Goal: Task Accomplishment & Management: Use online tool/utility

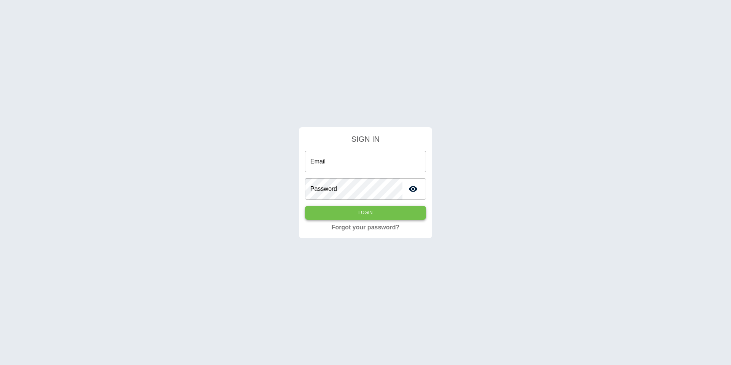
type input "**********"
click at [391, 219] on button "Login" at bounding box center [365, 213] width 121 height 14
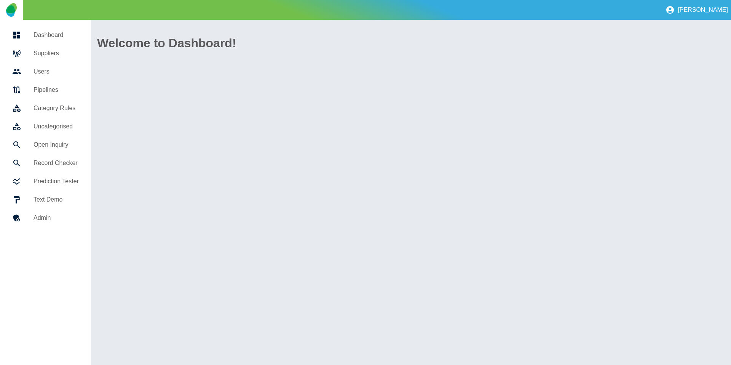
click at [46, 52] on h5 "Suppliers" at bounding box center [56, 53] width 45 height 9
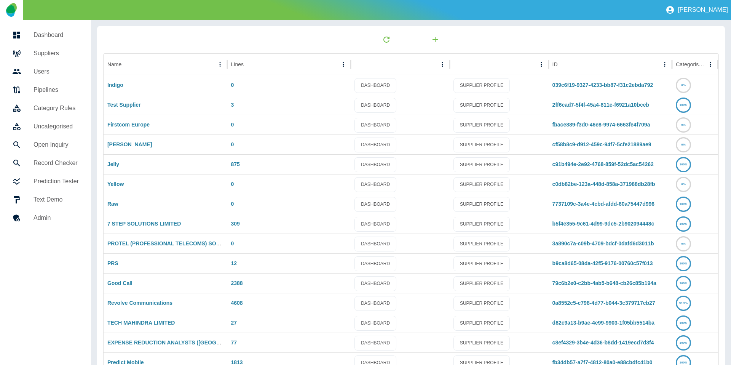
scroll to position [40, 0]
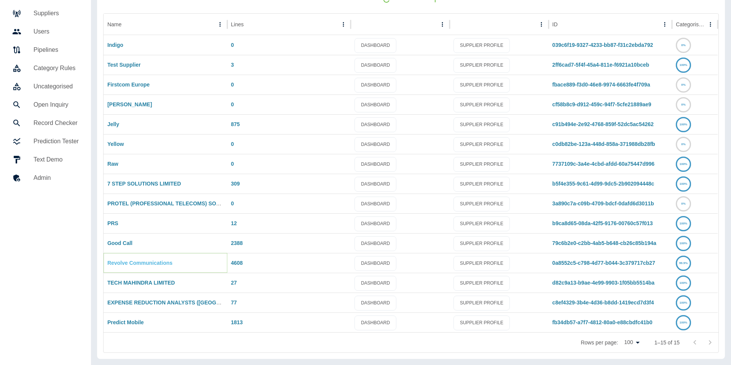
click at [132, 260] on link "Revolve Communications" at bounding box center [139, 263] width 65 height 6
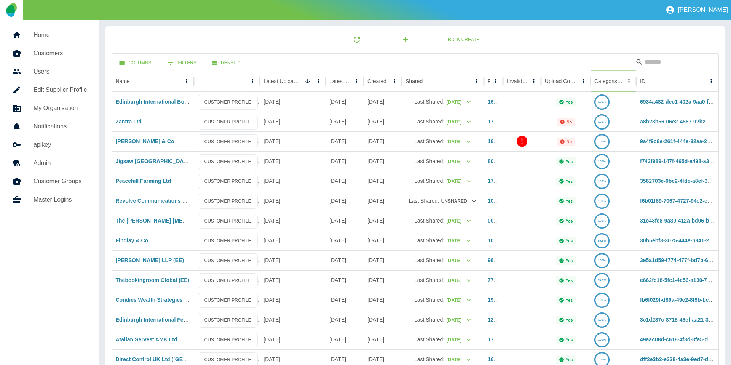
click at [624, 81] on button "Sort" at bounding box center [629, 81] width 11 height 11
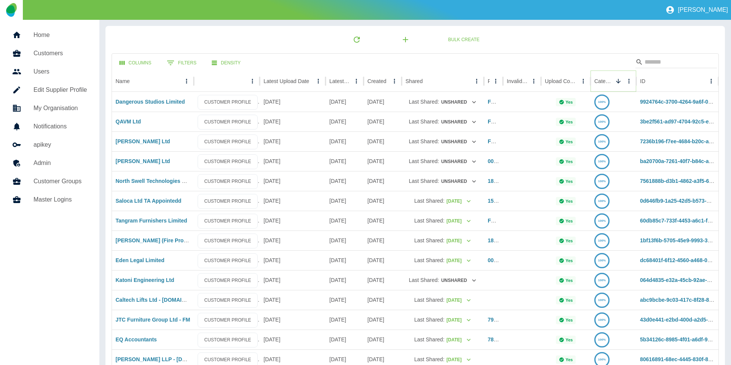
click at [614, 81] on button "Sort" at bounding box center [618, 81] width 11 height 11
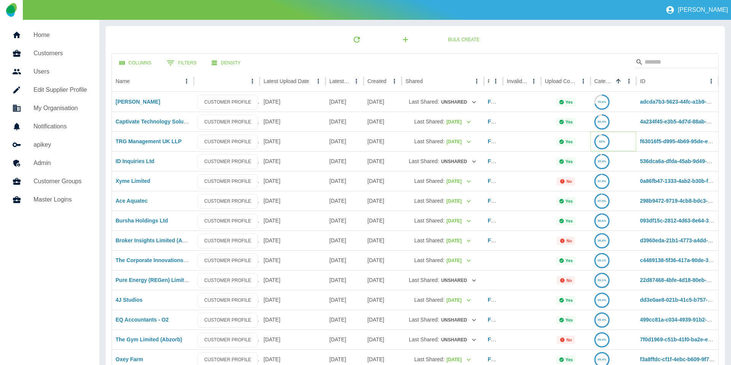
click at [603, 140] on text "92%" at bounding box center [602, 141] width 6 height 3
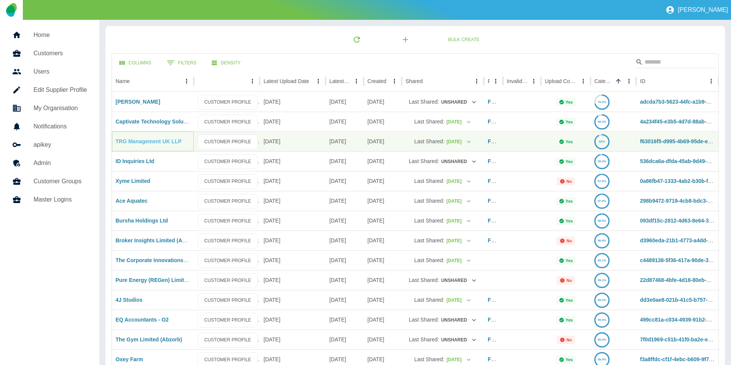
click at [143, 141] on link "TRG Management UK LLP" at bounding box center [149, 141] width 66 height 6
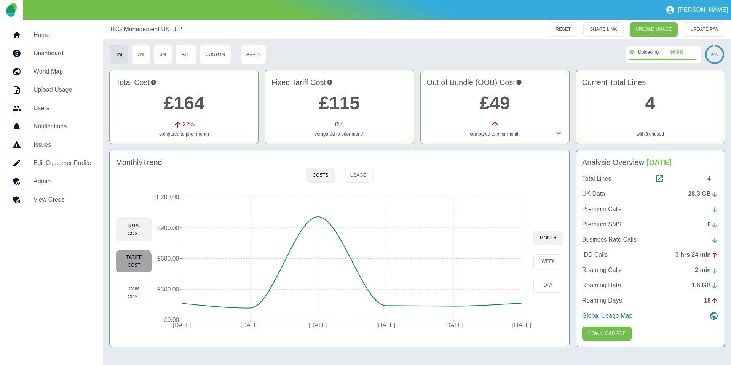
click at [120, 269] on button "Tariff Cost" at bounding box center [134, 261] width 36 height 23
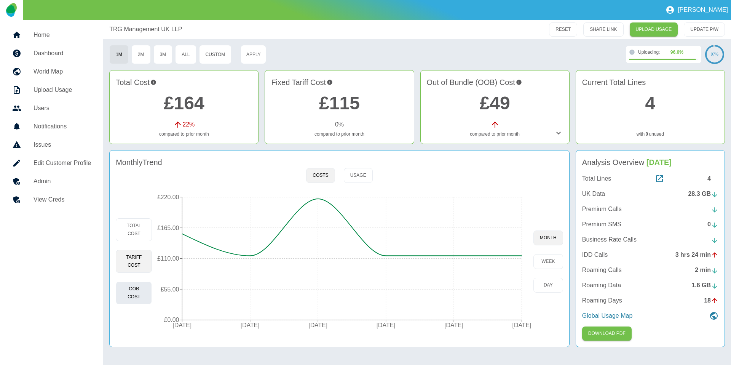
click at [129, 296] on button "OOB Cost" at bounding box center [134, 293] width 36 height 23
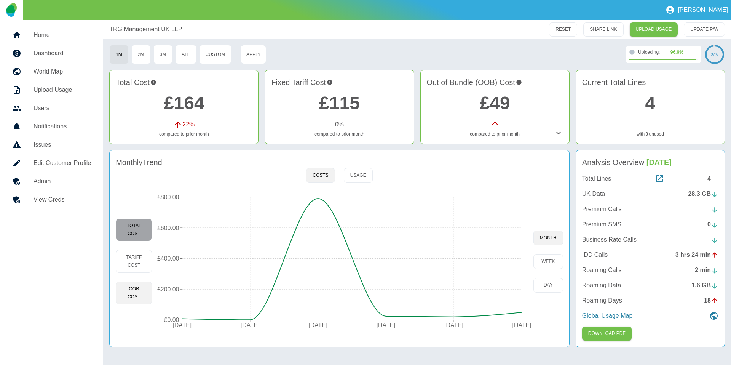
click at [141, 222] on button "Total Cost" at bounding box center [134, 229] width 36 height 23
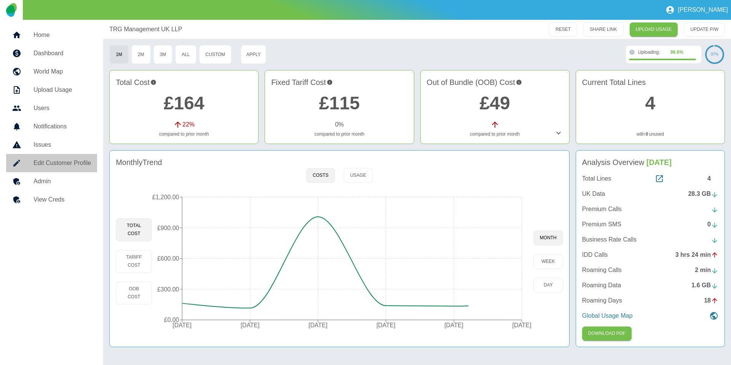
click at [67, 164] on h5 "Edit Customer Profile" at bounding box center [63, 162] width 58 height 9
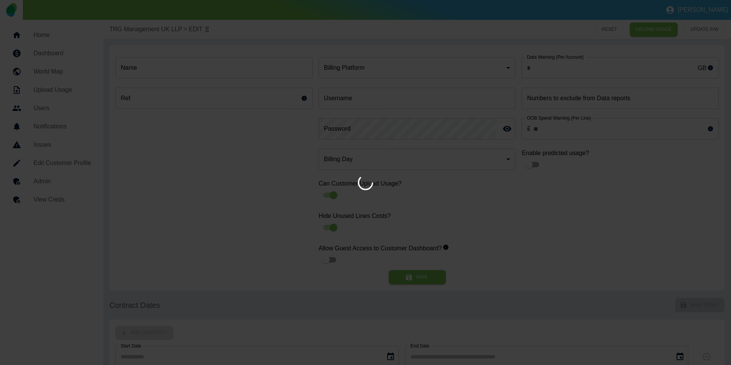
type input "**********"
type input "********"
type input "*"
type input "*********"
type input "*"
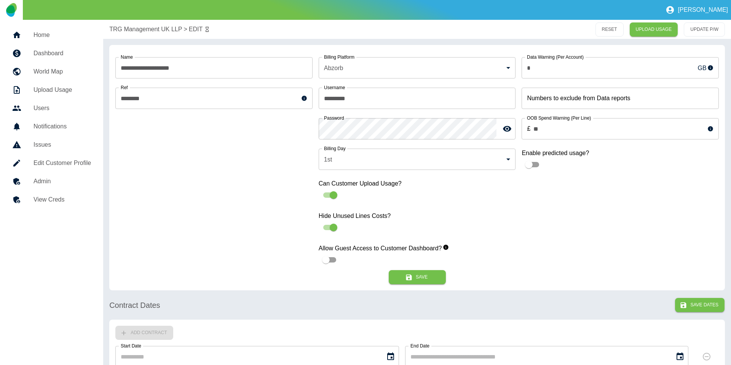
click at [61, 177] on h5 "Admin" at bounding box center [63, 181] width 58 height 9
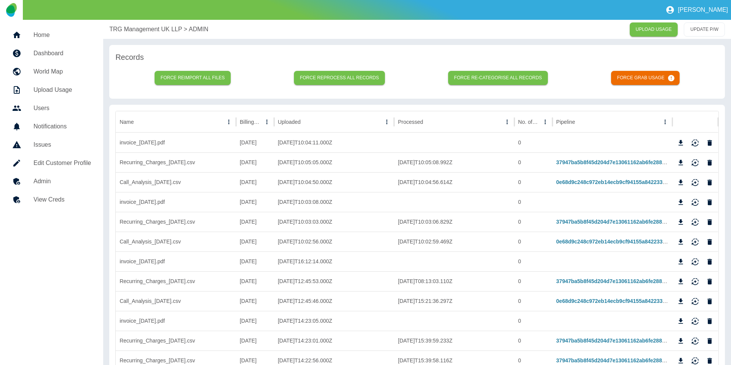
click at [146, 26] on p "TRG Management UK LLP" at bounding box center [145, 29] width 73 height 9
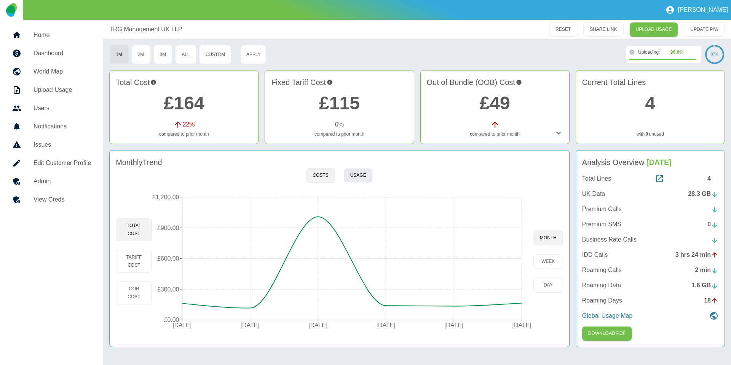
click at [353, 174] on button "Usage" at bounding box center [358, 175] width 29 height 15
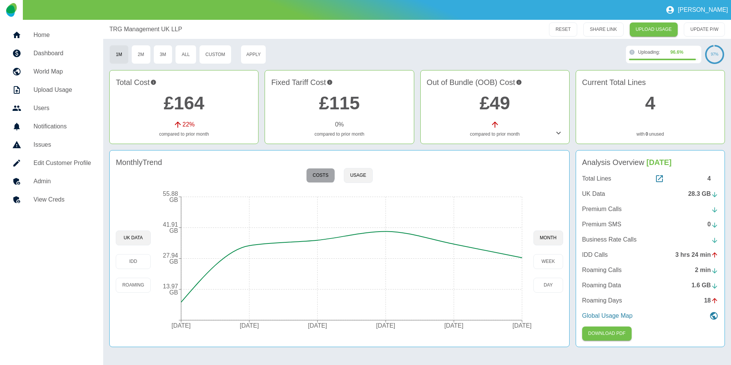
click at [318, 173] on button "Costs" at bounding box center [320, 175] width 29 height 15
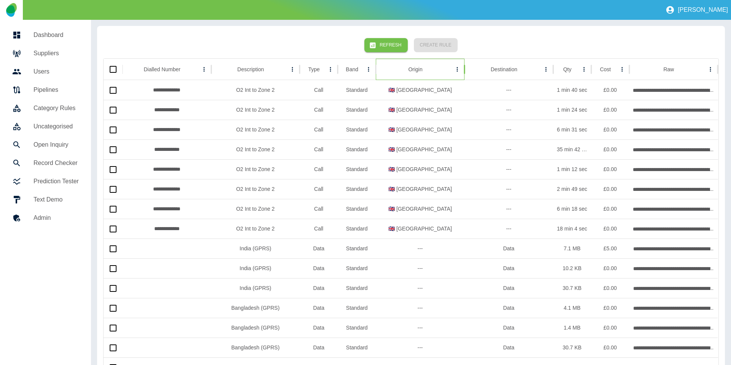
click at [431, 70] on div "Origin" at bounding box center [416, 69] width 72 height 21
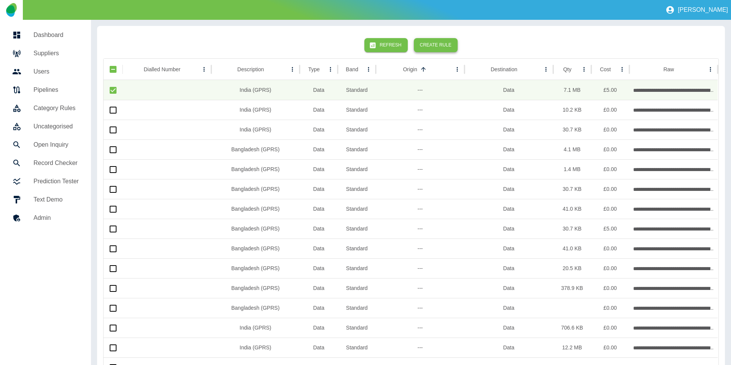
click at [436, 44] on button "Create Rule" at bounding box center [436, 45] width 44 height 14
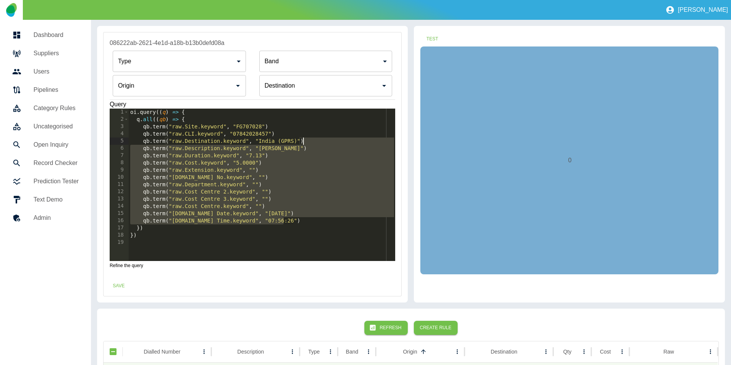
drag, startPoint x: 292, startPoint y: 223, endPoint x: 328, endPoint y: 144, distance: 87.5
click at [328, 144] on div "oi . query (( q ) => { q . all (( qb ) => { qb . term ( "raw.Site.keyword" , "F…" at bounding box center [262, 192] width 267 height 167
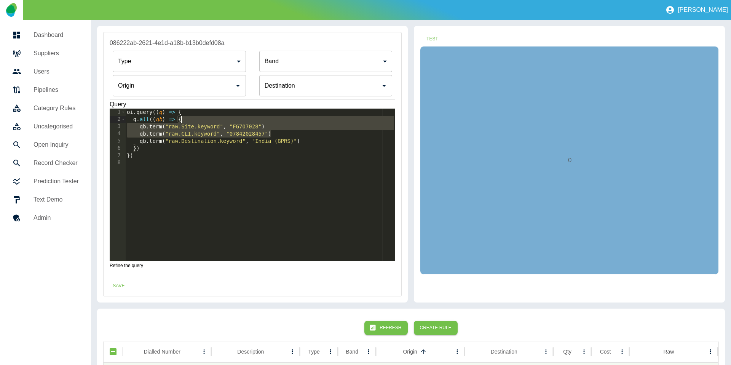
drag, startPoint x: 291, startPoint y: 134, endPoint x: 291, endPoint y: 122, distance: 11.4
click at [291, 122] on div "oi . query (( q ) => { q . all (( qb ) => { qb . term ( "raw.Site.keyword" , "F…" at bounding box center [260, 192] width 270 height 167
type textarea "**********"
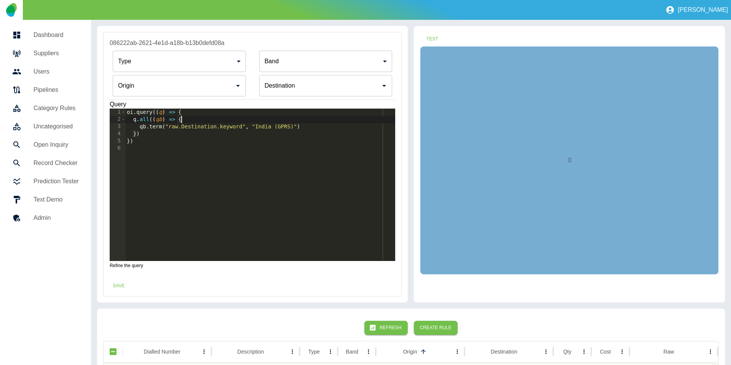
click at [196, 87] on input "Origin" at bounding box center [173, 85] width 115 height 14
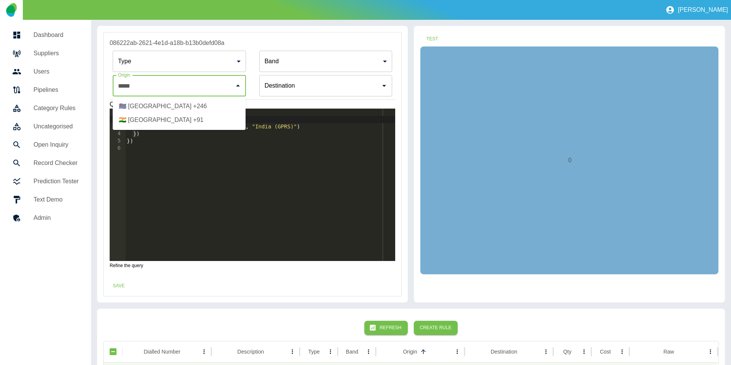
click at [178, 126] on li "🇮🇳 India +91" at bounding box center [179, 120] width 133 height 14
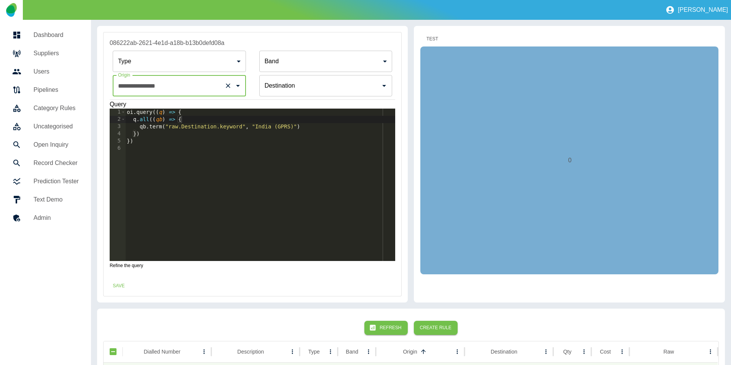
type input "**********"
click at [434, 40] on button "Test" at bounding box center [432, 39] width 24 height 14
click at [120, 287] on button "Save" at bounding box center [119, 286] width 24 height 14
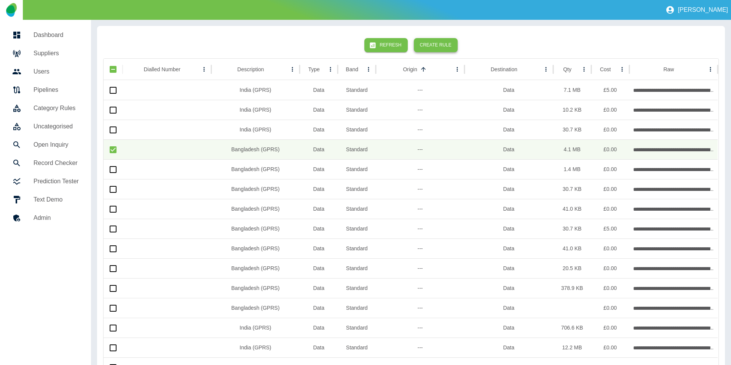
click at [448, 45] on button "Create Rule" at bounding box center [436, 45] width 44 height 14
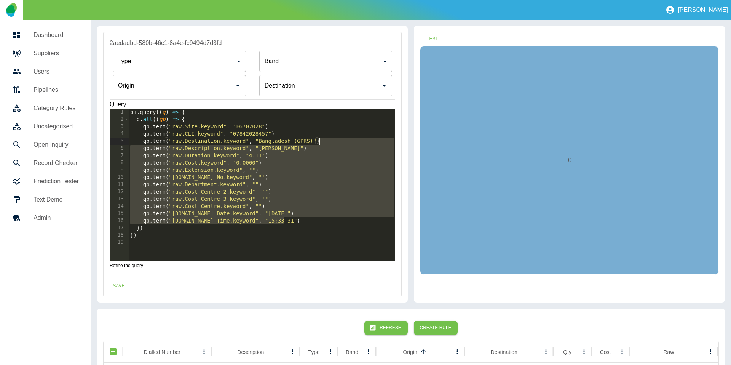
drag, startPoint x: 296, startPoint y: 219, endPoint x: 324, endPoint y: 139, distance: 84.9
click at [324, 139] on div "oi . query (( q ) => { q . all (( qb ) => { qb . term ( "raw.Site.keyword" , "F…" at bounding box center [262, 192] width 267 height 167
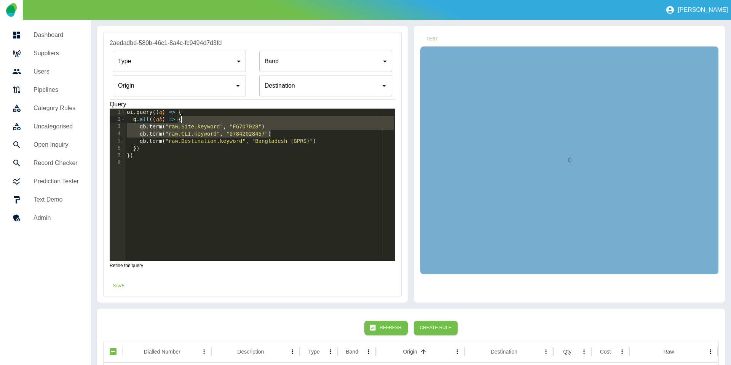
drag, startPoint x: 290, startPoint y: 133, endPoint x: 291, endPoint y: 122, distance: 10.7
click at [291, 122] on div "oi . query (( q ) => { q . all (( qb ) => { qb . term ( "raw.Site.keyword" , "F…" at bounding box center [260, 192] width 270 height 167
type textarea "**********"
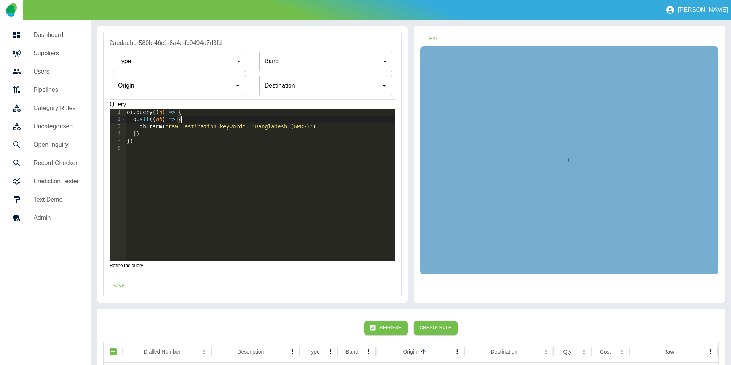
click at [153, 83] on input "Origin" at bounding box center [173, 85] width 115 height 14
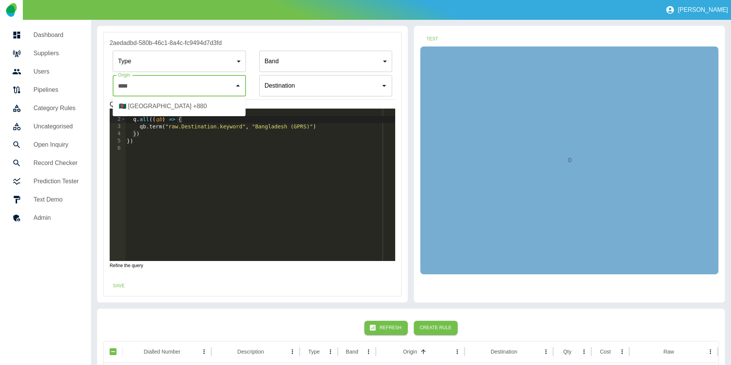
click at [162, 107] on li "🇧🇩 Bangladesh +880" at bounding box center [179, 106] width 133 height 14
type input "**********"
click at [441, 38] on button "Test" at bounding box center [432, 39] width 24 height 14
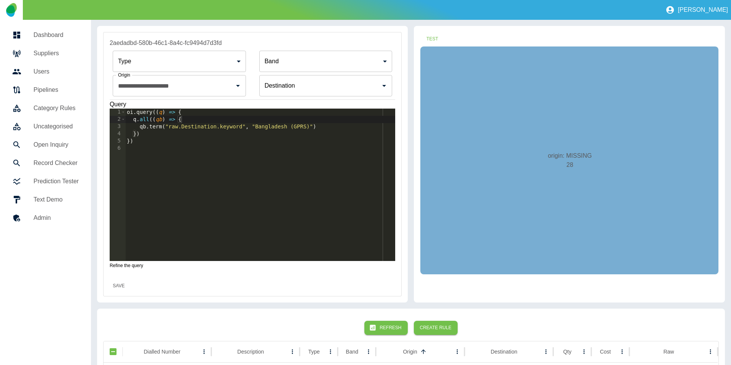
click at [116, 289] on button "Save" at bounding box center [119, 286] width 24 height 14
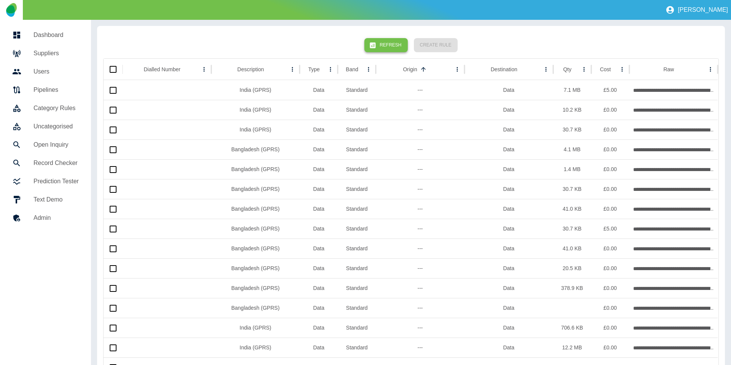
click at [387, 47] on button "Refresh" at bounding box center [386, 45] width 43 height 14
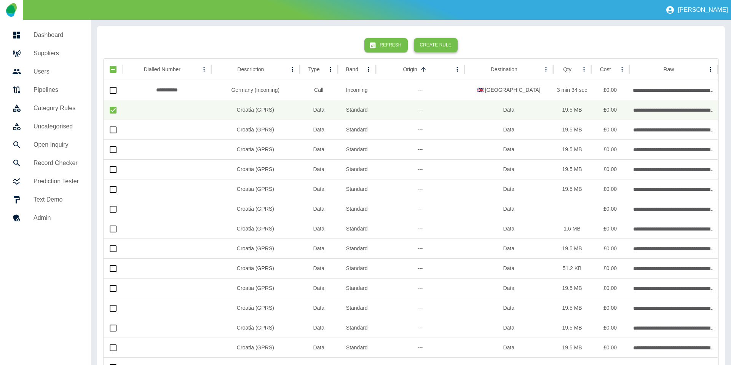
click at [438, 43] on button "Create Rule" at bounding box center [436, 45] width 44 height 14
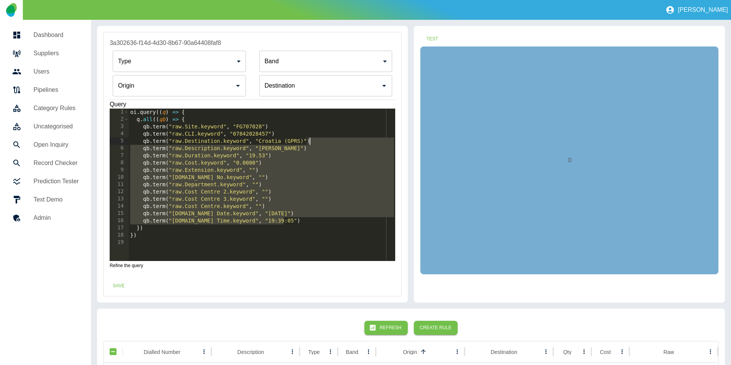
drag, startPoint x: 295, startPoint y: 221, endPoint x: 336, endPoint y: 139, distance: 92.5
click at [336, 139] on div "oi . query (( q ) => { q . all (( qb ) => { qb . term ( "raw.Site.keyword" , "F…" at bounding box center [262, 192] width 267 height 167
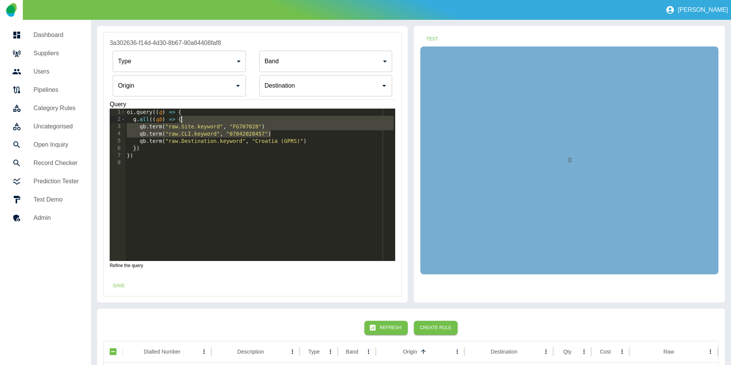
drag, startPoint x: 294, startPoint y: 130, endPoint x: 294, endPoint y: 119, distance: 11.1
click at [294, 119] on div "oi . query (( q ) => { q . all (( qb ) => { qb . term ( "raw.Site.keyword" , "F…" at bounding box center [260, 192] width 270 height 167
type textarea "**********"
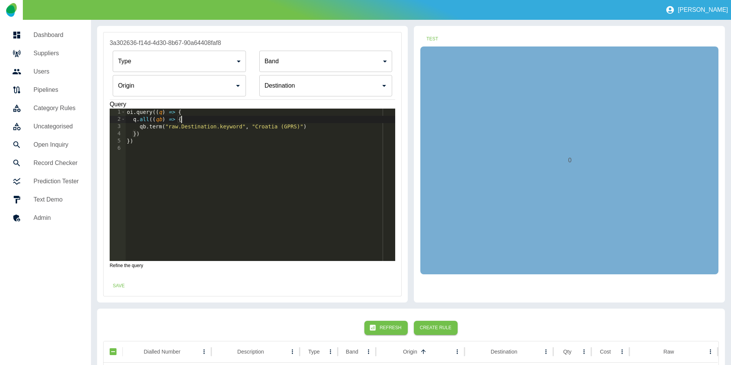
click at [173, 86] on input "Origin" at bounding box center [173, 85] width 115 height 14
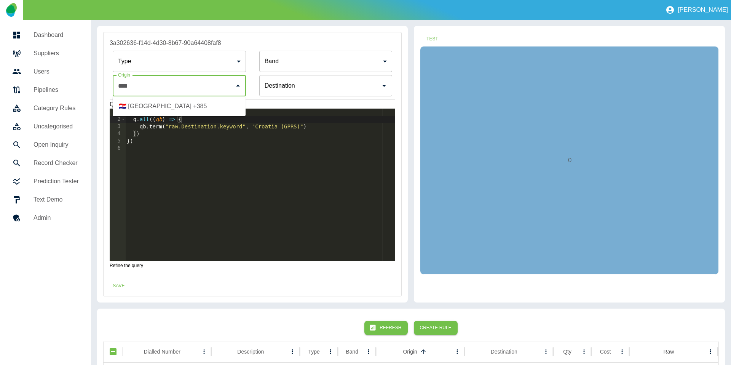
click at [165, 98] on ul "🇭🇷 Croatia +385" at bounding box center [179, 106] width 133 height 20
click at [162, 103] on li "🇭🇷 Croatia +385" at bounding box center [179, 106] width 133 height 14
type input "**********"
click at [434, 38] on button "Test" at bounding box center [432, 39] width 24 height 14
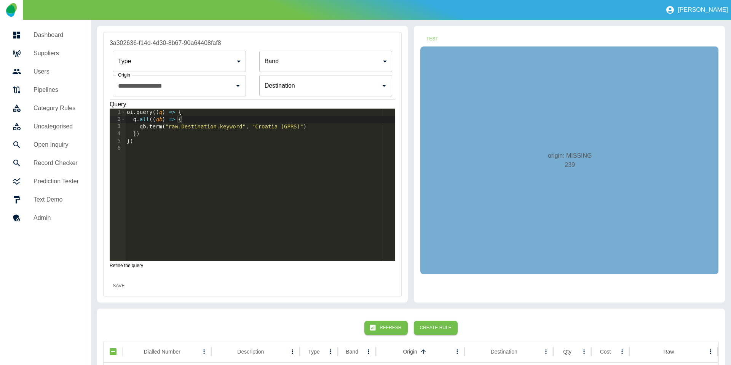
click at [121, 287] on button "Save" at bounding box center [119, 286] width 24 height 14
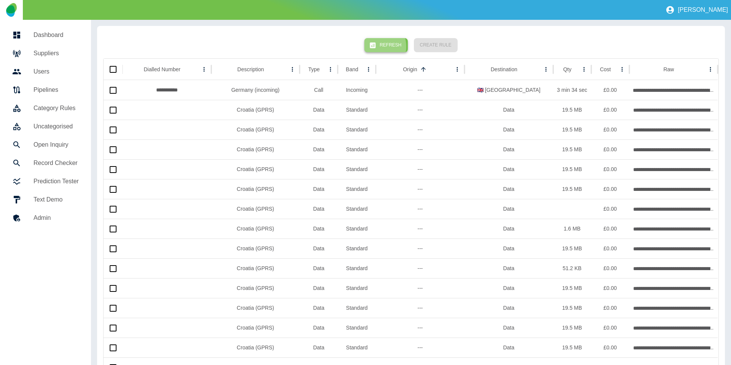
click at [377, 47] on icon "button" at bounding box center [373, 46] width 8 height 8
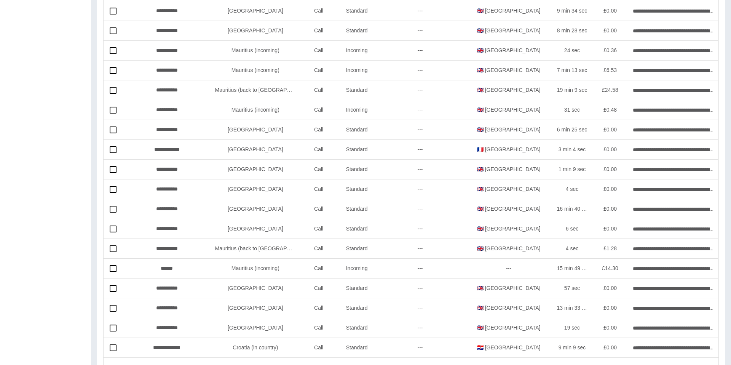
scroll to position [1729, 0]
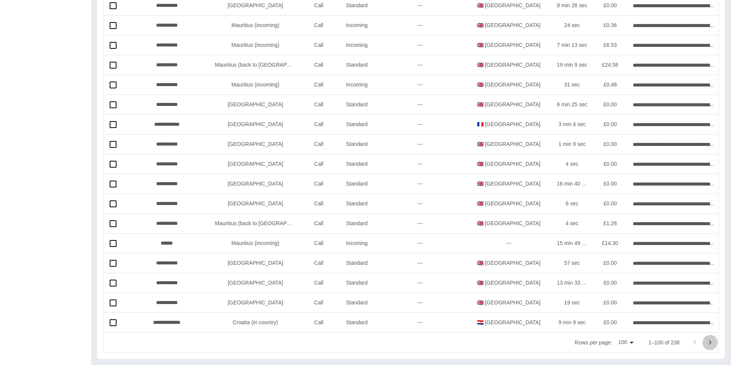
click at [712, 344] on icon "Go to next page" at bounding box center [710, 342] width 9 height 9
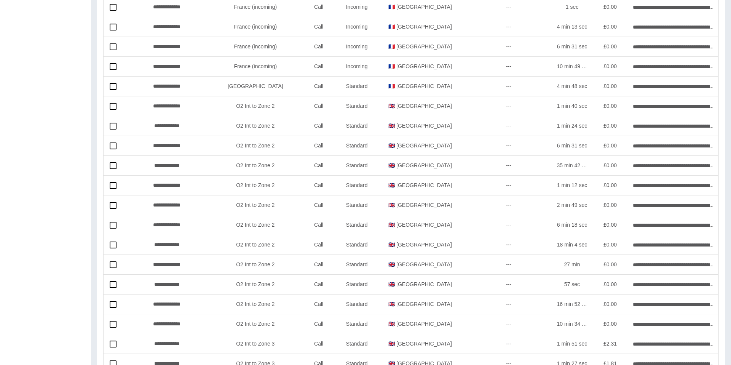
scroll to position [1665, 0]
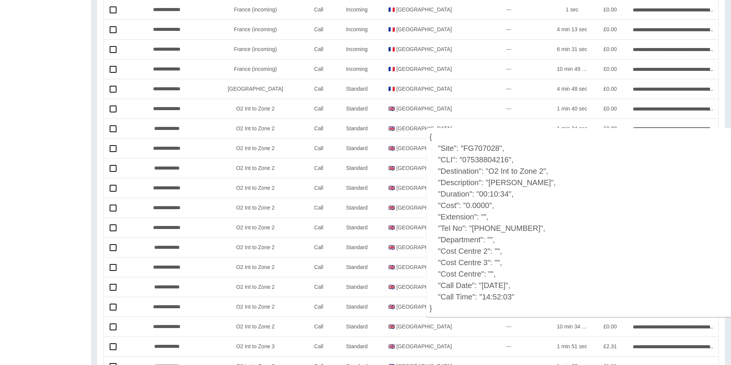
click at [511, 229] on p "{ "Site": "FG707028", "CLI": "07538804216", "Destination": "O2 Int to Zone 2", …" at bounding box center [579, 222] width 305 height 189
copy p "00359882662992"
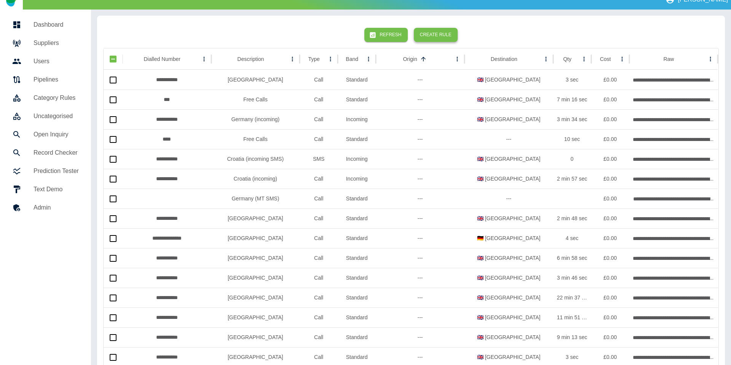
scroll to position [0, 0]
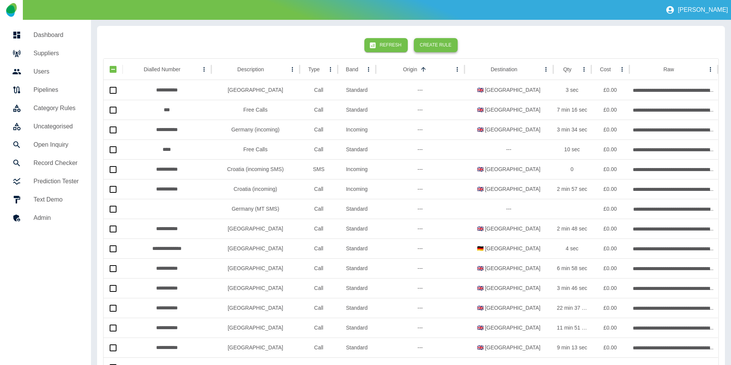
click at [440, 49] on button "Create Rule" at bounding box center [436, 45] width 44 height 14
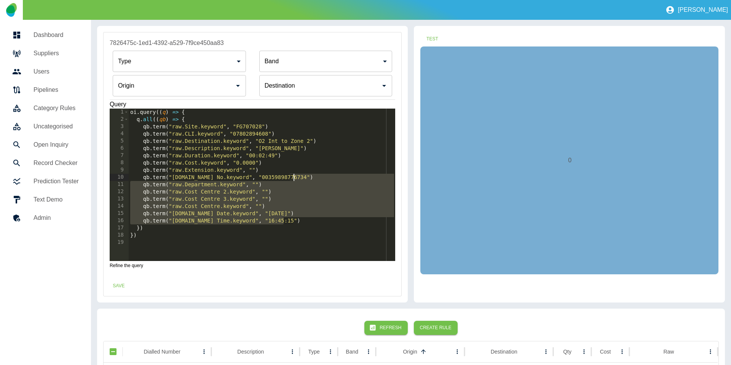
drag, startPoint x: 295, startPoint y: 221, endPoint x: 320, endPoint y: 177, distance: 50.5
click at [320, 177] on div "oi . query (( q ) => { q . all (( qb ) => { qb . term ( "raw.Site.keyword" , "F…" at bounding box center [262, 192] width 267 height 167
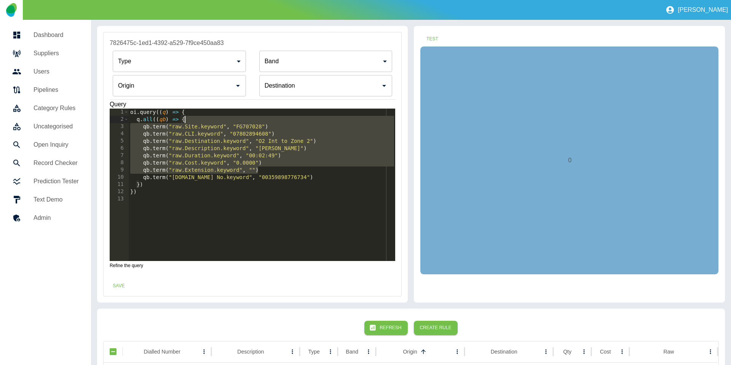
drag, startPoint x: 267, startPoint y: 168, endPoint x: 265, endPoint y: 118, distance: 49.9
click at [265, 118] on div "oi . query (( q ) => { q . all (( qb ) => { qb . term ( "raw.Site.keyword" , "F…" at bounding box center [262, 192] width 267 height 167
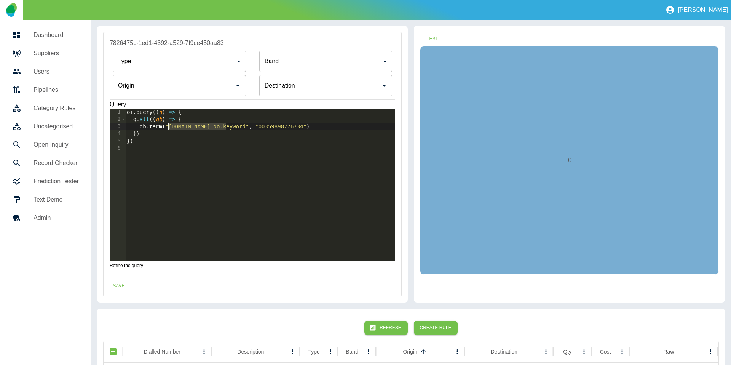
drag, startPoint x: 227, startPoint y: 128, endPoint x: 170, endPoint y: 130, distance: 56.8
click at [170, 130] on div "oi . query (( q ) => { q . all (( qb ) => { qb . term ( "raw.Tel No.keyword" , …" at bounding box center [260, 192] width 270 height 167
click at [158, 128] on div "oi . query (( q ) => { q . all (( qb ) => { qb . term ( "dialledNumber" , "0035…" at bounding box center [260, 192] width 270 height 167
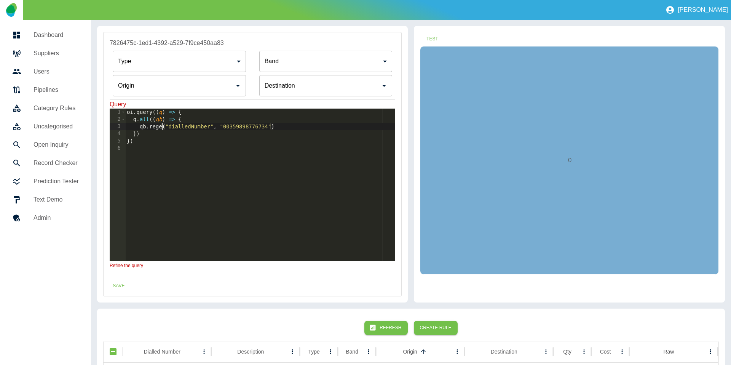
scroll to position [0, 3]
click at [227, 127] on div "oi . query (( q ) => { q . all (( qb ) => { qb . regex ( "dialledNumber" , "003…" at bounding box center [260, 192] width 270 height 167
drag, startPoint x: 253, startPoint y: 127, endPoint x: 258, endPoint y: 133, distance: 8.1
click at [253, 127] on div "oi . query (( q ) => { q . all (( qb ) => { qb . regex ( "dialledNumber" , "(00…" at bounding box center [260, 192] width 270 height 167
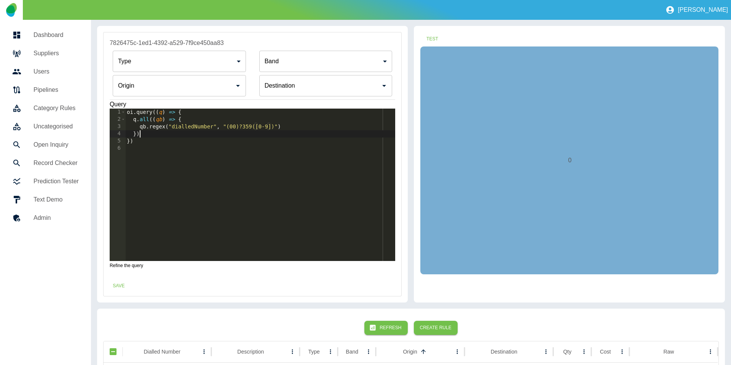
scroll to position [0, 0]
click at [272, 129] on div "oi . query (( q ) => { q . all (( qb ) => { qb . regex ( "dialledNumber" , "(00…" at bounding box center [260, 192] width 270 height 167
type textarea "**********"
click at [309, 84] on input "Origin" at bounding box center [320, 85] width 115 height 14
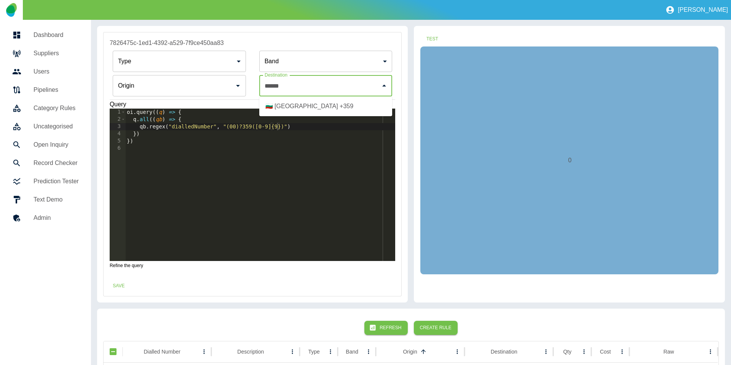
click at [332, 110] on li "🇧🇬 Bulgaria +359" at bounding box center [325, 106] width 133 height 14
type input "**********"
click at [432, 38] on button "Test" at bounding box center [432, 39] width 24 height 14
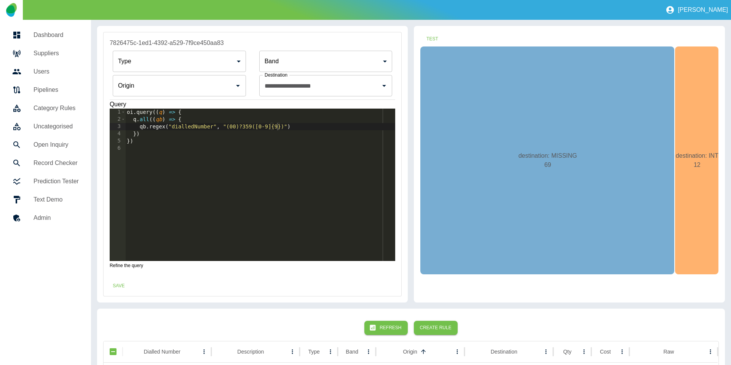
scroll to position [45, 0]
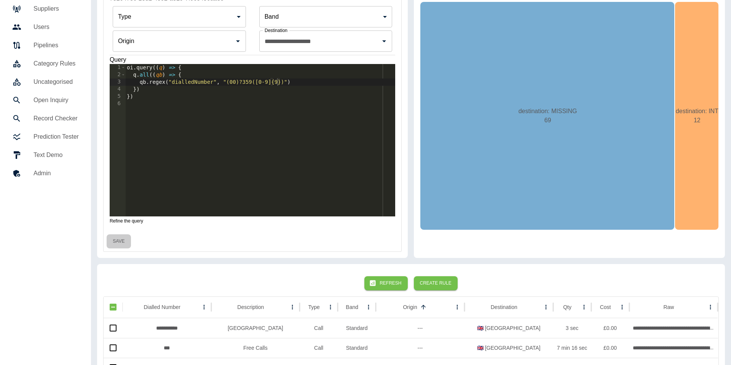
click at [118, 244] on button "Save" at bounding box center [119, 241] width 24 height 14
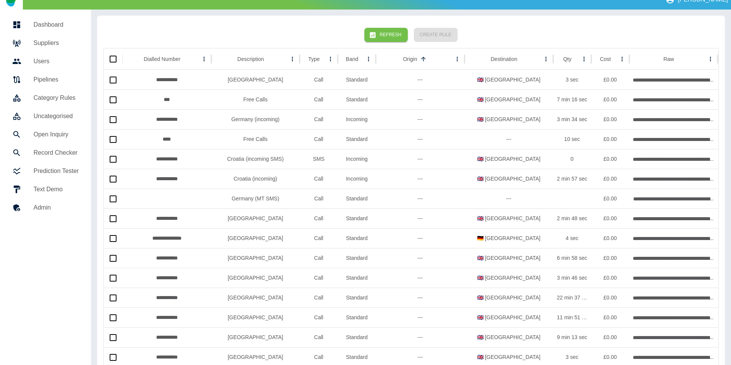
scroll to position [7, 0]
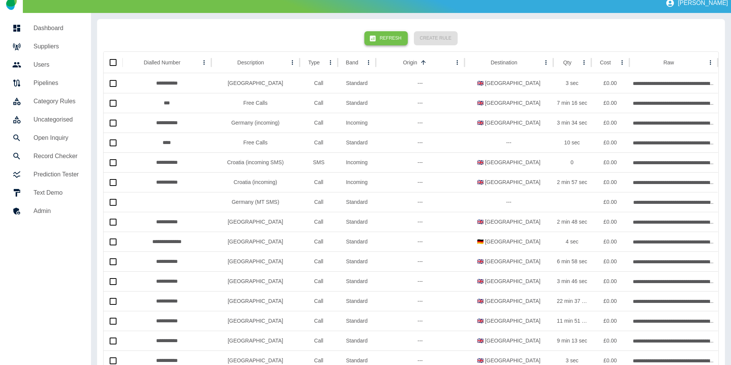
click at [384, 38] on button "Refresh" at bounding box center [386, 38] width 43 height 14
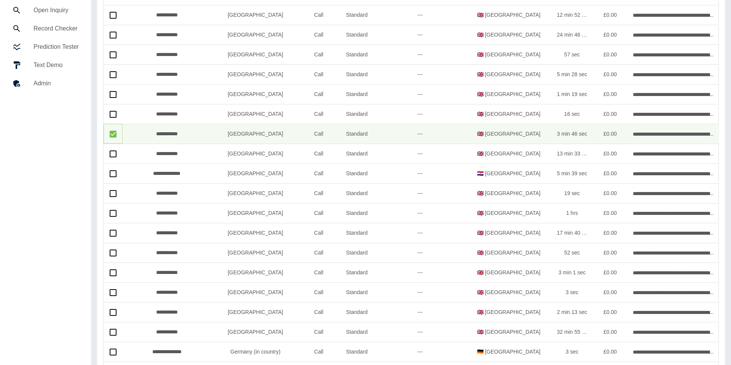
scroll to position [0, 0]
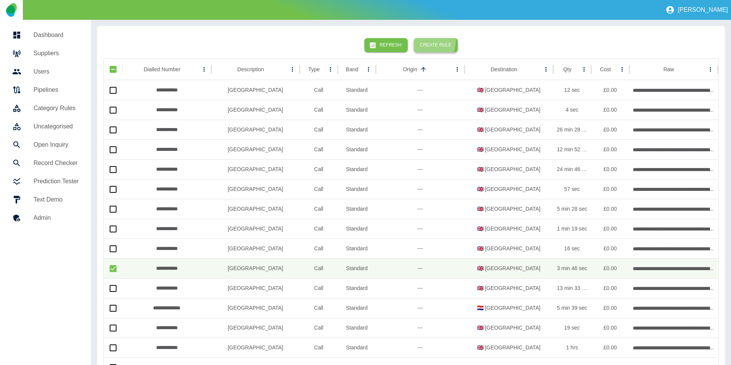
click at [427, 42] on button "Create Rule" at bounding box center [436, 45] width 44 height 14
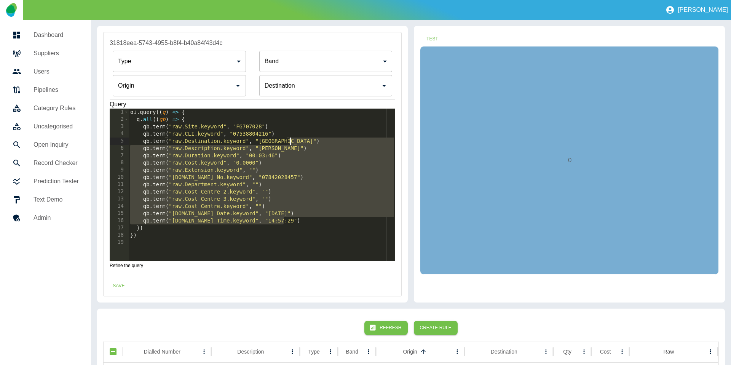
drag, startPoint x: 293, startPoint y: 220, endPoint x: 318, endPoint y: 141, distance: 83.1
click at [318, 141] on div "oi . query (( q ) => { q . all (( qb ) => { qb . term ( "raw.Site.keyword" , "F…" at bounding box center [262, 192] width 267 height 167
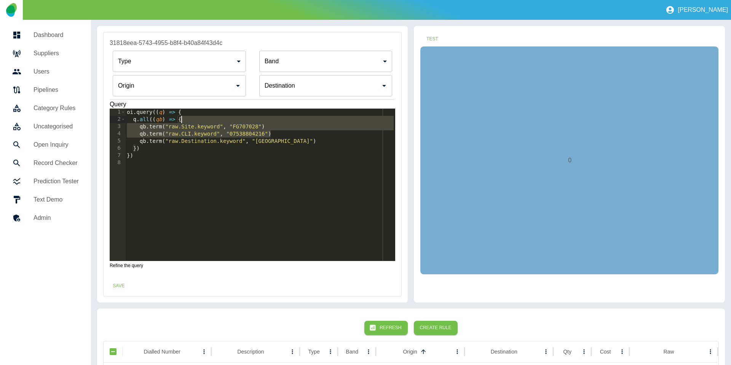
drag, startPoint x: 287, startPoint y: 134, endPoint x: 287, endPoint y: 121, distance: 13.3
click at [287, 121] on div "oi . query (( q ) => { q . all (( qb ) => { qb . term ( "raw.Site.keyword" , "F…" at bounding box center [260, 192] width 270 height 167
type textarea "**********"
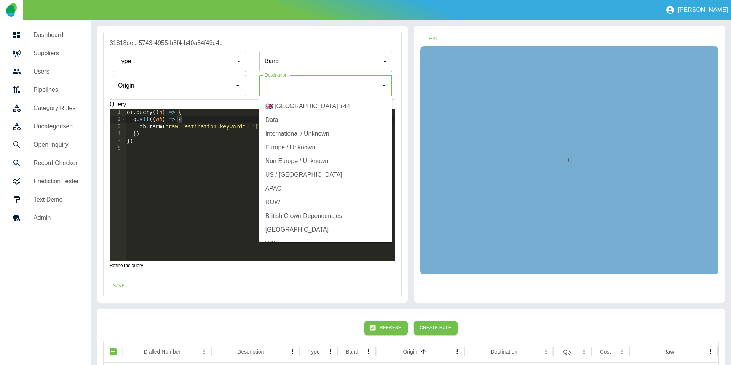
click at [274, 87] on input "Origin" at bounding box center [320, 85] width 115 height 14
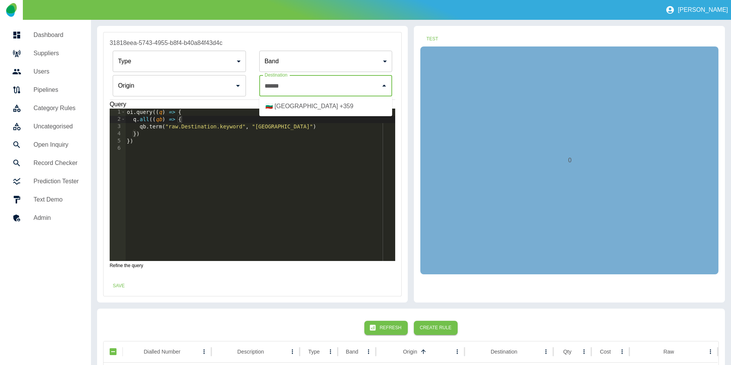
click at [299, 107] on li "🇧🇬 Bulgaria +359" at bounding box center [325, 106] width 133 height 14
type input "**********"
click at [215, 87] on input "Origin" at bounding box center [173, 85] width 115 height 14
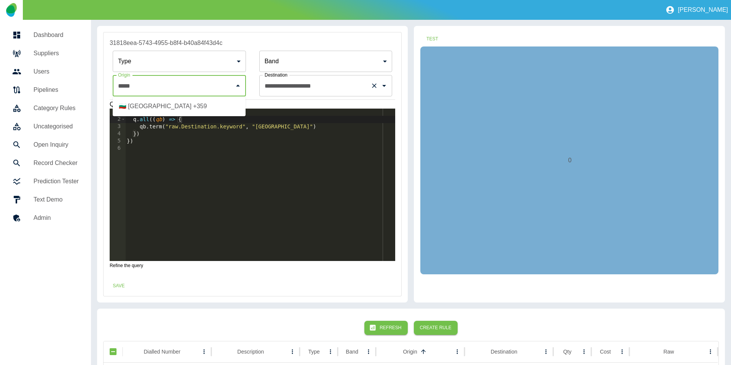
drag, startPoint x: 204, startPoint y: 102, endPoint x: 279, endPoint y: 78, distance: 79.2
click at [204, 102] on li "🇧🇬 Bulgaria +359" at bounding box center [179, 106] width 133 height 14
type input "**********"
click at [437, 37] on button "Test" at bounding box center [432, 39] width 24 height 14
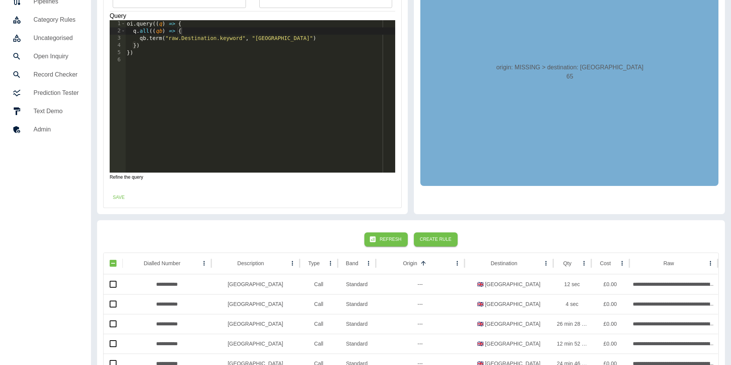
scroll to position [101, 0]
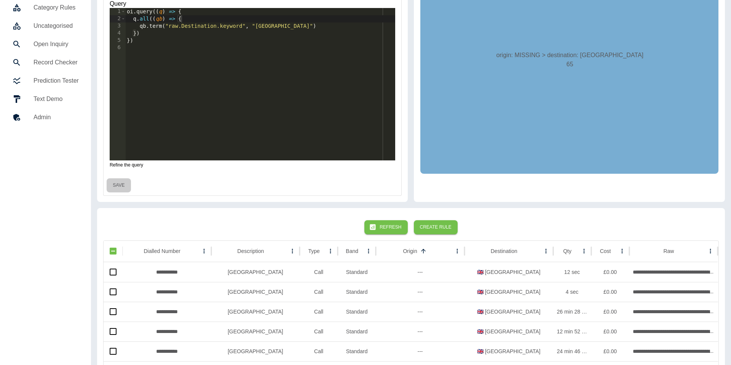
click at [120, 182] on button "Save" at bounding box center [119, 185] width 24 height 14
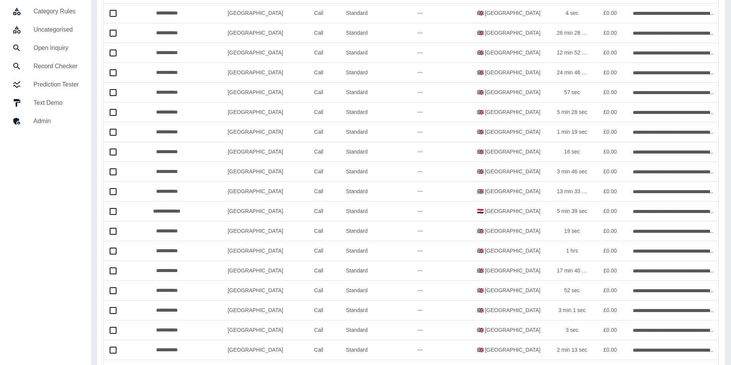
scroll to position [0, 0]
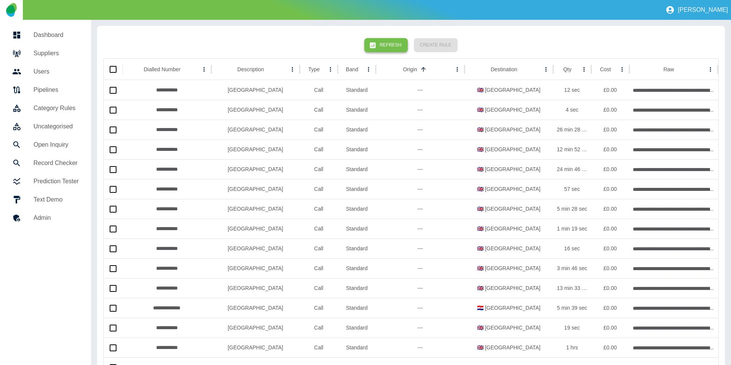
click at [389, 47] on button "Refresh" at bounding box center [386, 45] width 43 height 14
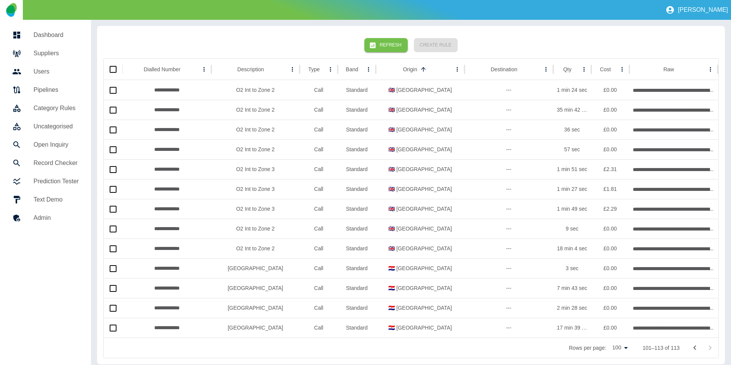
scroll to position [5, 0]
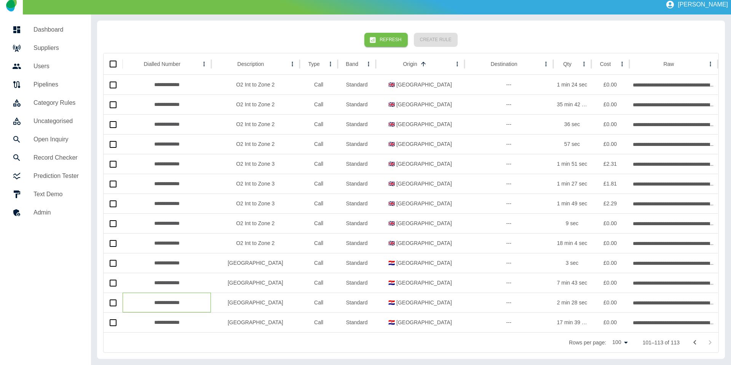
click at [166, 306] on div "**********" at bounding box center [167, 303] width 89 height 20
copy div "**********"
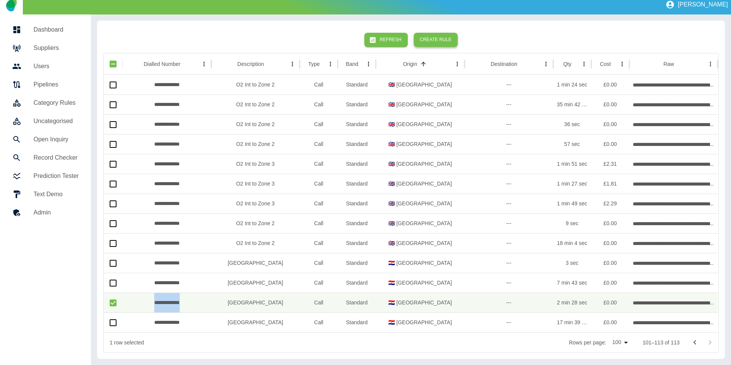
click at [437, 42] on button "Create Rule" at bounding box center [436, 40] width 44 height 14
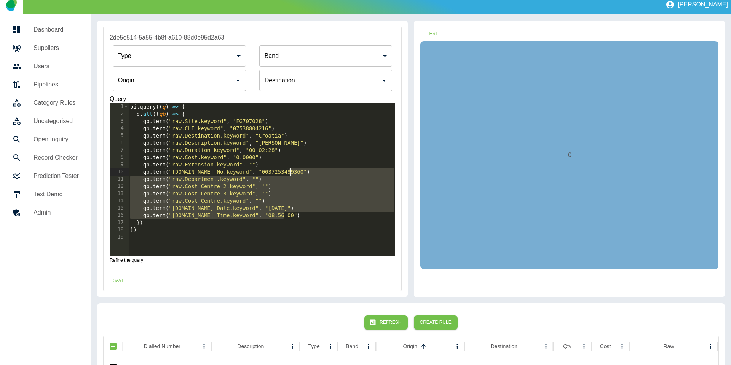
drag, startPoint x: 293, startPoint y: 216, endPoint x: 302, endPoint y: 170, distance: 47.0
click at [302, 170] on div "oi . query (( q ) => { q . all (( qb ) => { qb . term ( "raw.Site.keyword" , "F…" at bounding box center [262, 186] width 267 height 167
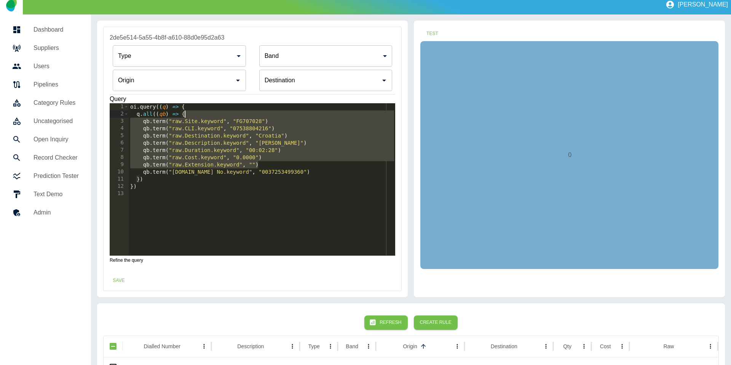
drag, startPoint x: 286, startPoint y: 163, endPoint x: 288, endPoint y: 114, distance: 49.6
click at [288, 114] on div "oi . query (( q ) => { q . all (( qb ) => { qb . term ( "raw.Site.keyword" , "F…" at bounding box center [262, 186] width 267 height 167
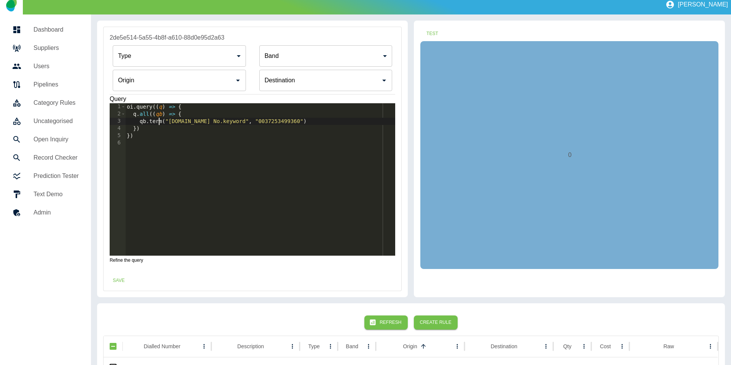
click at [159, 121] on div "oi . query (( q ) => { q . all (( qb ) => { qb . term ( "raw.Tel No.keyword" , …" at bounding box center [260, 186] width 270 height 167
drag, startPoint x: 172, startPoint y: 122, endPoint x: 229, endPoint y: 122, distance: 56.8
click at [229, 122] on div "oi . query (( q ) => { q . all (( qb ) => { qb . regex ( "raw.Tel No.keyword" ,…" at bounding box center [260, 186] width 270 height 167
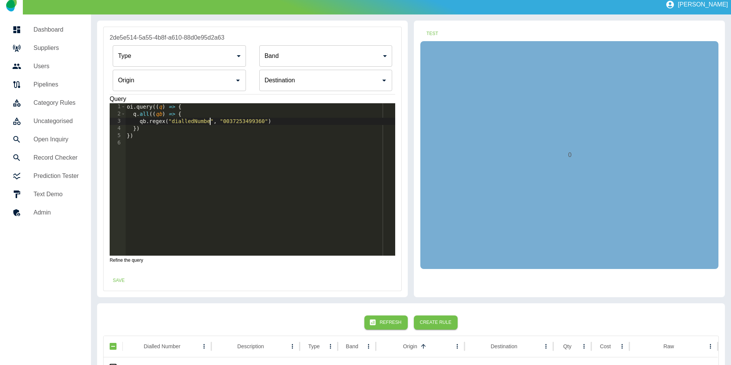
scroll to position [0, 6]
click at [286, 90] on div "Destination" at bounding box center [325, 80] width 133 height 21
type textarea "**********"
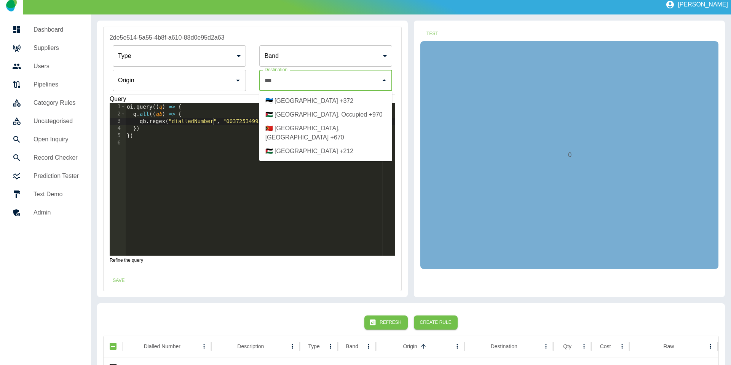
click at [294, 103] on li "🇪🇪 Estonia +372" at bounding box center [325, 101] width 133 height 14
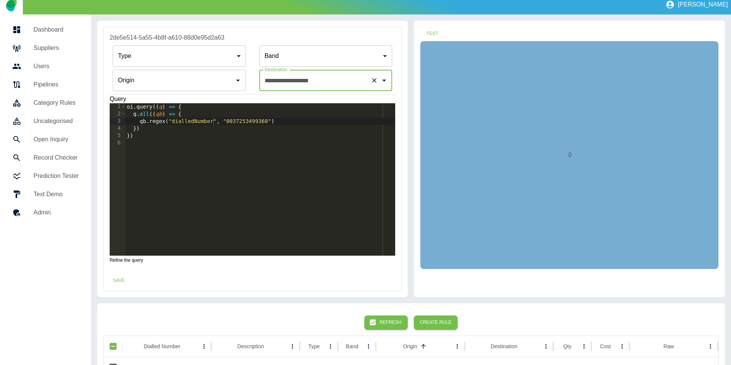
type input "**********"
click at [226, 122] on div "oi . query (( q ) => { q . all (( qb ) => { qb . regex ( "dialledNumber" , "003…" at bounding box center [260, 186] width 270 height 167
type textarea "**********"
click at [433, 35] on button "Test" at bounding box center [432, 34] width 24 height 14
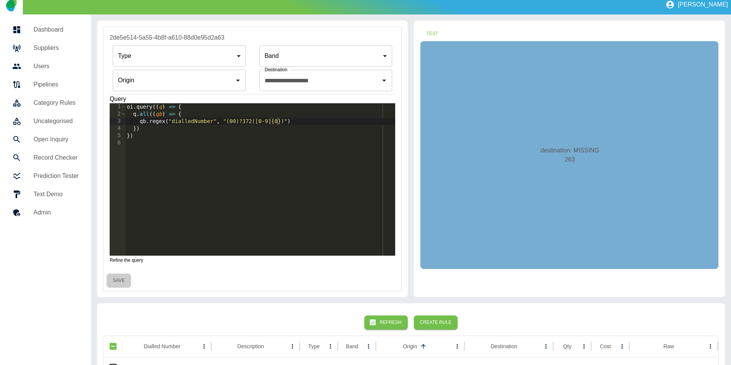
click at [122, 285] on button "Save" at bounding box center [119, 281] width 24 height 14
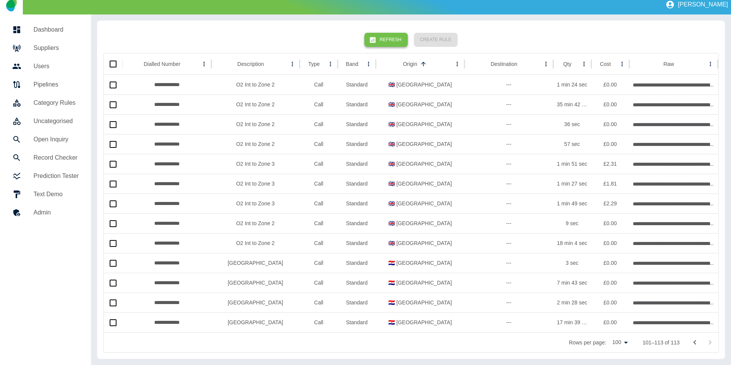
click at [387, 40] on button "Refresh" at bounding box center [386, 40] width 43 height 14
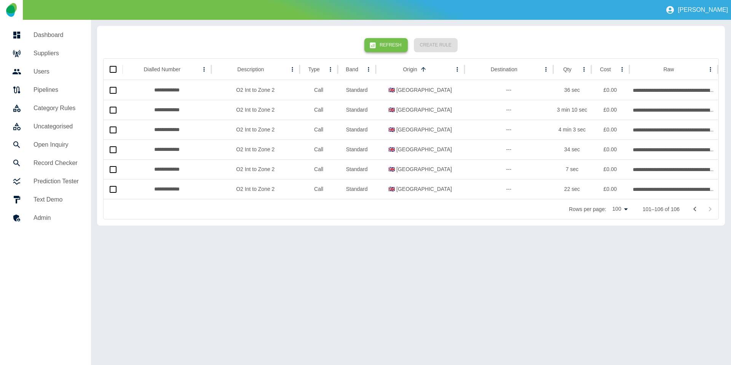
scroll to position [0, 0]
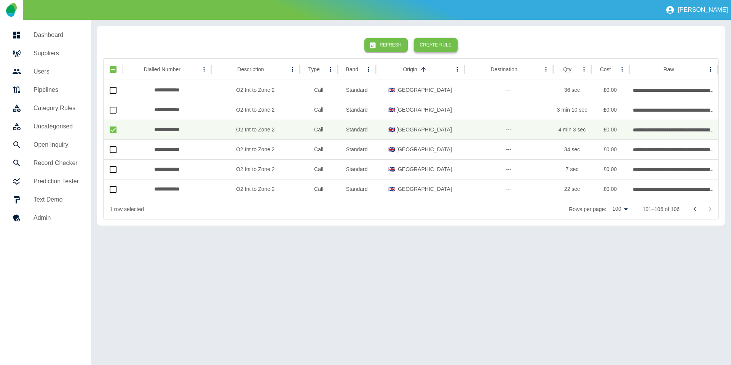
click at [434, 44] on button "Create Rule" at bounding box center [436, 45] width 44 height 14
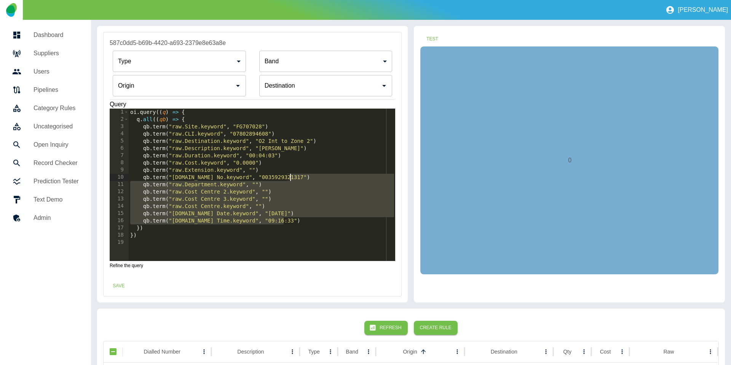
drag, startPoint x: 293, startPoint y: 219, endPoint x: 312, endPoint y: 180, distance: 43.6
click at [312, 180] on div "oi . query (( q ) => { q . all (( qb ) => { qb . term ( "raw.Site.keyword" , "F…" at bounding box center [262, 192] width 267 height 167
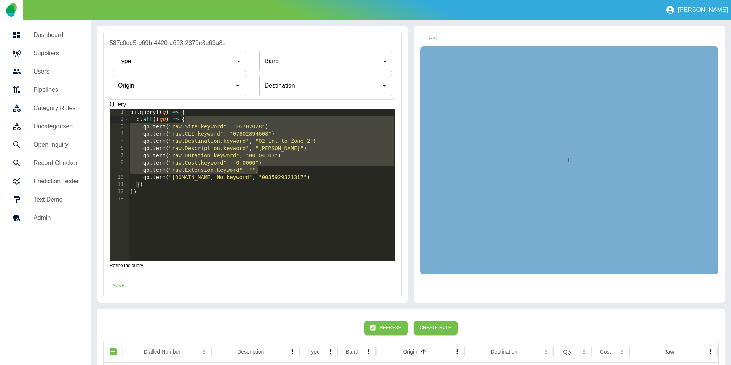
drag, startPoint x: 277, startPoint y: 168, endPoint x: 269, endPoint y: 120, distance: 48.3
click at [269, 120] on div "oi . query (( q ) => { q . all (( qb ) => { qb . term ( "raw.Site.keyword" , "F…" at bounding box center [262, 192] width 267 height 167
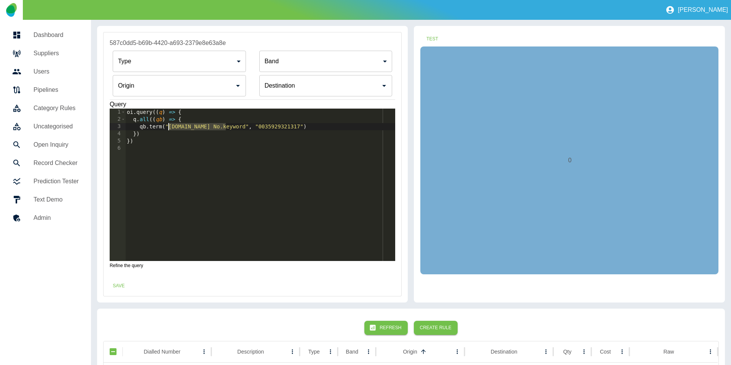
drag, startPoint x: 227, startPoint y: 128, endPoint x: 170, endPoint y: 128, distance: 57.5
click at [169, 128] on div "oi . query (( q ) => { q . all (( qb ) => { qb . term ( "raw.Tel No.keyword" , …" at bounding box center [260, 192] width 270 height 167
click at [222, 127] on div "oi . query (( q ) => { q . all (( qb ) => { qb . term ( "dialledNumber" , "0035…" at bounding box center [260, 192] width 270 height 167
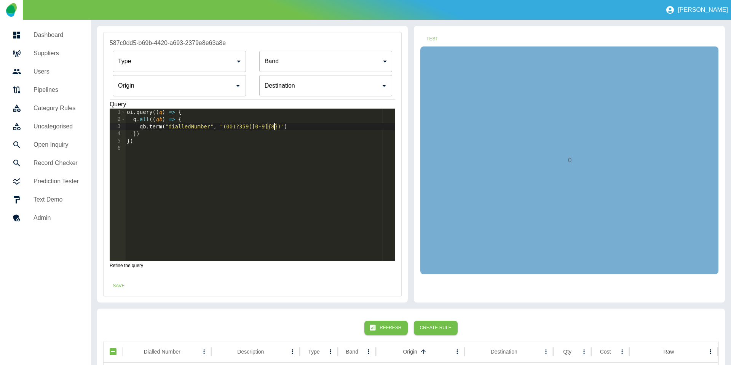
type textarea "**********"
click at [332, 91] on input "Origin" at bounding box center [320, 85] width 115 height 14
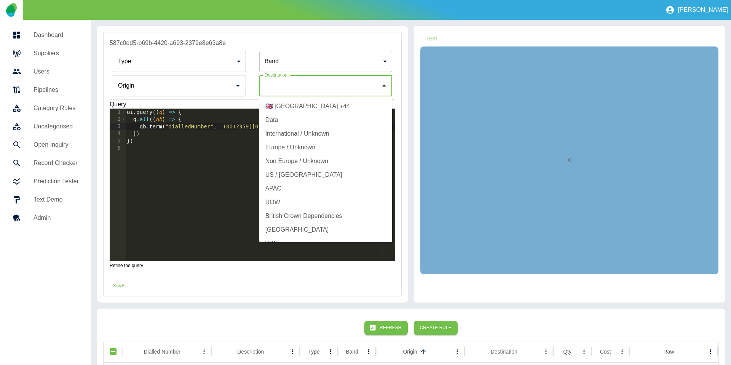
type input "*"
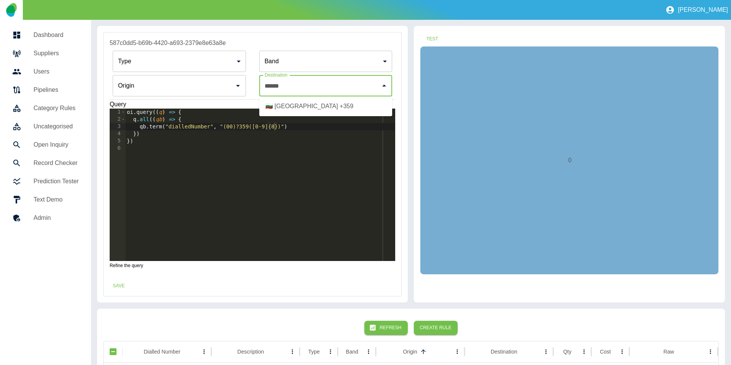
drag, startPoint x: 301, startPoint y: 108, endPoint x: 268, endPoint y: 114, distance: 32.9
click at [301, 108] on li "🇧🇬 Bulgaria +359" at bounding box center [325, 106] width 133 height 14
type input "**********"
click at [160, 125] on div "oi . query (( q ) => { q . all (( qb ) => { qb . term ( "dialledNumber" , "(00)…" at bounding box center [260, 192] width 270 height 167
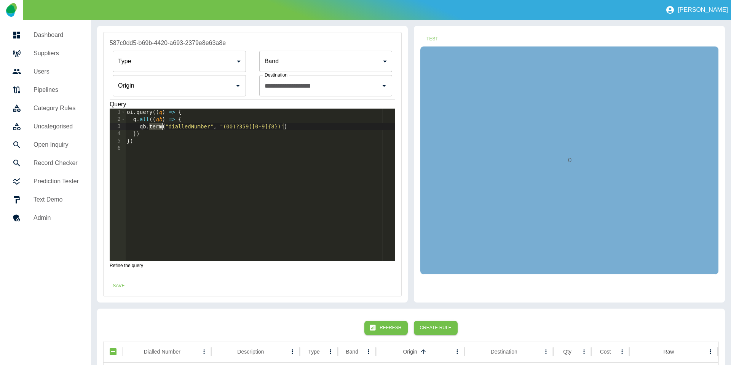
click at [160, 125] on div "oi . query (( q ) => { q . all (( qb ) => { qb . term ( "dialledNumber" , "(00)…" at bounding box center [260, 192] width 270 height 167
type textarea "**********"
click at [432, 43] on button "Test" at bounding box center [432, 39] width 24 height 14
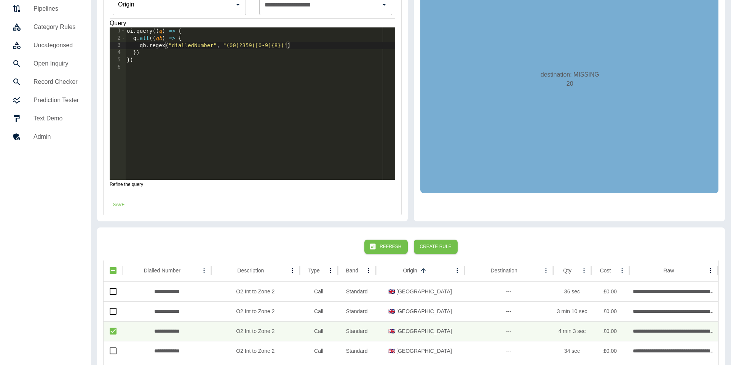
scroll to position [83, 0]
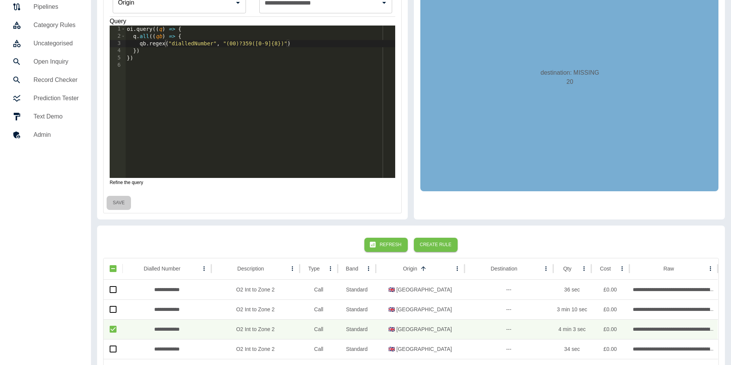
click at [128, 203] on button "Save" at bounding box center [119, 203] width 24 height 14
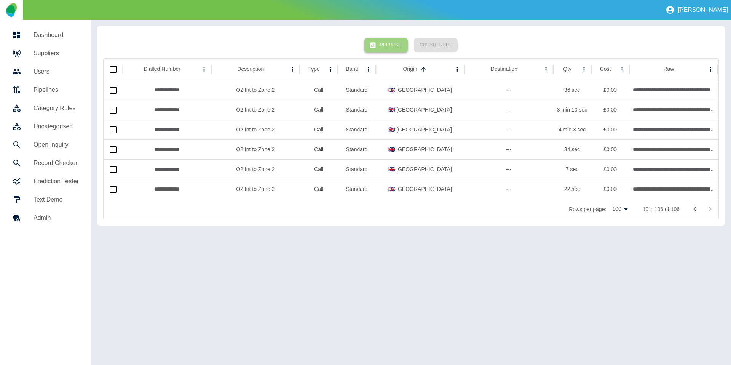
click at [393, 40] on button "Refresh" at bounding box center [386, 45] width 43 height 14
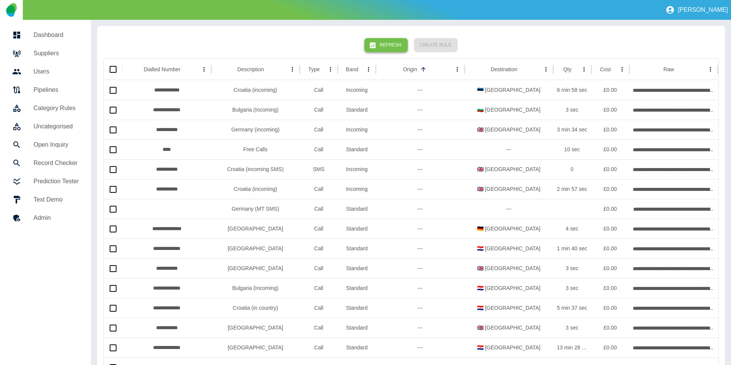
click at [377, 43] on icon "button" at bounding box center [373, 46] width 8 height 8
click at [400, 45] on button "Refresh" at bounding box center [386, 45] width 43 height 14
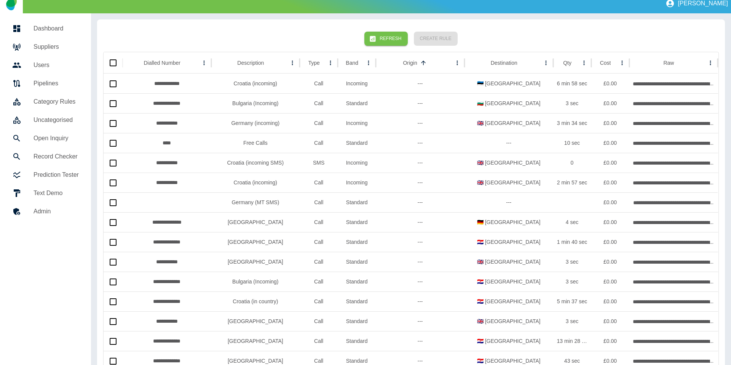
scroll to position [5, 0]
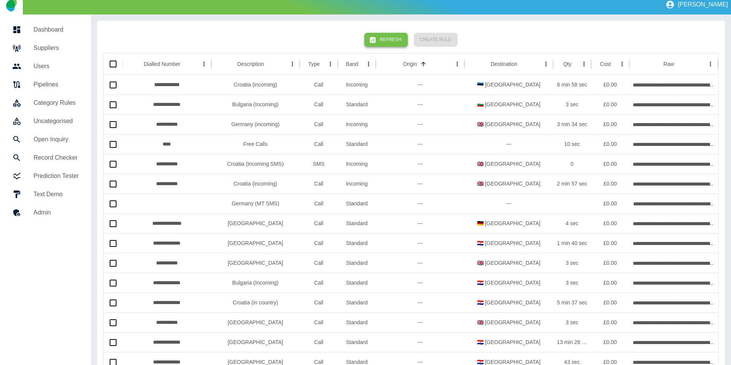
drag, startPoint x: 376, startPoint y: 23, endPoint x: 378, endPoint y: 35, distance: 11.7
click at [378, 35] on button "Refresh" at bounding box center [386, 40] width 43 height 14
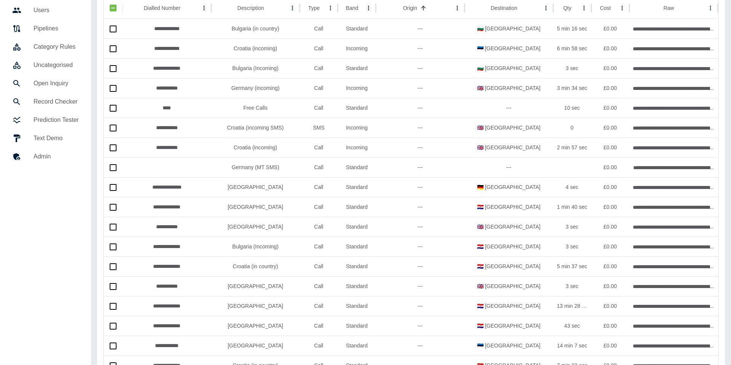
scroll to position [0, 0]
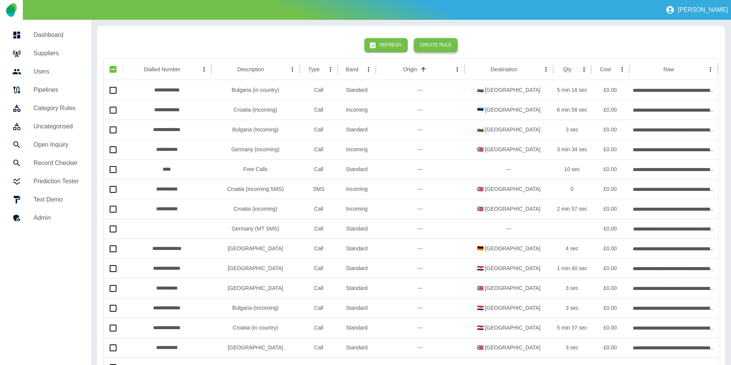
click at [427, 40] on button "Create Rule" at bounding box center [436, 45] width 44 height 14
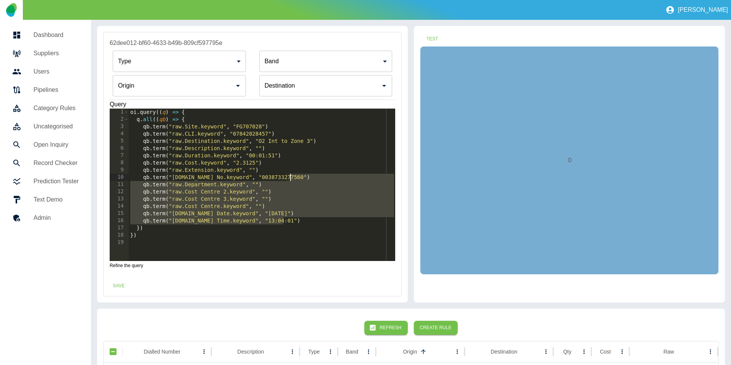
drag, startPoint x: 294, startPoint y: 219, endPoint x: 308, endPoint y: 178, distance: 44.2
click at [308, 178] on div "oi . query (( q ) => { q . all (( qb ) => { qb . term ( "raw.Site.keyword" , "F…" at bounding box center [262, 192] width 267 height 167
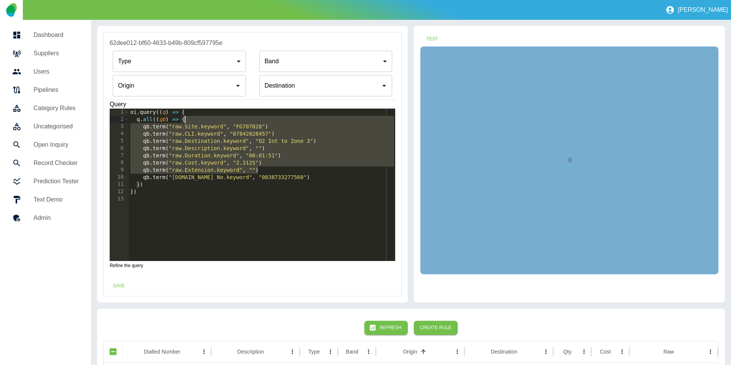
drag, startPoint x: 293, startPoint y: 169, endPoint x: 292, endPoint y: 121, distance: 48.0
click at [292, 121] on div "oi . query (( q ) => { q . all (( qb ) => { qb . term ( "raw.Site.keyword" , "F…" at bounding box center [262, 192] width 267 height 167
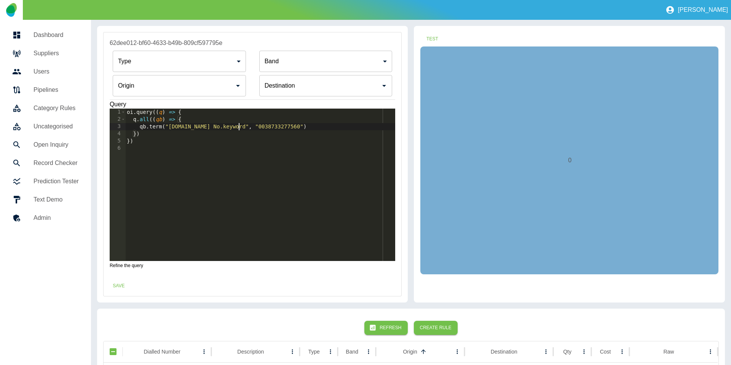
click at [239, 126] on div "oi . query (( q ) => { q . all (( qb ) => { qb . term ( "raw.Tel No.keyword" , …" at bounding box center [260, 192] width 270 height 167
click at [250, 126] on div "oi . query (( q ) => { q . all (( qb ) => { qb . term ( "raw.Tel No.keyword" , …" at bounding box center [260, 192] width 270 height 167
drag, startPoint x: 264, startPoint y: 127, endPoint x: 272, endPoint y: 139, distance: 14.8
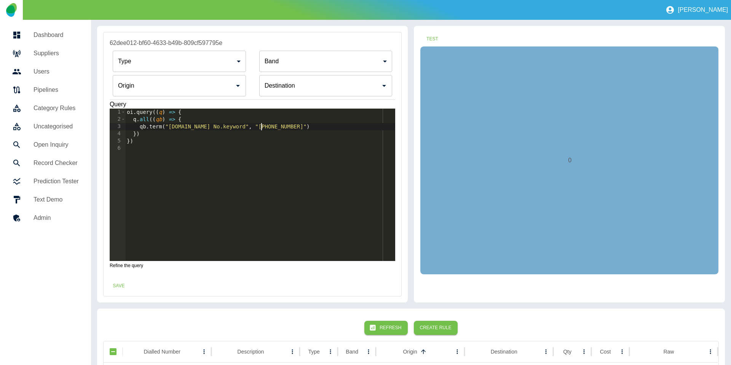
click at [264, 127] on div "oi . query (( q ) => { q . all (( qb ) => { qb . term ( "raw.Tel No.keyword" , …" at bounding box center [260, 192] width 270 height 167
type textarea "**********"
click at [288, 83] on div "Destination Destination" at bounding box center [325, 85] width 133 height 21
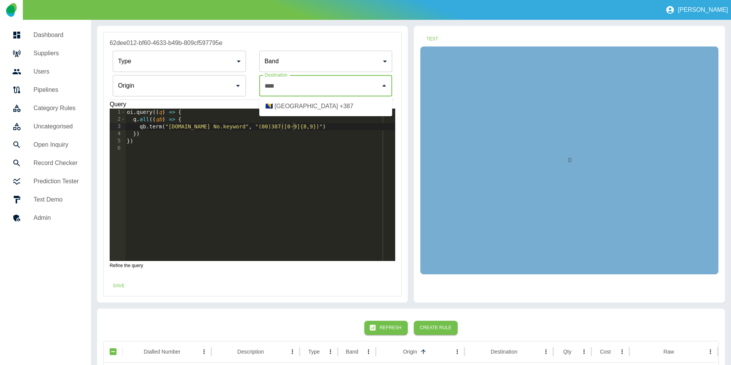
click at [289, 101] on li "🇧🇦 Bosnia & Herzegovina +387" at bounding box center [325, 106] width 133 height 14
type input "**********"
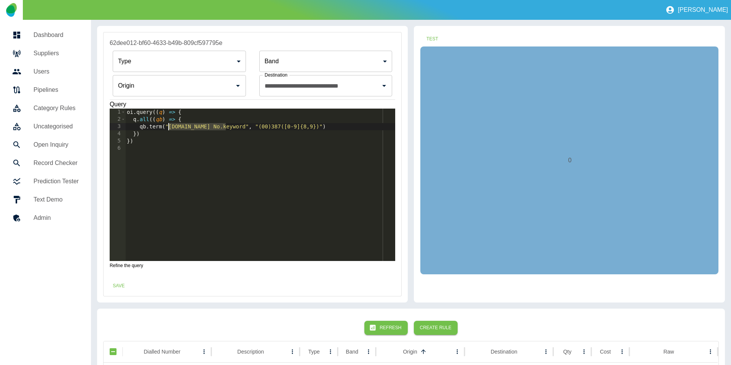
drag, startPoint x: 226, startPoint y: 126, endPoint x: 174, endPoint y: 122, distance: 52.0
click at [171, 125] on div "oi . query (( q ) => { q . all (( qb ) => { qb . term ( "raw.Tel No.keyword" , …" at bounding box center [260, 192] width 270 height 167
click at [154, 125] on div "oi . query (( q ) => { q . all (( qb ) => { qb . term ( "dialledNumber" , "(00)…" at bounding box center [260, 192] width 270 height 167
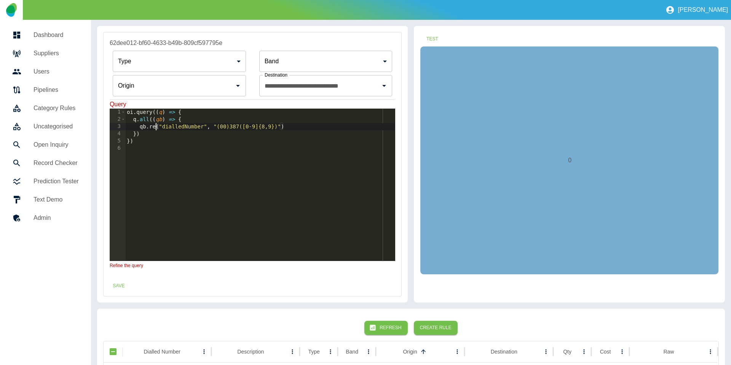
scroll to position [0, 3]
click at [433, 43] on button "Test" at bounding box center [432, 39] width 24 height 14
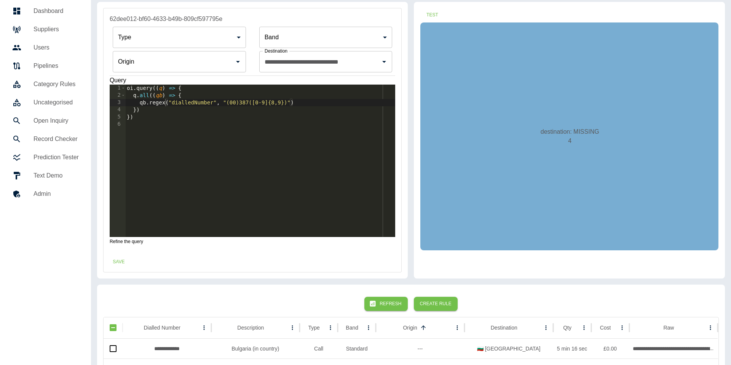
scroll to position [26, 0]
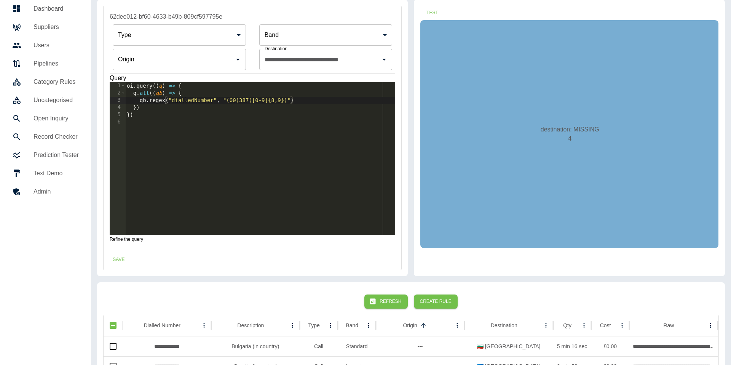
click at [271, 101] on div "oi . query (( q ) => { q . all (( qb ) => { qb . regex ( "dialledNumber" , "(00…" at bounding box center [260, 165] width 270 height 167
type textarea "**********"
click at [431, 6] on button "Test" at bounding box center [432, 13] width 24 height 14
click at [219, 258] on div "Save" at bounding box center [253, 260] width 298 height 20
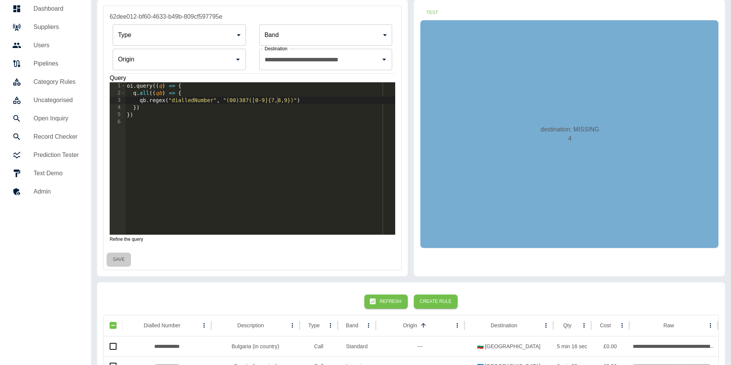
click at [116, 263] on button "Save" at bounding box center [119, 260] width 24 height 14
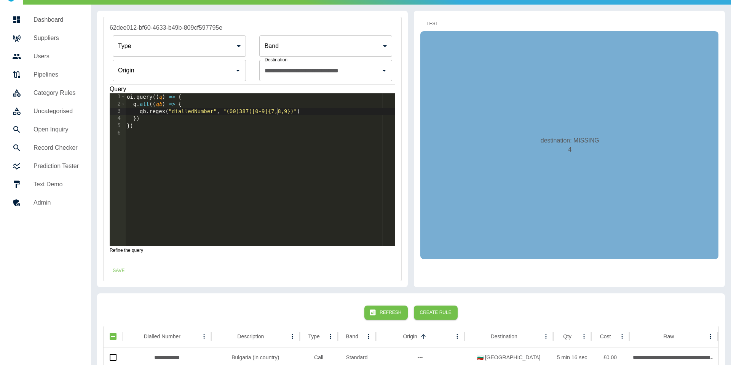
click at [434, 27] on button "Test" at bounding box center [432, 24] width 24 height 14
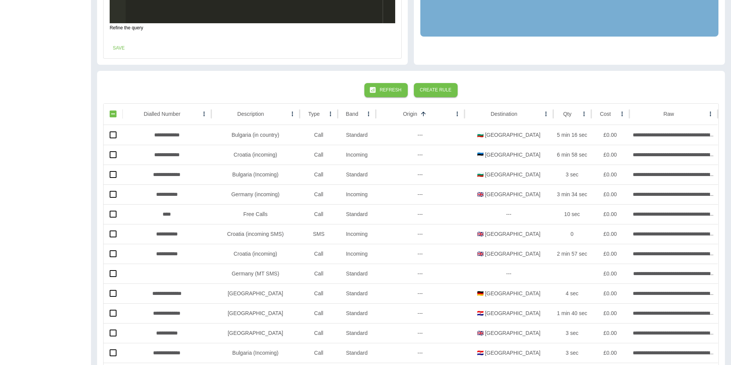
scroll to position [0, 0]
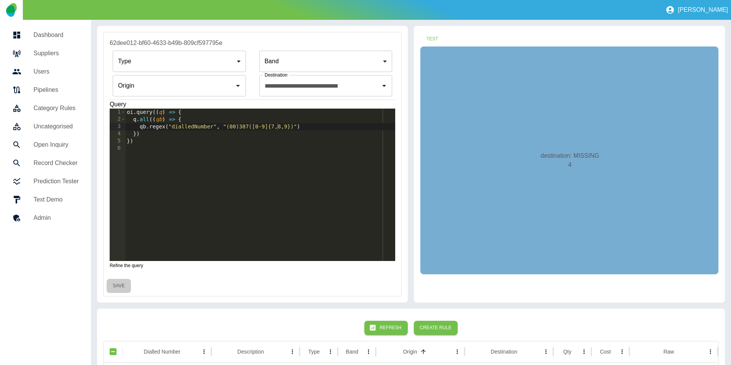
click at [126, 282] on button "Save" at bounding box center [119, 286] width 24 height 14
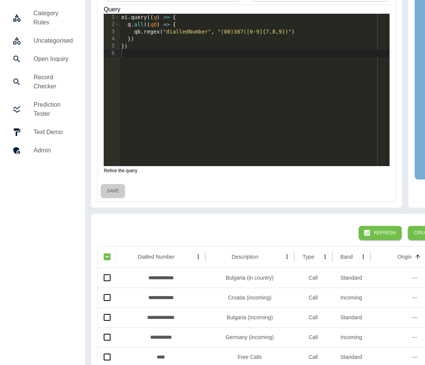
click at [109, 189] on button "Save" at bounding box center [113, 191] width 24 height 14
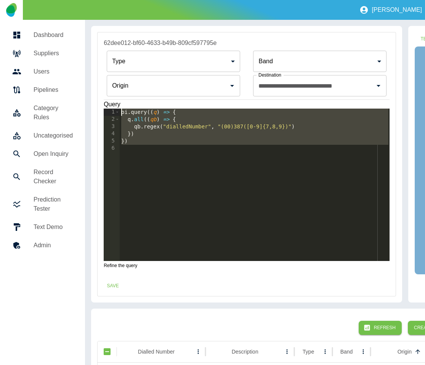
drag, startPoint x: 175, startPoint y: 171, endPoint x: 93, endPoint y: 88, distance: 117.4
click at [93, 88] on div "**********" at bounding box center [246, 164] width 311 height 277
type textarea "**********"
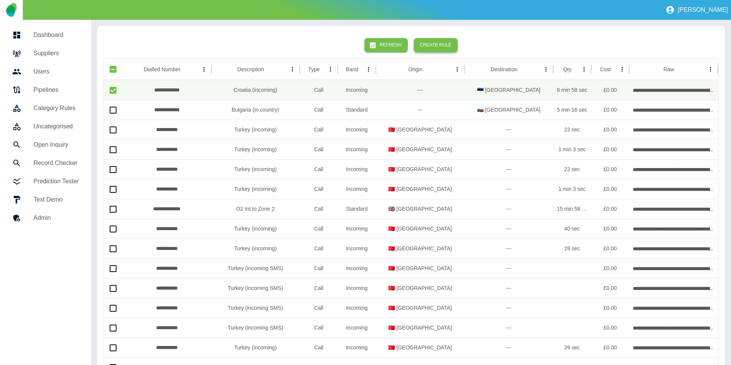
click at [424, 38] on button "Create Rule" at bounding box center [436, 45] width 44 height 14
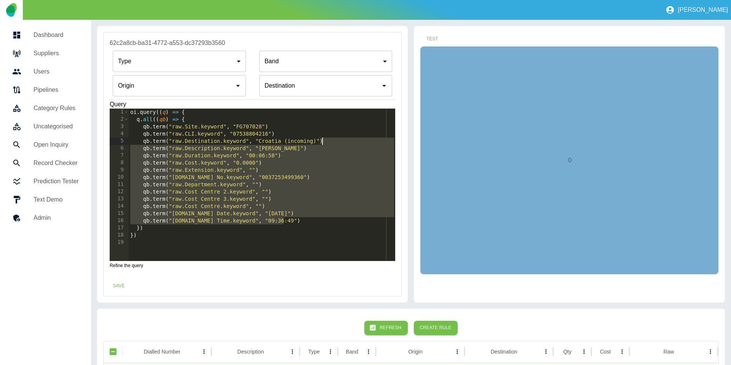
drag, startPoint x: 295, startPoint y: 220, endPoint x: 335, endPoint y: 143, distance: 86.4
click at [335, 143] on div "oi . query (( q ) => { q . all (( qb ) => { qb . term ( "raw.Site.keyword" , "F…" at bounding box center [262, 192] width 267 height 167
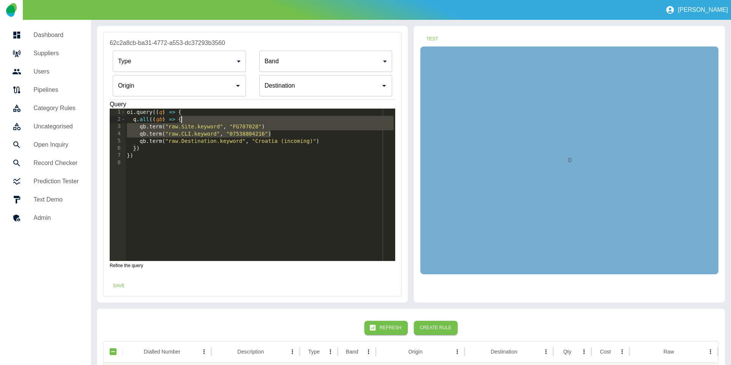
drag, startPoint x: 291, startPoint y: 135, endPoint x: 280, endPoint y: 117, distance: 20.8
click at [280, 117] on div "oi . query (( q ) => { q . all (( qb ) => { qb . term ( "raw.Site.keyword" , "F…" at bounding box center [260, 192] width 270 height 167
type textarea "**********"
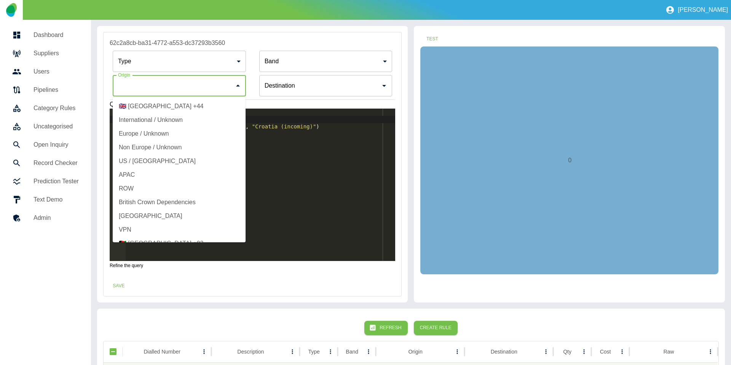
click at [137, 78] on input "Origin" at bounding box center [173, 85] width 115 height 14
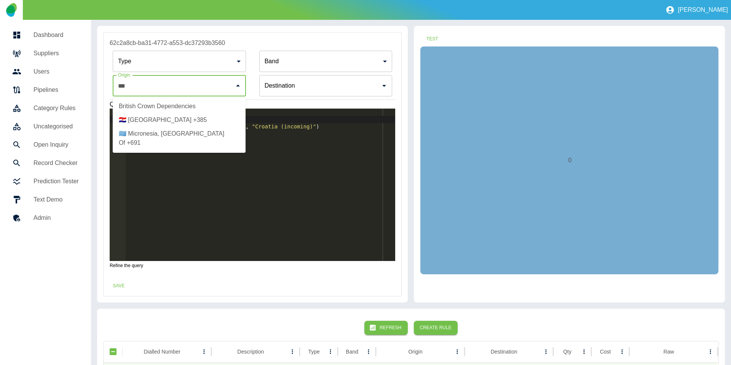
click at [188, 122] on li "🇭🇷 [GEOGRAPHIC_DATA] +385" at bounding box center [179, 120] width 133 height 14
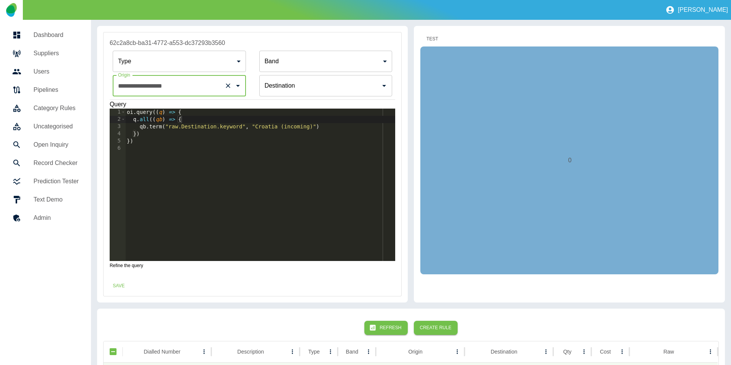
type input "**********"
click at [424, 40] on button "Test" at bounding box center [432, 39] width 24 height 14
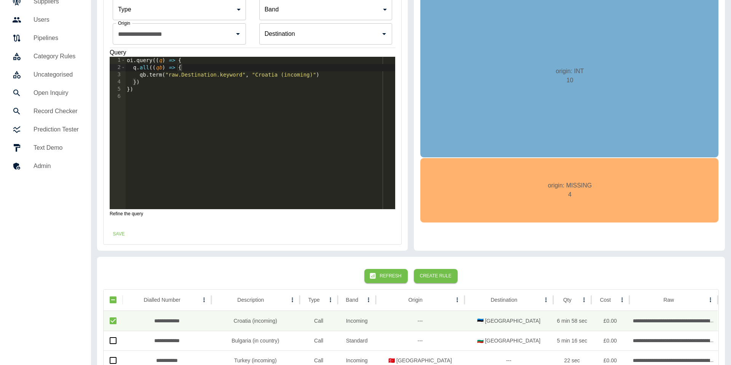
scroll to position [61, 0]
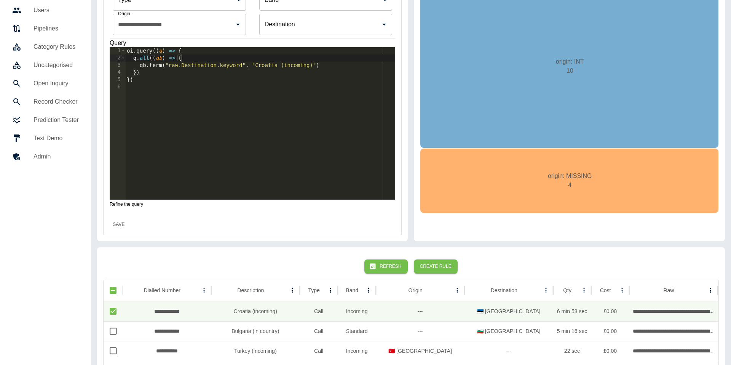
click at [123, 227] on button "Save" at bounding box center [119, 225] width 24 height 14
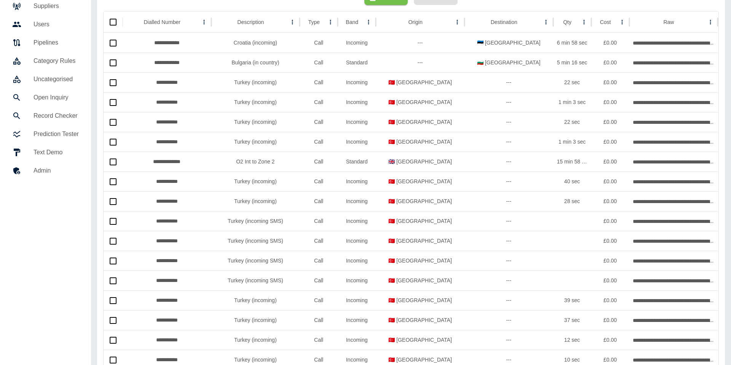
scroll to position [21, 0]
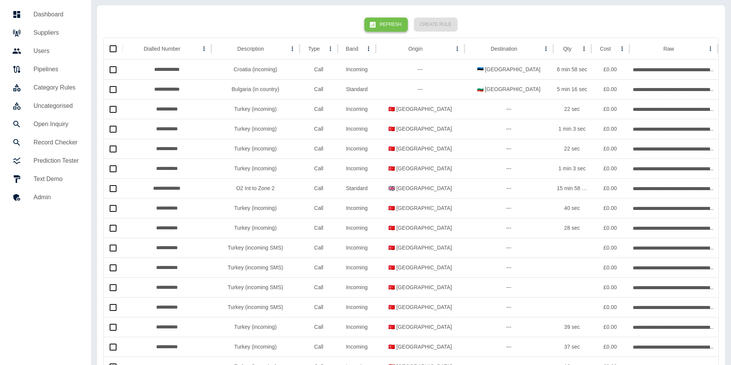
click at [377, 26] on icon "button" at bounding box center [373, 25] width 8 height 8
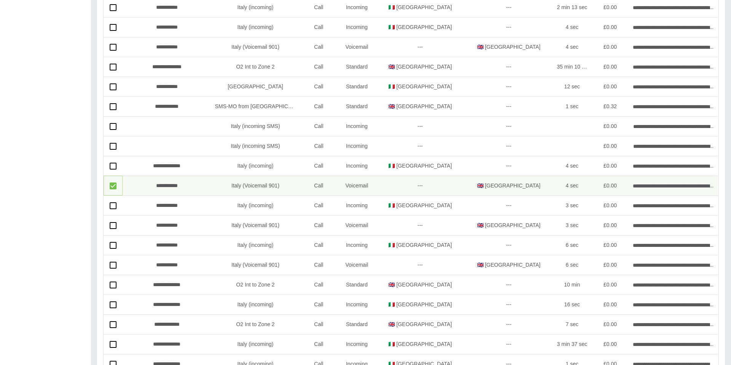
scroll to position [0, 0]
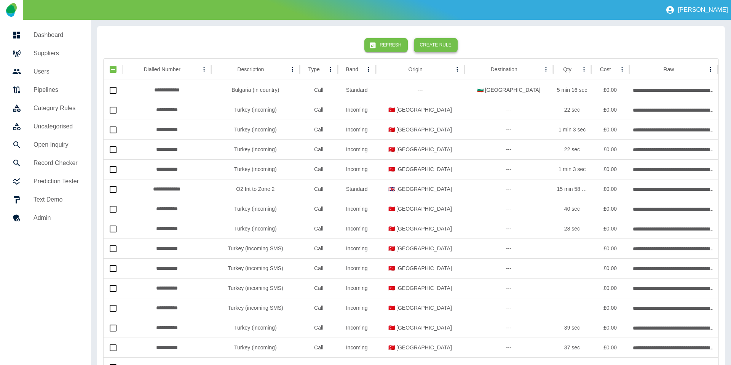
click at [424, 41] on button "Create Rule" at bounding box center [436, 45] width 44 height 14
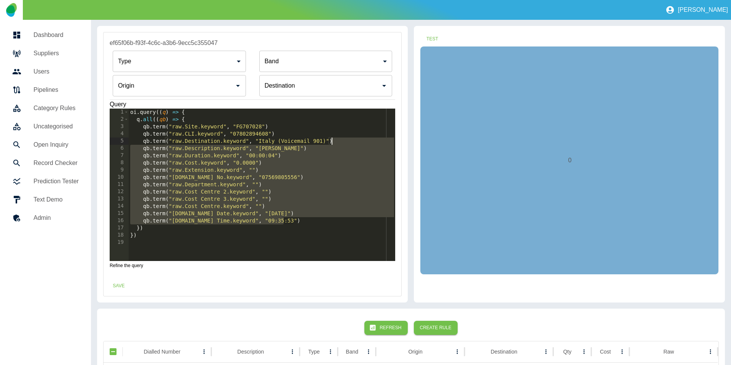
drag, startPoint x: 294, startPoint y: 223, endPoint x: 346, endPoint y: 142, distance: 96.5
click at [346, 142] on div "oi . query (( q ) => { q . all (( qb ) => { qb . term ( "raw.Site.keyword" , "F…" at bounding box center [262, 192] width 267 height 167
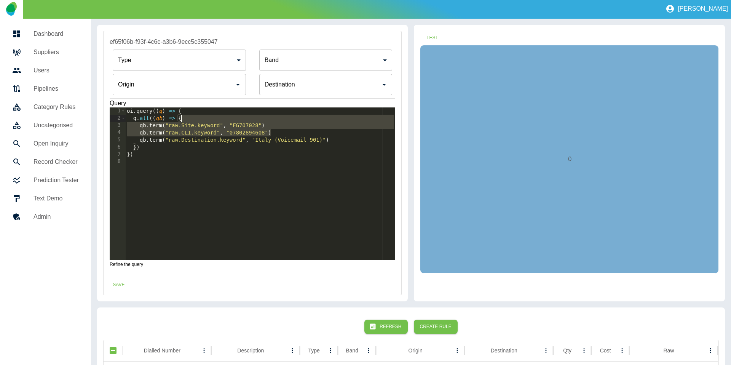
drag, startPoint x: 276, startPoint y: 133, endPoint x: 275, endPoint y: 118, distance: 14.9
click at [275, 118] on div "oi . query (( q ) => { q . all (( qb ) => { qb . term ( "raw.Site.keyword" , "F…" at bounding box center [260, 190] width 270 height 167
type textarea "**********"
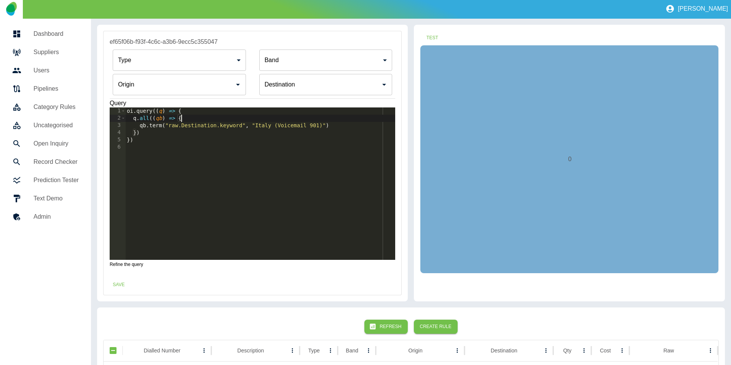
click at [199, 93] on div "Origin" at bounding box center [179, 84] width 133 height 21
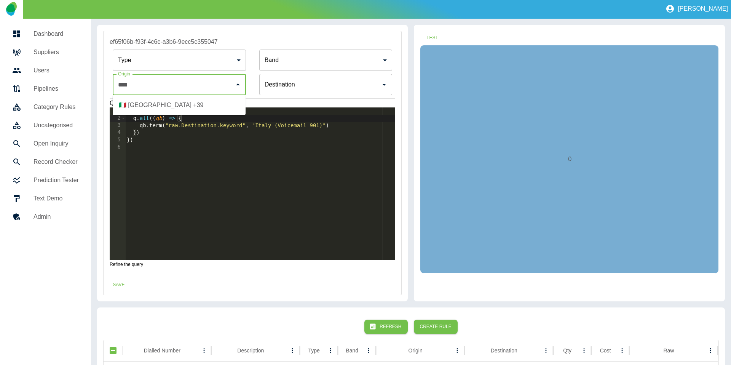
drag, startPoint x: 197, startPoint y: 105, endPoint x: 195, endPoint y: 115, distance: 10.2
click at [195, 108] on li "🇮🇹 Italy +39" at bounding box center [179, 105] width 133 height 14
type input "**********"
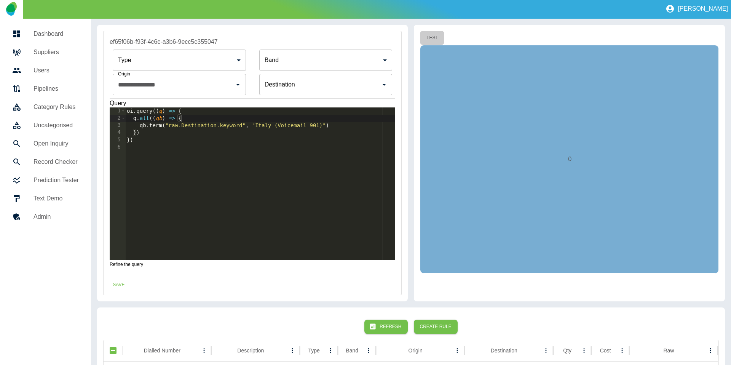
click at [424, 36] on button "Test" at bounding box center [432, 38] width 24 height 14
click at [124, 289] on button "Save" at bounding box center [119, 285] width 24 height 14
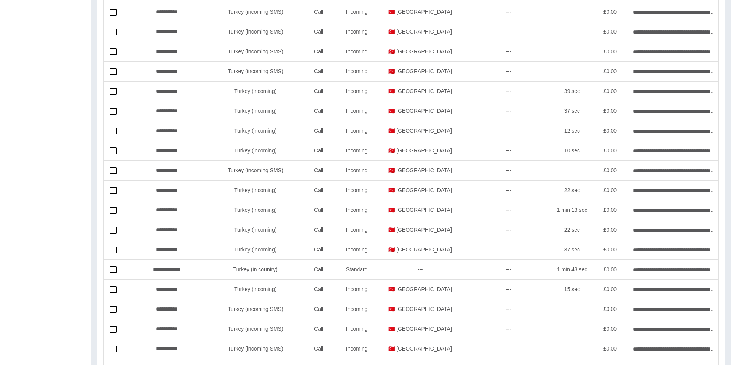
scroll to position [236, 0]
click at [170, 114] on div "**********" at bounding box center [167, 112] width 89 height 20
copy div "**********"
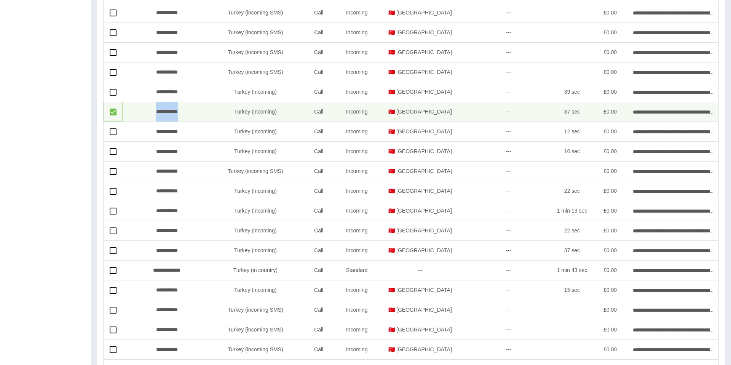
scroll to position [0, 0]
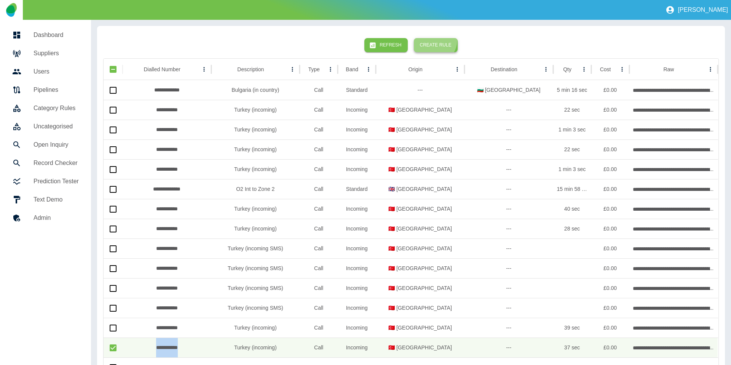
click at [424, 40] on button "Create Rule" at bounding box center [436, 45] width 44 height 14
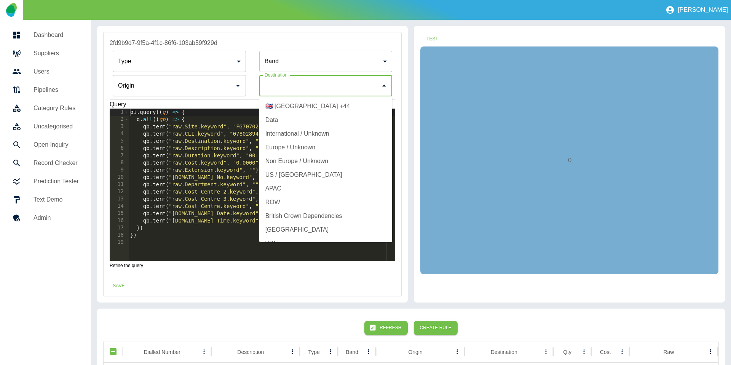
click at [322, 86] on input "Origin" at bounding box center [320, 85] width 115 height 14
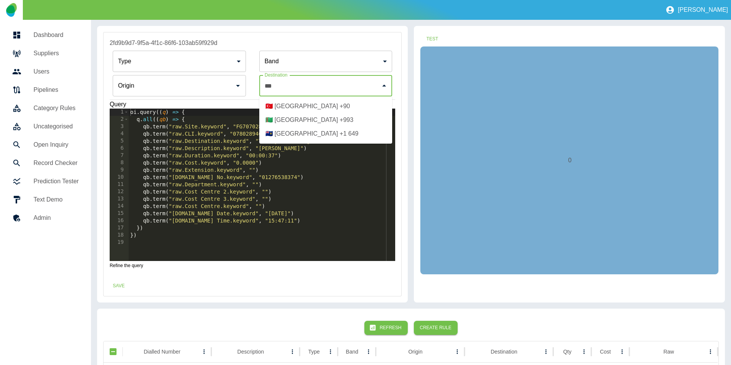
click at [327, 108] on li "🇹🇷 Turkey +90" at bounding box center [325, 106] width 133 height 14
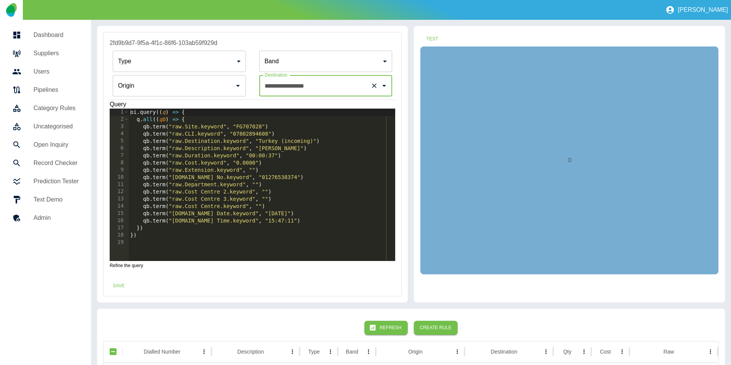
scroll to position [14, 0]
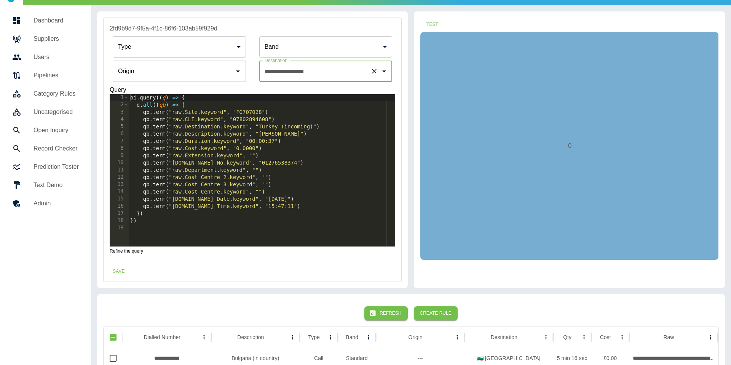
type input "**********"
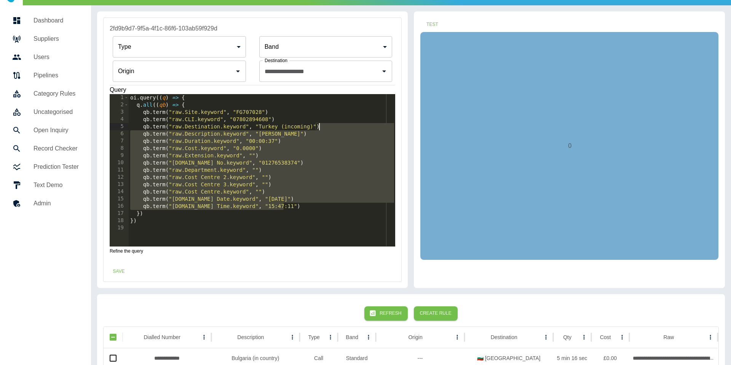
drag, startPoint x: 293, startPoint y: 205, endPoint x: 335, endPoint y: 126, distance: 88.8
click at [335, 126] on div "oi . query (( q ) => { q . all (( qb ) => { qb . term ( "raw.Site.keyword" , "F…" at bounding box center [262, 177] width 267 height 167
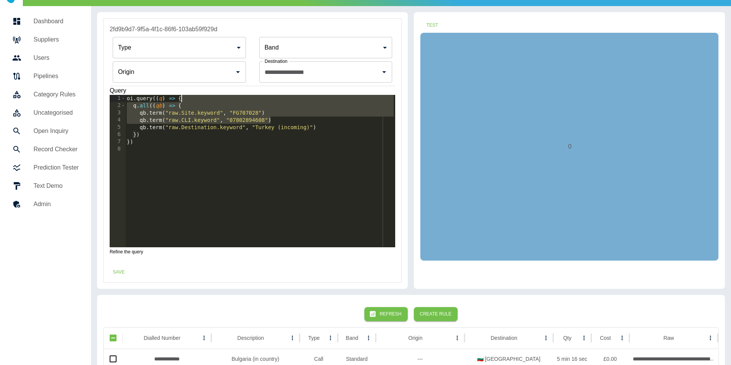
drag, startPoint x: 283, startPoint y: 121, endPoint x: 280, endPoint y: 101, distance: 19.9
click at [280, 101] on div "oi . query (( q ) => { q . all (( qb ) => { qb . term ( "raw.Site.keyword" , "F…" at bounding box center [260, 178] width 270 height 167
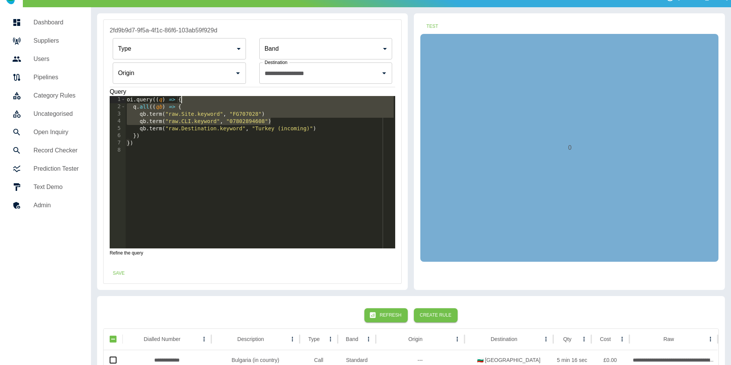
drag, startPoint x: 294, startPoint y: 125, endPoint x: 285, endPoint y: 120, distance: 10.1
click at [293, 125] on div "oi . query (( q ) => { q . all (( qb ) => { qb . term ( "raw.Site.keyword" , "F…" at bounding box center [260, 179] width 270 height 167
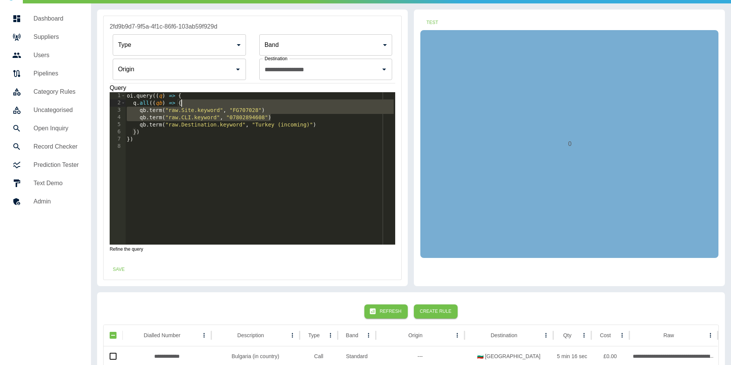
scroll to position [14, 0]
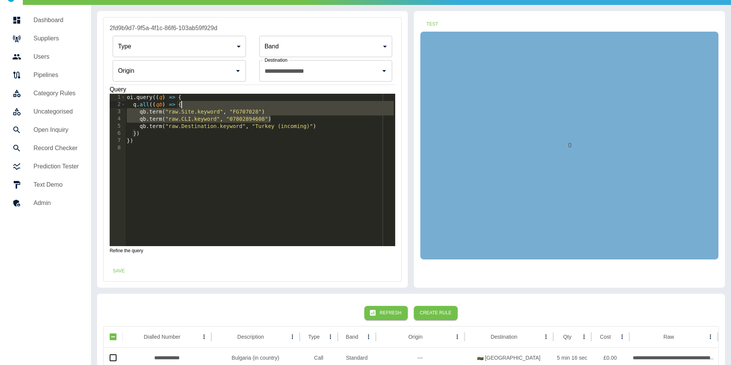
drag, startPoint x: 282, startPoint y: 118, endPoint x: 280, endPoint y: 103, distance: 15.4
click at [280, 103] on div "oi . query (( q ) => { q . all (( qb ) => { qb . term ( "raw.Site.keyword" , "F…" at bounding box center [260, 177] width 270 height 167
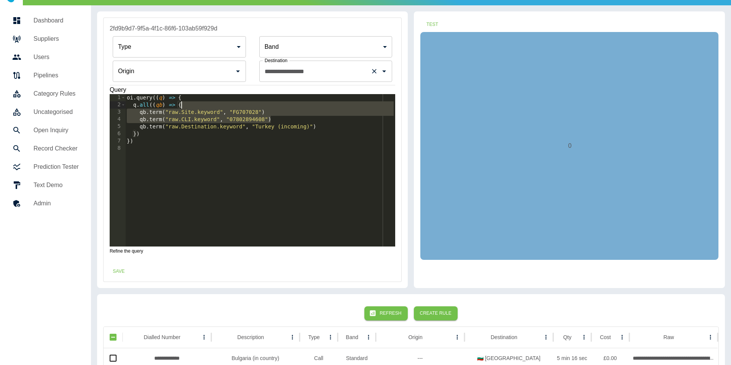
type textarea "**********"
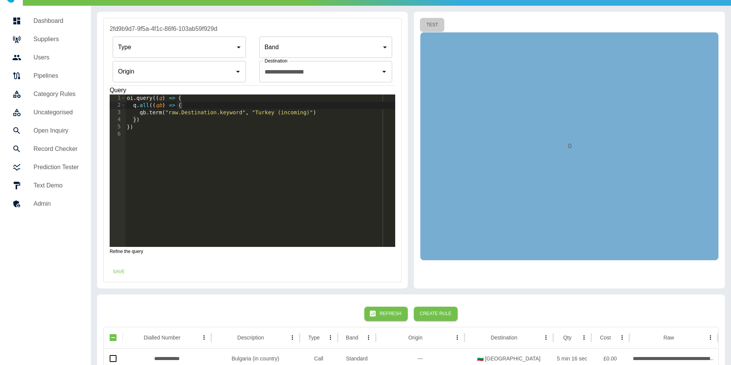
click at [424, 21] on button "Test" at bounding box center [432, 25] width 24 height 14
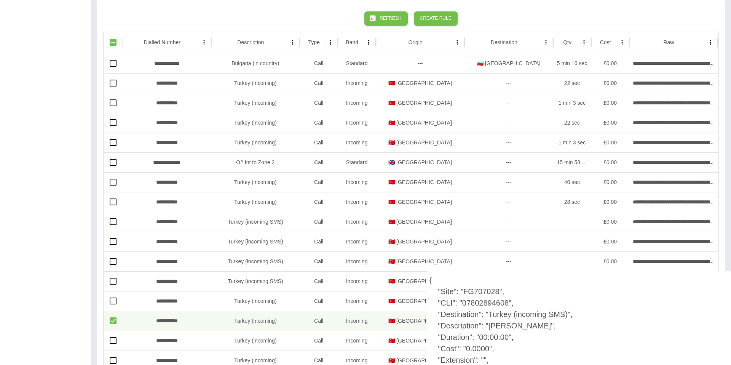
scroll to position [0, 0]
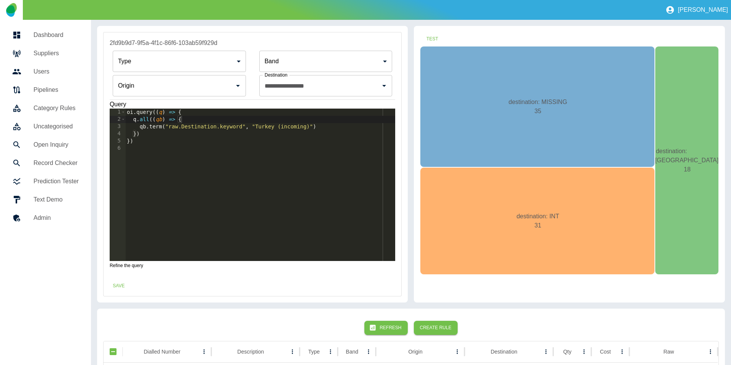
click at [197, 121] on div "oi . query (( q ) => { q . all (( qb ) => { qb . term ( "raw.Destination.keywor…" at bounding box center [260, 192] width 270 height 167
click at [186, 126] on div "oi . query (( q ) => { q . all (( qb ) => { qb . none ( ) . term ( "destination…" at bounding box center [260, 192] width 270 height 167
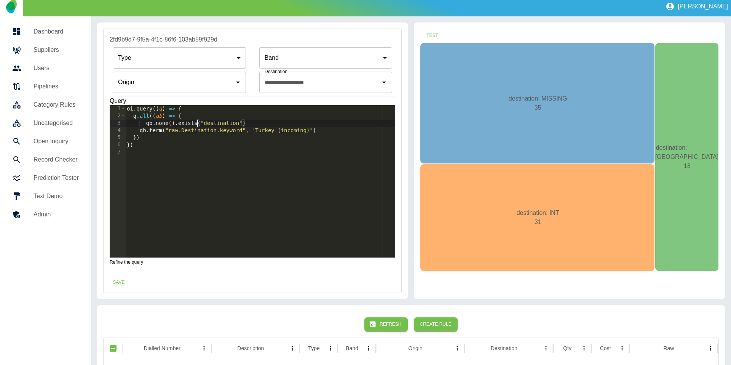
drag, startPoint x: 163, startPoint y: 130, endPoint x: 244, endPoint y: 146, distance: 83.2
click at [163, 130] on div "oi . query (( q ) => { q . all (( qb ) => { qb . none ( ) . exists ( "destinati…" at bounding box center [260, 188] width 270 height 167
drag, startPoint x: 256, startPoint y: 131, endPoint x: 258, endPoint y: 135, distance: 4.7
click at [256, 131] on div "oi . query (( q ) => { q . all (( qb ) => { qb . none ( ) . exists ( "destinati…" at bounding box center [260, 188] width 270 height 167
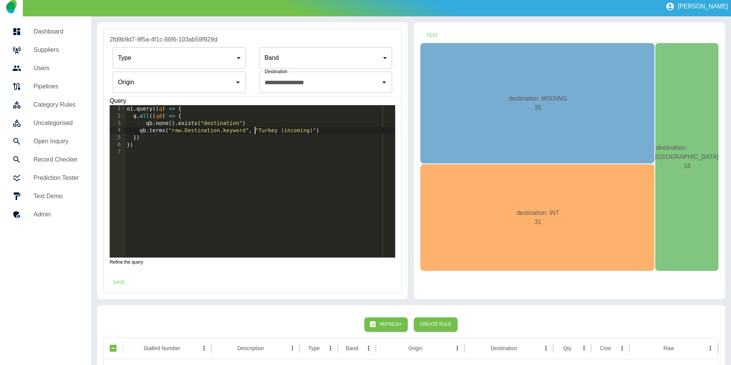
scroll to position [0, 9]
click at [319, 131] on div "oi . query (( q ) => { q . all (( qb ) => { qb . none ( ) . exists ( "destinati…" at bounding box center [260, 188] width 270 height 167
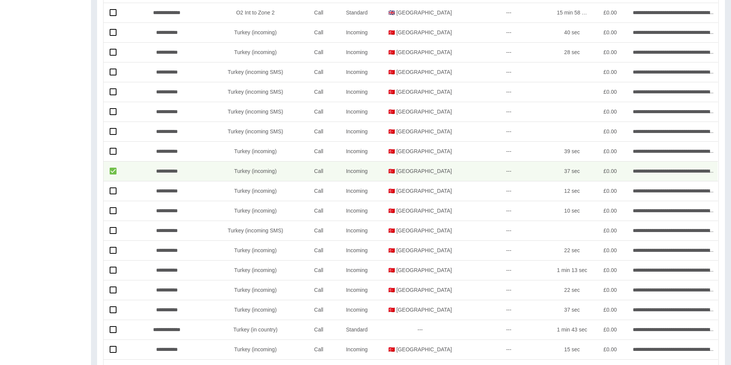
scroll to position [458, 0]
drag, startPoint x: 261, startPoint y: 132, endPoint x: 223, endPoint y: 134, distance: 37.8
click at [223, 134] on div "Turkey (incoming SMS)" at bounding box center [255, 132] width 89 height 20
copy div "Turkey (incoming SMS)"
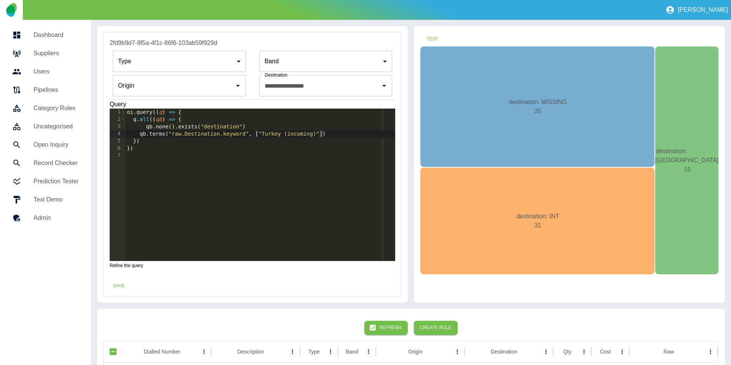
click at [319, 133] on div "oi . query (( q ) => { q . all (( qb ) => { qb . none ( ) . exists ( "destinati…" at bounding box center [260, 192] width 270 height 167
paste textarea "**********"
type textarea "**********"
click at [424, 36] on button "Test" at bounding box center [432, 39] width 24 height 14
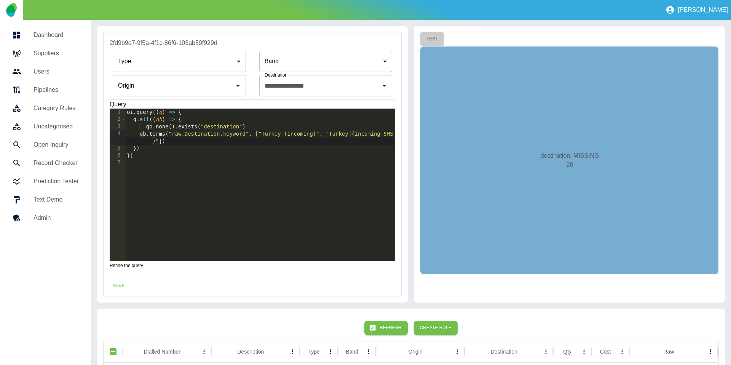
click at [424, 37] on button "Test" at bounding box center [432, 39] width 24 height 14
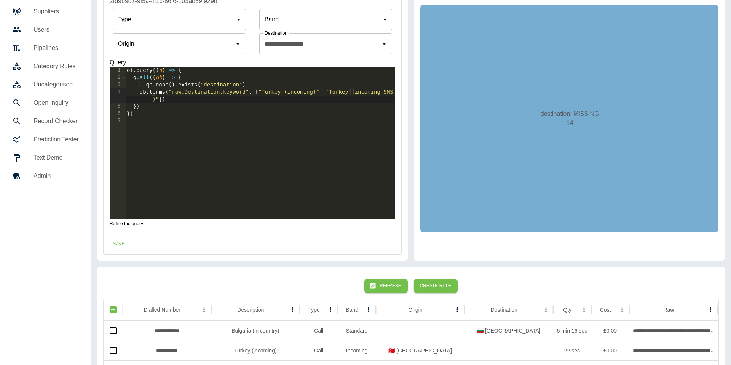
scroll to position [0, 0]
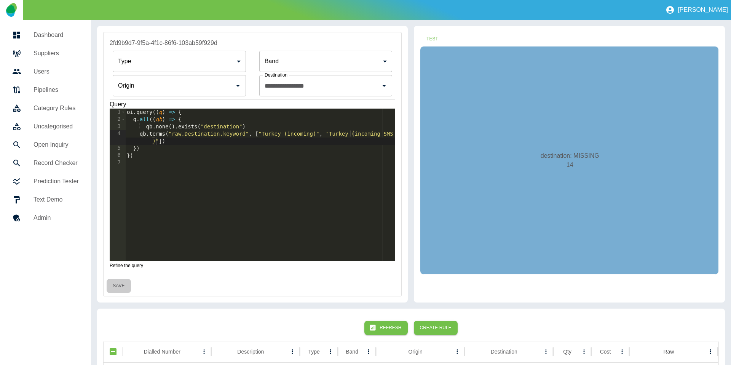
click at [124, 281] on button "Save" at bounding box center [119, 286] width 24 height 14
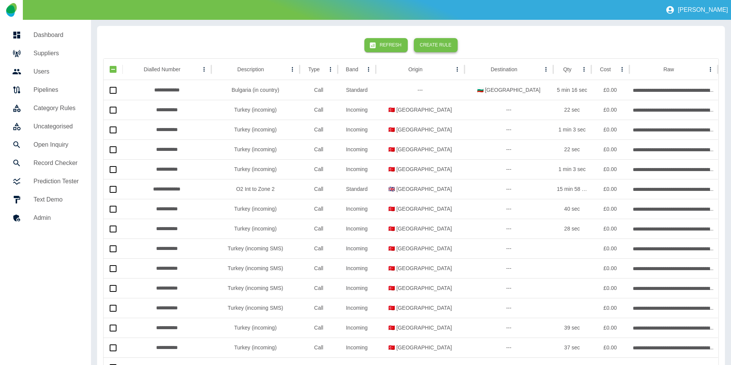
click at [424, 49] on button "Create Rule" at bounding box center [436, 45] width 44 height 14
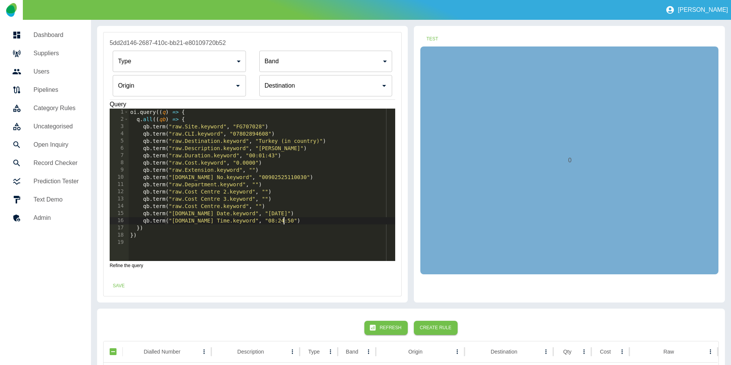
scroll to position [2, 0]
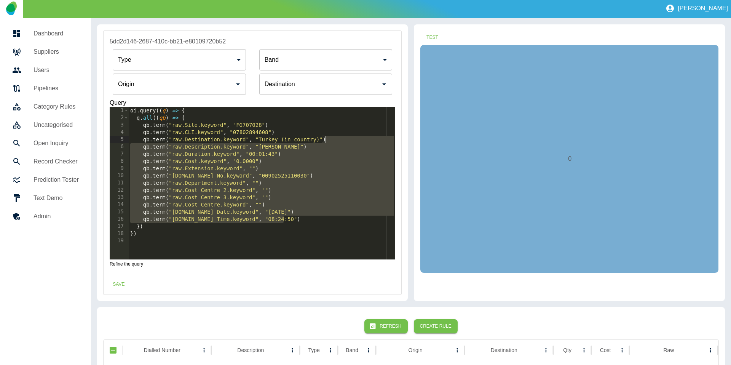
drag, startPoint x: 289, startPoint y: 220, endPoint x: 343, endPoint y: 142, distance: 94.9
click at [343, 142] on div "oi . query (( q ) => { q . all (( qb ) => { qb . term ( "raw.Site.keyword" , "F…" at bounding box center [262, 190] width 267 height 167
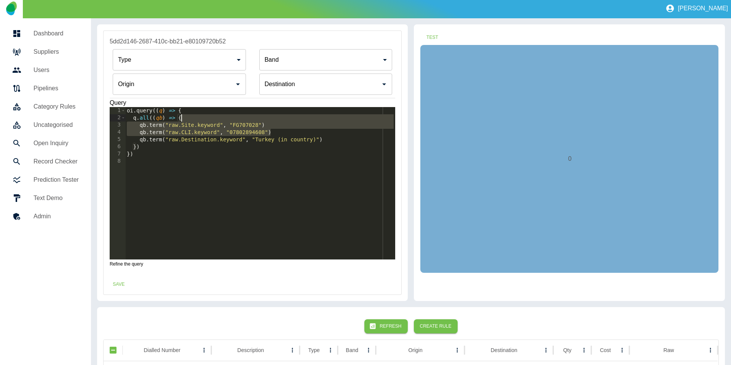
drag, startPoint x: 282, startPoint y: 131, endPoint x: 282, endPoint y: 117, distance: 13.7
click at [282, 117] on div "oi . query (( q ) => { q . all (( qb ) => { qb . term ( "raw.Site.keyword" , "F…" at bounding box center [260, 190] width 270 height 167
type textarea "**********"
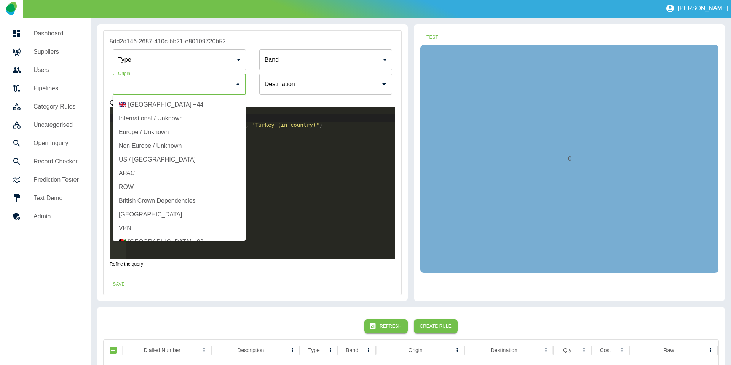
click at [164, 78] on input "Origin" at bounding box center [173, 84] width 115 height 14
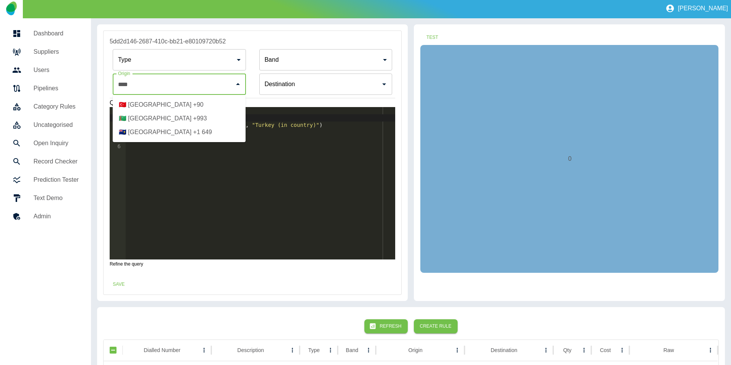
click at [177, 102] on li "🇹🇷 Turkey +90" at bounding box center [179, 105] width 133 height 14
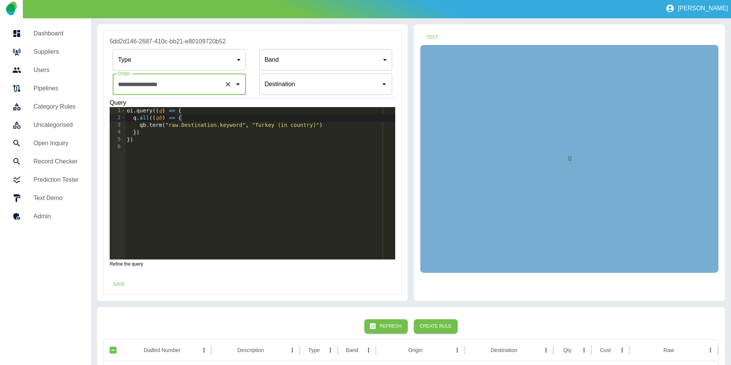
type input "**********"
click at [287, 86] on input "Origin" at bounding box center [320, 84] width 115 height 14
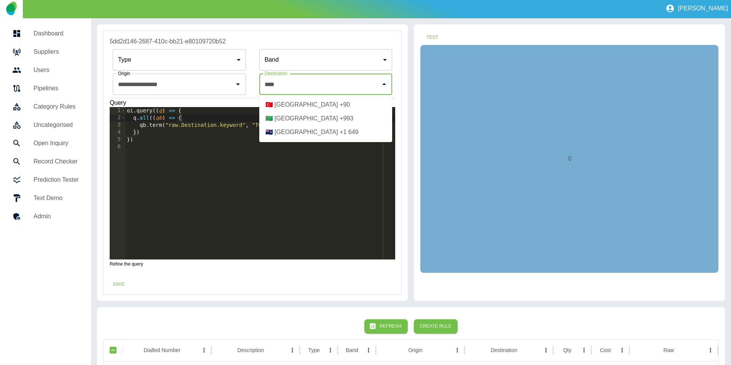
click at [310, 104] on li "🇹🇷 Turkey +90" at bounding box center [325, 105] width 133 height 14
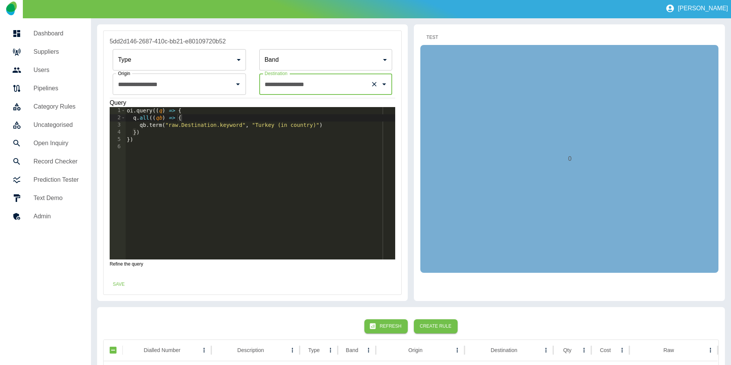
type input "**********"
click at [424, 34] on button "Test" at bounding box center [432, 37] width 24 height 14
click at [122, 287] on button "Save" at bounding box center [119, 284] width 24 height 14
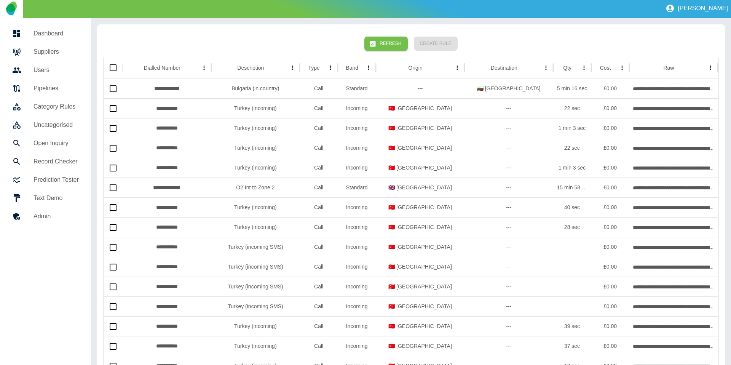
drag, startPoint x: 386, startPoint y: 42, endPoint x: 401, endPoint y: 51, distance: 18.3
click at [386, 42] on button "Refresh" at bounding box center [386, 44] width 43 height 14
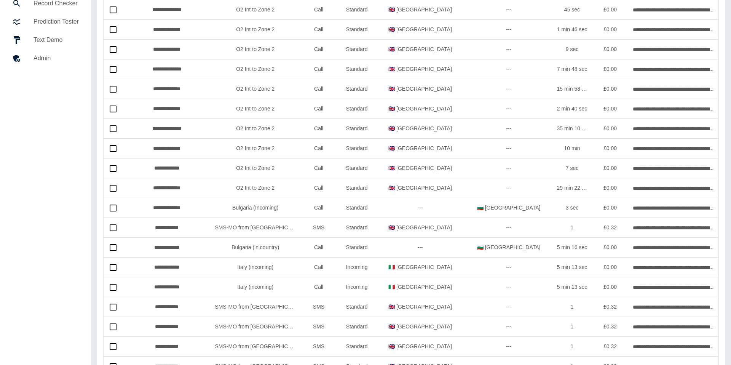
scroll to position [0, 0]
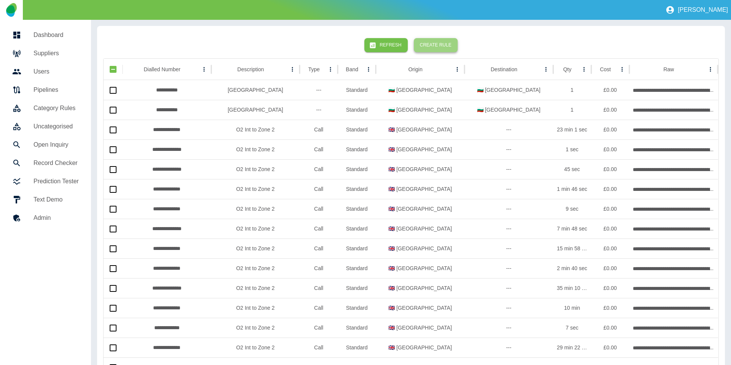
click at [424, 41] on button "Create Rule" at bounding box center [436, 45] width 44 height 14
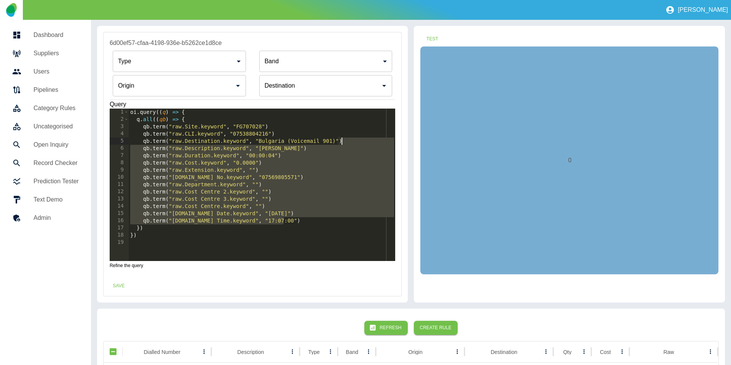
drag, startPoint x: 298, startPoint y: 222, endPoint x: 368, endPoint y: 141, distance: 107.4
click at [368, 141] on div "oi . query (( q ) => { q . all (( qb ) => { qb . term ( "raw.Site.keyword" , "F…" at bounding box center [262, 192] width 267 height 167
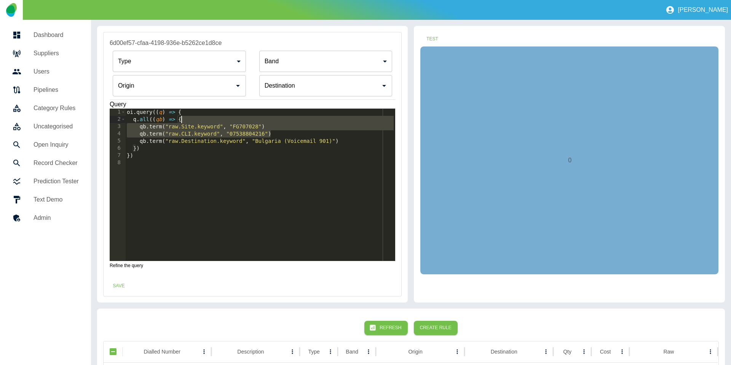
type textarea "**********"
drag, startPoint x: 282, startPoint y: 132, endPoint x: 283, endPoint y: 120, distance: 12.2
click at [283, 120] on div "oi . query (( q ) => { q . all (( qb ) => { qb . term ( "raw.Site.keyword" , "F…" at bounding box center [260, 192] width 270 height 167
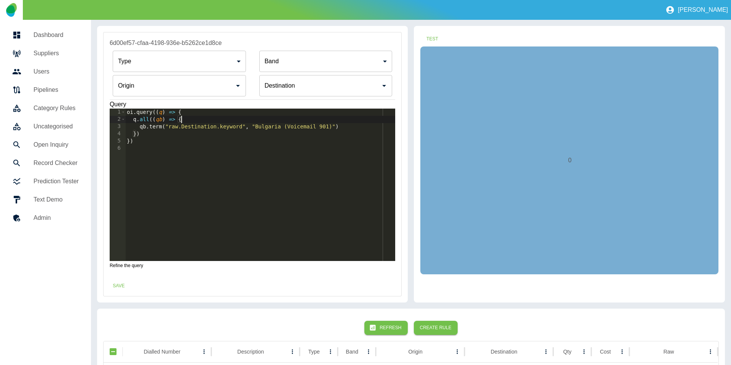
click at [188, 88] on input "Origin" at bounding box center [173, 85] width 115 height 14
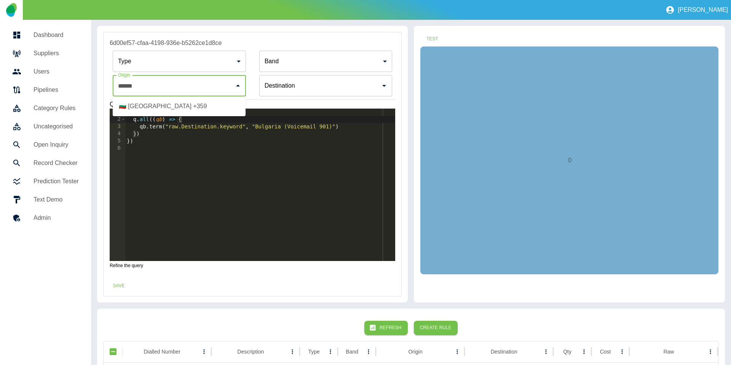
drag, startPoint x: 181, startPoint y: 100, endPoint x: 172, endPoint y: 106, distance: 11.0
click at [179, 103] on li "🇧🇬 Bulgaria +359" at bounding box center [179, 106] width 133 height 14
type input "**********"
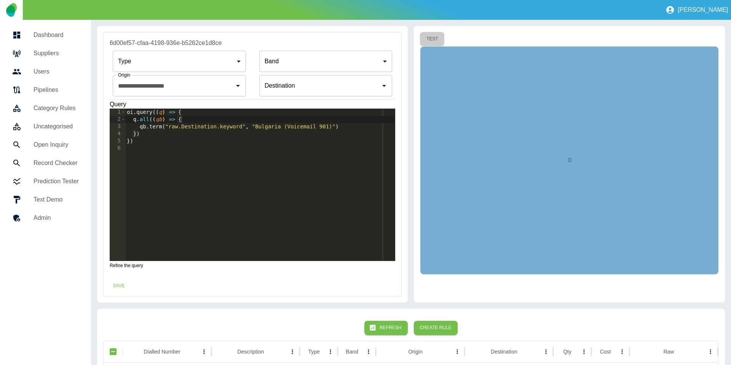
click at [424, 37] on button "Test" at bounding box center [432, 39] width 24 height 14
click at [124, 287] on button "Save" at bounding box center [119, 286] width 24 height 14
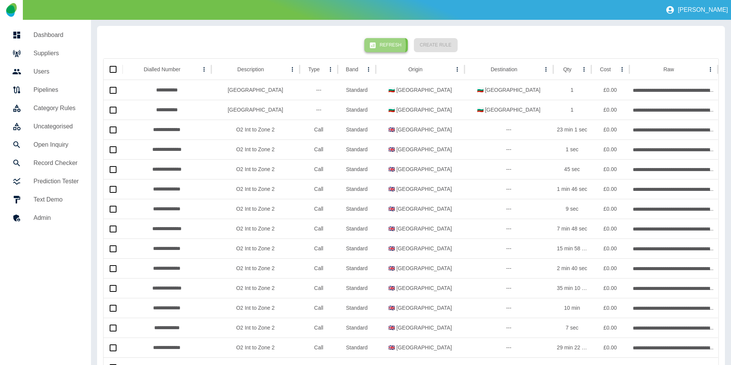
click at [382, 45] on button "Refresh" at bounding box center [386, 45] width 43 height 14
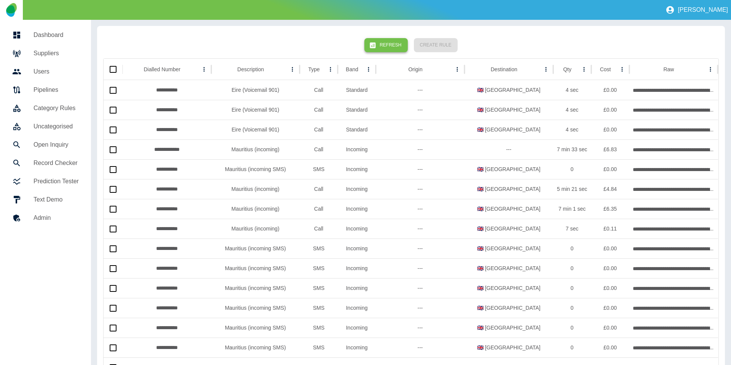
click at [402, 51] on button "Refresh" at bounding box center [386, 45] width 43 height 14
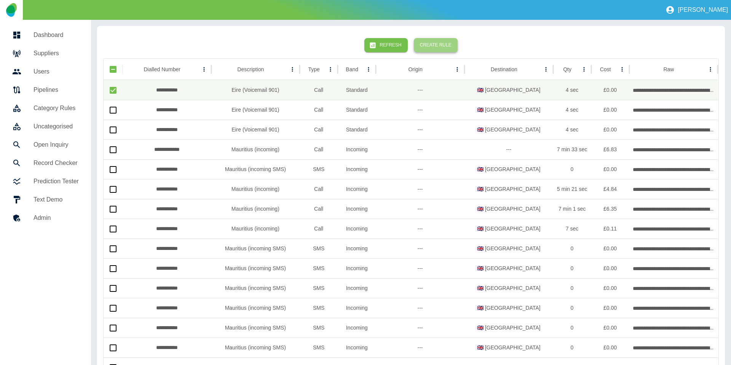
click at [424, 44] on button "Create Rule" at bounding box center [436, 45] width 44 height 14
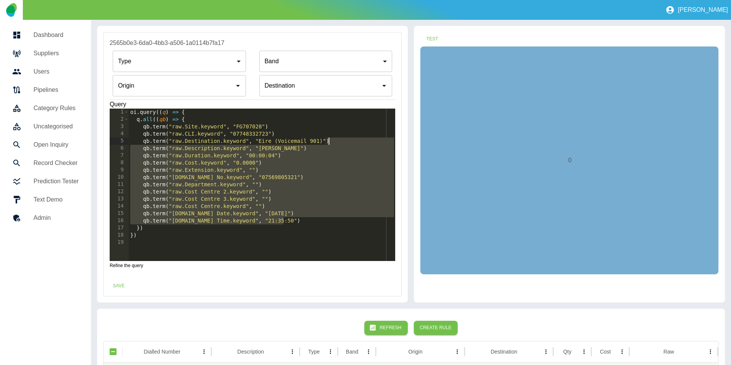
drag, startPoint x: 289, startPoint y: 220, endPoint x: 354, endPoint y: 139, distance: 103.5
click at [354, 139] on div "oi . query (( q ) => { q . all (( qb ) => { qb . term ( "raw.Site.keyword" , "F…" at bounding box center [262, 192] width 267 height 167
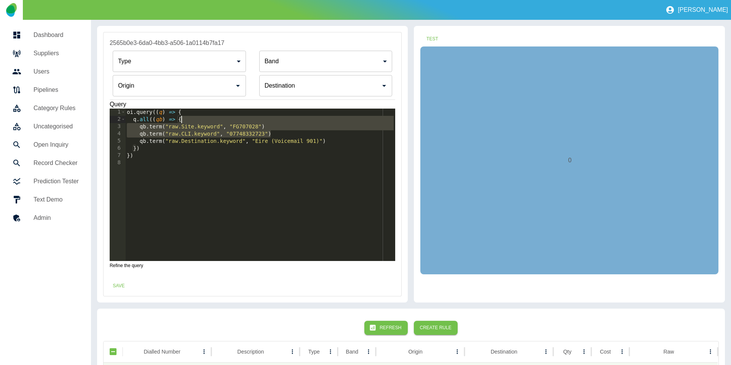
drag, startPoint x: 293, startPoint y: 132, endPoint x: 291, endPoint y: 121, distance: 11.5
click at [291, 121] on div "oi . query (( q ) => { q . all (( qb ) => { qb . term ( "raw.Site.keyword" , "F…" at bounding box center [260, 192] width 270 height 167
type textarea "**********"
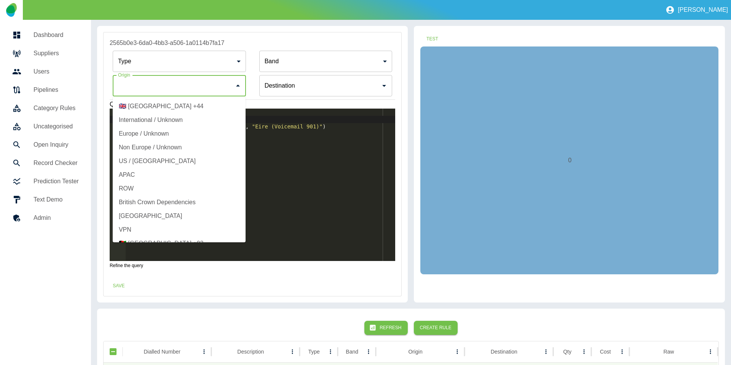
click at [189, 93] on input "Origin" at bounding box center [173, 85] width 115 height 14
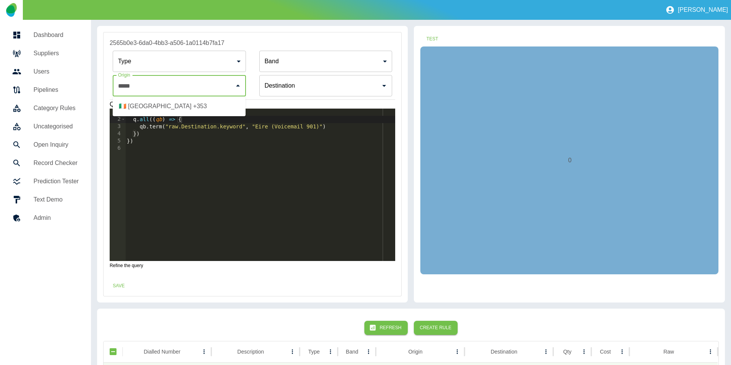
click at [192, 113] on li "🇮🇪 Ireland +353" at bounding box center [179, 106] width 133 height 14
type input "**********"
click at [424, 39] on button "Test" at bounding box center [432, 39] width 24 height 14
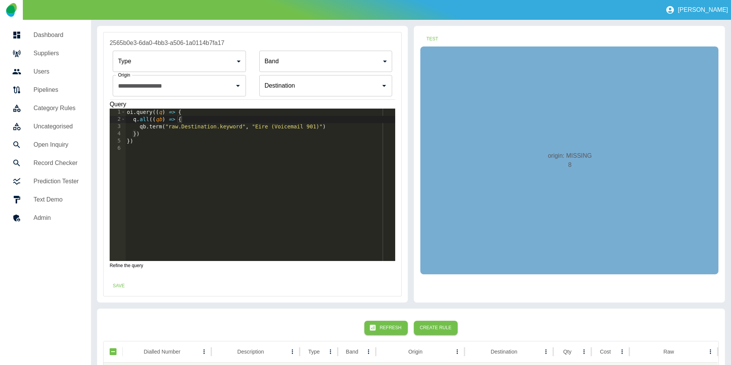
click at [120, 293] on div "Save" at bounding box center [253, 286] width 298 height 20
drag, startPoint x: 130, startPoint y: 274, endPoint x: 122, endPoint y: 281, distance: 10.8
click at [130, 274] on div "**********" at bounding box center [253, 153] width 298 height 243
click at [122, 281] on button "Save" at bounding box center [119, 286] width 24 height 14
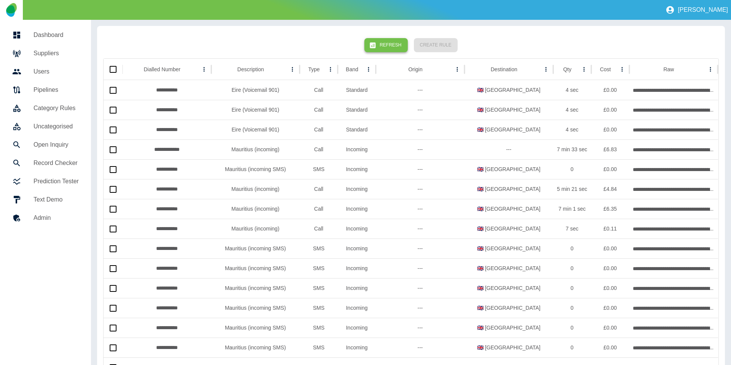
click at [392, 38] on button "Refresh" at bounding box center [386, 45] width 43 height 14
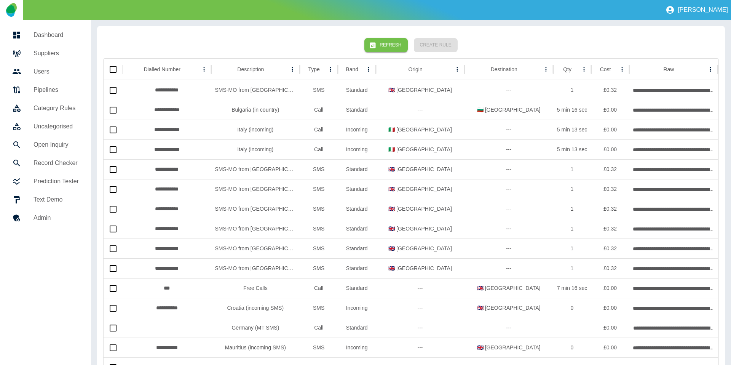
scroll to position [1, 0]
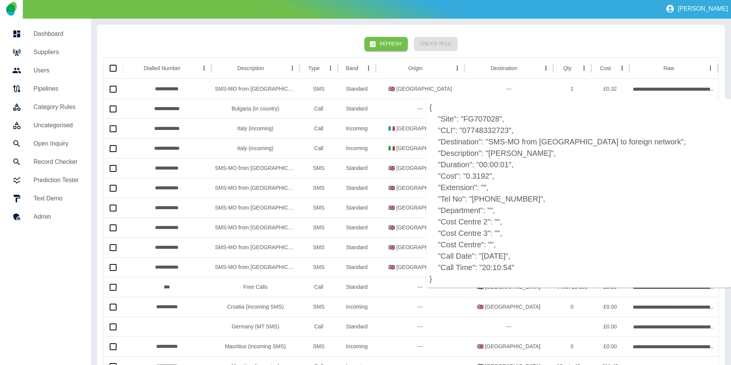
click at [424, 198] on p "{ "Site": "FG707028", "CLI": "07748332723", "Destination": "SMS-MO from UK to f…" at bounding box center [579, 193] width 305 height 189
copy p "061492950250"
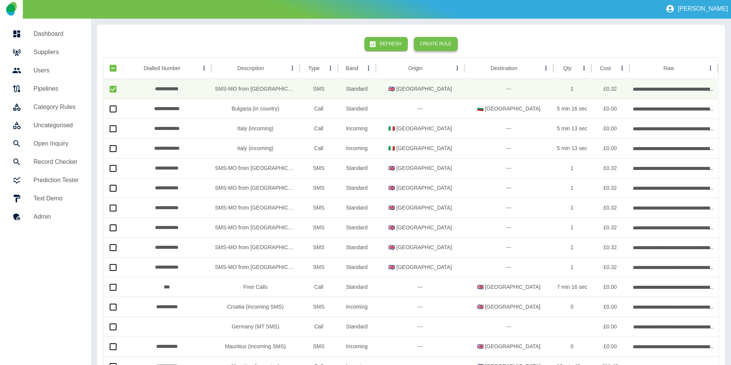
click at [424, 46] on button "Create Rule" at bounding box center [436, 44] width 44 height 14
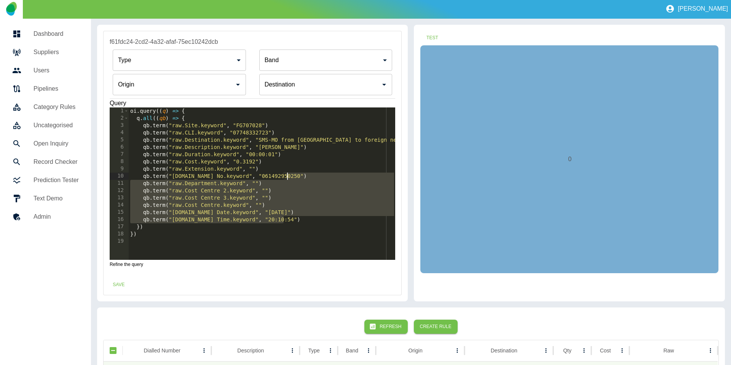
drag, startPoint x: 295, startPoint y: 220, endPoint x: 306, endPoint y: 176, distance: 45.9
click at [306, 176] on div "oi . query (( q ) => { q . all (( qb ) => { qb . term ( "raw.Site.keyword" , "F…" at bounding box center [262, 190] width 267 height 167
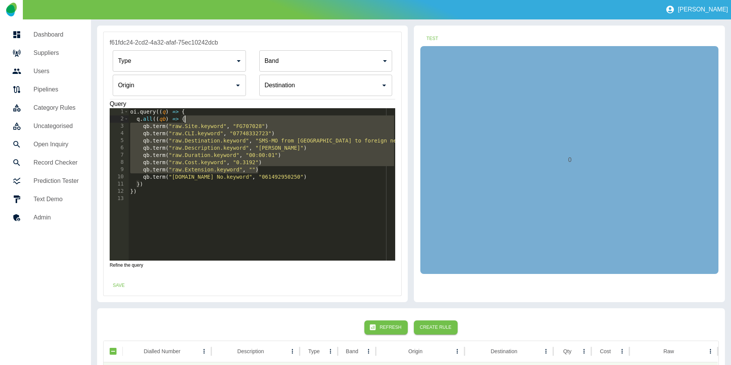
scroll to position [0, 0]
drag, startPoint x: 272, startPoint y: 167, endPoint x: 272, endPoint y: 118, distance: 48.8
click at [272, 118] on div "oi . query (( q ) => { q . all (( qb ) => { qb . term ( "raw.Site.keyword" , "F…" at bounding box center [262, 192] width 267 height 167
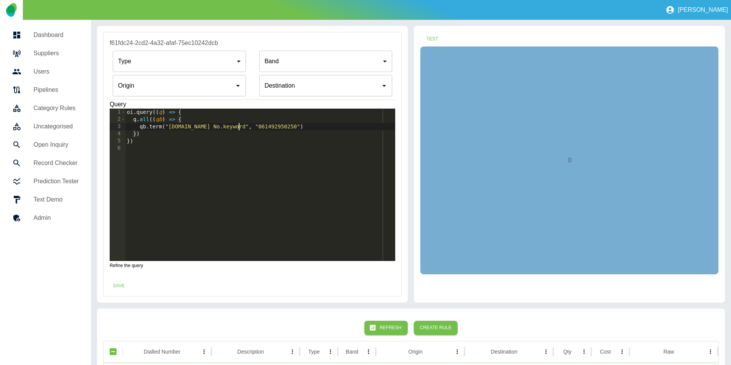
click at [239, 126] on div "oi . query (( q ) => { q . all (( qb ) => { qb . term ( "raw.Tel No.keyword" , …" at bounding box center [260, 192] width 270 height 167
click at [245, 127] on div "oi . query (( q ) => { q . all (( qb ) => { qb . term ( "raw.Tel No.keyword" , …" at bounding box center [260, 192] width 270 height 167
click at [258, 128] on div "oi . query (( q ) => { q . all (( qb ) => { qb . term ( "raw.Tel No.keyword" , …" at bounding box center [260, 192] width 270 height 167
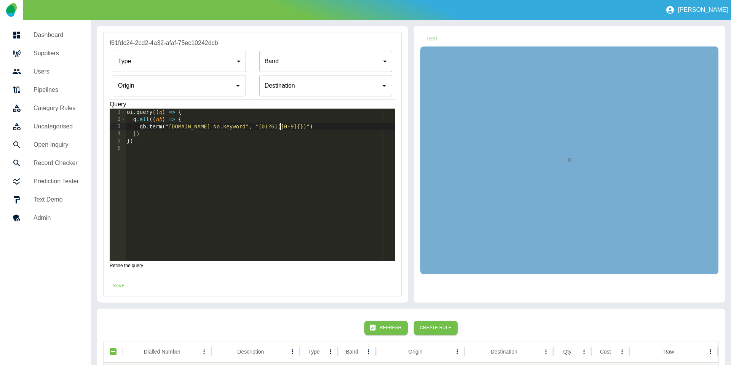
scroll to position [0, 11]
click at [331, 94] on div "Destination" at bounding box center [325, 85] width 133 height 21
type textarea "**********"
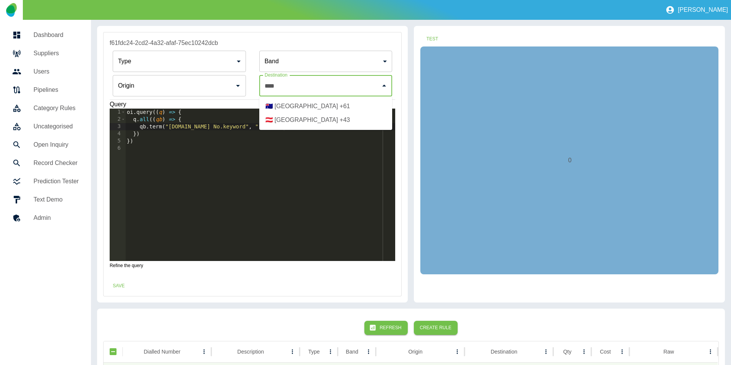
click at [323, 102] on li "🇦🇺 Australia +61" at bounding box center [325, 106] width 133 height 14
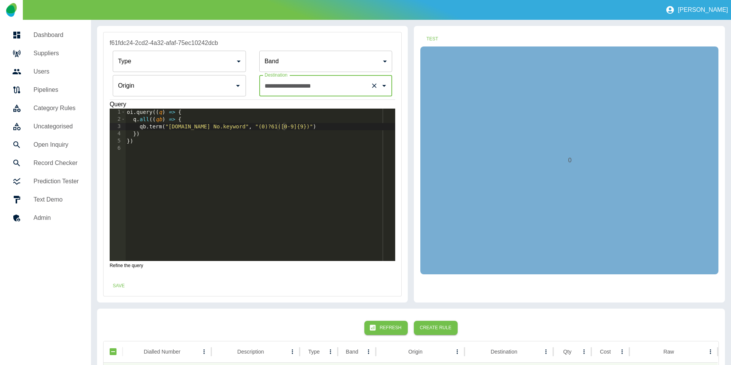
type input "**********"
click at [160, 126] on div "oi . query (( q ) => { q . all (( qb ) => { qb . term ( "raw.Tel No.keyword" , …" at bounding box center [260, 192] width 270 height 167
drag, startPoint x: 170, startPoint y: 128, endPoint x: 202, endPoint y: 127, distance: 32.0
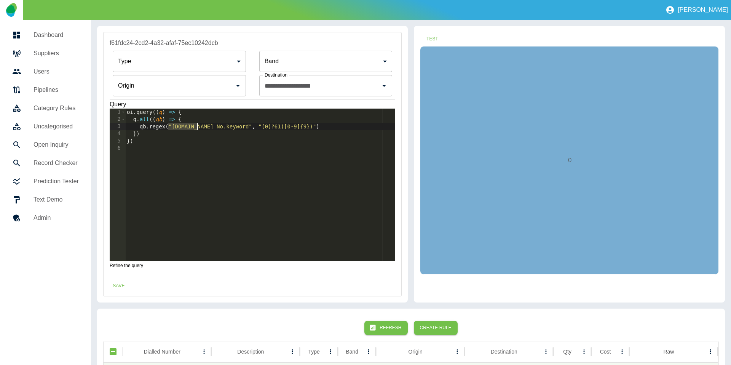
click at [202, 127] on div "oi . query (( q ) => { q . all (( qb ) => { qb . regex ( "raw.Tel No.keyword" ,…" at bounding box center [260, 192] width 270 height 167
click at [175, 129] on div "oi . query (( q ) => { q . all (( qb ) => { qb . regex ( "raw.Tel No.keyword" ,…" at bounding box center [260, 192] width 270 height 167
drag, startPoint x: 173, startPoint y: 128, endPoint x: 230, endPoint y: 127, distance: 57.2
click at [230, 127] on div "oi . query (( q ) => { q . all (( qb ) => { qb . regex ( "raw.Tel No.keyword" ,…" at bounding box center [260, 192] width 270 height 167
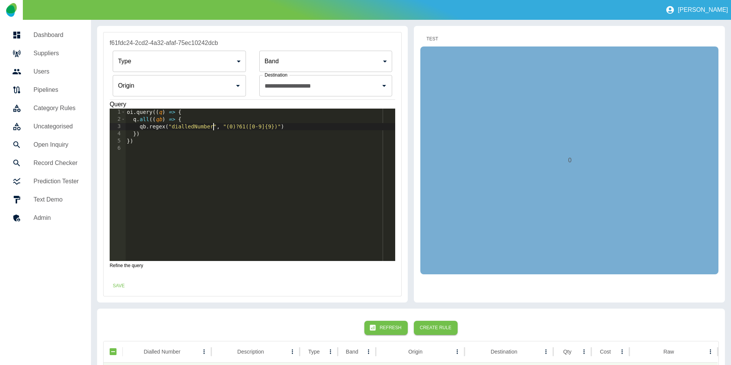
type textarea "**********"
click at [424, 42] on button "Test" at bounding box center [432, 39] width 24 height 14
click at [119, 292] on button "Save" at bounding box center [119, 286] width 24 height 14
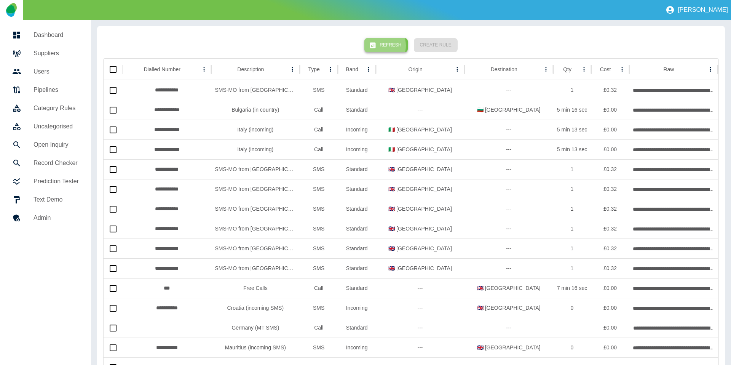
click at [377, 46] on icon "button" at bounding box center [373, 46] width 8 height 8
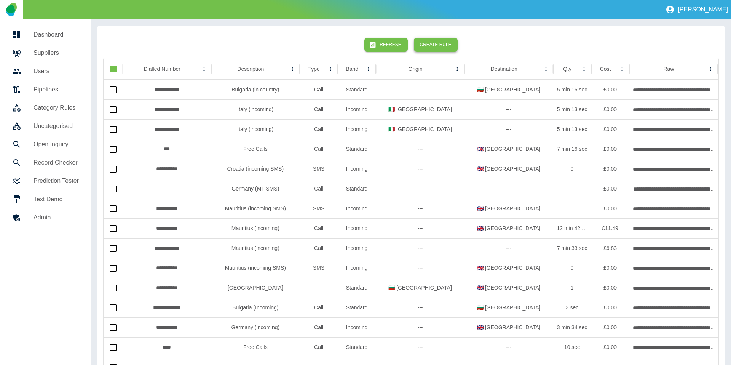
scroll to position [0, 0]
click at [424, 43] on button "Create Rule" at bounding box center [436, 45] width 44 height 14
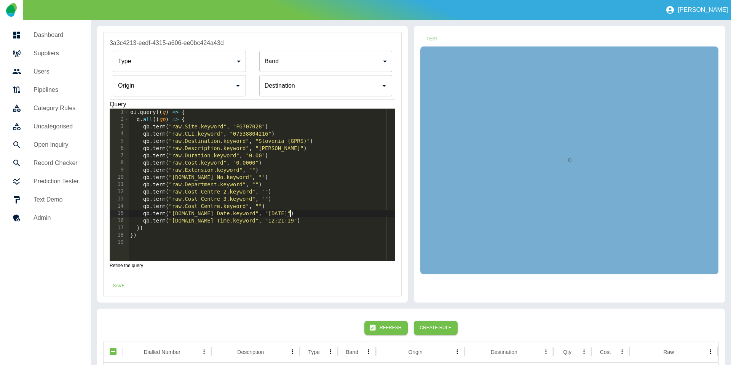
click at [306, 216] on div "oi . query (( q ) => { q . all (( qb ) => { qb . term ( "raw.Site.keyword" , "F…" at bounding box center [262, 192] width 267 height 167
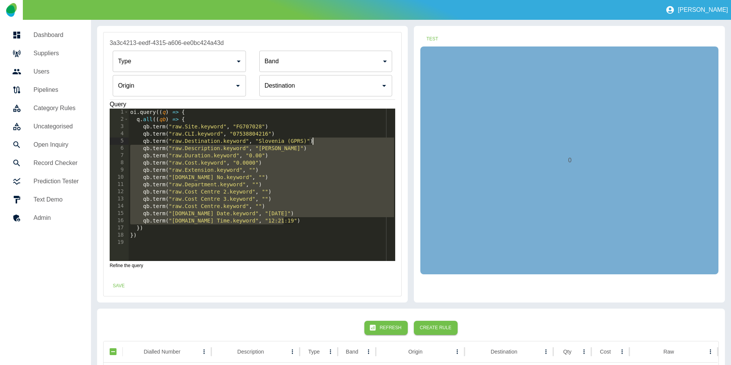
drag, startPoint x: 301, startPoint y: 223, endPoint x: 330, endPoint y: 141, distance: 87.1
click at [330, 141] on div "oi . query (( q ) => { q . all (( qb ) => { qb . term ( "raw.Site.keyword" , "F…" at bounding box center [262, 192] width 267 height 167
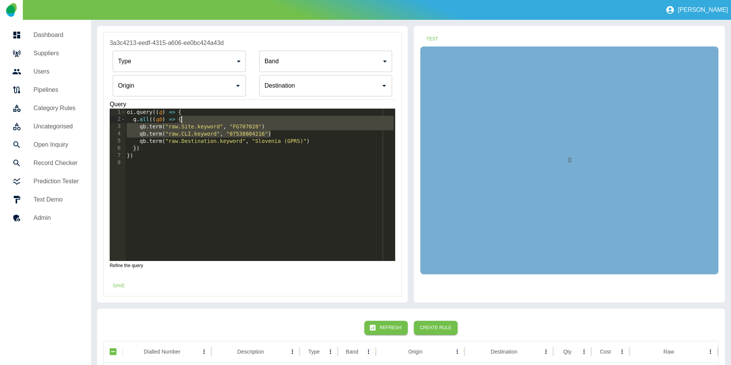
drag, startPoint x: 297, startPoint y: 134, endPoint x: 296, endPoint y: 121, distance: 13.7
click at [296, 121] on div "oi . query (( q ) => { q . all (( qb ) => { qb . term ( "raw.Site.keyword" , "F…" at bounding box center [260, 192] width 270 height 167
type textarea "**********"
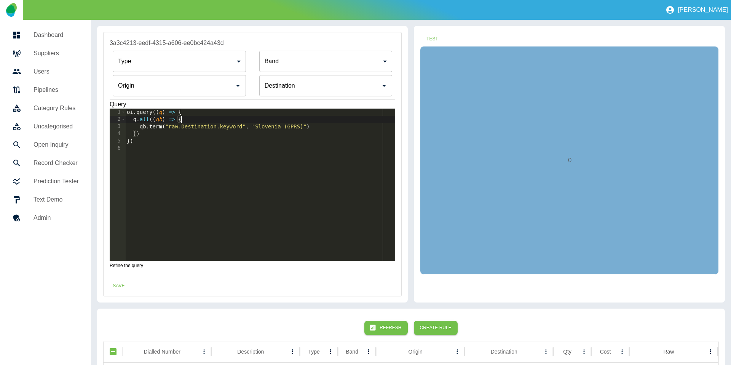
click at [128, 78] on div "Origin" at bounding box center [179, 85] width 133 height 21
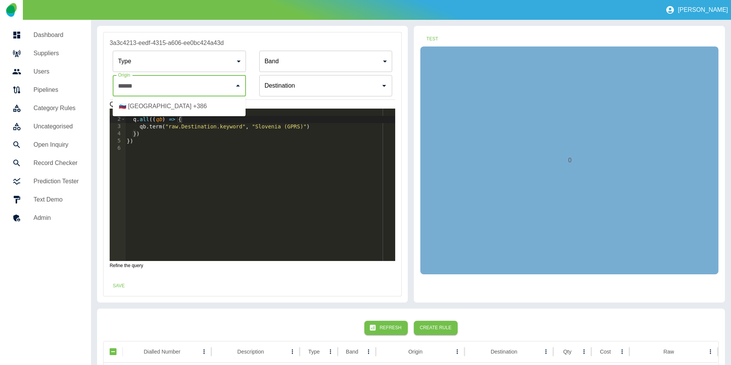
click at [171, 112] on li "🇸🇮 Slovenia +386" at bounding box center [179, 106] width 133 height 14
type input "**********"
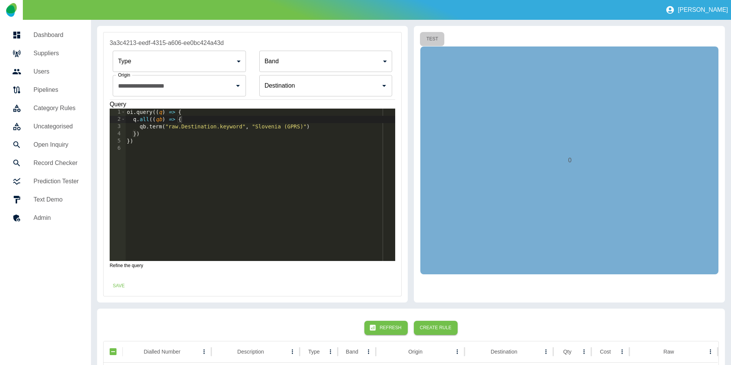
click at [424, 35] on button "Test" at bounding box center [432, 39] width 24 height 14
click at [111, 283] on button "Save" at bounding box center [119, 286] width 24 height 14
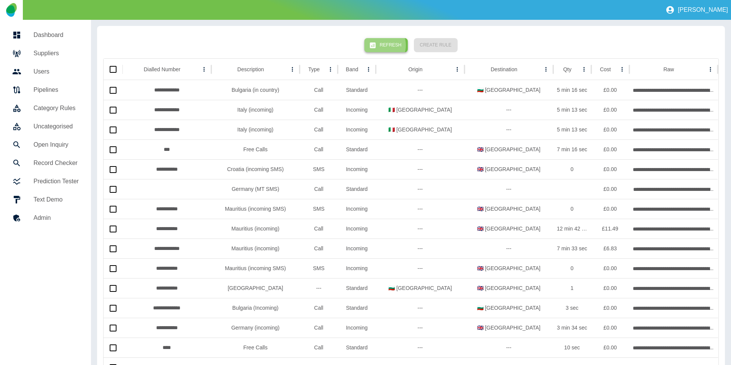
click at [385, 45] on button "Refresh" at bounding box center [386, 45] width 43 height 14
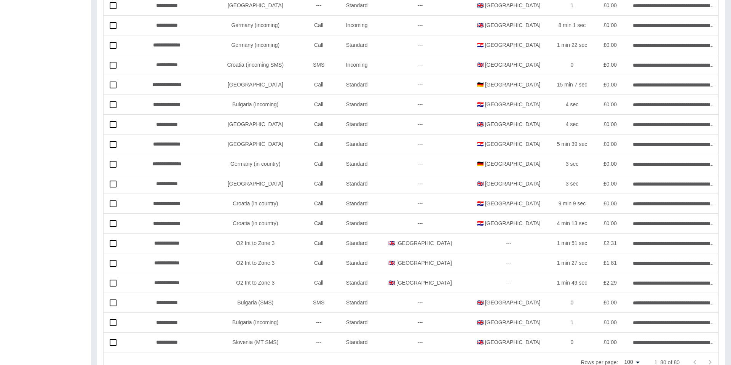
scroll to position [1333, 0]
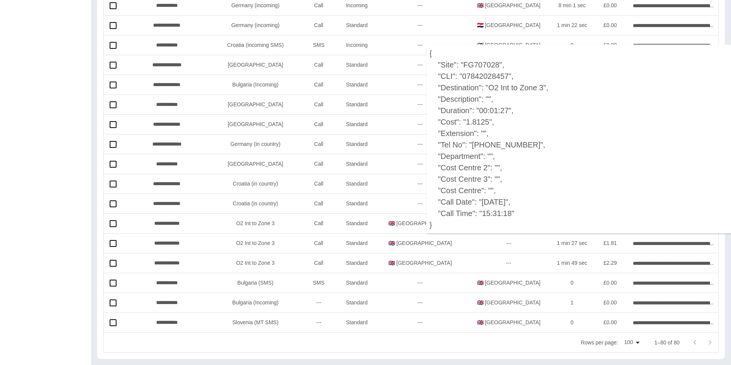
click at [424, 146] on p "{ "Site": "FG707028", "CLI": "07842028457", "Destination": "O2 Int to Zone 3", …" at bounding box center [579, 139] width 305 height 189
copy p "0038733277560"
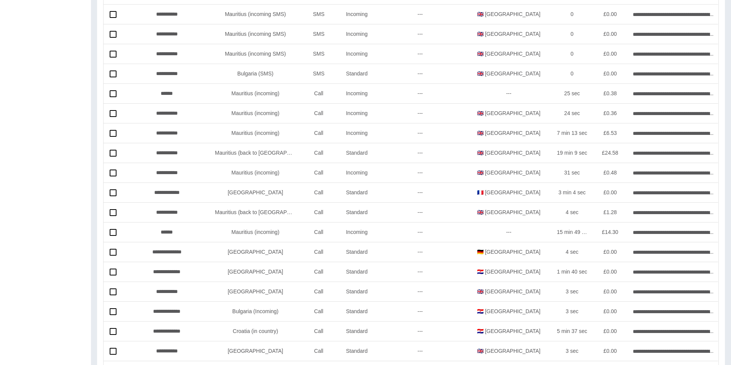
scroll to position [0, 0]
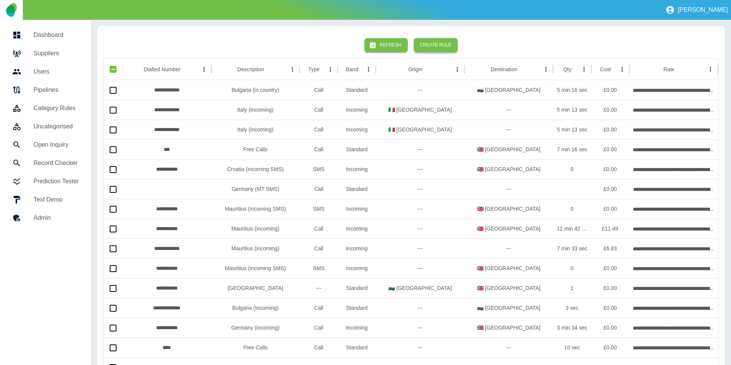
click at [424, 40] on button "Create Rule" at bounding box center [436, 45] width 44 height 14
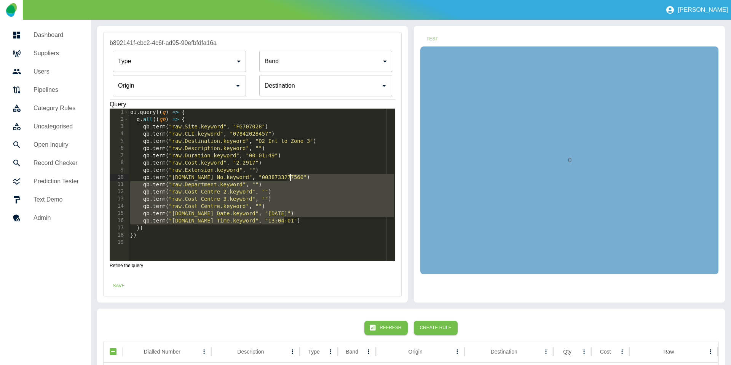
drag, startPoint x: 287, startPoint y: 219, endPoint x: 307, endPoint y: 178, distance: 45.7
click at [307, 178] on div "oi . query (( q ) => { q . all (( qb ) => { qb . term ( "raw.Site.keyword" , "F…" at bounding box center [262, 192] width 267 height 167
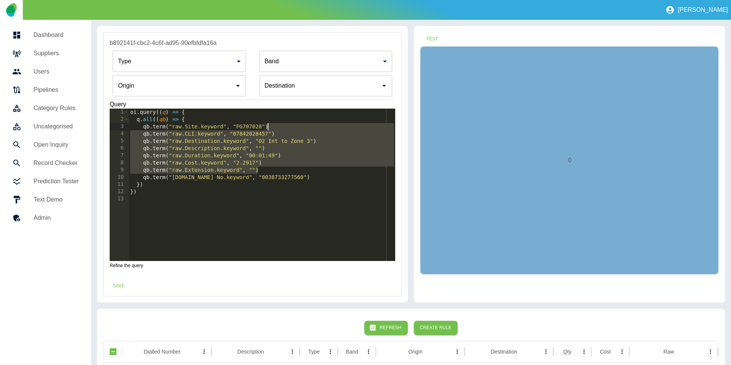
drag, startPoint x: 290, startPoint y: 170, endPoint x: 288, endPoint y: 120, distance: 49.9
click at [288, 120] on div "oi . query (( q ) => { q . all (( qb ) => { qb . term ( "raw.Site.keyword" , "F…" at bounding box center [262, 192] width 267 height 167
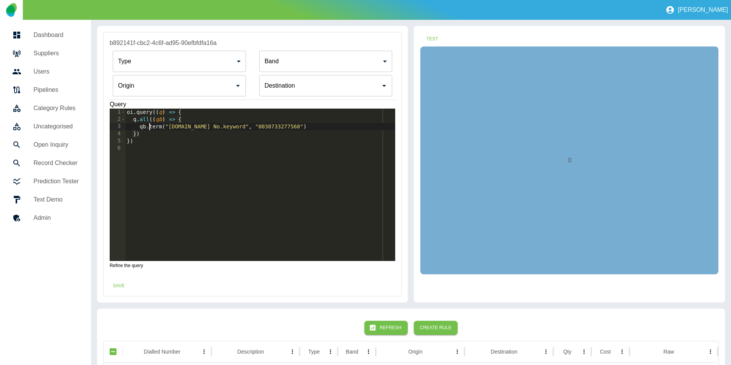
click at [150, 128] on div "oi . query (( q ) => { q . all (( qb ) => { qb . term ( "raw.Tel No.keyword" , …" at bounding box center [260, 192] width 270 height 167
drag, startPoint x: 174, startPoint y: 127, endPoint x: 229, endPoint y: 128, distance: 55.2
click at [229, 128] on div "oi . query (( q ) => { q . all (( qb ) => { qb . regex ( "raw.Tel No.keyword" ,…" at bounding box center [260, 192] width 270 height 167
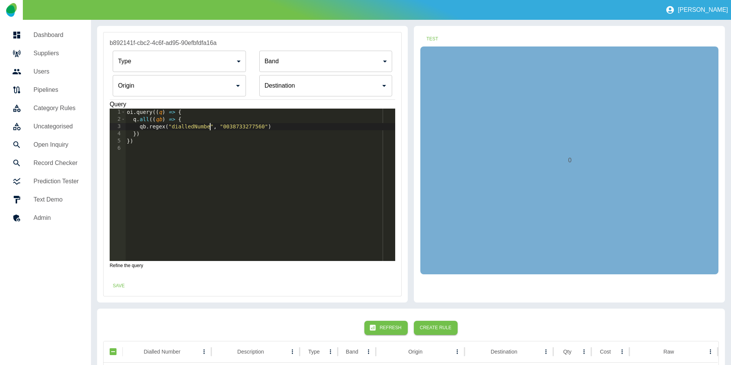
scroll to position [0, 6]
click at [222, 128] on div "oi . query (( q ) => { q . all (( qb ) => { qb . regex ( "dialledNumber" , "003…" at bounding box center [260, 192] width 270 height 167
click at [226, 126] on div "oi . query (( q ) => { q . all (( qb ) => { qb . regex ( "dialledNumber" , "003…" at bounding box center [260, 192] width 270 height 167
click at [315, 93] on div "Destination" at bounding box center [325, 85] width 133 height 21
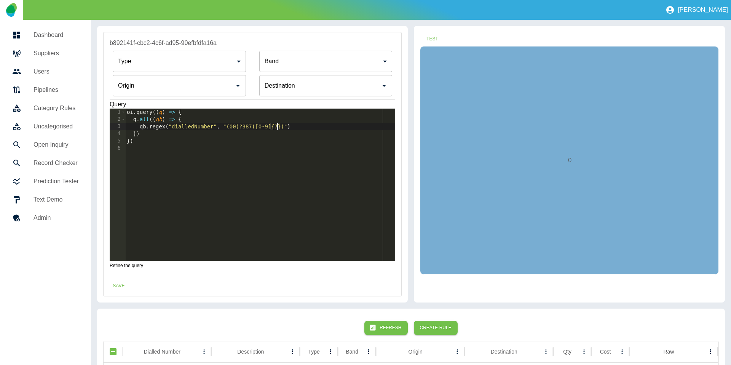
type textarea "**********"
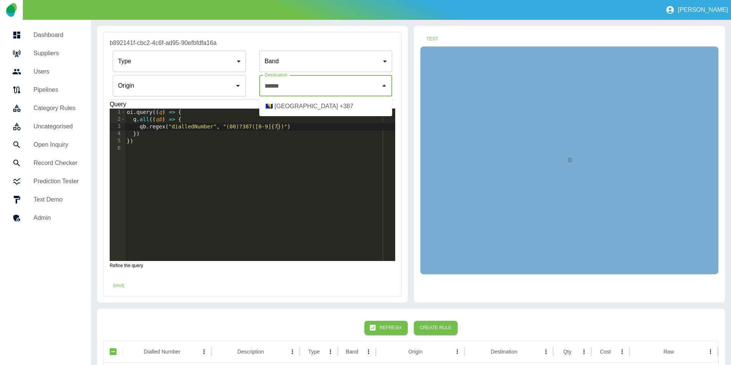
click at [330, 103] on li "🇧🇦 Bosnia & Herzegovina +387" at bounding box center [325, 106] width 133 height 14
type input "**********"
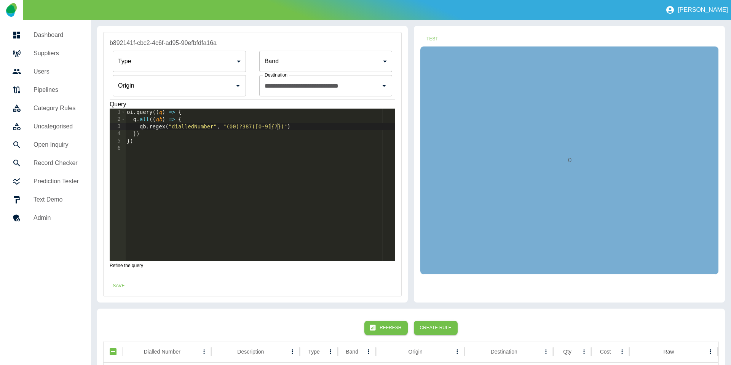
drag, startPoint x: 409, startPoint y: 46, endPoint x: 405, endPoint y: 54, distance: 8.9
click at [409, 49] on div "**********" at bounding box center [411, 164] width 628 height 277
click at [424, 33] on button "Test" at bounding box center [432, 39] width 24 height 14
drag, startPoint x: 434, startPoint y: 35, endPoint x: 430, endPoint y: 38, distance: 5.1
click at [424, 35] on button "Test" at bounding box center [432, 39] width 24 height 14
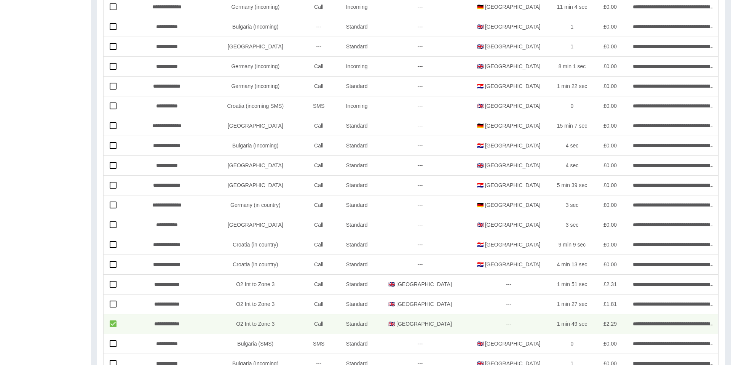
scroll to position [1611, 0]
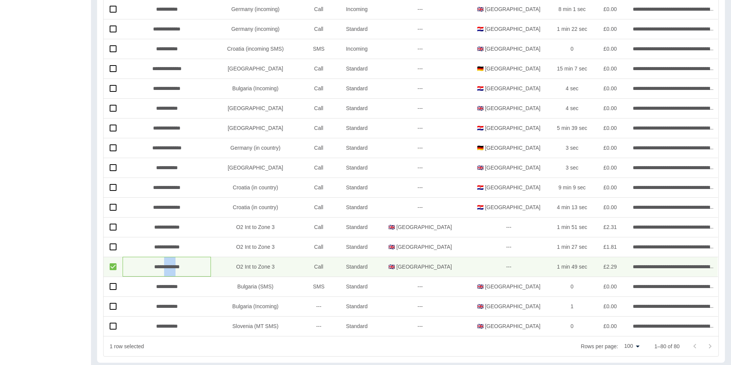
drag, startPoint x: 162, startPoint y: 269, endPoint x: 183, endPoint y: 264, distance: 21.9
click at [182, 265] on div "**********" at bounding box center [167, 267] width 89 height 20
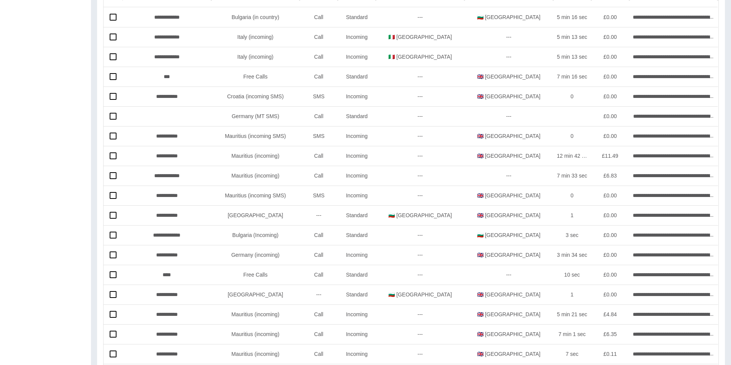
scroll to position [0, 0]
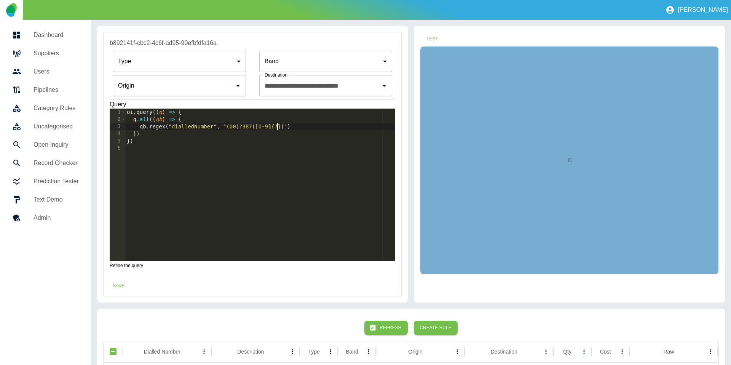
click at [278, 129] on div "oi . query (( q ) => { q . all (( qb ) => { qb . regex ( "dialledNumber" , "(00…" at bounding box center [260, 192] width 270 height 167
click at [424, 42] on button "Test" at bounding box center [432, 39] width 24 height 14
click at [291, 125] on div "oi . query (( q ) => { q . all (( qb ) => { qb . regex ( "dialledNumber" , "(00…" at bounding box center [260, 192] width 270 height 167
type textarea "**********"
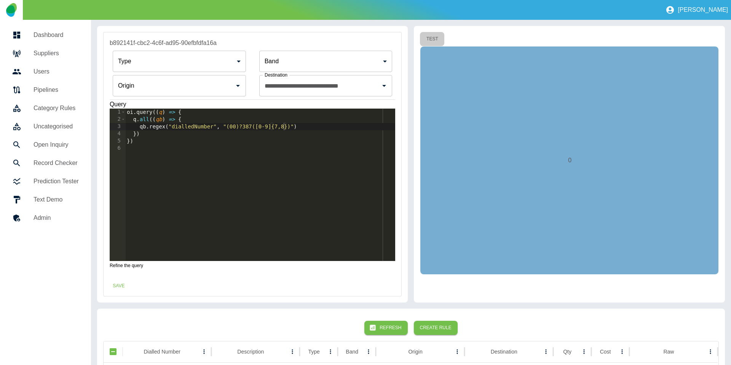
click at [424, 39] on button "Test" at bounding box center [432, 39] width 24 height 14
click at [116, 285] on button "Save" at bounding box center [119, 286] width 24 height 14
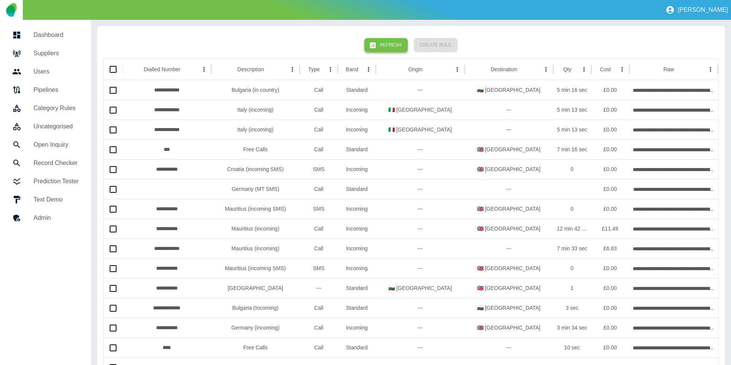
click at [387, 43] on button "Refresh" at bounding box center [386, 45] width 43 height 14
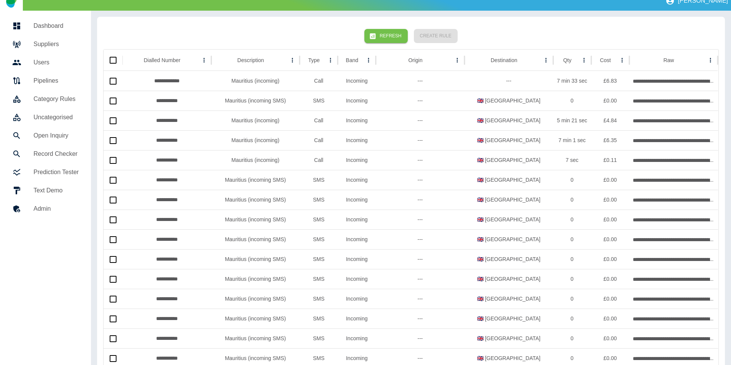
scroll to position [12, 0]
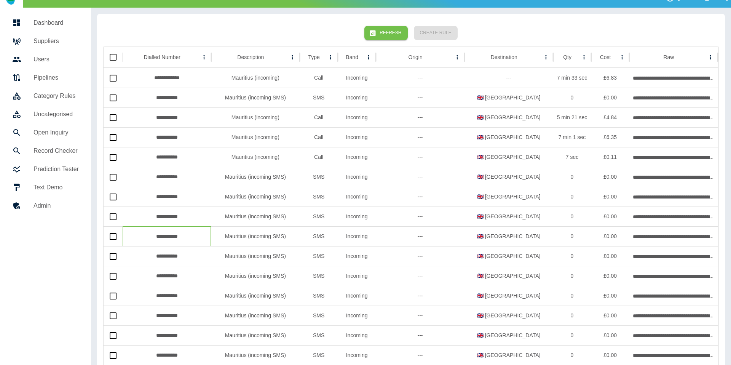
click at [123, 238] on div "**********" at bounding box center [167, 236] width 89 height 20
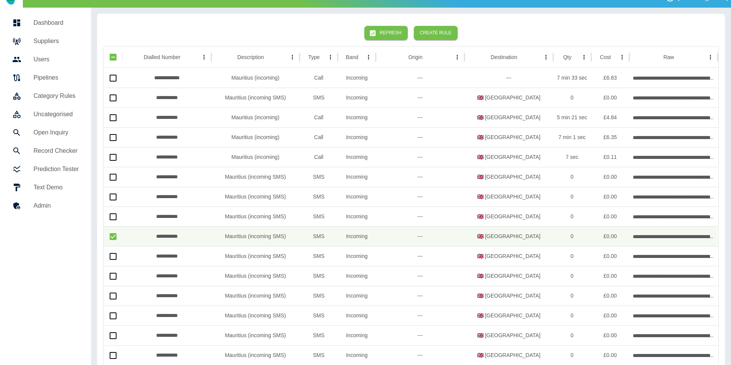
click at [424, 25] on div "Refresh Create Rule" at bounding box center [411, 33] width 616 height 26
click at [424, 35] on button "Create Rule" at bounding box center [436, 33] width 44 height 14
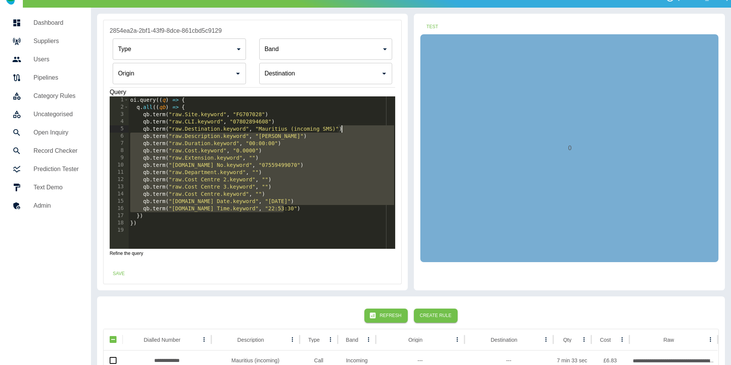
drag, startPoint x: 295, startPoint y: 206, endPoint x: 351, endPoint y: 126, distance: 98.2
click at [351, 126] on div "oi . query (( q ) => { q . all (( qb ) => { qb . term ( "raw.Site.keyword" , "F…" at bounding box center [262, 179] width 267 height 167
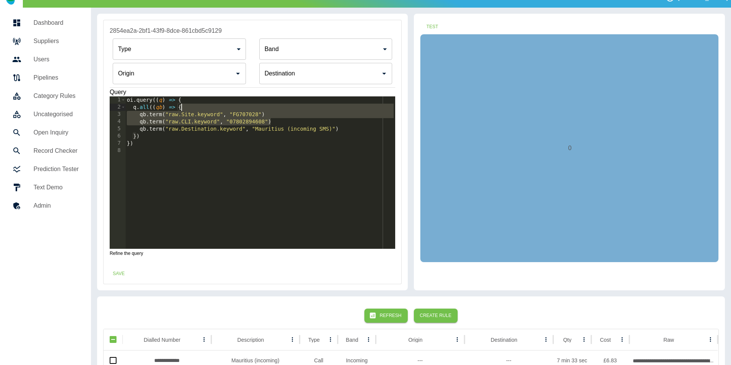
drag, startPoint x: 309, startPoint y: 123, endPoint x: 302, endPoint y: 106, distance: 18.5
click at [309, 106] on div "oi . query (( q ) => { q . all (( qb ) => { qb . term ( "raw.Site.keyword" , "F…" at bounding box center [260, 179] width 270 height 167
type textarea "**********"
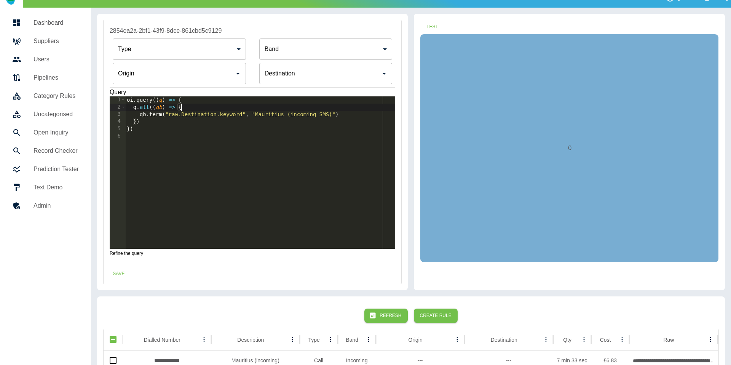
click at [196, 82] on div "Origin" at bounding box center [179, 73] width 133 height 21
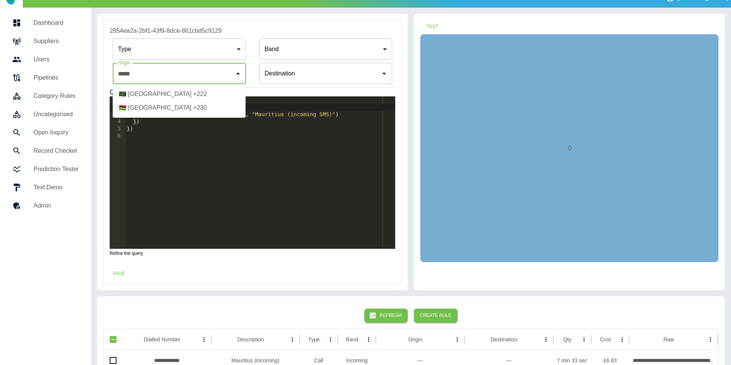
scroll to position [0, 0]
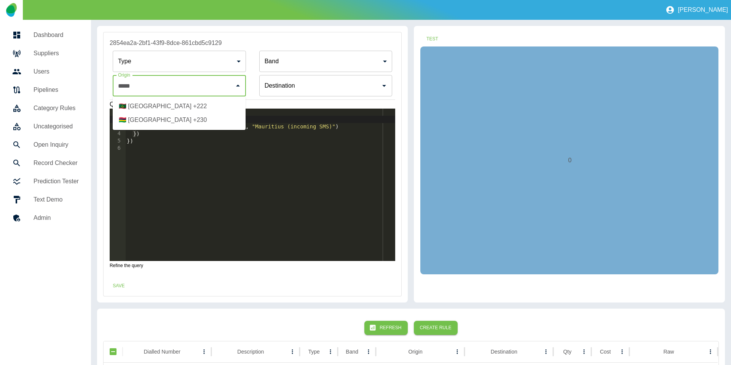
click at [176, 122] on li "🇲🇺 Mauritius +230" at bounding box center [179, 120] width 133 height 14
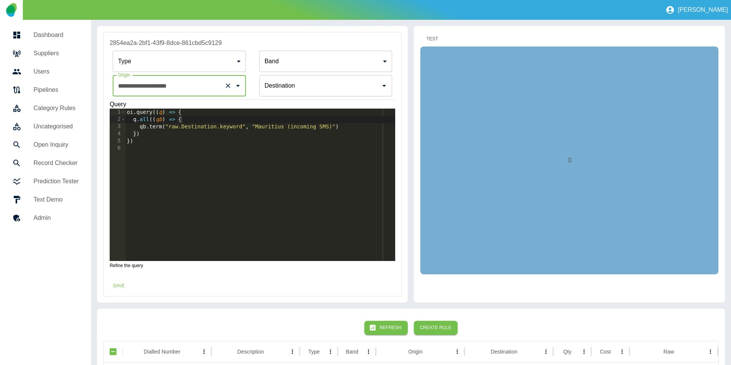
type input "**********"
drag, startPoint x: 435, startPoint y: 39, endPoint x: 434, endPoint y: 44, distance: 4.7
click at [424, 39] on button "Test" at bounding box center [432, 39] width 24 height 14
click at [163, 128] on div "oi . query (( q ) => { q . all (( qb ) => { qb . term ( "raw.Destination.keywor…" at bounding box center [260, 192] width 270 height 167
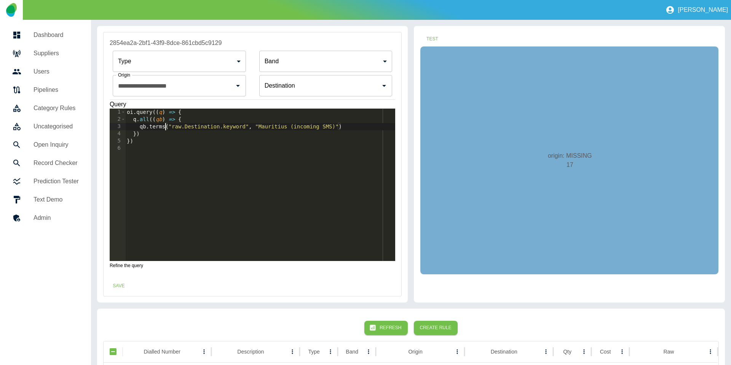
click at [256, 127] on div "oi . query (( q ) => { q . all (( qb ) => { qb . terms ( "raw.Destination.keywo…" at bounding box center [260, 192] width 270 height 167
drag, startPoint x: 340, startPoint y: 125, endPoint x: 338, endPoint y: 139, distance: 14.7
click at [340, 126] on div "oi . query (( q ) => { q . all (( qb ) => { qb . terms ( "raw.Destination.keywo…" at bounding box center [260, 192] width 270 height 167
drag, startPoint x: 343, startPoint y: 125, endPoint x: 342, endPoint y: 136, distance: 10.7
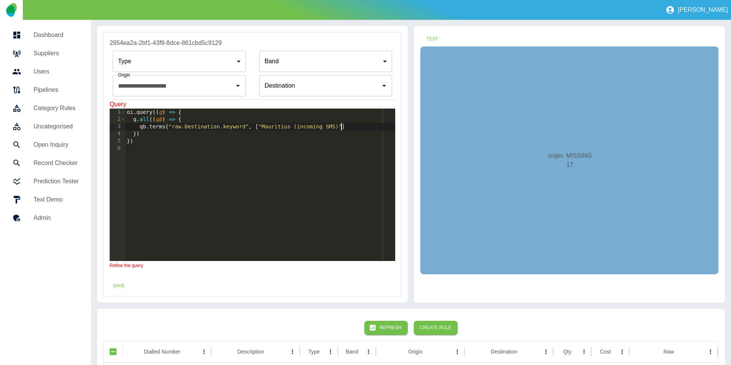
click at [343, 125] on div "oi . query (( q ) => { q . all (( qb ) => { qb . terms ( "raw.Destination.keywo…" at bounding box center [260, 192] width 270 height 167
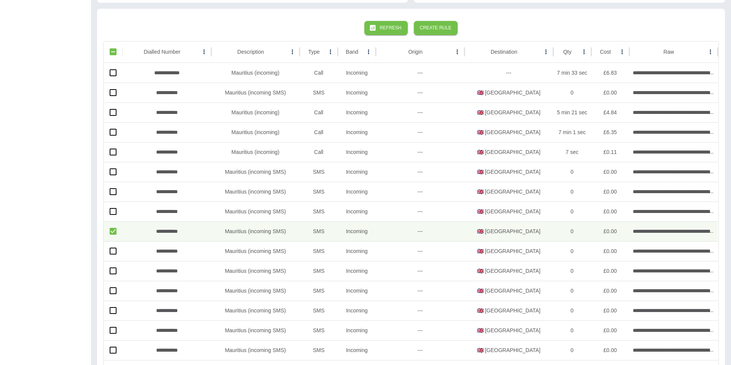
scroll to position [300, 0]
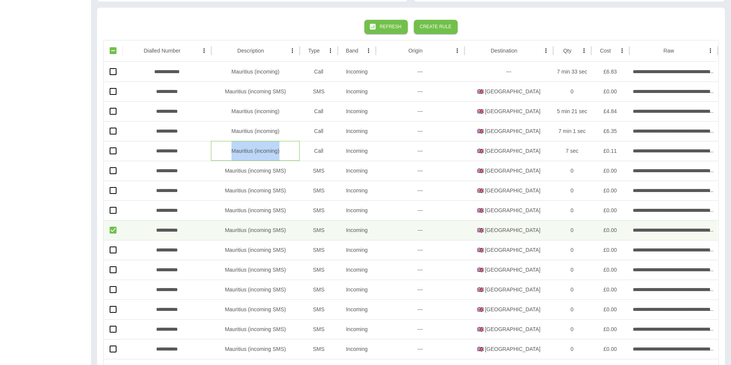
drag, startPoint x: 227, startPoint y: 155, endPoint x: 285, endPoint y: 150, distance: 58.1
click at [285, 150] on div "Mauritius (incoming)" at bounding box center [255, 151] width 89 height 20
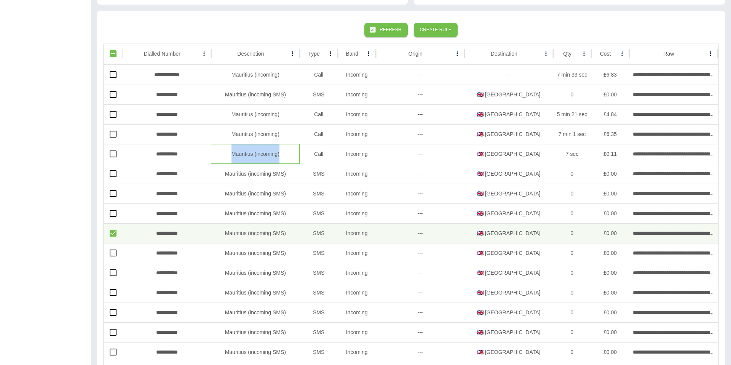
copy div "Mauritius (incoming)"
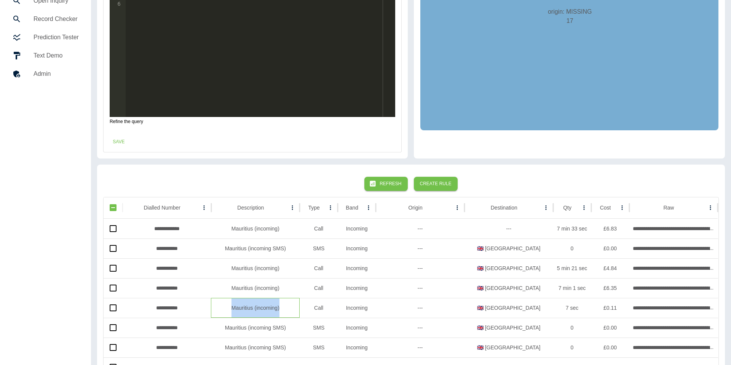
scroll to position [0, 0]
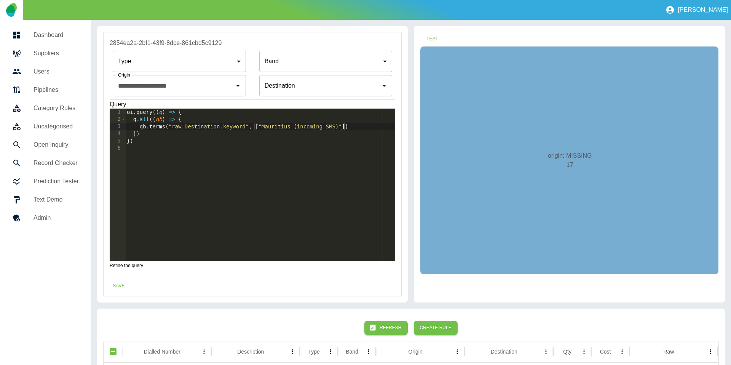
click at [341, 125] on div "oi . query (( q ) => { q . all (( qb ) => { qb . terms ( "raw.Destination.keywo…" at bounding box center [260, 192] width 270 height 167
paste textarea "**********"
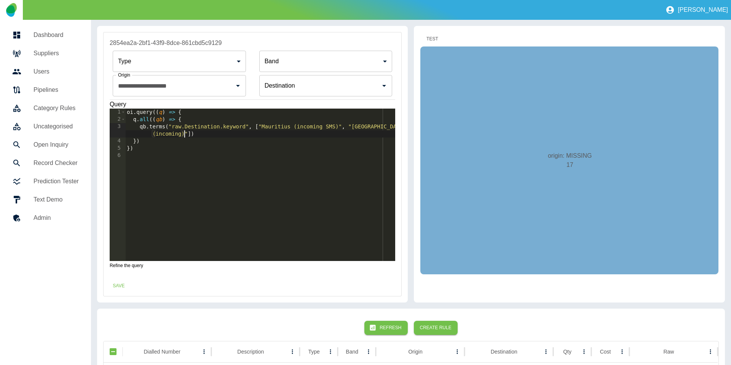
type textarea "**********"
click at [424, 37] on button "Test" at bounding box center [432, 39] width 24 height 14
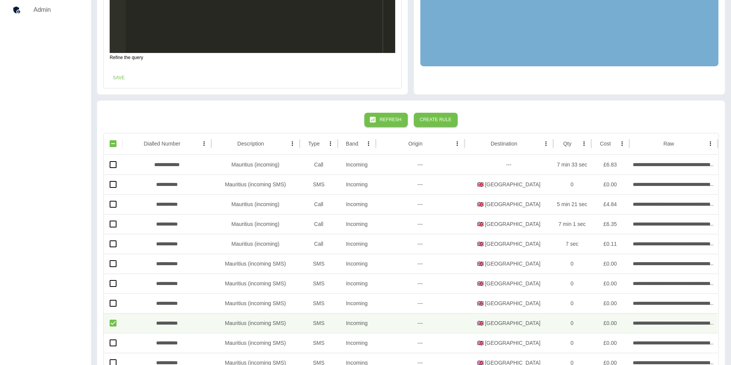
scroll to position [0, 0]
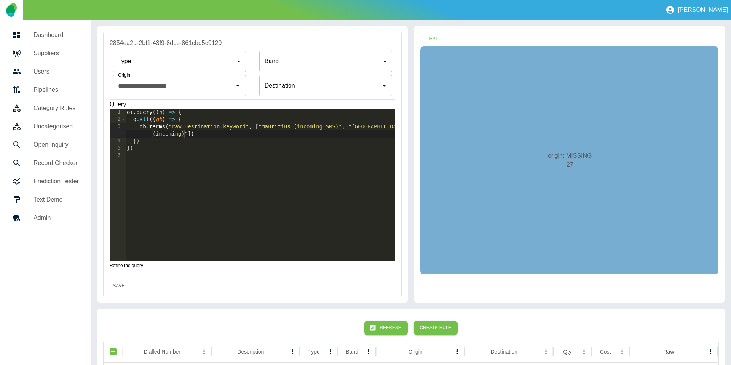
click at [116, 283] on button "Save" at bounding box center [119, 286] width 24 height 14
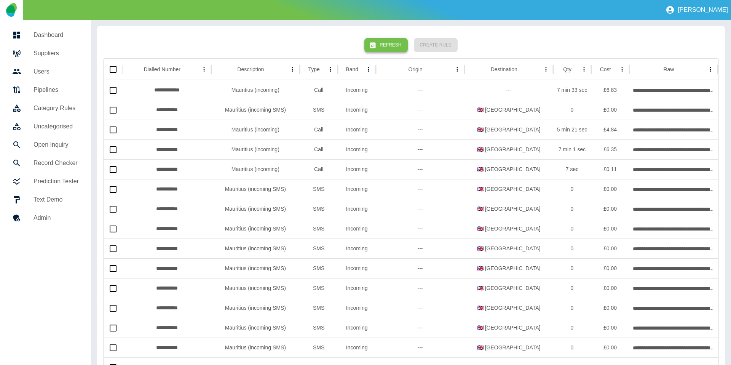
click at [368, 46] on button "Refresh" at bounding box center [386, 45] width 43 height 14
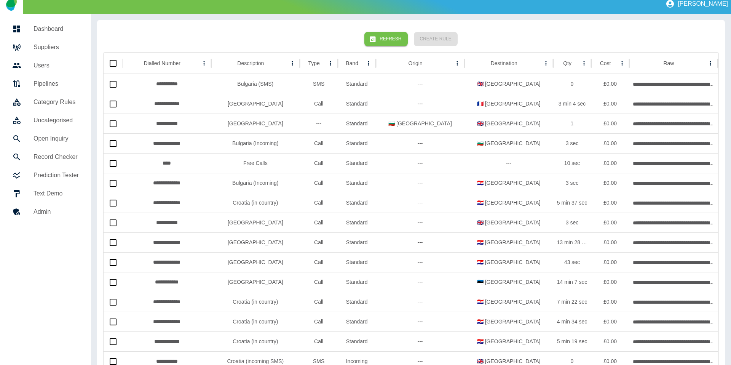
scroll to position [2, 0]
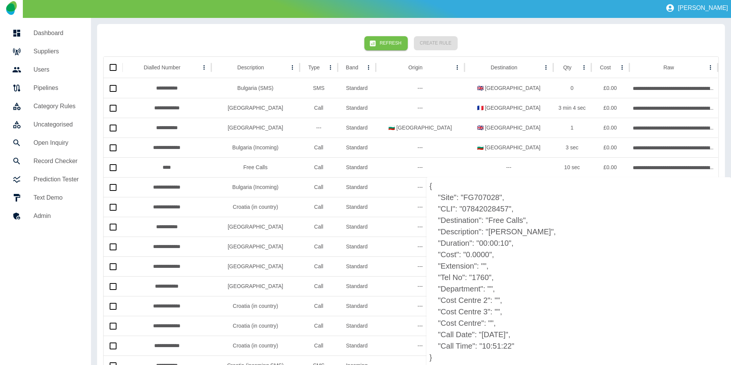
click at [424, 277] on p "{ "Site": "FG707028", "CLI": "07842028457", "Destination": "Free Calls", "Descr…" at bounding box center [579, 271] width 305 height 189
copy p "1760"
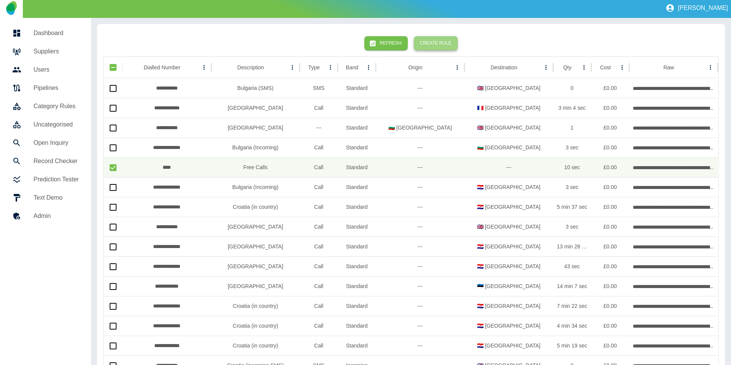
click at [424, 42] on button "Create Rule" at bounding box center [436, 43] width 44 height 14
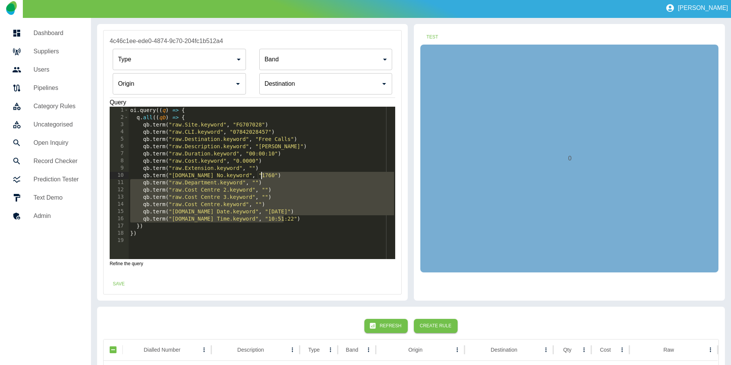
drag, startPoint x: 290, startPoint y: 218, endPoint x: 296, endPoint y: 172, distance: 45.8
click at [296, 172] on div "oi . query (( q ) => { q . all (( qb ) => { qb . term ( "raw.Site.keyword" , "F…" at bounding box center [262, 190] width 267 height 167
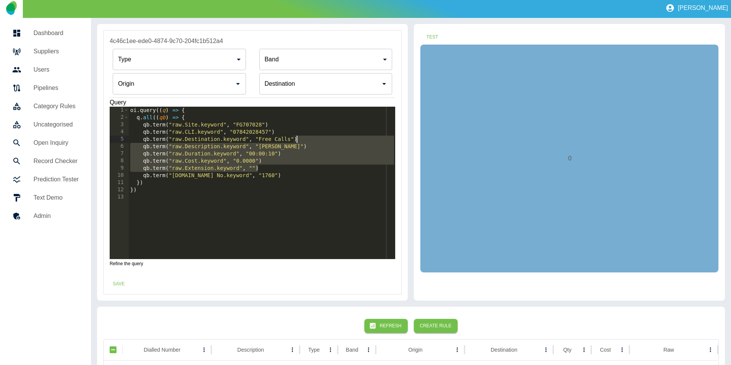
drag, startPoint x: 269, startPoint y: 166, endPoint x: 317, endPoint y: 141, distance: 55.2
click at [317, 141] on div "oi . query (( q ) => { q . all (( qb ) => { qb . term ( "raw.Site.keyword" , "F…" at bounding box center [262, 190] width 267 height 167
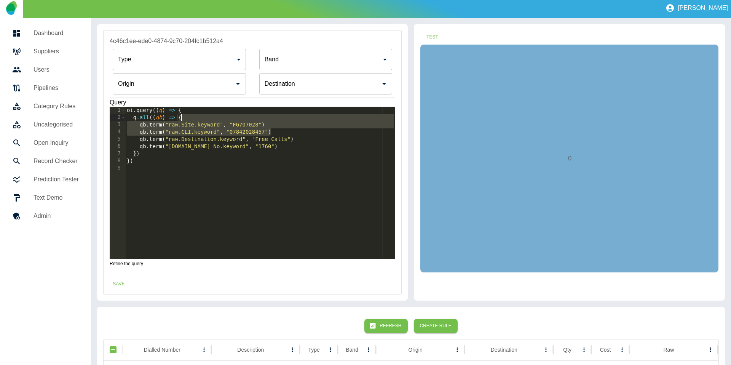
drag, startPoint x: 283, startPoint y: 131, endPoint x: 280, endPoint y: 116, distance: 15.1
click at [280, 116] on div "oi . query (( q ) => { q . all (( qb ) => { qb . term ( "raw.Site.keyword" , "F…" at bounding box center [260, 190] width 270 height 167
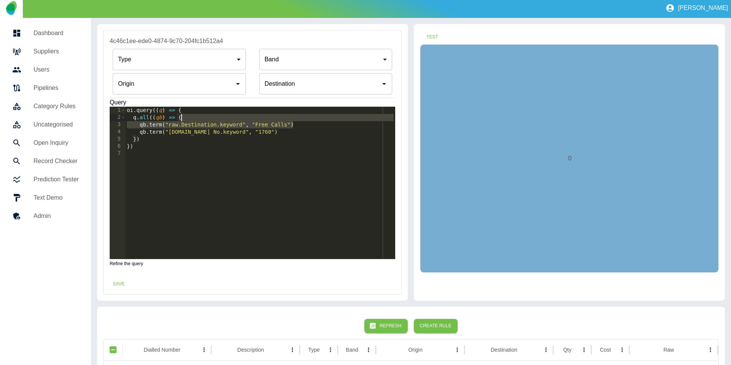
drag, startPoint x: 305, startPoint y: 124, endPoint x: 309, endPoint y: 117, distance: 7.7
click at [309, 117] on div "oi . query (( q ) => { q . all (( qb ) => { qb . term ( "raw.Destination.keywor…" at bounding box center [260, 190] width 270 height 167
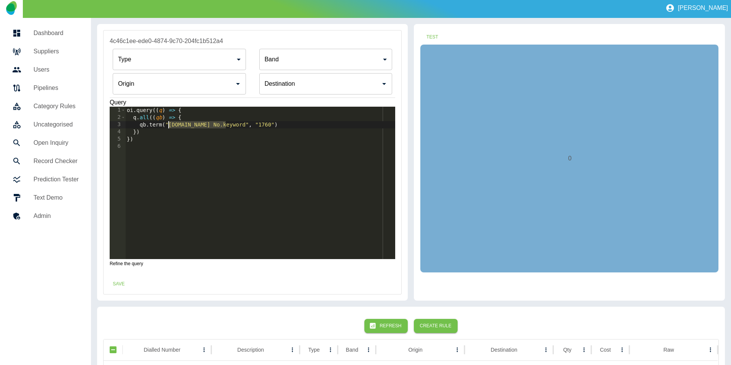
drag, startPoint x: 226, startPoint y: 125, endPoint x: 177, endPoint y: 121, distance: 49.3
click at [170, 124] on div "oi . query (( q ) => { q . all (( qb ) => { qb . term ( "raw.Tel No.keyword" , …" at bounding box center [260, 190] width 270 height 167
type textarea "**********"
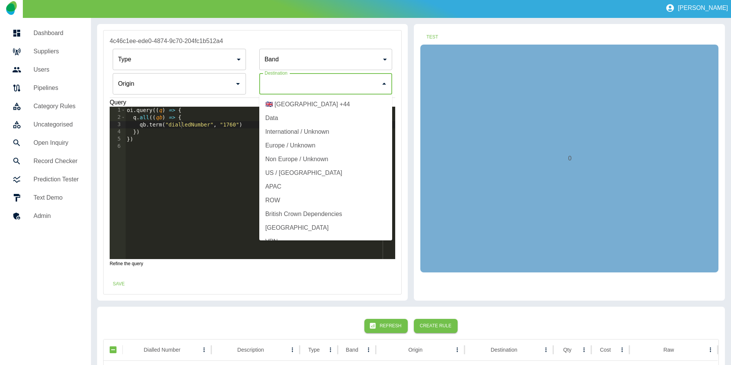
click at [299, 88] on input "Origin" at bounding box center [320, 84] width 115 height 14
click at [294, 107] on li "🇬🇧 United Kingdom +44" at bounding box center [325, 105] width 133 height 14
type input "**********"
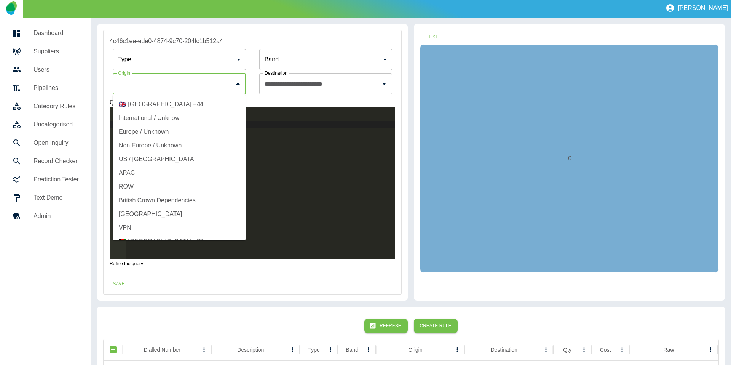
click at [195, 81] on input "Origin" at bounding box center [173, 84] width 115 height 14
click at [185, 106] on li "🇬🇧 United Kingdom +44" at bounding box center [179, 105] width 133 height 14
type input "**********"
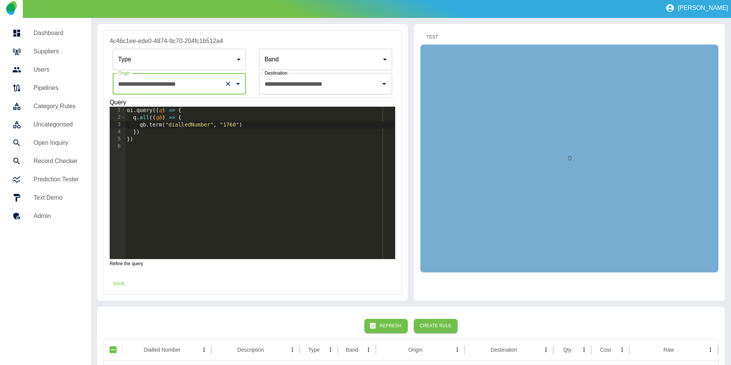
click at [424, 37] on button "Test" at bounding box center [432, 37] width 24 height 14
click at [124, 285] on button "Save" at bounding box center [119, 284] width 24 height 14
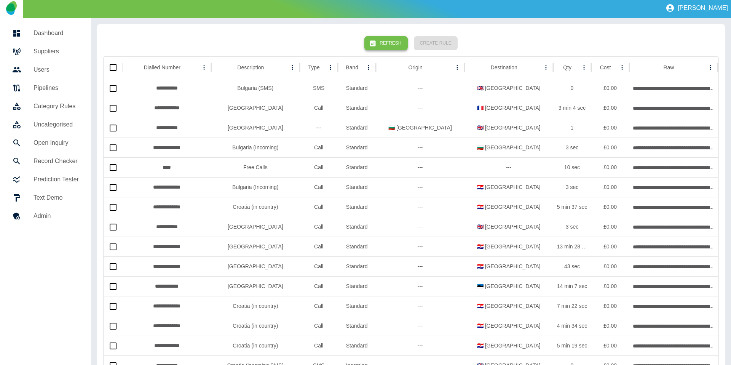
click at [390, 36] on button "Refresh" at bounding box center [386, 43] width 43 height 14
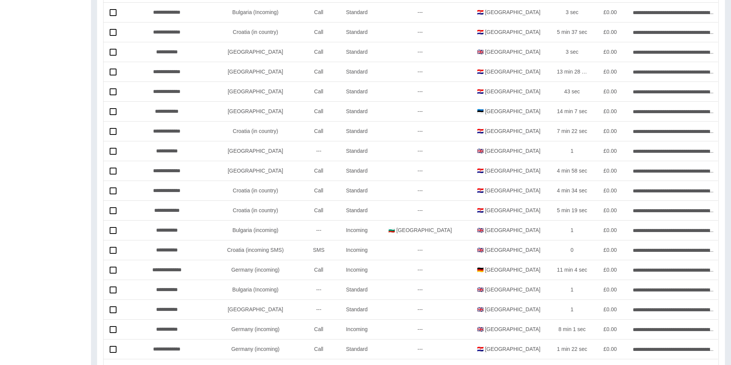
scroll to position [778, 0]
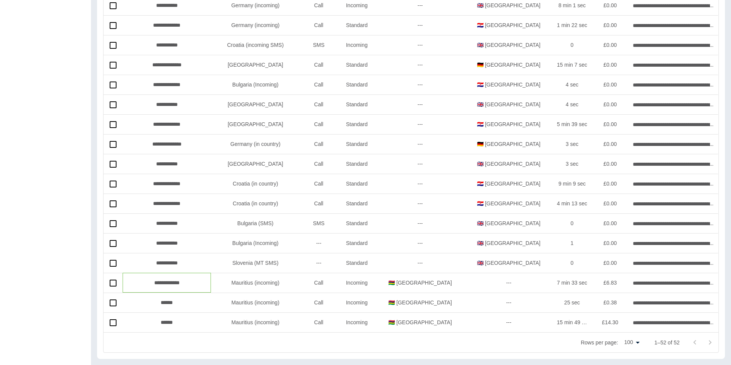
click at [167, 281] on div "**********" at bounding box center [167, 283] width 89 height 20
copy div "**********"
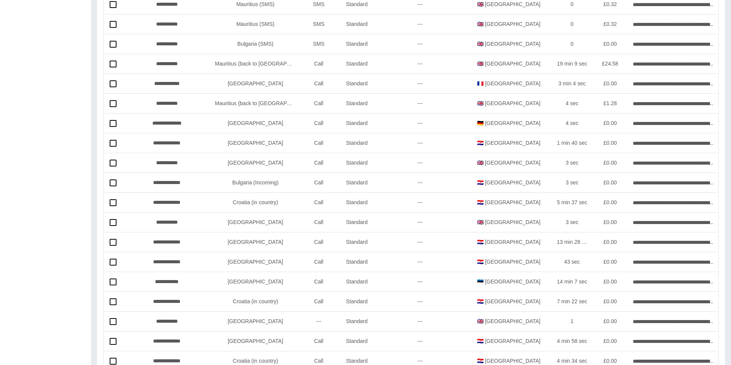
scroll to position [0, 0]
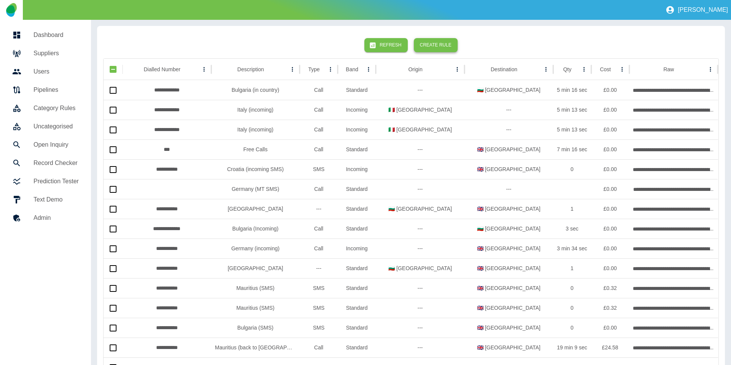
click at [424, 43] on button "Create Rule" at bounding box center [436, 45] width 44 height 14
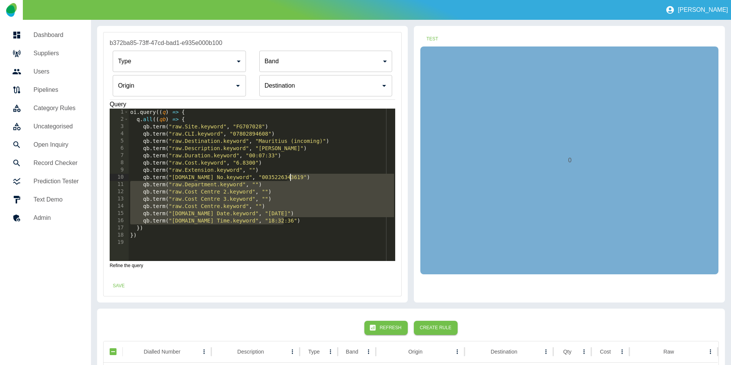
drag, startPoint x: 295, startPoint y: 219, endPoint x: 306, endPoint y: 177, distance: 43.7
click at [306, 177] on div "oi . query (( q ) => { q . all (( qb ) => { qb . term ( "raw.Site.keyword" , "F…" at bounding box center [262, 192] width 267 height 167
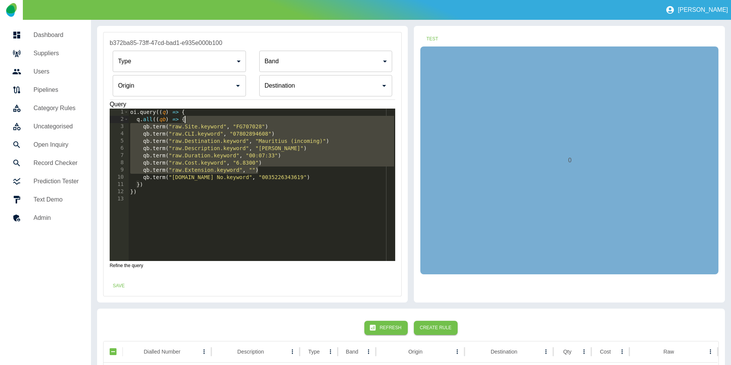
drag, startPoint x: 273, startPoint y: 168, endPoint x: 273, endPoint y: 120, distance: 48.0
click at [273, 120] on div "oi . query (( q ) => { q . all (( qb ) => { qb . term ( "raw.Site.keyword" , "F…" at bounding box center [262, 192] width 267 height 167
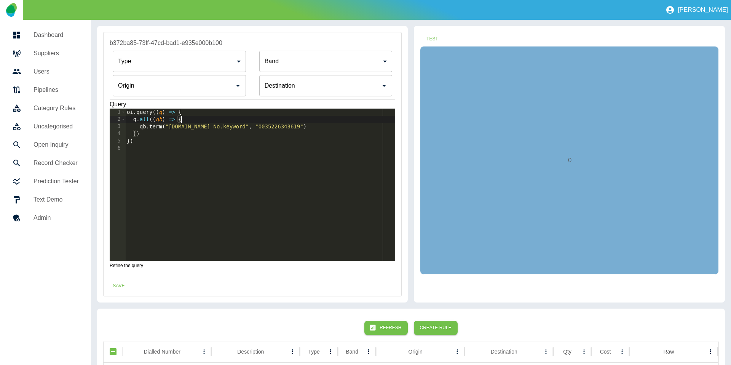
click at [240, 127] on div "oi . query (( q ) => { q . all (( qb ) => { qb . term ( "raw.Tel No.keyword" , …" at bounding box center [260, 192] width 270 height 167
click at [249, 127] on div "oi . query (( q ) => { q . all (( qb ) => { qb . term ( "raw.Tel No.keyword" , …" at bounding box center [260, 192] width 270 height 167
type textarea "**********"
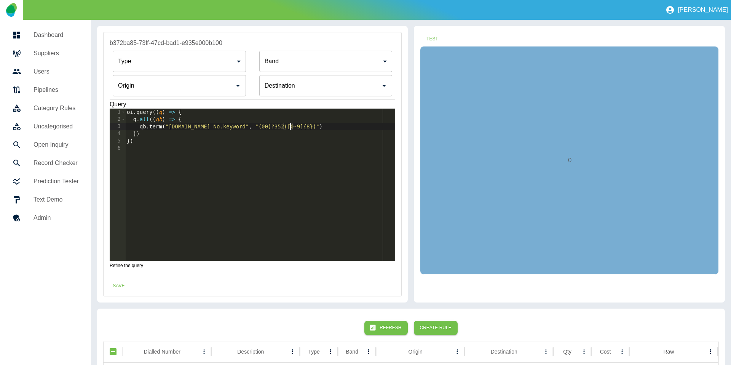
click at [299, 91] on input "Origin" at bounding box center [320, 85] width 115 height 14
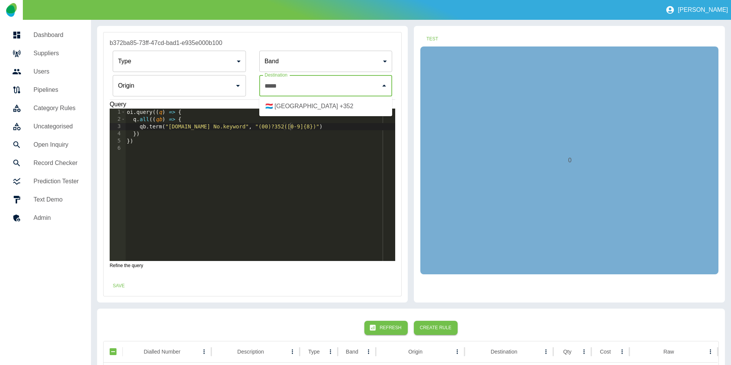
click at [318, 105] on li "🇱🇺 Luxembourg +352" at bounding box center [325, 106] width 133 height 14
type input "**********"
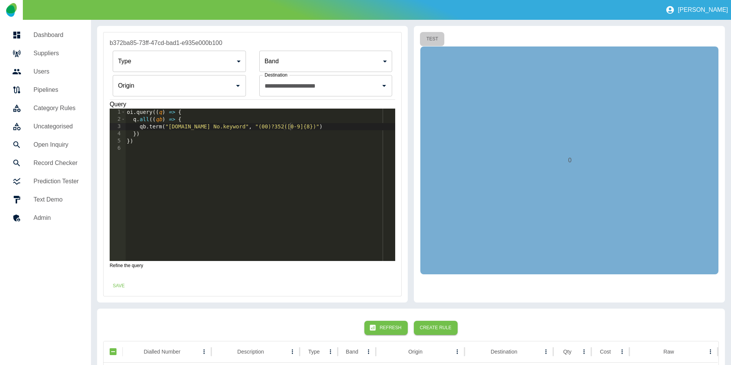
click at [424, 36] on button "Test" at bounding box center [432, 39] width 24 height 14
click at [156, 125] on div "oi . query (( q ) => { q . all (( qb ) => { qb . term ( "raw.Tel No.keyword" , …" at bounding box center [260, 192] width 270 height 167
drag, startPoint x: 171, startPoint y: 126, endPoint x: 229, endPoint y: 125, distance: 57.9
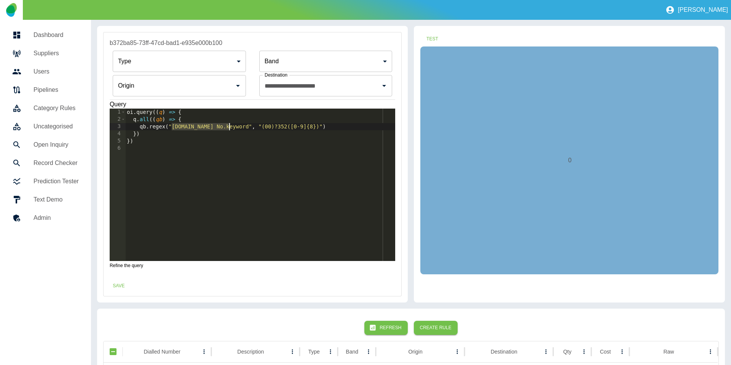
click at [229, 125] on div "oi . query (( q ) => { q . all (( qb ) => { qb . regex ( "raw.Tel No.keyword" ,…" at bounding box center [260, 192] width 270 height 167
type textarea "**********"
click at [424, 38] on button "Test" at bounding box center [432, 39] width 24 height 14
click at [113, 282] on button "Save" at bounding box center [119, 286] width 24 height 14
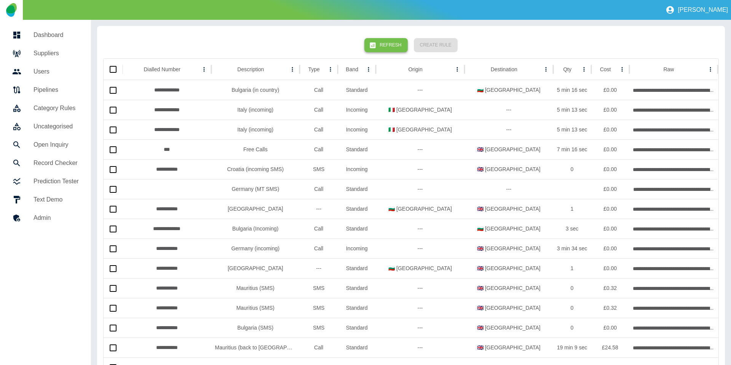
click at [386, 45] on button "Refresh" at bounding box center [386, 45] width 43 height 14
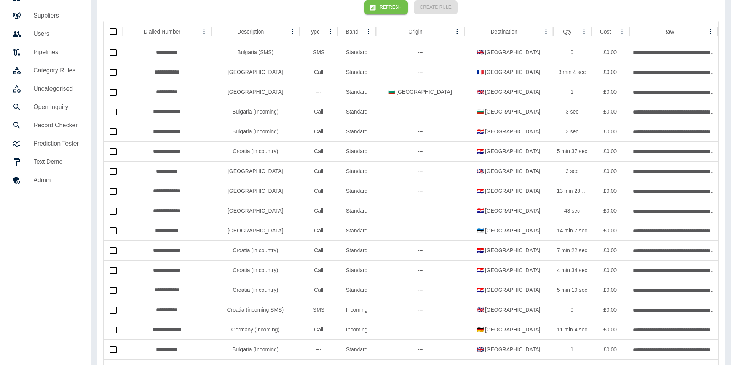
scroll to position [0, 0]
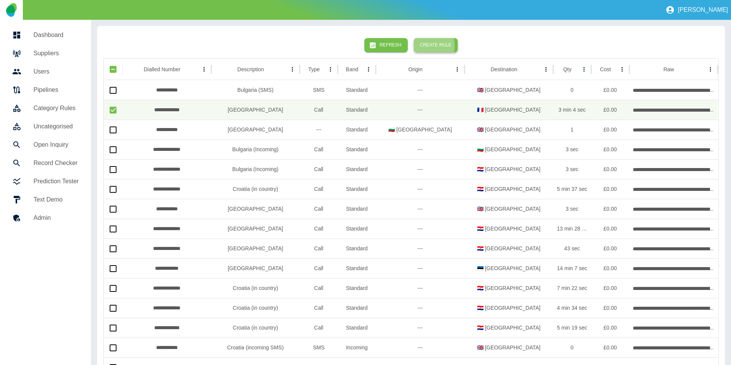
click at [424, 45] on button "Create Rule" at bounding box center [436, 45] width 44 height 14
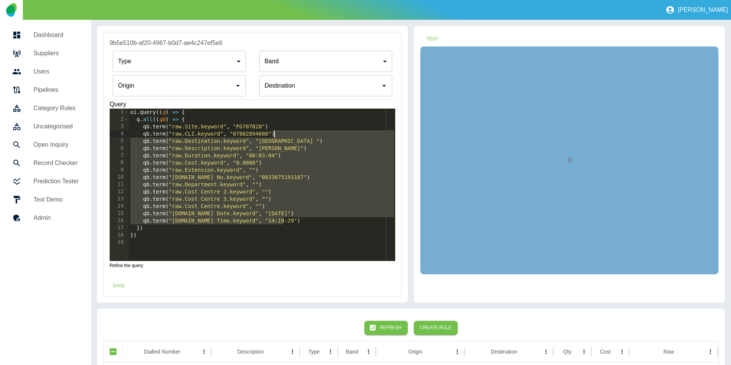
drag, startPoint x: 299, startPoint y: 220, endPoint x: 332, endPoint y: 137, distance: 89.4
click at [332, 137] on div "oi . query (( q ) => { q . all (( qb ) => { qb . term ( "raw.Site.keyword" , "F…" at bounding box center [262, 192] width 267 height 167
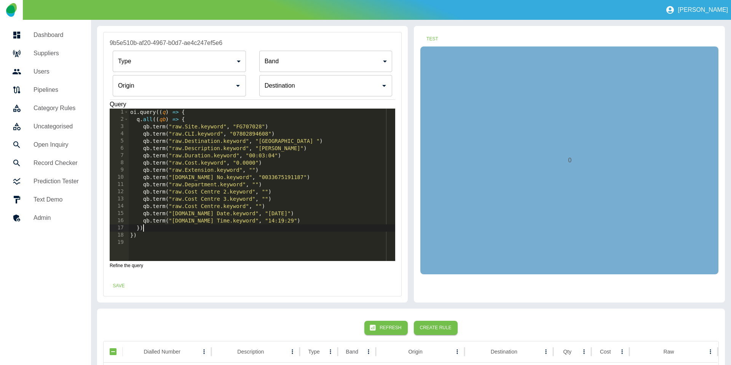
click at [298, 224] on div "oi . query (( q ) => { q . all (( qb ) => { qb . term ( "raw.Site.keyword" , "F…" at bounding box center [262, 192] width 267 height 167
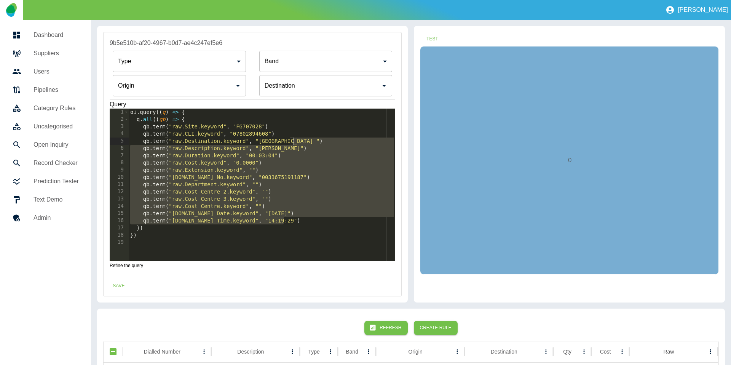
drag, startPoint x: 298, startPoint y: 219, endPoint x: 312, endPoint y: 138, distance: 82.5
click at [312, 138] on div "oi . query (( q ) => { q . all (( qb ) => { qb . term ( "raw.Site.keyword" , "F…" at bounding box center [262, 192] width 267 height 167
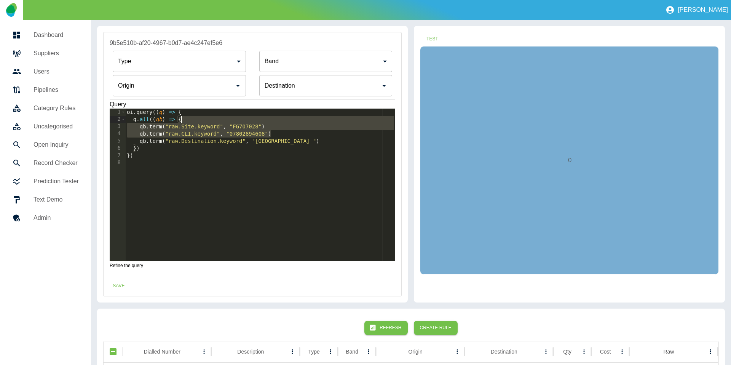
drag, startPoint x: 287, startPoint y: 133, endPoint x: 289, endPoint y: 119, distance: 13.8
click at [289, 119] on div "oi . query (( q ) => { q . all (( qb ) => { qb . term ( "raw.Site.keyword" , "F…" at bounding box center [260, 192] width 270 height 167
type textarea "**********"
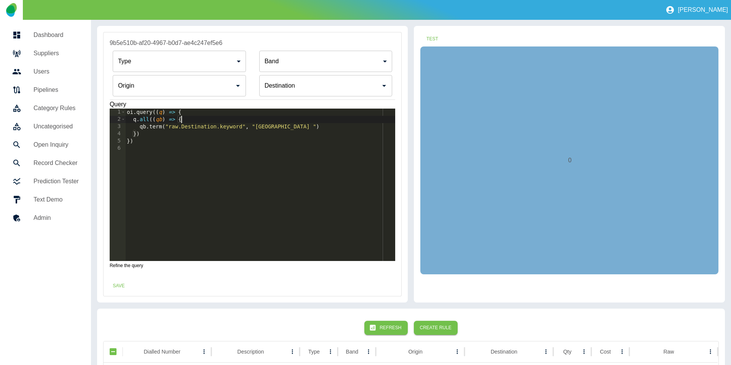
click at [212, 85] on input "Origin" at bounding box center [173, 85] width 115 height 14
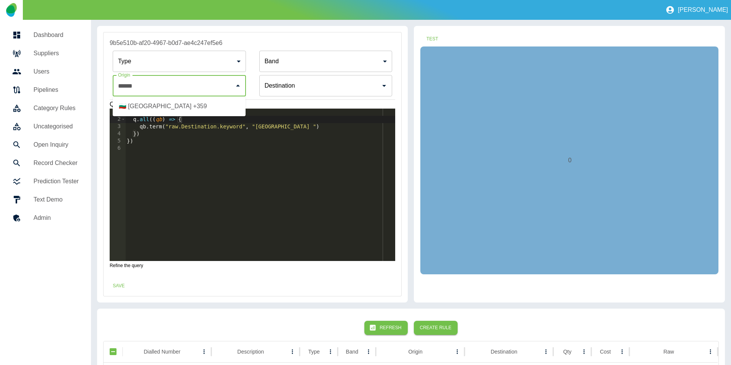
click at [211, 110] on li "🇧🇬 Bulgaria +359" at bounding box center [179, 106] width 133 height 14
type input "**********"
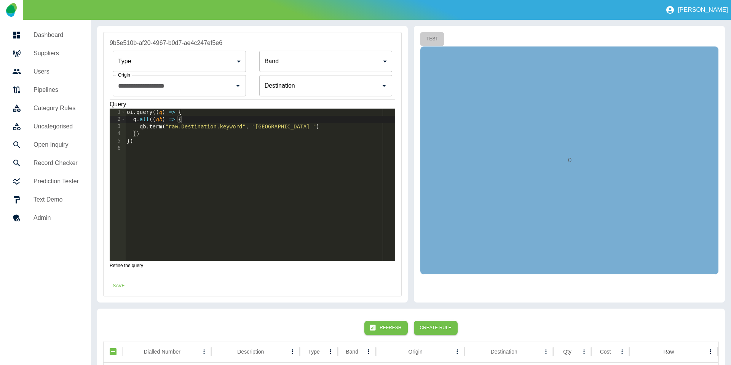
click at [424, 36] on button "Test" at bounding box center [432, 39] width 24 height 14
click at [120, 287] on button "Save" at bounding box center [119, 286] width 24 height 14
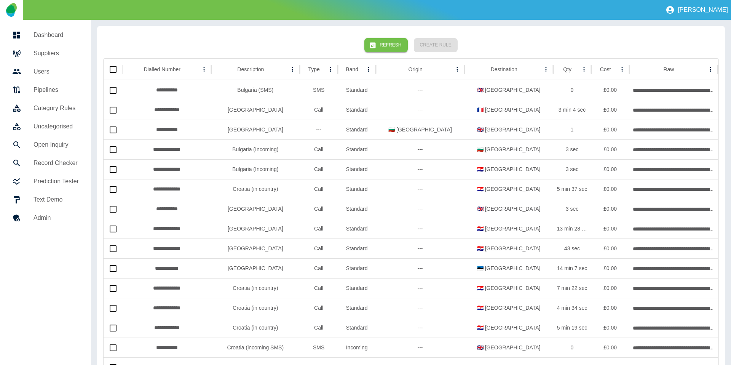
click at [392, 38] on button "Refresh" at bounding box center [386, 45] width 43 height 14
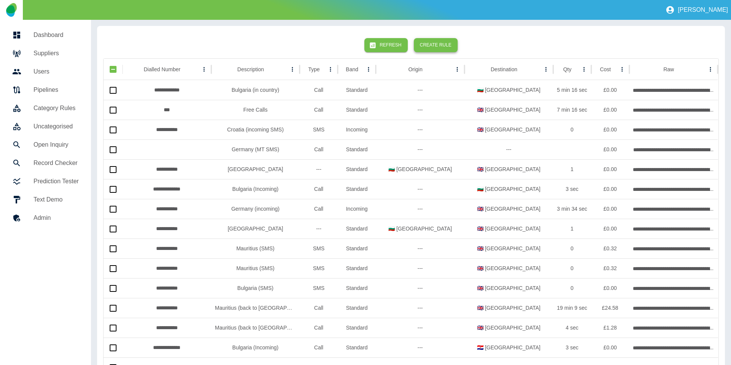
click at [424, 46] on button "Create Rule" at bounding box center [436, 45] width 44 height 14
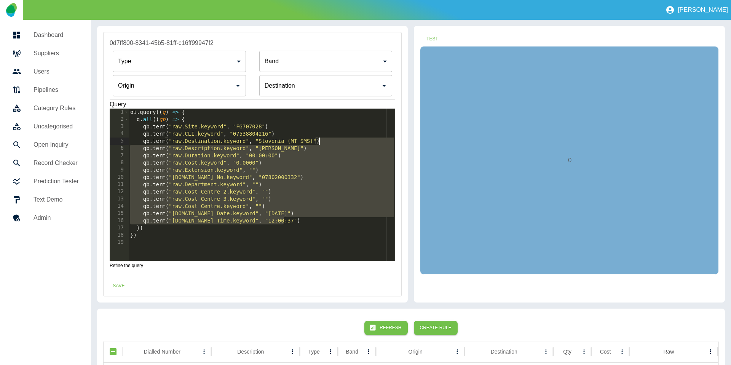
drag, startPoint x: 294, startPoint y: 220, endPoint x: 331, endPoint y: 141, distance: 87.9
click at [331, 141] on div "oi . query (( q ) => { q . all (( qb ) => { qb . term ( "raw.Site.keyword" , "F…" at bounding box center [262, 192] width 267 height 167
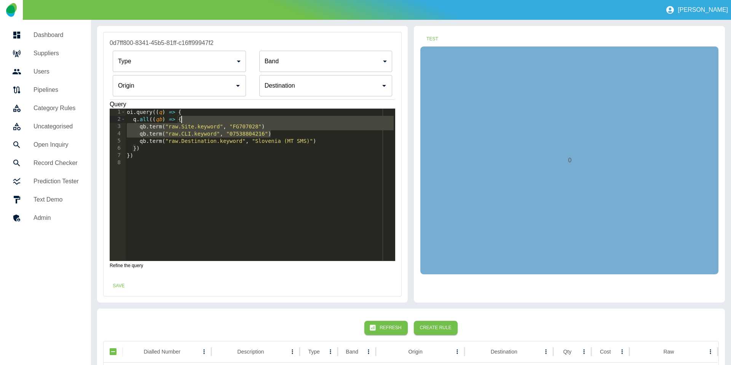
type textarea "**********"
drag, startPoint x: 277, startPoint y: 131, endPoint x: 277, endPoint y: 120, distance: 10.7
click at [277, 120] on div "oi . query (( q ) => { q . all (( qb ) => { qb . term ( "raw.Site.keyword" , "F…" at bounding box center [260, 192] width 270 height 167
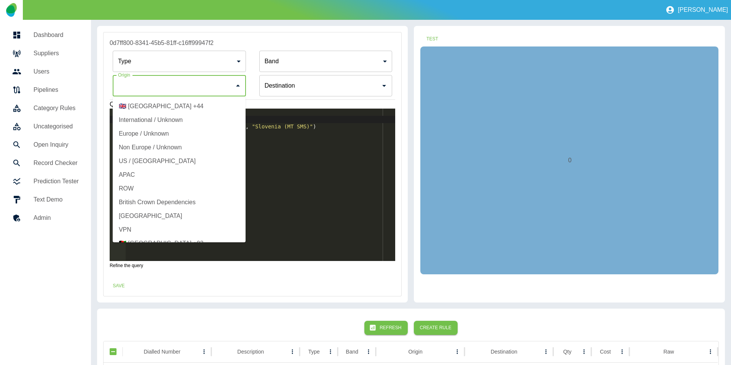
click at [179, 92] on input "Origin" at bounding box center [173, 85] width 115 height 14
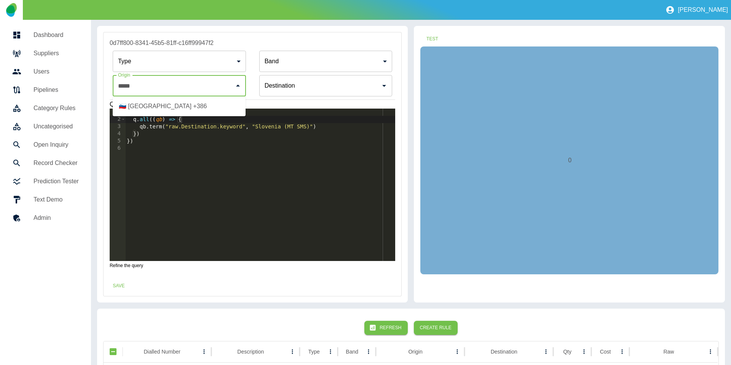
click at [173, 109] on li "🇸🇮 Slovenia +386" at bounding box center [179, 106] width 133 height 14
type input "**********"
click at [170, 62] on body "**********" at bounding box center [365, 182] width 731 height 365
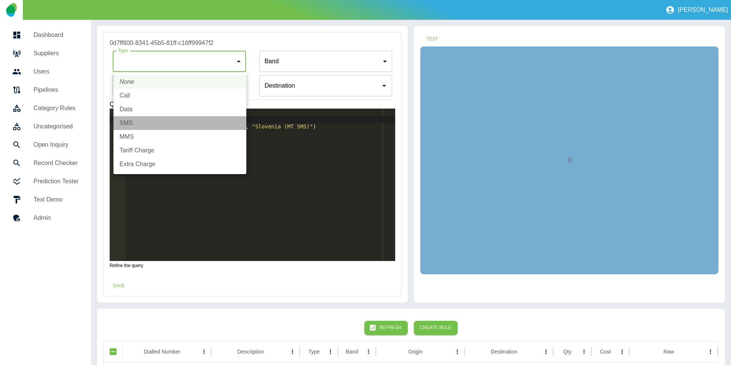
click at [152, 123] on li "SMS" at bounding box center [180, 123] width 133 height 14
type input "***"
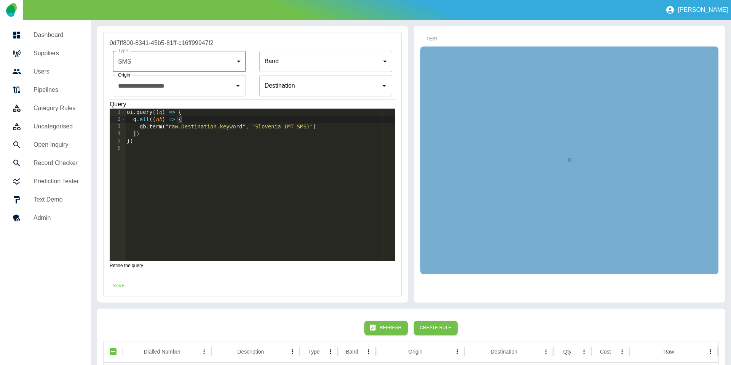
click at [424, 43] on button "Test" at bounding box center [432, 39] width 24 height 14
click at [122, 287] on button "Save" at bounding box center [119, 286] width 24 height 14
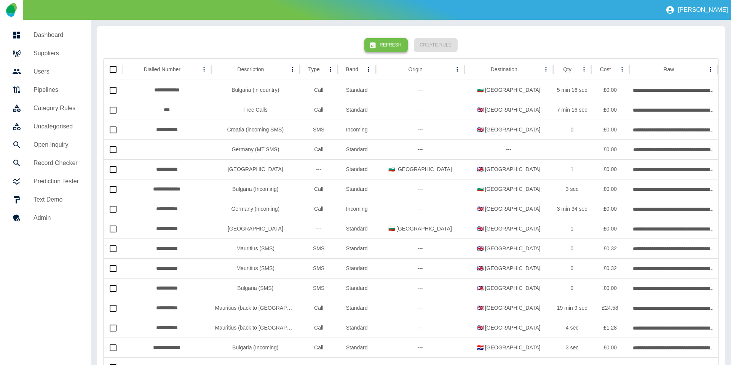
drag, startPoint x: 386, startPoint y: 34, endPoint x: 385, endPoint y: 41, distance: 7.0
click at [386, 35] on div "Refresh Create Rule" at bounding box center [411, 45] width 616 height 26
click at [385, 41] on button "Refresh" at bounding box center [386, 45] width 43 height 14
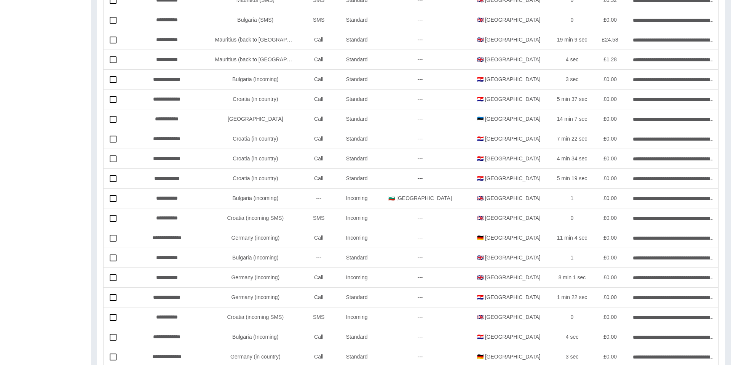
scroll to position [6, 0]
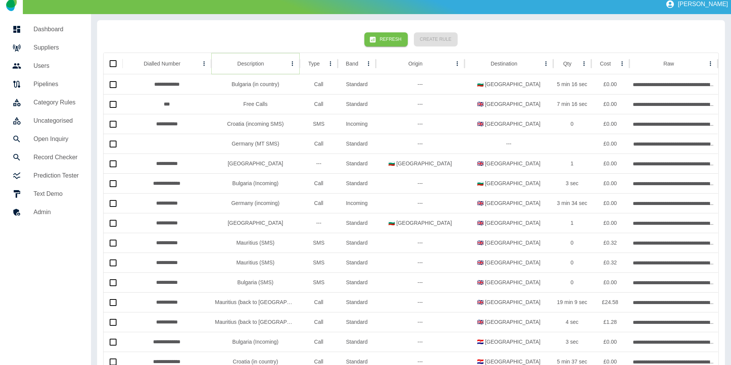
click at [267, 66] on icon "Sort" at bounding box center [270, 63] width 7 height 7
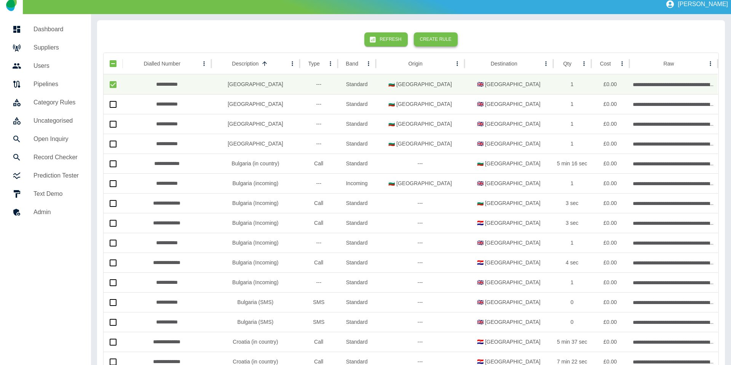
click at [424, 32] on button "Create Rule" at bounding box center [436, 39] width 44 height 14
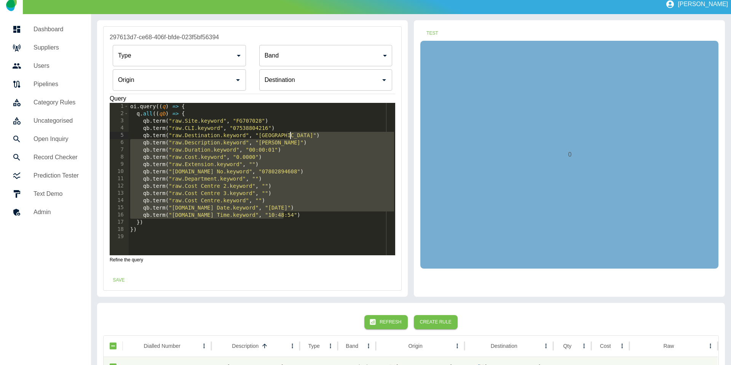
drag, startPoint x: 295, startPoint y: 214, endPoint x: 319, endPoint y: 137, distance: 81.0
click at [319, 137] on div "oi . query (( q ) => { q . all (( qb ) => { qb . term ( "raw.Site.keyword" , "F…" at bounding box center [262, 186] width 267 height 167
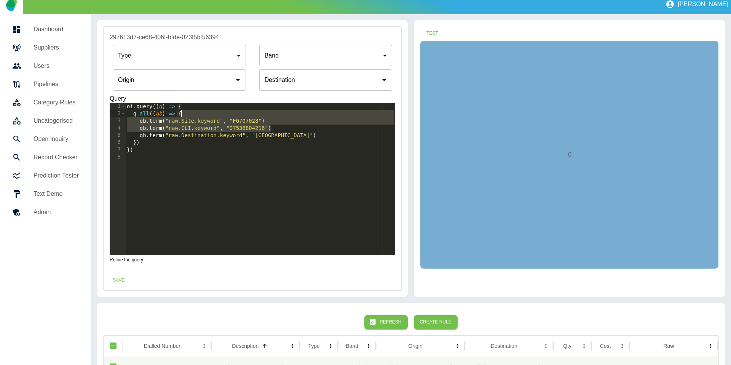
drag, startPoint x: 278, startPoint y: 126, endPoint x: 278, endPoint y: 114, distance: 11.8
click at [278, 115] on div "oi . query (( q ) => { q . all (( qb ) => { qb . term ( "raw.Site.keyword" , "F…" at bounding box center [260, 186] width 270 height 167
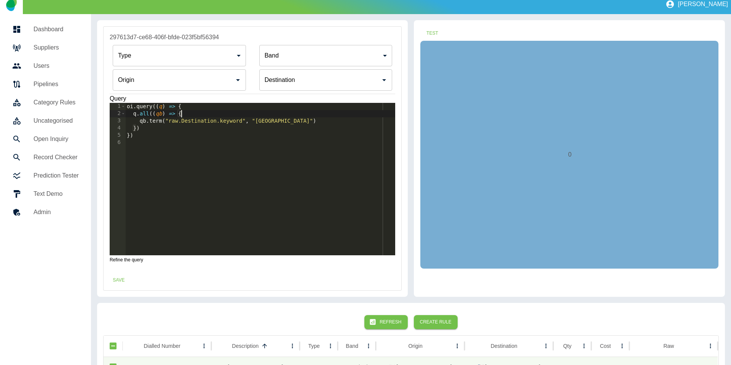
click at [306, 118] on div "oi . query (( q ) => { q . all (( qb ) => { qb . term ( "raw.Destination.keywor…" at bounding box center [260, 186] width 270 height 167
type textarea "**********"
drag, startPoint x: 176, startPoint y: 44, endPoint x: 172, endPoint y: 51, distance: 8.5
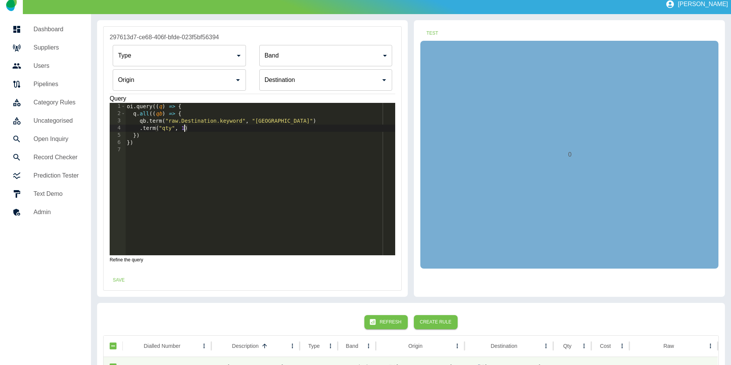
click at [176, 45] on div "Type ​ Type Band ​ Band Origin Origin Destination Destination" at bounding box center [253, 68] width 286 height 52
click at [172, 52] on body "**********" at bounding box center [365, 176] width 731 height 365
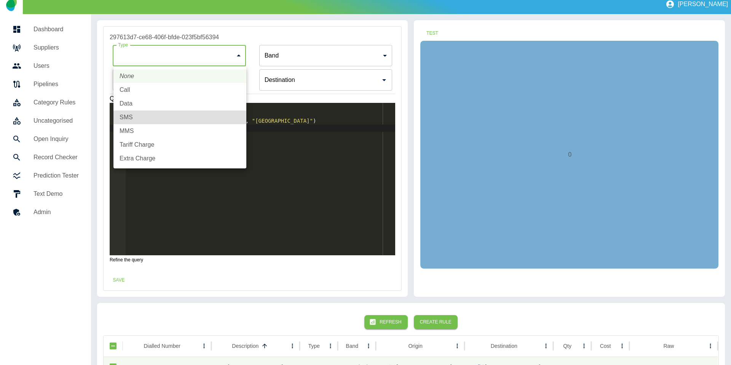
click at [147, 120] on li "SMS" at bounding box center [180, 117] width 133 height 14
type input "***"
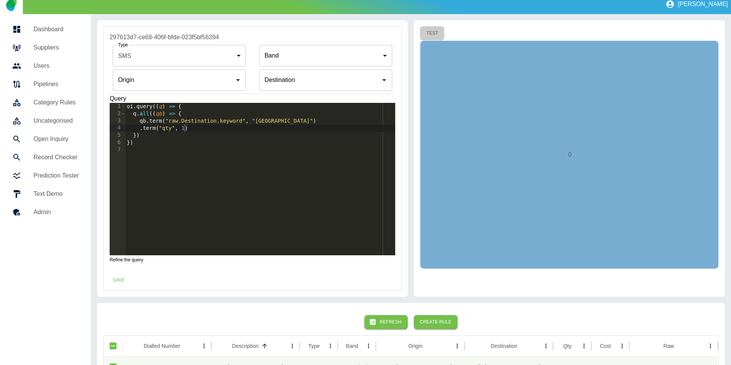
click at [424, 30] on button "Test" at bounding box center [432, 33] width 24 height 14
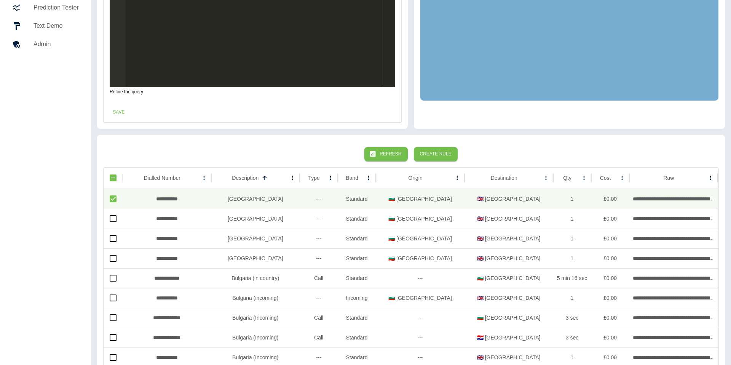
scroll to position [0, 0]
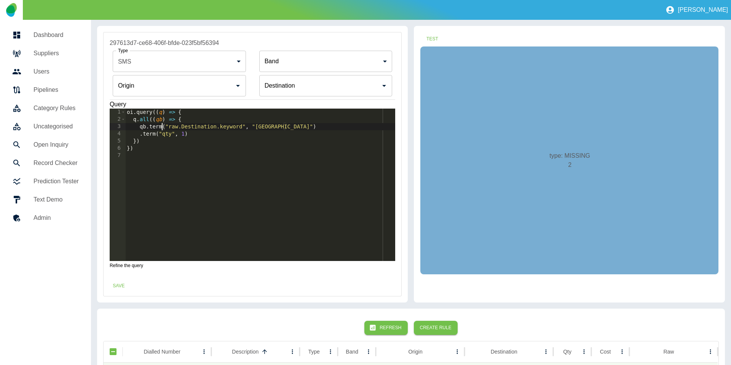
drag, startPoint x: 162, startPoint y: 126, endPoint x: 181, endPoint y: 128, distance: 18.4
click at [162, 127] on div "oi . query (( q ) => { q . all (( qb ) => { qb . term ( "raw.Destination.keywor…" at bounding box center [260, 192] width 270 height 167
click at [257, 125] on div "oi . query (( q ) => { q . all (( qb ) => { qb . terms ( "raw.Destination.keywo…" at bounding box center [260, 192] width 270 height 167
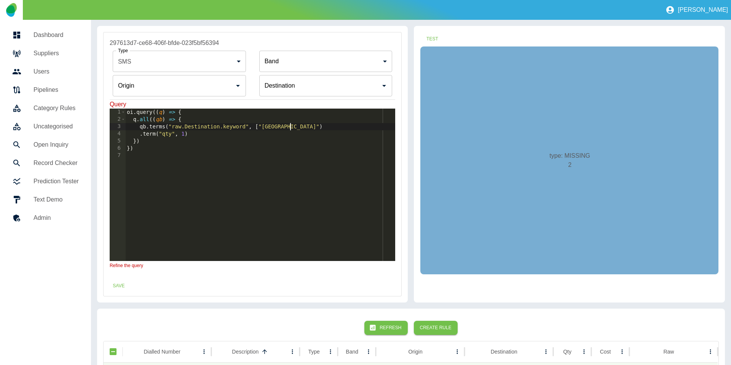
drag, startPoint x: 291, startPoint y: 126, endPoint x: 291, endPoint y: 138, distance: 11.4
click at [291, 126] on div "oi . query (( q ) => { q . all (( qb ) => { qb . terms ( "raw.Destination.keywo…" at bounding box center [260, 192] width 270 height 167
drag, startPoint x: 290, startPoint y: 127, endPoint x: 260, endPoint y: 129, distance: 30.5
click at [260, 129] on div "oi . query (( q ) => { q . all (( qb ) => { qb . terms ( "raw.Destination.keywo…" at bounding box center [260, 192] width 270 height 167
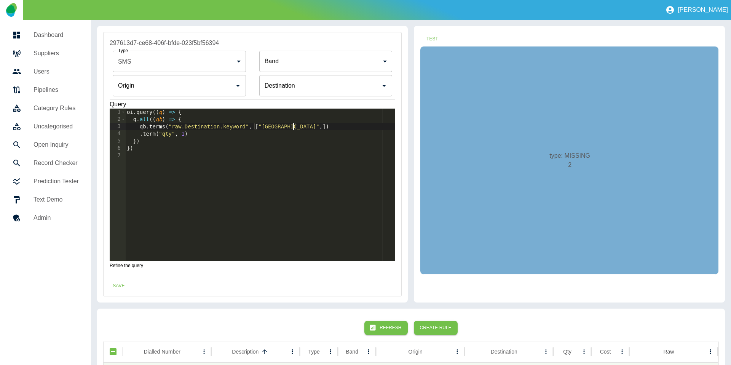
paste textarea "**********"
type textarea "**********"
click at [424, 40] on button "Test" at bounding box center [432, 39] width 24 height 14
click at [125, 284] on button "Save" at bounding box center [119, 286] width 24 height 14
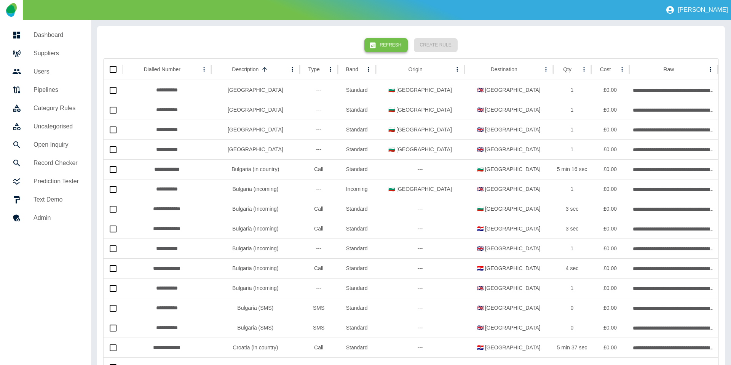
click at [390, 47] on button "Refresh" at bounding box center [386, 45] width 43 height 14
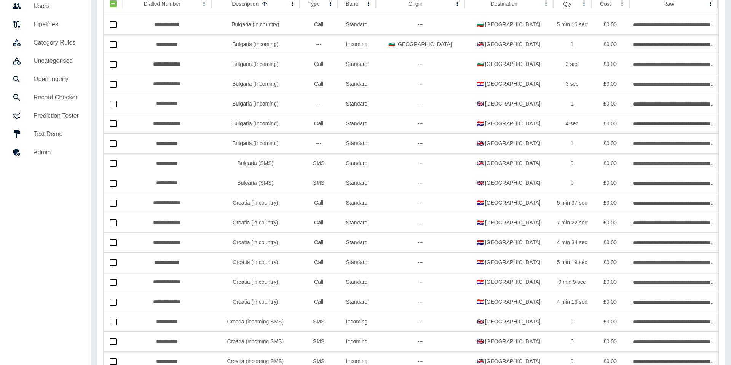
scroll to position [0, 0]
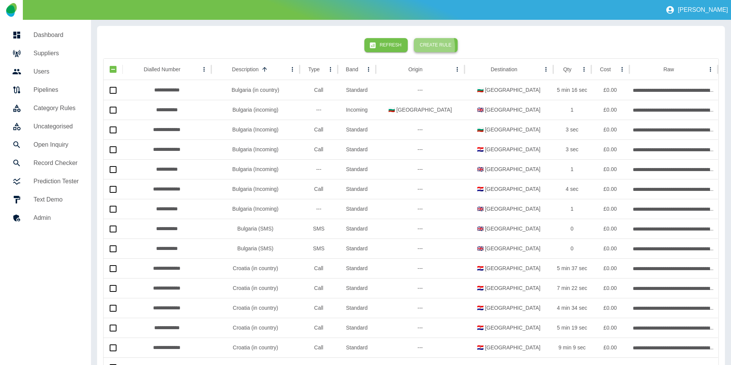
click at [419, 48] on button "Create Rule" at bounding box center [436, 45] width 44 height 14
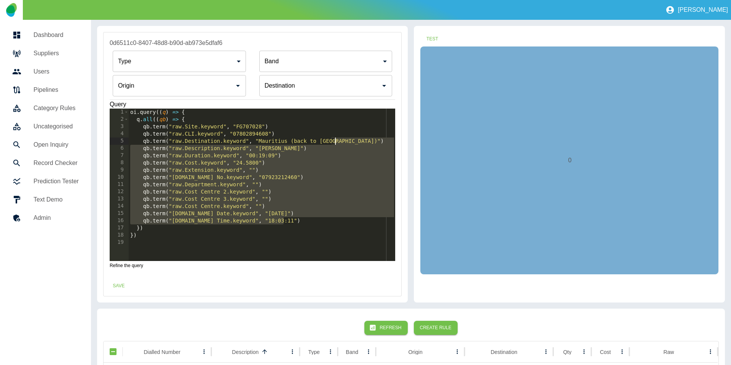
drag, startPoint x: 291, startPoint y: 219, endPoint x: 376, endPoint y: 139, distance: 117.0
click at [376, 139] on div "oi . query (( q ) => { q . all (( qb ) => { qb . term ( "raw.Site.keyword" , "F…" at bounding box center [262, 192] width 267 height 167
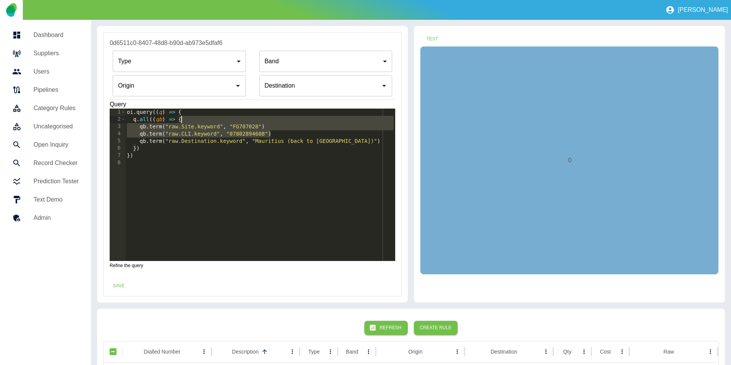
type textarea "**********"
drag, startPoint x: 304, startPoint y: 133, endPoint x: 261, endPoint y: 115, distance: 46.9
click at [303, 121] on div "oi . query (( q ) => { q . all (( qb ) => { qb . term ( "raw.Site.keyword" , "F…" at bounding box center [260, 192] width 270 height 167
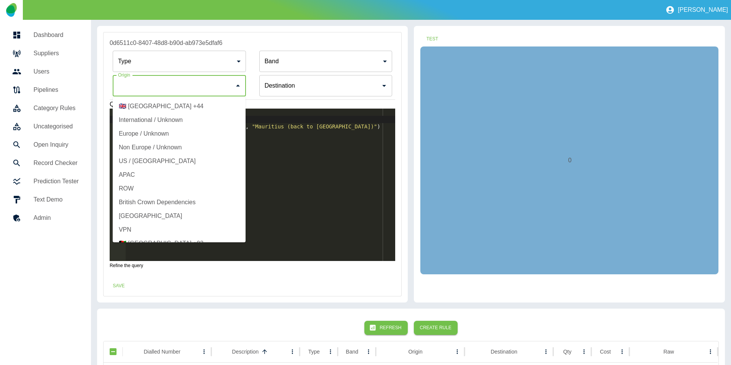
click at [157, 87] on input "Origin" at bounding box center [173, 85] width 115 height 14
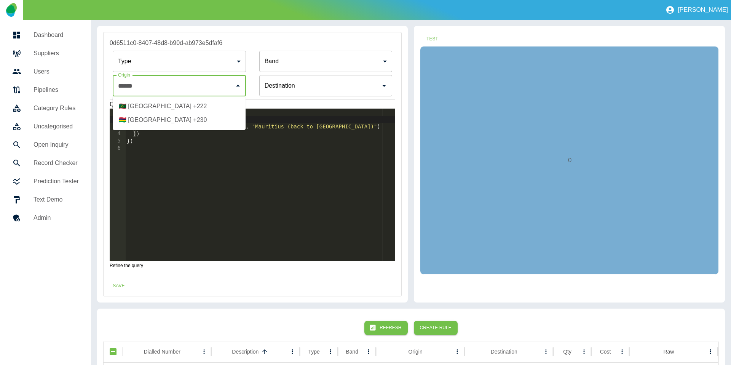
click at [154, 115] on li "🇲🇺 Mauritius +230" at bounding box center [179, 120] width 133 height 14
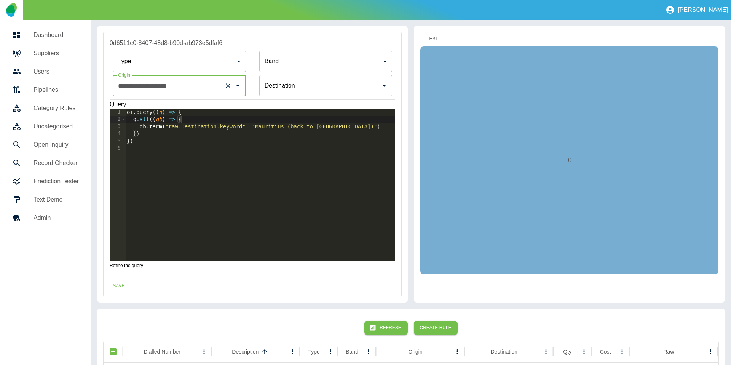
type input "**********"
click at [424, 35] on button "Test" at bounding box center [432, 39] width 24 height 14
click at [121, 285] on button "Save" at bounding box center [119, 286] width 24 height 14
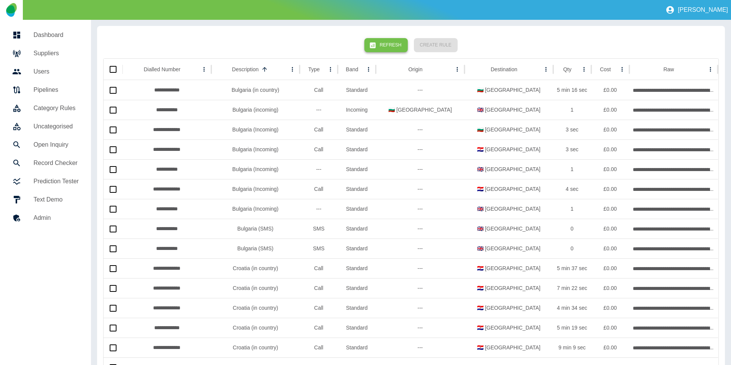
click at [386, 42] on button "Refresh" at bounding box center [386, 45] width 43 height 14
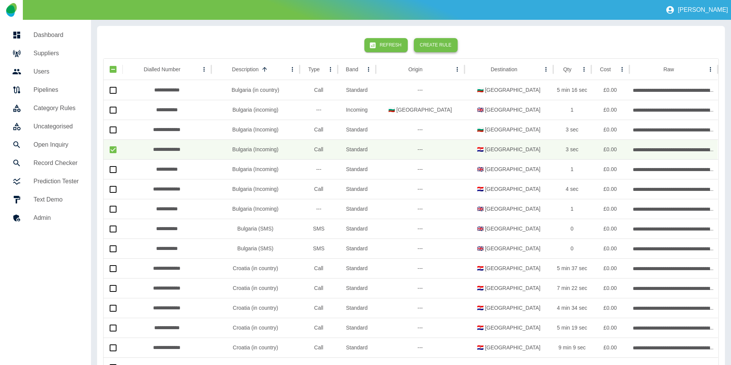
click at [416, 44] on button "Create Rule" at bounding box center [436, 45] width 44 height 14
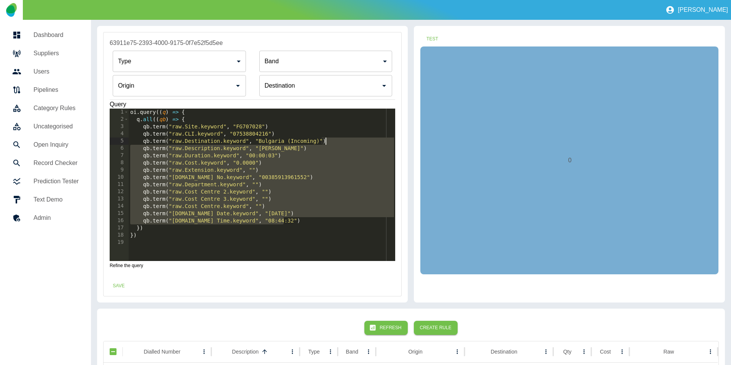
drag, startPoint x: 289, startPoint y: 222, endPoint x: 340, endPoint y: 139, distance: 97.4
click at [340, 139] on div "oi . query (( q ) => { q . all (( qb ) => { qb . term ( "raw.Site.keyword" , "F…" at bounding box center [262, 192] width 267 height 167
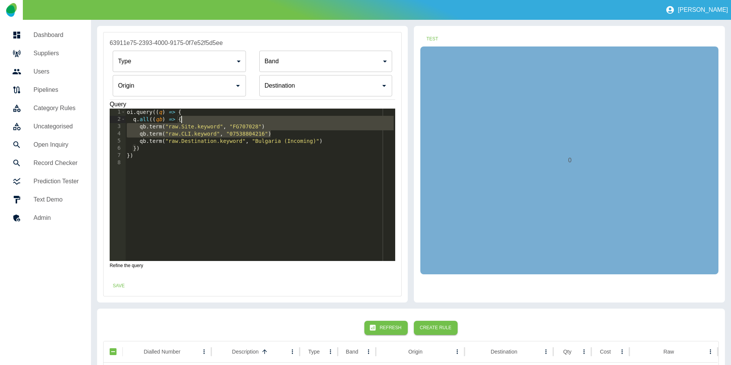
drag, startPoint x: 301, startPoint y: 132, endPoint x: 302, endPoint y: 118, distance: 14.1
click at [302, 118] on div "oi . query (( q ) => { q . all (( qb ) => { qb . term ( "raw.Site.keyword" , "F…" at bounding box center [260, 192] width 270 height 167
type textarea "**********"
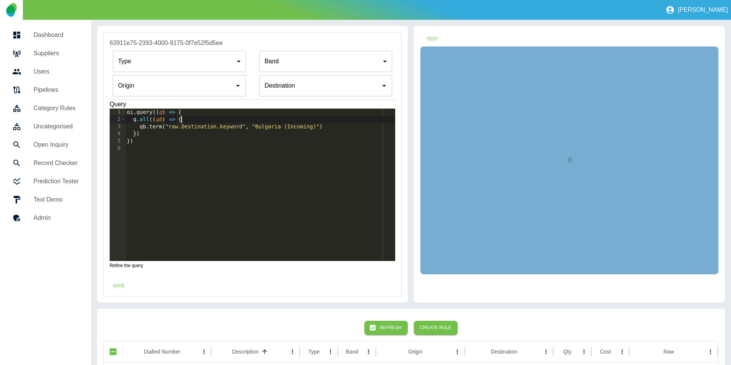
click at [191, 96] on div "Origin" at bounding box center [179, 85] width 133 height 21
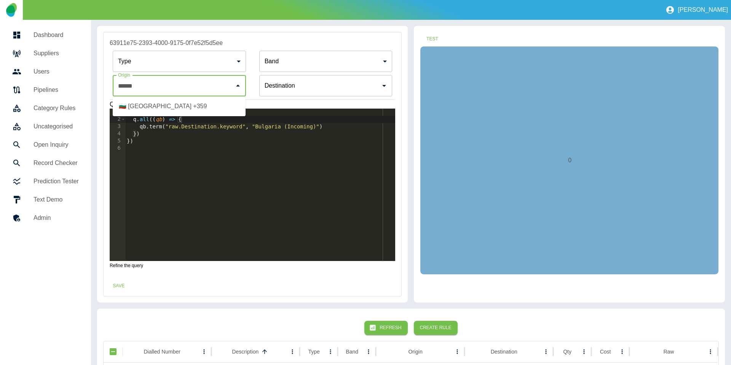
click at [182, 110] on li "🇧🇬 Bulgaria +359" at bounding box center [179, 106] width 133 height 14
type input "**********"
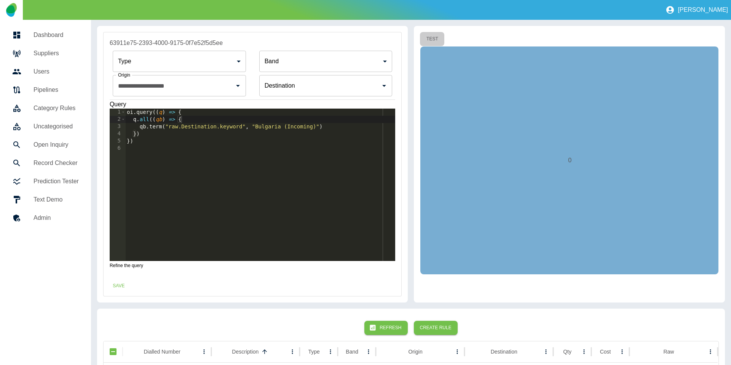
click at [424, 37] on button "Test" at bounding box center [432, 39] width 24 height 14
click at [124, 290] on button "Save" at bounding box center [119, 286] width 24 height 14
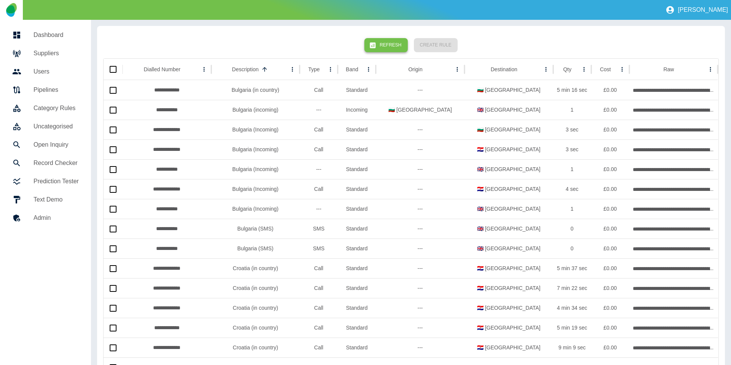
click at [382, 46] on button "Refresh" at bounding box center [386, 45] width 43 height 14
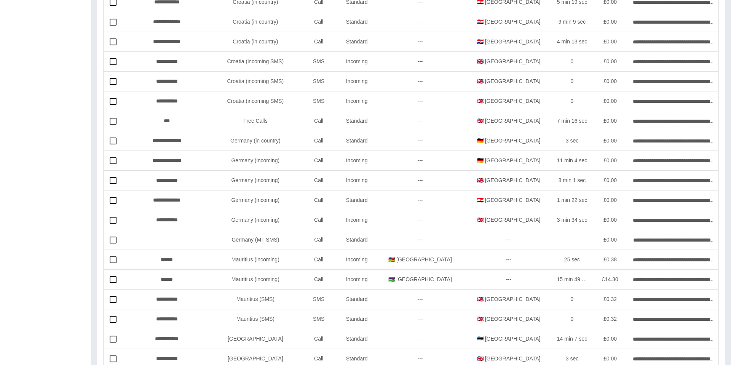
scroll to position [302, 0]
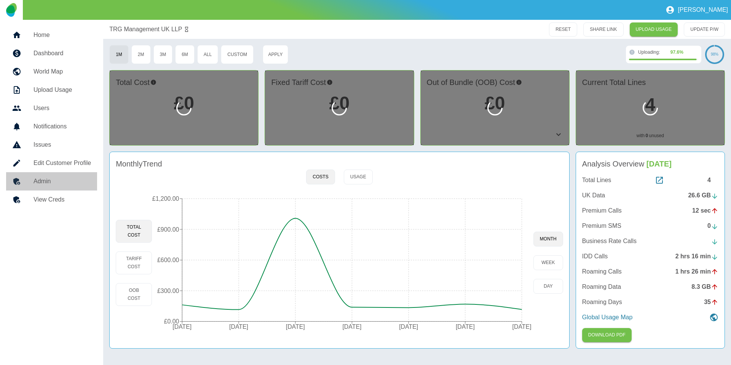
click at [83, 183] on h5 "Admin" at bounding box center [63, 181] width 58 height 9
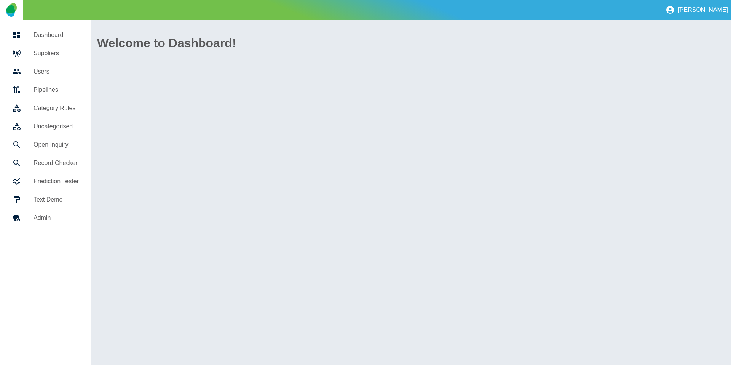
click at [67, 59] on link "Suppliers" at bounding box center [45, 53] width 79 height 18
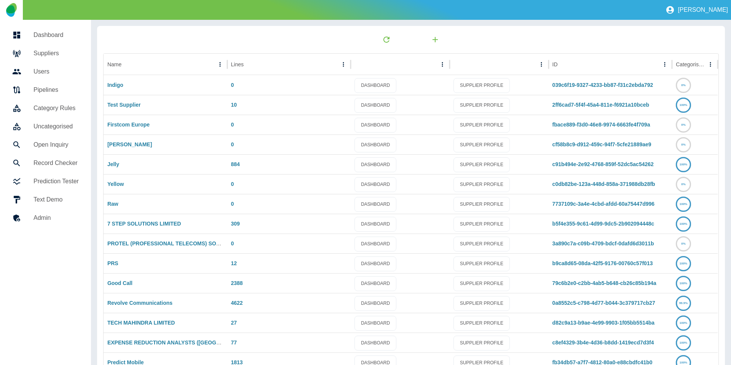
scroll to position [40, 0]
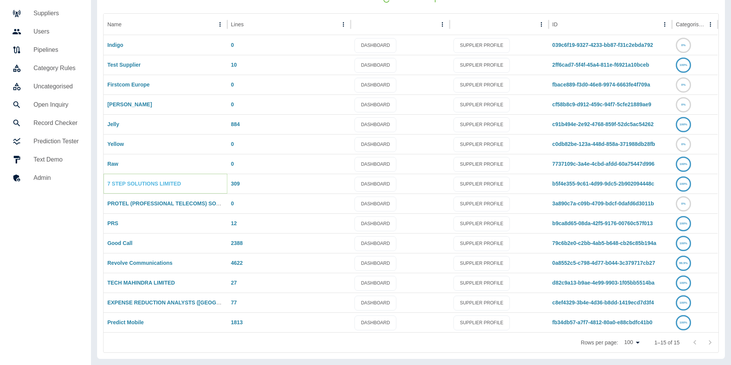
click at [123, 186] on link "7 STEP SOLUTIONS LIMITED" at bounding box center [144, 184] width 74 height 6
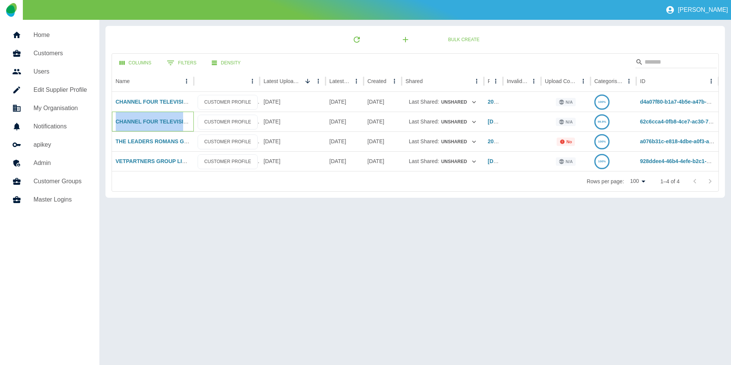
click at [41, 43] on link "Home" at bounding box center [49, 35] width 87 height 18
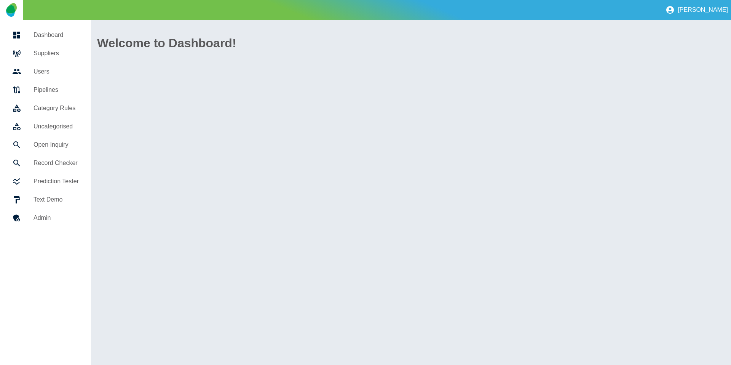
click at [38, 56] on h5 "Suppliers" at bounding box center [56, 53] width 45 height 9
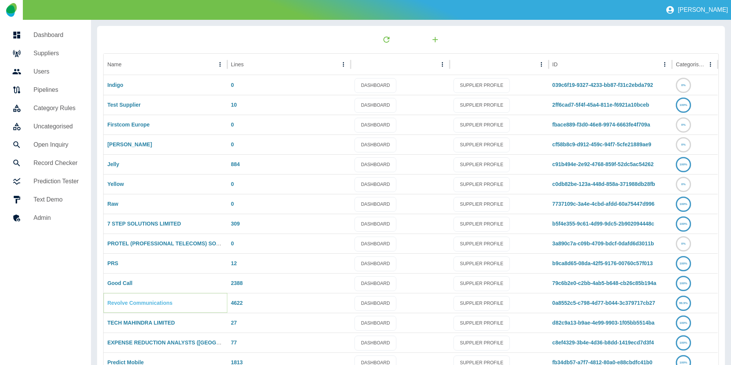
click at [144, 306] on link "Revolve Communications" at bounding box center [139, 303] width 65 height 6
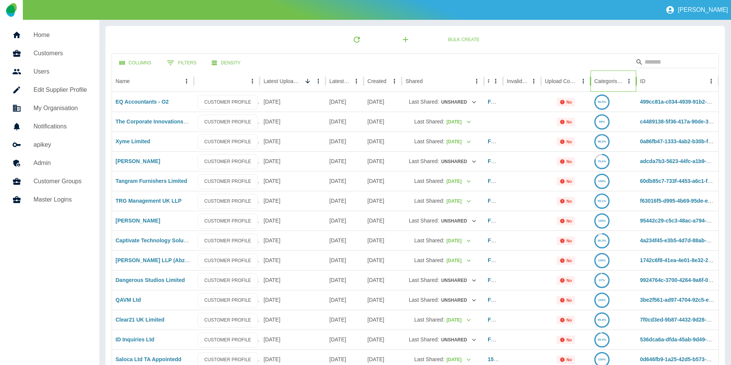
click at [624, 77] on div at bounding box center [624, 81] width 0 height 11
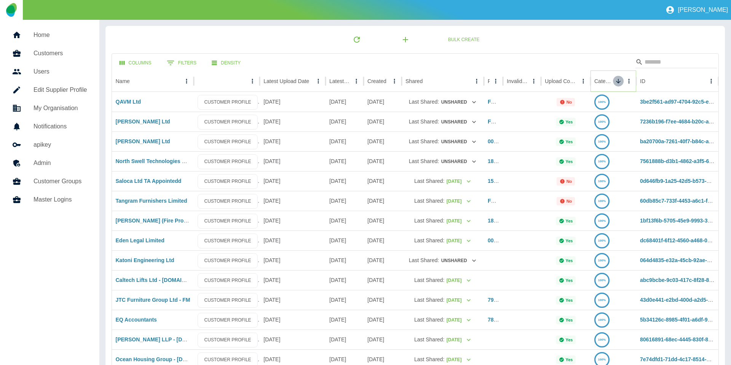
click at [618, 78] on icon "Sort" at bounding box center [618, 81] width 7 height 7
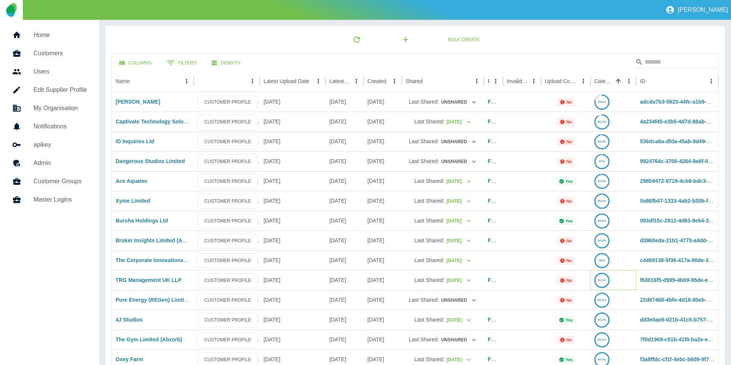
click at [599, 286] on icon at bounding box center [602, 281] width 14 height 14
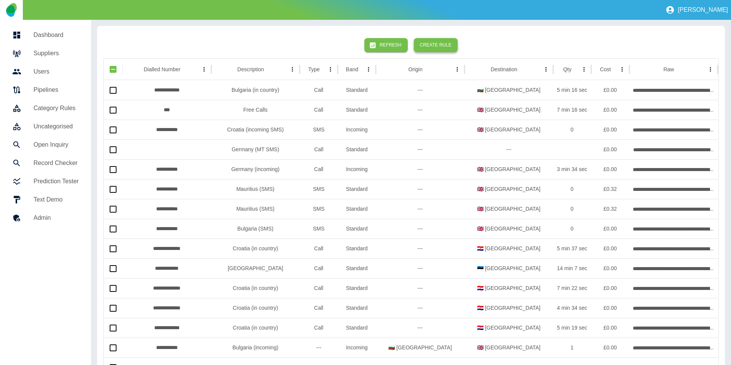
click at [432, 42] on button "Create Rule" at bounding box center [436, 45] width 44 height 14
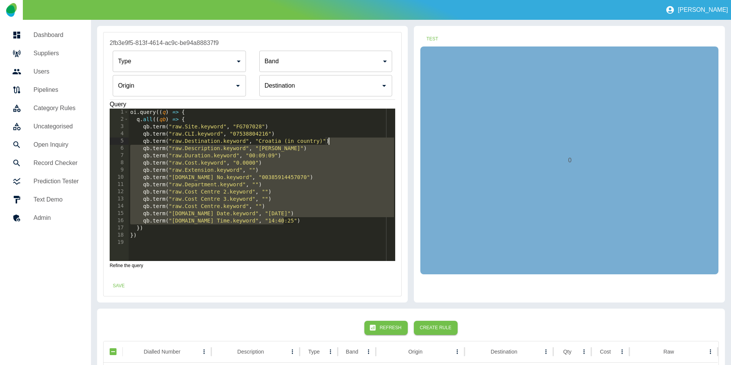
drag, startPoint x: 294, startPoint y: 221, endPoint x: 345, endPoint y: 140, distance: 96.2
click at [345, 140] on div "oi . query (( q ) => { q . all (( qb ) => { qb . term ( "raw.Site.keyword" , "F…" at bounding box center [262, 192] width 267 height 167
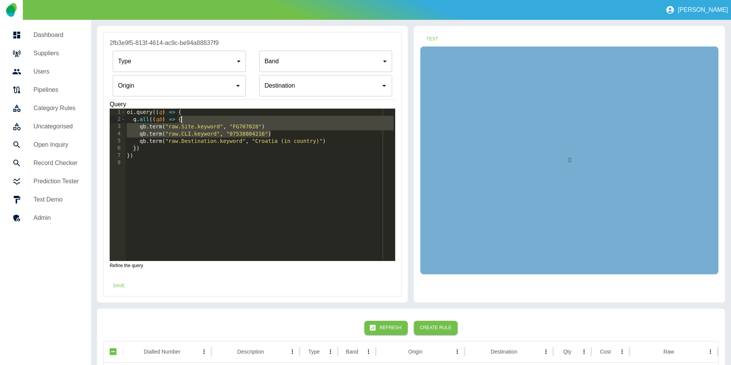
type textarea "**********"
drag, startPoint x: 293, startPoint y: 129, endPoint x: 295, endPoint y: 118, distance: 11.2
click at [295, 118] on div "oi . query (( q ) => { q . all (( qb ) => { qb . term ( "raw.Site.keyword" , "F…" at bounding box center [260, 192] width 270 height 167
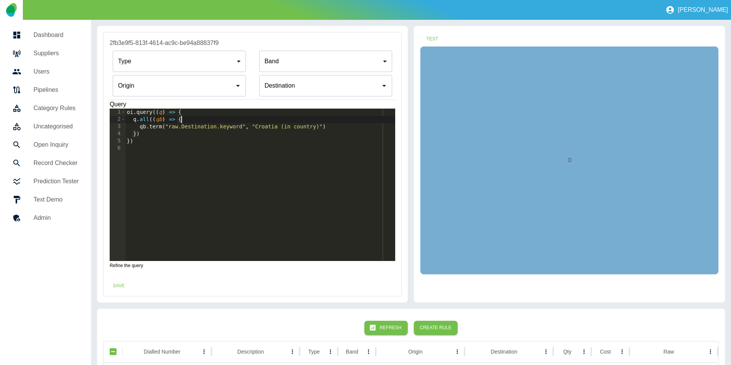
click at [178, 94] on div "Origin" at bounding box center [179, 85] width 133 height 21
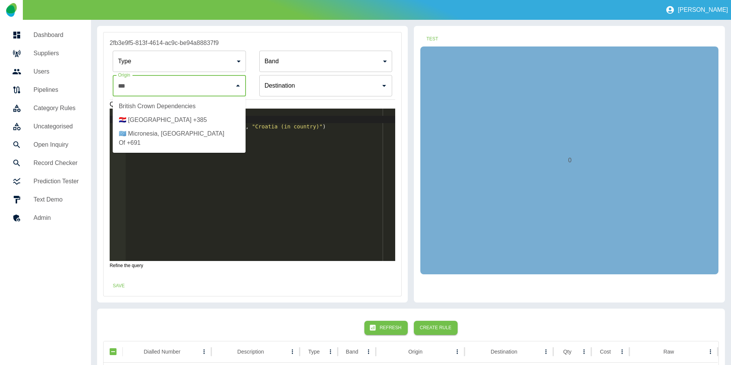
click at [178, 118] on li "🇭🇷 Croatia +385" at bounding box center [179, 120] width 133 height 14
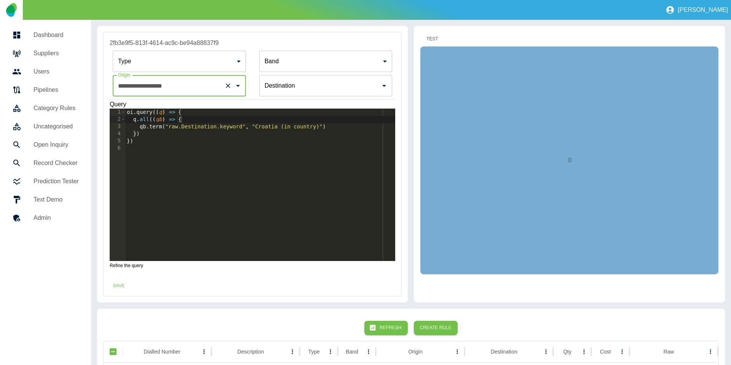
type input "**********"
click at [433, 39] on button "Test" at bounding box center [432, 39] width 24 height 14
click at [126, 288] on button "Save" at bounding box center [119, 286] width 24 height 14
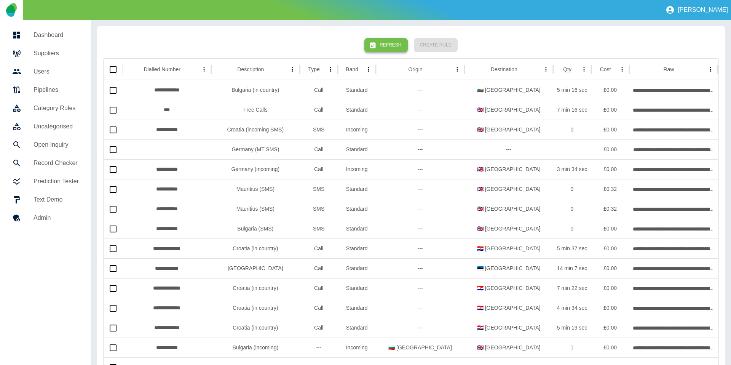
click at [386, 49] on button "Refresh" at bounding box center [386, 45] width 43 height 14
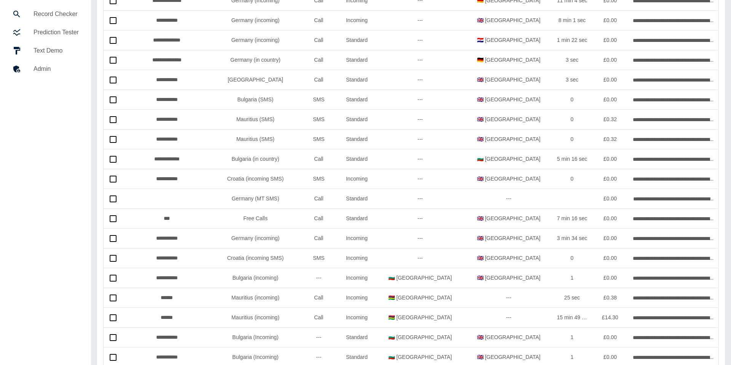
scroll to position [134, 0]
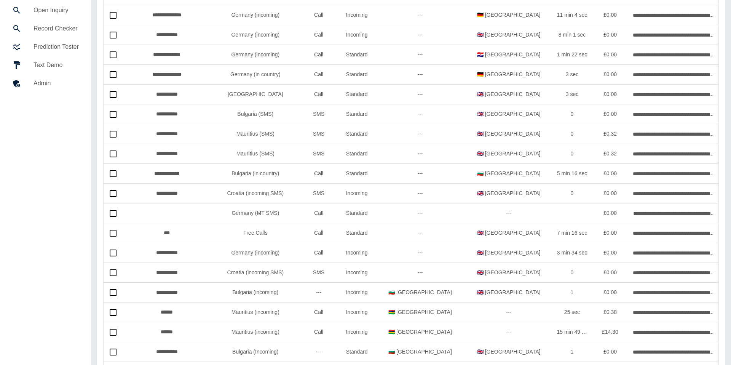
click at [99, 177] on div "**********" at bounding box center [411, 149] width 628 height 517
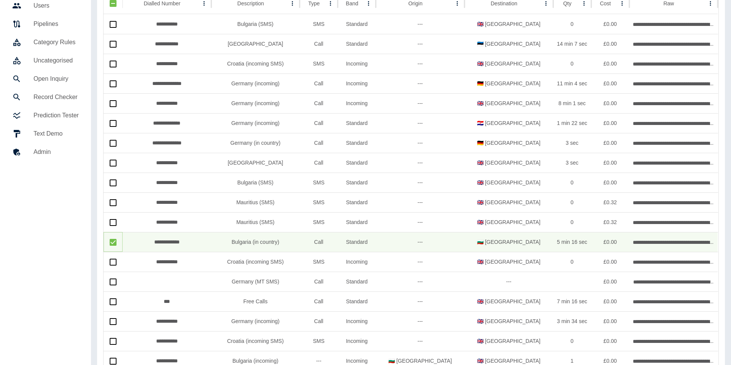
scroll to position [0, 0]
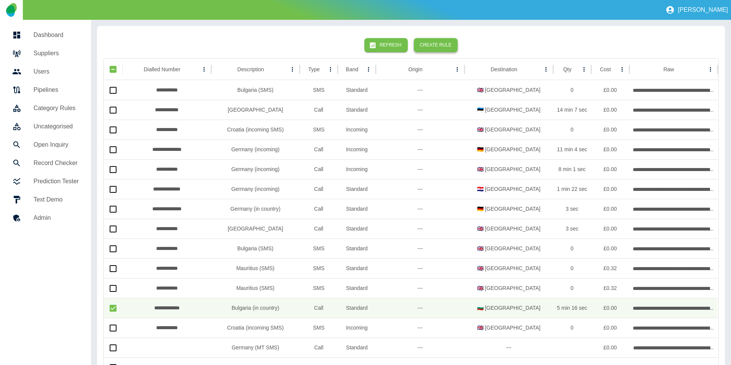
click at [425, 42] on button "Create Rule" at bounding box center [436, 45] width 44 height 14
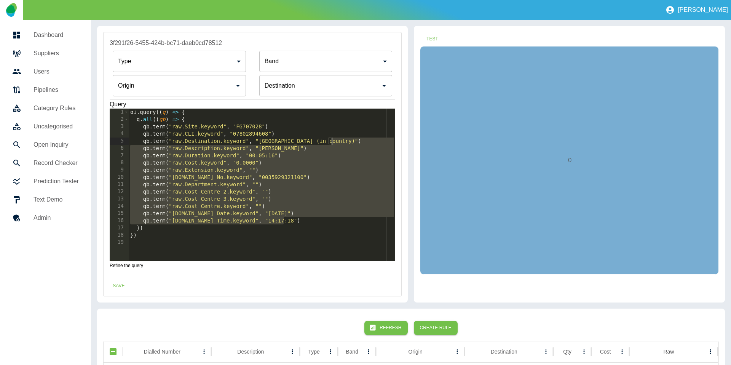
drag, startPoint x: 293, startPoint y: 222, endPoint x: 350, endPoint y: 140, distance: 99.3
click at [350, 140] on div "oi . query (( q ) => { q . all (( qb ) => { qb . term ( "raw.Site.keyword" , "F…" at bounding box center [262, 192] width 267 height 167
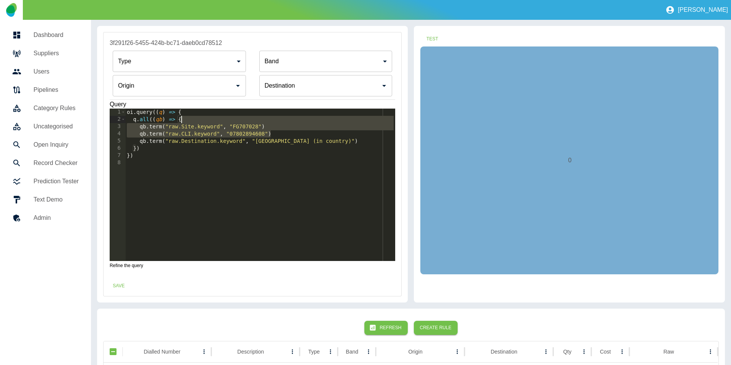
drag, startPoint x: 304, startPoint y: 135, endPoint x: 303, endPoint y: 119, distance: 16.4
click at [303, 118] on div "oi . query (( q ) => { q . all (( qb ) => { qb . term ( "raw.Site.keyword" , "F…" at bounding box center [260, 192] width 270 height 167
type textarea "**********"
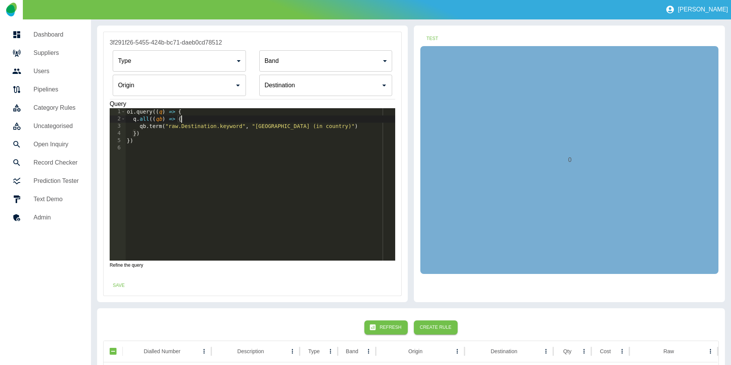
click at [154, 87] on input "Origin" at bounding box center [173, 85] width 115 height 14
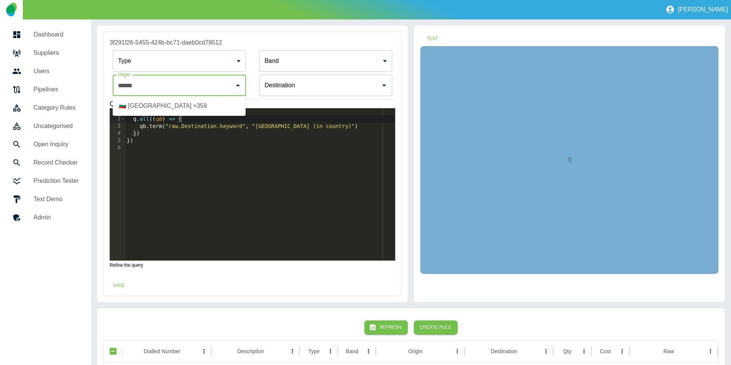
click at [189, 109] on li "🇧🇬 Bulgaria +359" at bounding box center [179, 106] width 133 height 14
type input "**********"
click at [432, 36] on button "Test" at bounding box center [432, 39] width 24 height 14
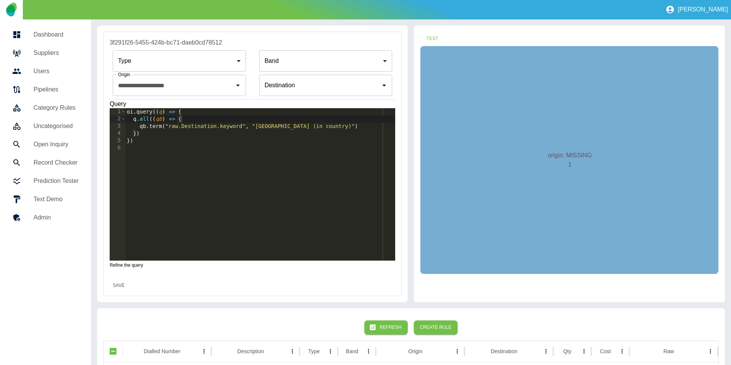
click at [123, 285] on button "Save" at bounding box center [119, 285] width 24 height 14
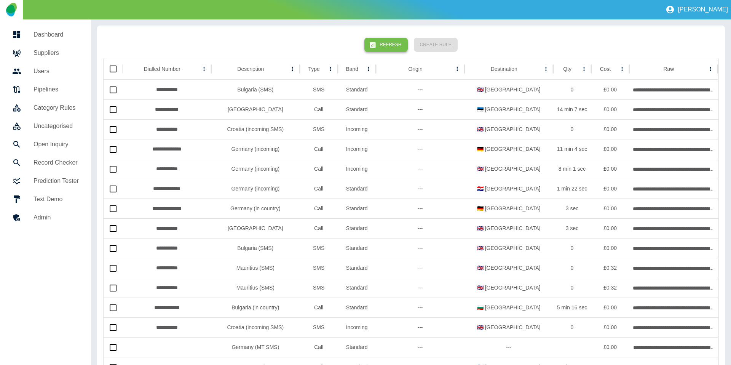
click at [394, 46] on button "Refresh" at bounding box center [386, 45] width 43 height 14
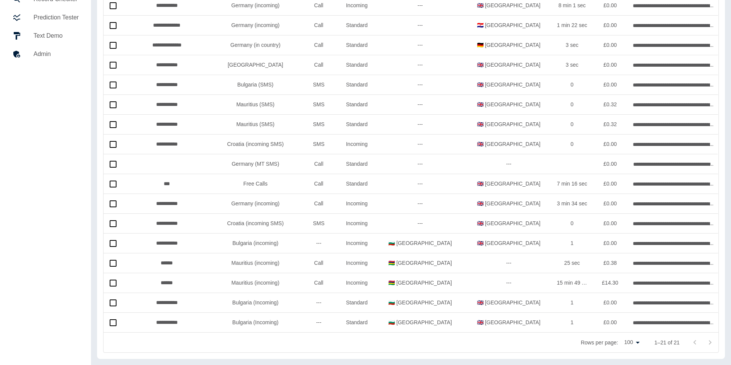
scroll to position [24, 0]
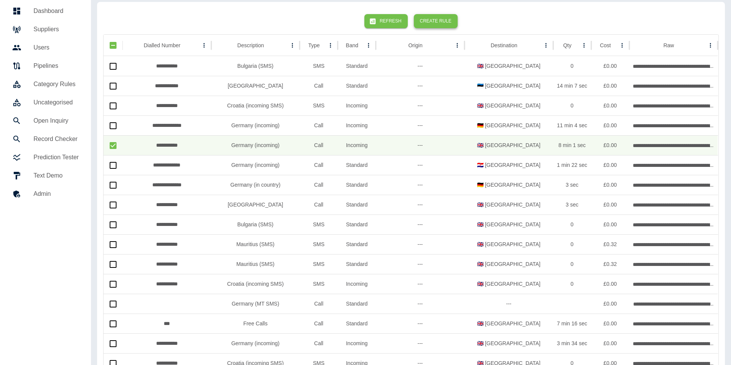
click at [446, 23] on button "Create Rule" at bounding box center [436, 21] width 44 height 14
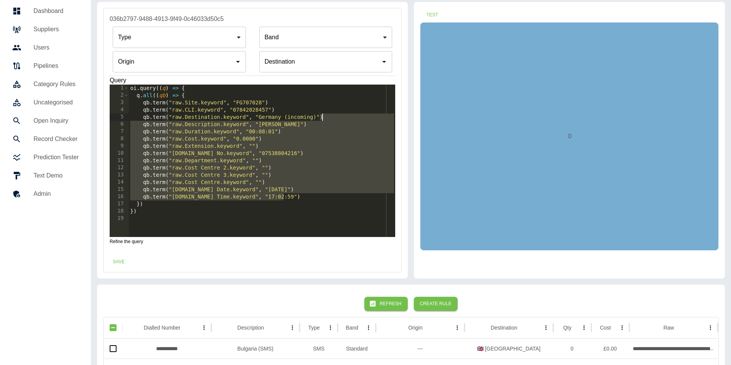
drag, startPoint x: 291, startPoint y: 197, endPoint x: 338, endPoint y: 116, distance: 93.7
click at [338, 116] on div "oi . query (( q ) => { q . all (( qb ) => { qb . term ( "raw.Site.keyword" , "F…" at bounding box center [262, 168] width 267 height 167
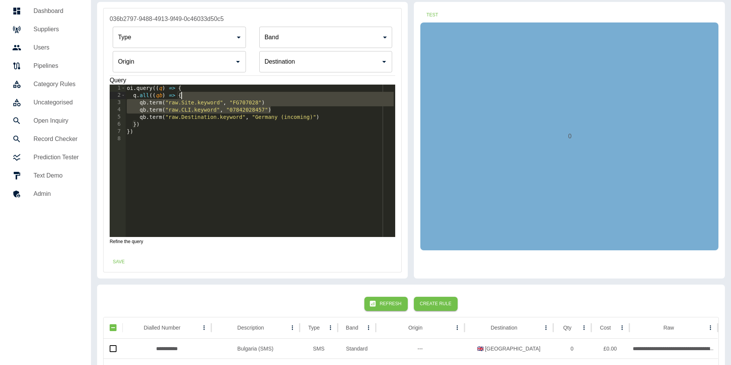
drag, startPoint x: 309, startPoint y: 109, endPoint x: 309, endPoint y: 96, distance: 13.0
click at [309, 96] on div "oi . query (( q ) => { q . all (( qb ) => { qb . term ( "raw.Site.keyword" , "F…" at bounding box center [260, 168] width 270 height 167
type textarea "**********"
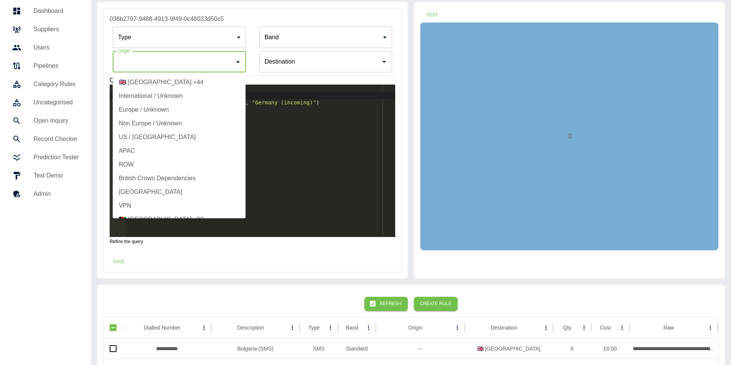
click at [162, 61] on input "Origin" at bounding box center [173, 61] width 115 height 14
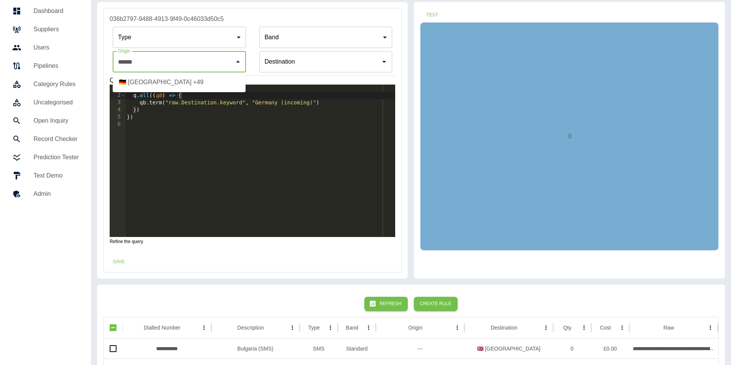
click at [192, 80] on li "🇩🇪 Germany +49" at bounding box center [179, 82] width 133 height 14
type input "**********"
click at [426, 16] on button "Test" at bounding box center [432, 15] width 24 height 14
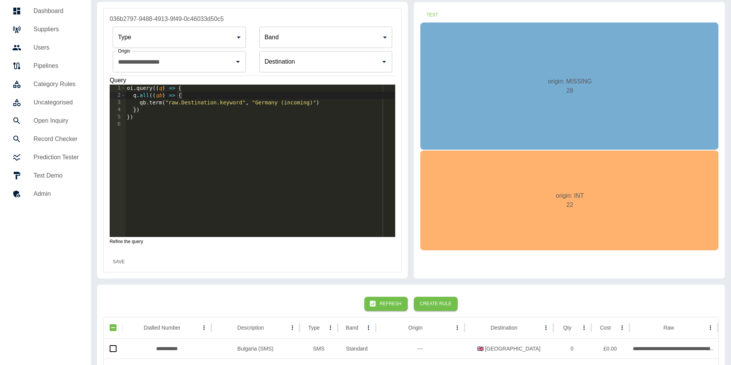
click at [116, 262] on button "Save" at bounding box center [119, 262] width 24 height 14
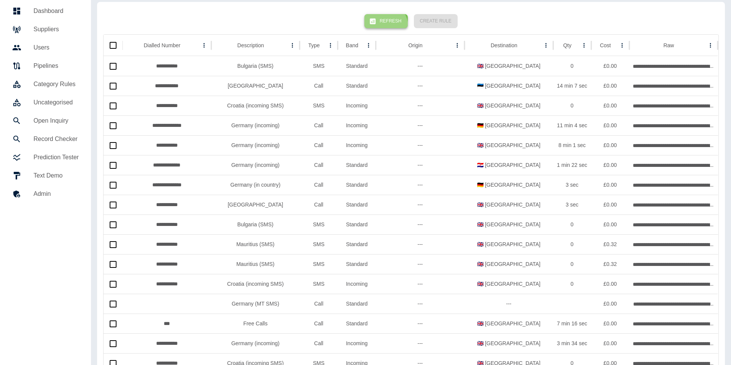
click at [386, 27] on button "Refresh" at bounding box center [386, 21] width 43 height 14
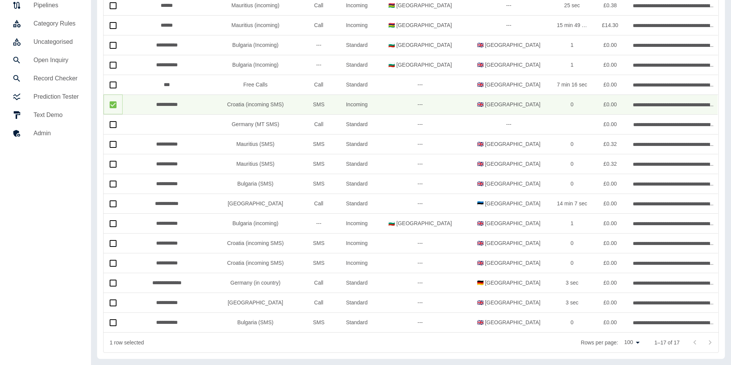
scroll to position [0, 0]
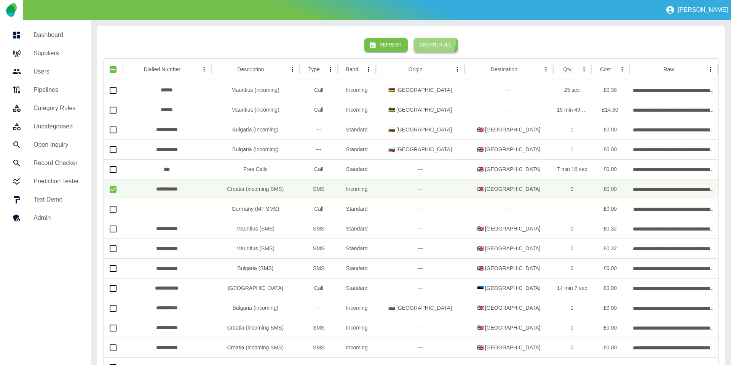
click at [424, 40] on button "Create Rule" at bounding box center [436, 45] width 44 height 14
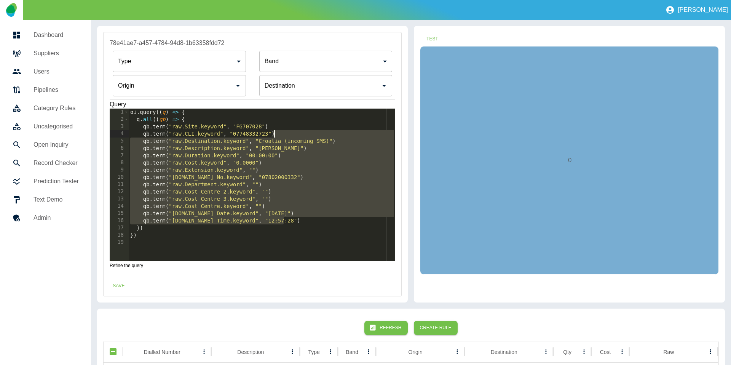
drag, startPoint x: 292, startPoint y: 220, endPoint x: 350, endPoint y: 137, distance: 100.9
click at [350, 137] on div "oi . query (( q ) => { q . all (( qb ) => { qb . term ( "raw.Site.keyword" , "F…" at bounding box center [262, 192] width 267 height 167
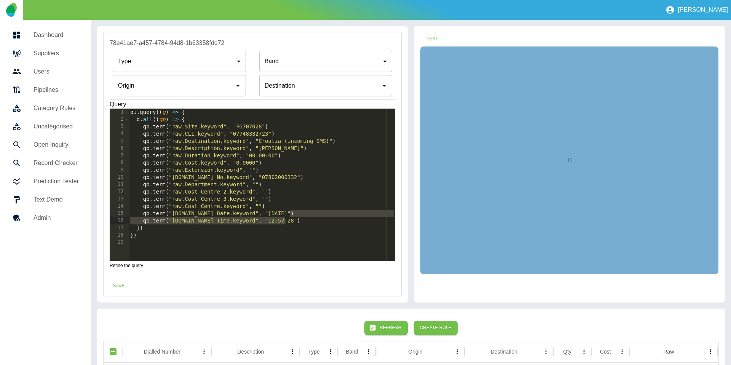
click at [294, 218] on div "oi . query (( q ) => { q . all (( qb ) => { qb . term ( "raw.Site.keyword" , "F…" at bounding box center [262, 192] width 267 height 167
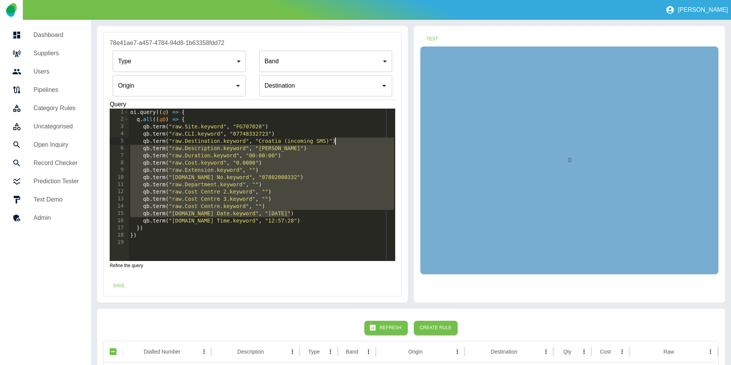
click at [347, 139] on div "oi . query (( q ) => { q . all (( qb ) => { qb . term ( "raw.Site.keyword" , "F…" at bounding box center [262, 192] width 267 height 167
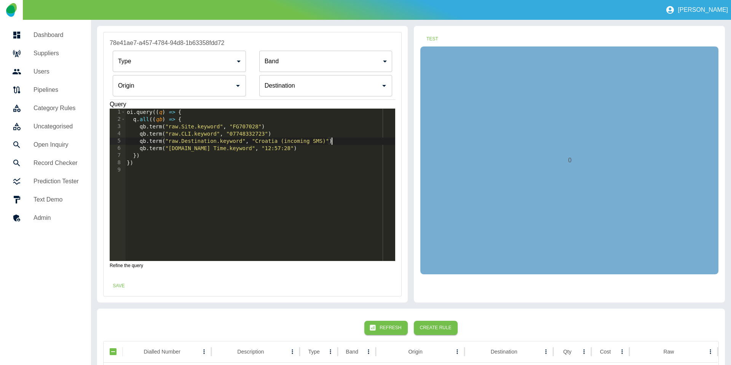
scroll to position [0, 0]
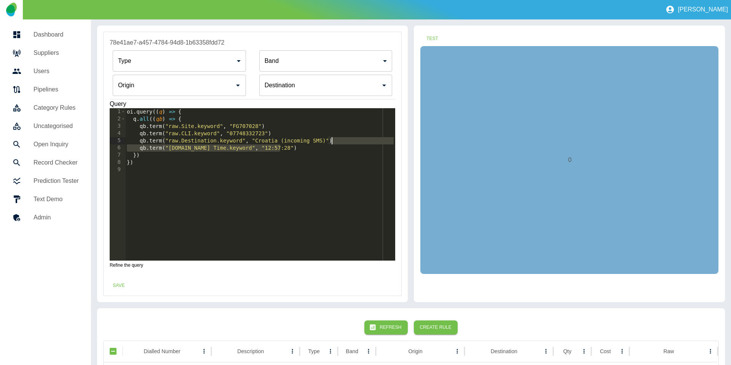
drag, startPoint x: 299, startPoint y: 146, endPoint x: 354, endPoint y: 144, distance: 55.3
click at [354, 144] on div "oi . query (( q ) => { q . all (( qb ) => { qb . term ( "raw.Site.keyword" , "F…" at bounding box center [260, 191] width 270 height 167
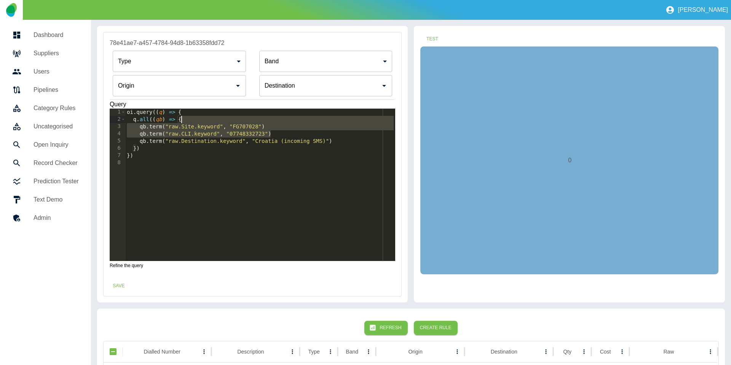
drag, startPoint x: 288, startPoint y: 132, endPoint x: 285, endPoint y: 116, distance: 15.9
click at [285, 116] on div "oi . query (( q ) => { q . all (( qb ) => { qb . term ( "raw.Site.keyword" , "F…" at bounding box center [260, 192] width 270 height 167
type textarea "**********"
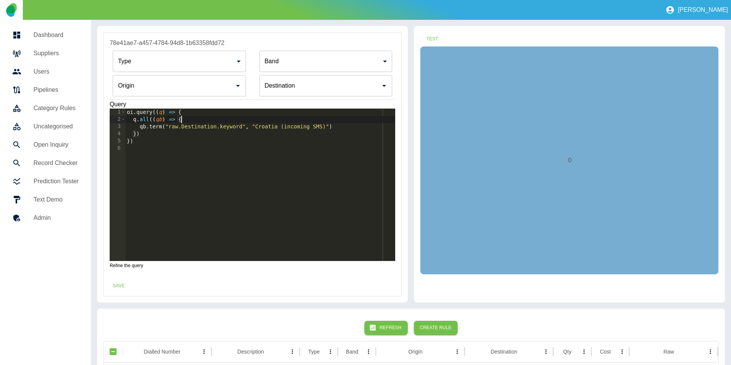
click at [178, 81] on input "Origin" at bounding box center [173, 85] width 115 height 14
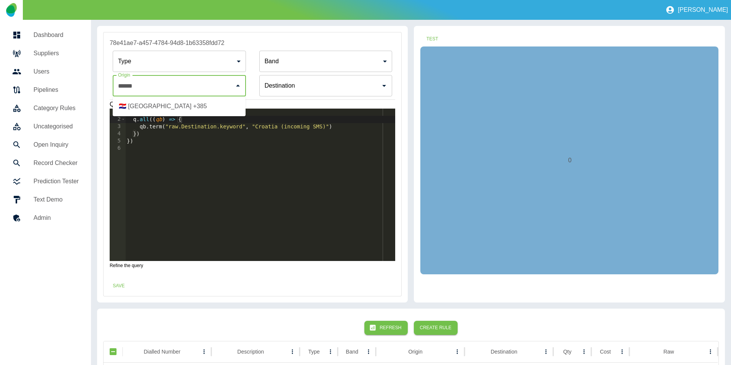
click at [150, 108] on li "🇭🇷 Croatia +385" at bounding box center [179, 106] width 133 height 14
type input "**********"
click at [426, 36] on button "Test" at bounding box center [432, 39] width 24 height 14
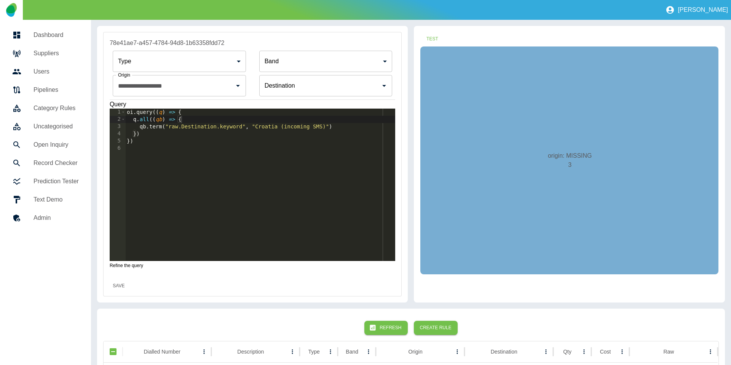
click at [115, 288] on button "Save" at bounding box center [119, 286] width 24 height 14
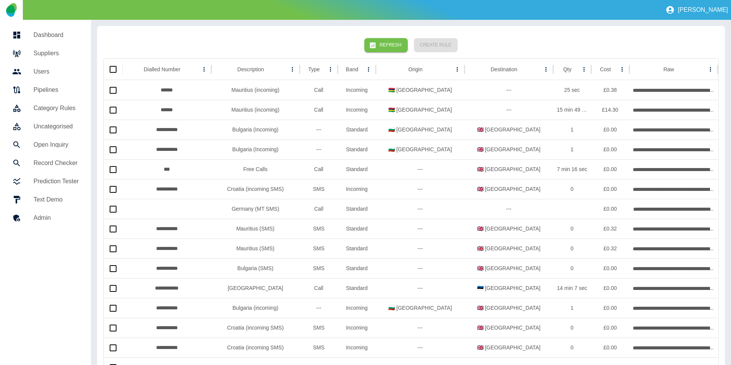
click at [380, 50] on button "Refresh" at bounding box center [386, 45] width 43 height 14
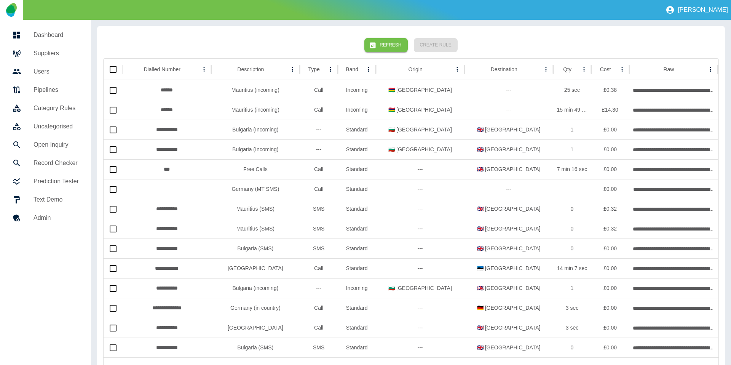
scroll to position [25, 0]
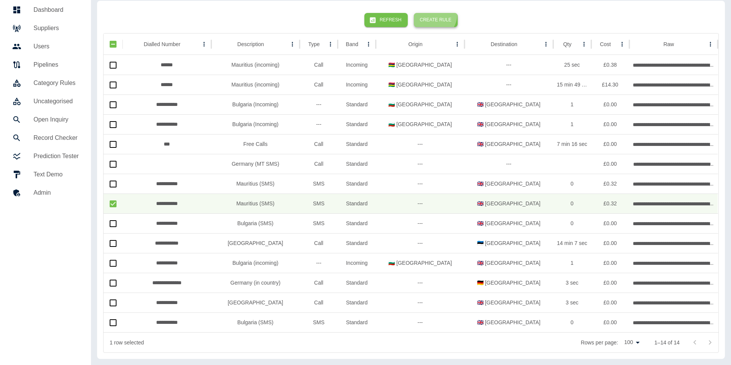
click at [434, 14] on button "Create Rule" at bounding box center [436, 20] width 44 height 14
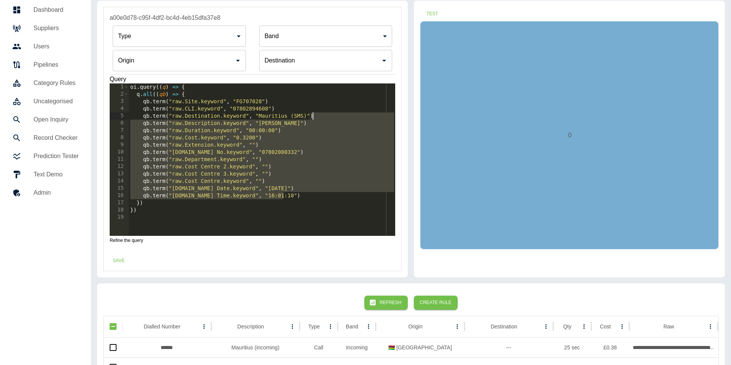
drag, startPoint x: 294, startPoint y: 193, endPoint x: 329, endPoint y: 118, distance: 82.6
click at [329, 118] on div "oi . query (( q ) => { q . all (( qb ) => { qb . term ( "raw.Site.keyword" , "F…" at bounding box center [262, 166] width 267 height 167
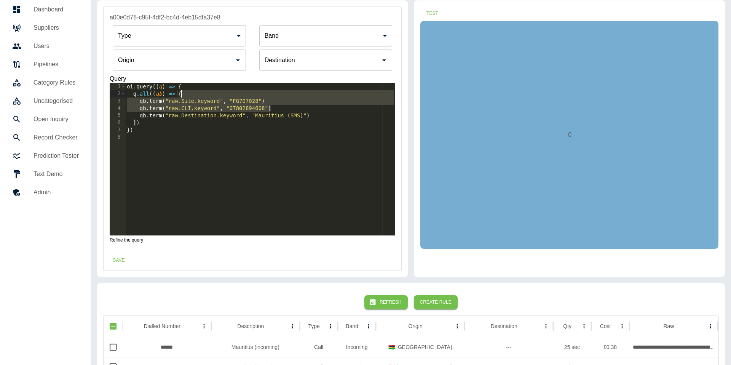
drag, startPoint x: 288, startPoint y: 106, endPoint x: 299, endPoint y: 94, distance: 16.2
click at [296, 93] on div "oi . query (( q ) => { q . all (( qb ) => { qb . term ( "raw.Site.keyword" , "F…" at bounding box center [260, 166] width 270 height 167
type textarea "**********"
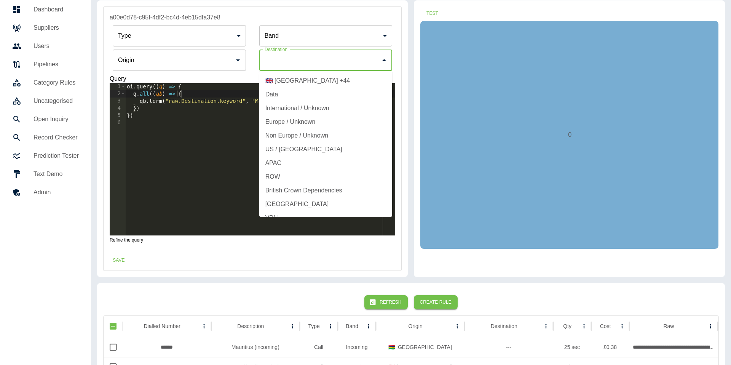
click at [299, 58] on input "Origin" at bounding box center [320, 60] width 115 height 14
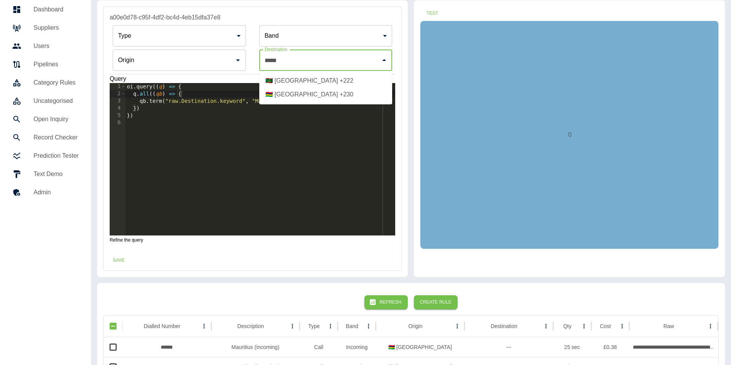
drag, startPoint x: 308, startPoint y: 96, endPoint x: 298, endPoint y: 94, distance: 9.6
click at [307, 96] on li "🇲🇺 Mauritius +230" at bounding box center [325, 95] width 133 height 14
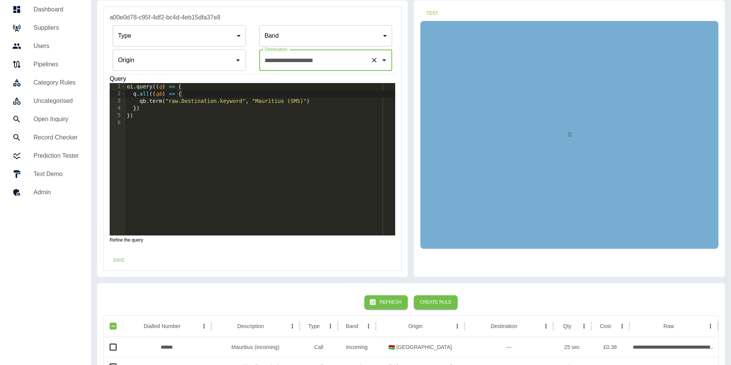
type input "**********"
click at [208, 64] on input "Origin" at bounding box center [173, 60] width 115 height 14
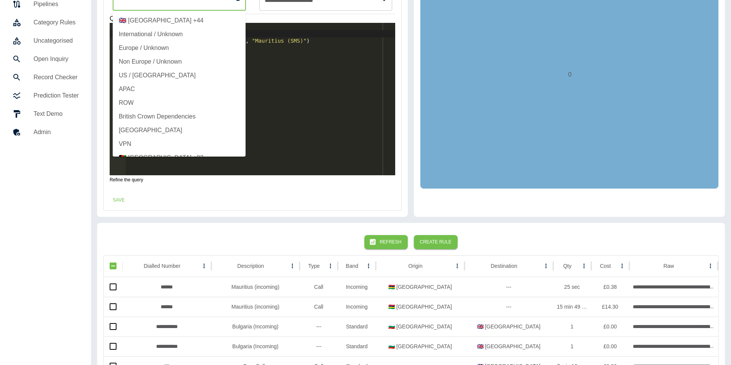
scroll to position [0, 0]
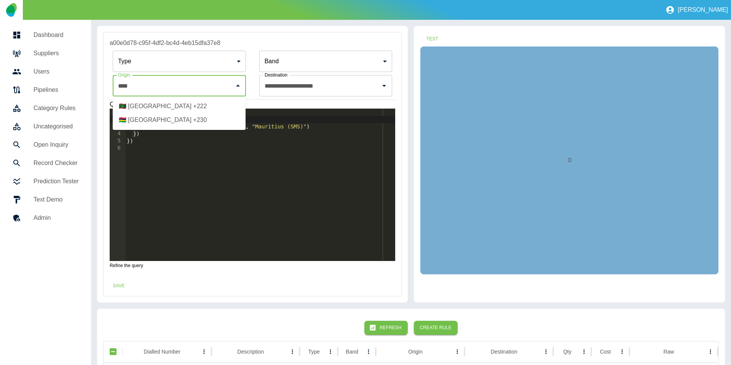
drag, startPoint x: 193, startPoint y: 114, endPoint x: 363, endPoint y: 105, distance: 170.6
click at [193, 115] on li "🇲🇺 Mauritius +230" at bounding box center [179, 120] width 133 height 14
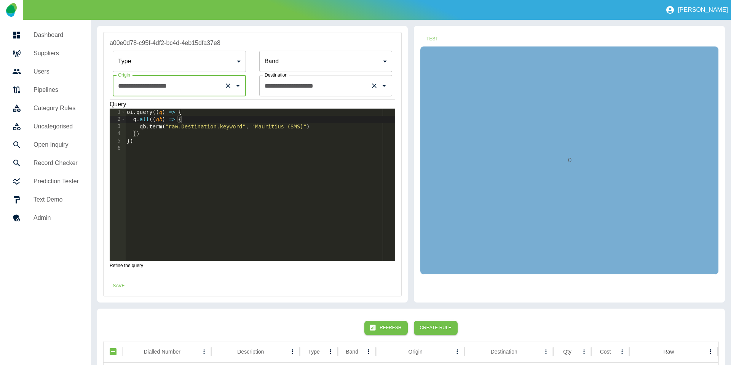
type input "**********"
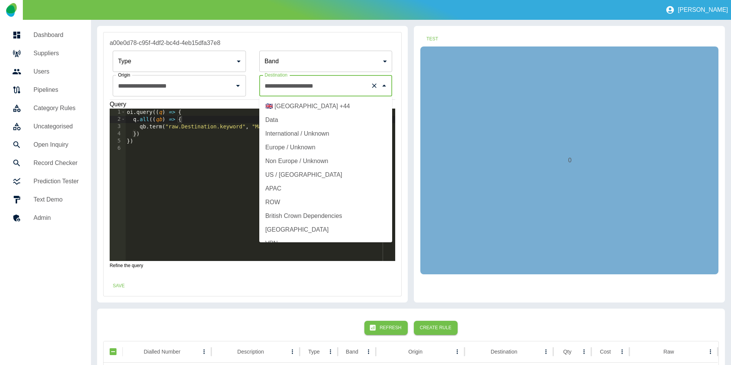
click at [362, 83] on input "**********" at bounding box center [315, 85] width 105 height 14
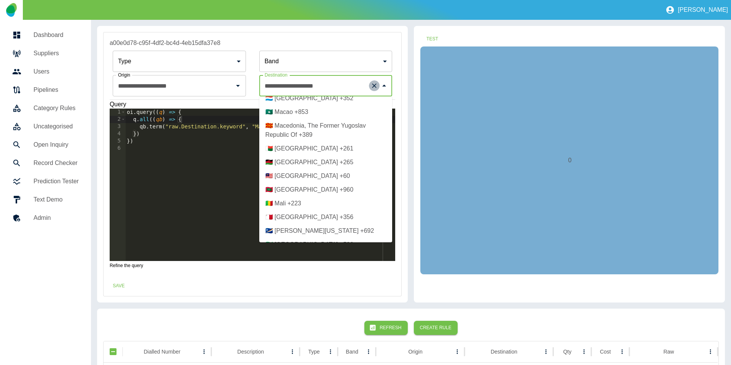
click at [373, 85] on icon "Clear" at bounding box center [375, 85] width 5 height 5
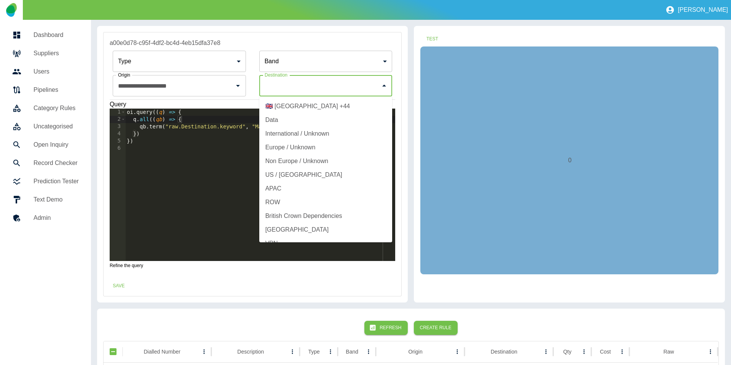
click at [448, 34] on div "Test 0" at bounding box center [569, 164] width 311 height 277
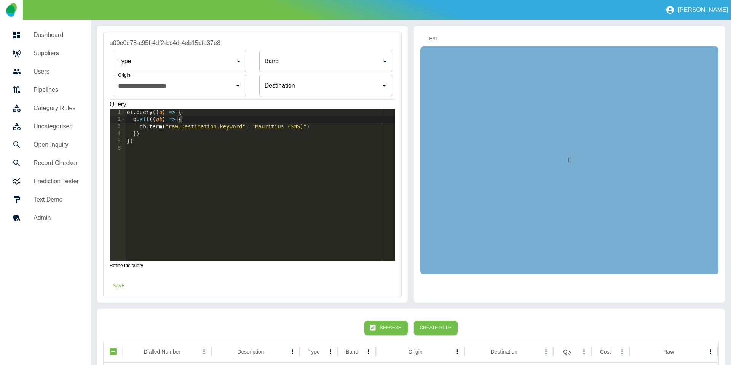
click at [442, 37] on button "Test" at bounding box center [432, 39] width 24 height 14
click at [117, 280] on button "Save" at bounding box center [119, 286] width 24 height 14
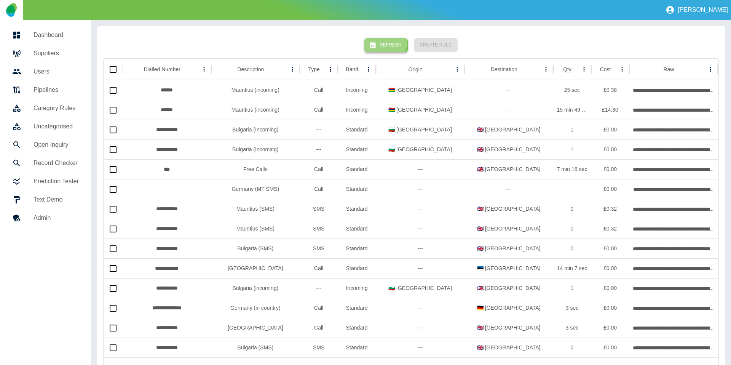
click at [387, 41] on button "Refresh" at bounding box center [386, 45] width 43 height 14
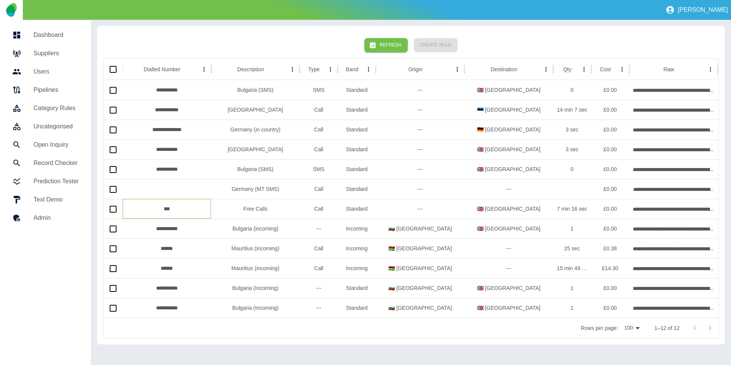
click at [169, 207] on div "***" at bounding box center [167, 209] width 89 height 20
copy div "***"
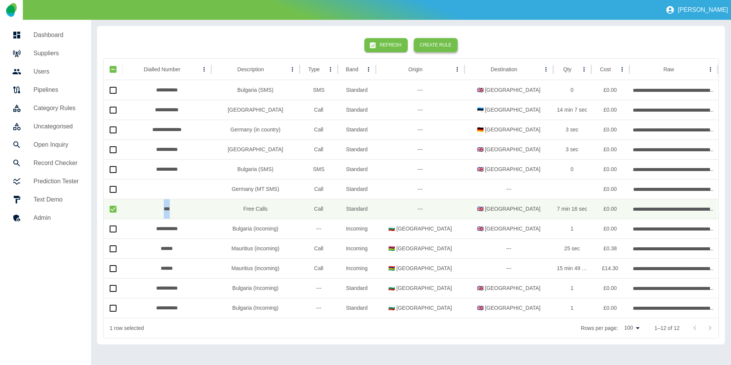
click at [442, 46] on button "Create Rule" at bounding box center [436, 45] width 44 height 14
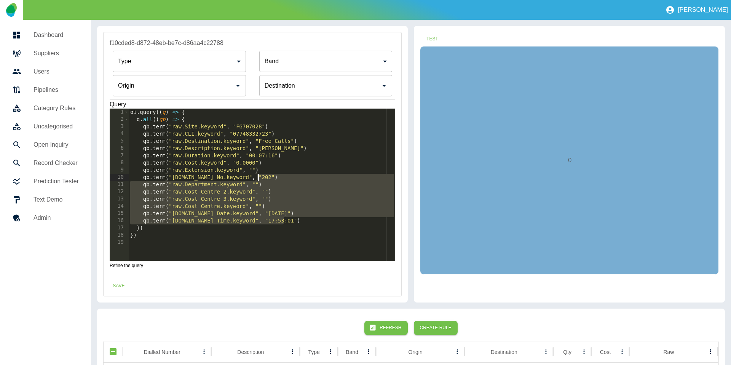
drag, startPoint x: 296, startPoint y: 220, endPoint x: 300, endPoint y: 181, distance: 39.8
click at [300, 181] on div "oi . query (( q ) => { q . all (( qb ) => { qb . term ( "raw.Site.keyword" , "F…" at bounding box center [262, 192] width 267 height 167
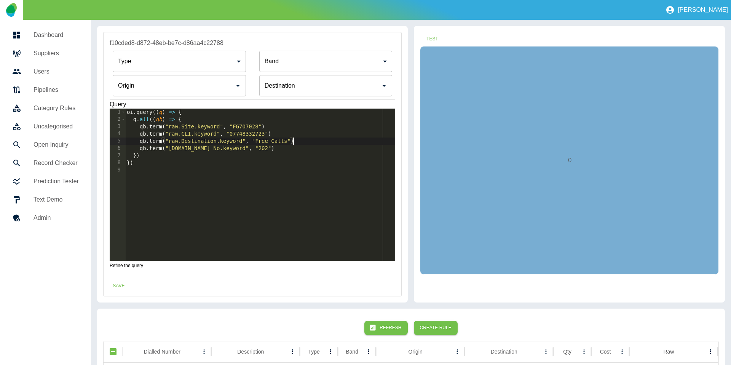
drag, startPoint x: 270, startPoint y: 168, endPoint x: 325, endPoint y: 144, distance: 59.4
click at [325, 144] on div "oi . query (( q ) => { q . all (( qb ) => { qb . term ( "raw.Site.keyword" , "F…" at bounding box center [260, 192] width 270 height 167
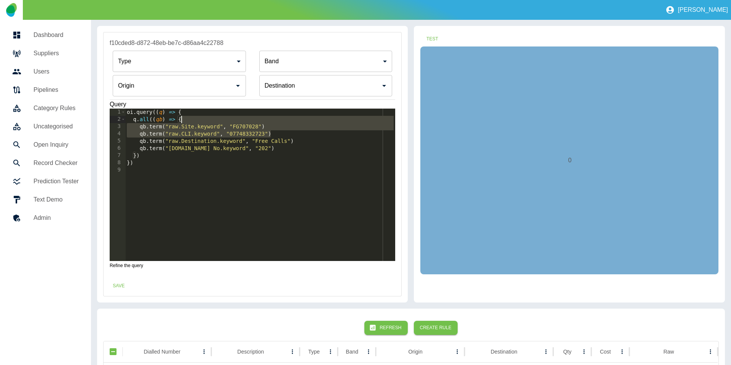
drag, startPoint x: 276, startPoint y: 133, endPoint x: 280, endPoint y: 118, distance: 15.7
click at [280, 118] on div "oi . query (( q ) => { q . all (( qb ) => { qb . term ( "raw.Site.keyword" , "F…" at bounding box center [260, 192] width 270 height 167
type textarea "**********"
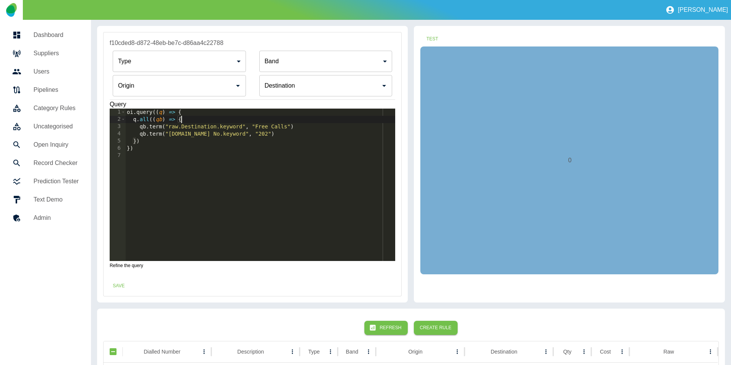
click at [184, 91] on input "Origin" at bounding box center [173, 85] width 115 height 14
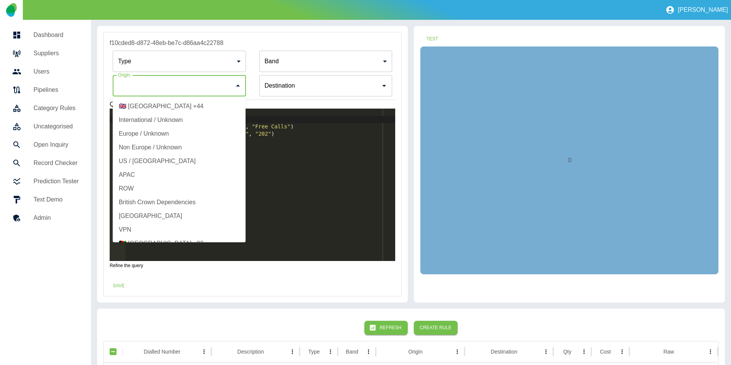
click at [184, 101] on li "🇬🇧 United Kingdom +44" at bounding box center [179, 106] width 133 height 14
type input "**********"
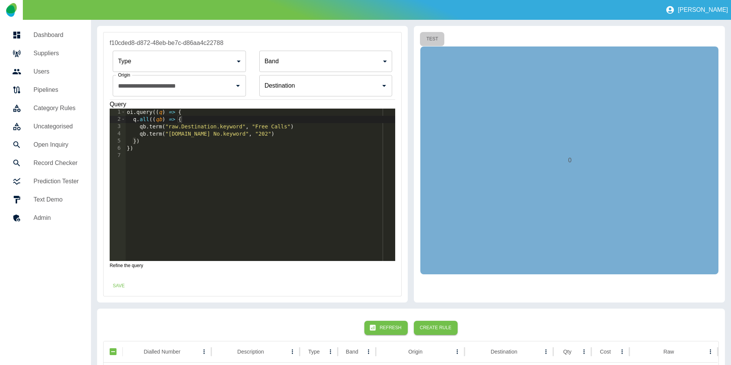
click at [439, 39] on button "Test" at bounding box center [432, 39] width 24 height 14
click at [117, 285] on button "Save" at bounding box center [119, 286] width 24 height 14
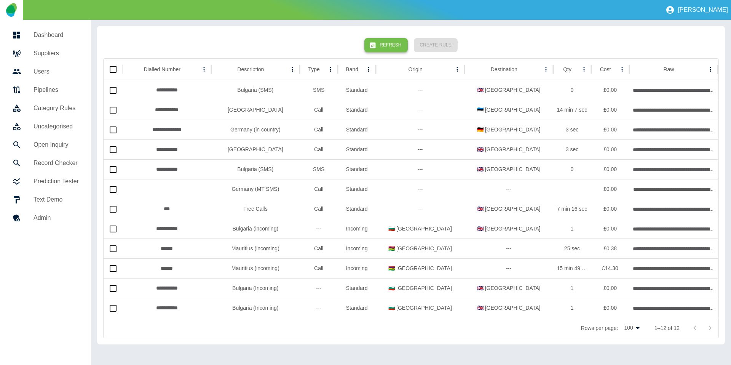
click at [397, 53] on div "Refresh Create Rule" at bounding box center [411, 45] width 616 height 26
click at [392, 45] on button "Refresh" at bounding box center [386, 45] width 43 height 14
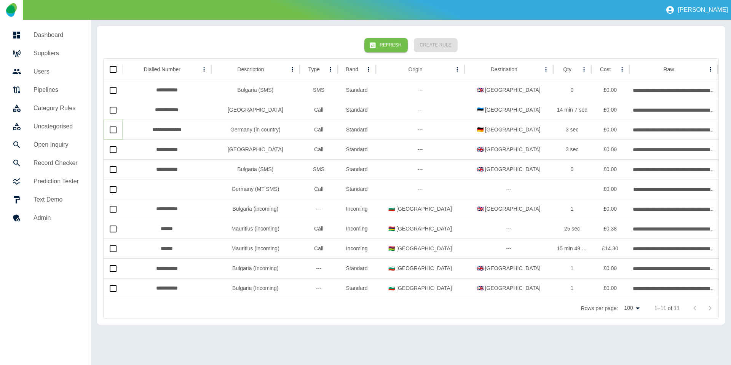
click at [104, 134] on div at bounding box center [113, 130] width 19 height 20
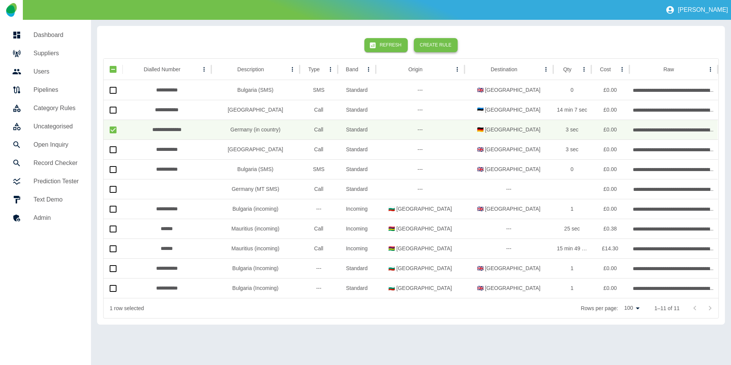
click at [424, 44] on button "Create Rule" at bounding box center [436, 45] width 44 height 14
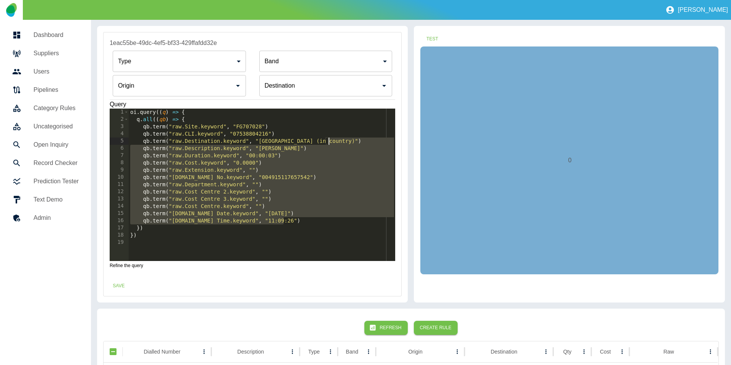
drag, startPoint x: 296, startPoint y: 219, endPoint x: 360, endPoint y: 141, distance: 101.3
click at [360, 141] on div "oi . query (( q ) => { q . all (( qb ) => { qb . term ( "raw.Site.keyword" , "F…" at bounding box center [262, 192] width 267 height 167
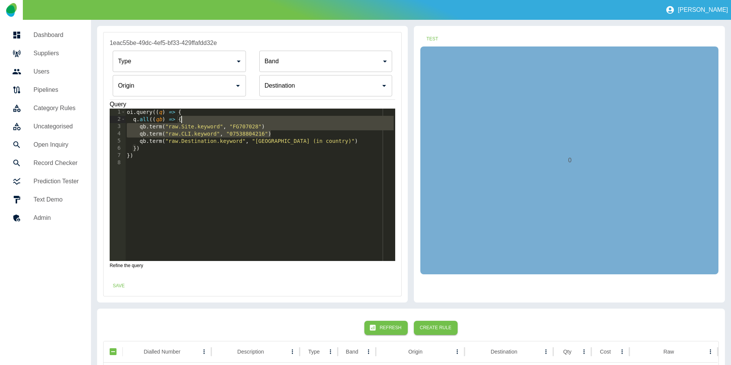
drag, startPoint x: 307, startPoint y: 134, endPoint x: 307, endPoint y: 119, distance: 15.6
click at [307, 119] on div "oi . query (( q ) => { q . all (( qb ) => { qb . term ( "raw.Site.keyword" , "F…" at bounding box center [260, 192] width 270 height 167
type textarea "**********"
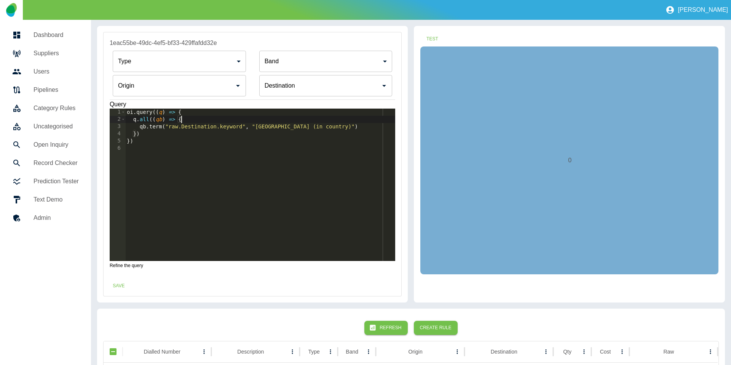
click at [180, 96] on div "Type ​ Type Band ​ Band Origin Origin Destination Destination" at bounding box center [253, 74] width 286 height 52
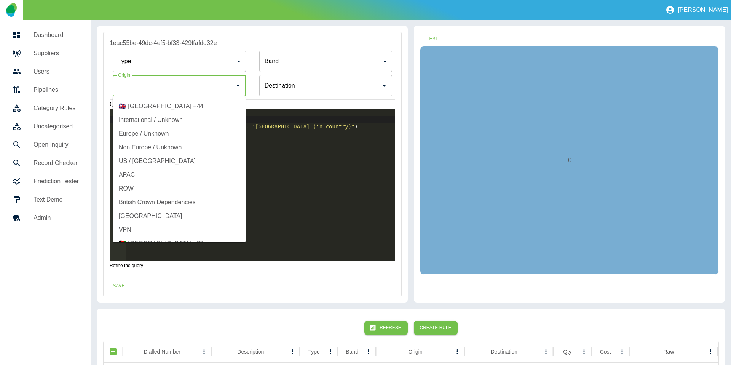
click at [180, 91] on input "Origin" at bounding box center [173, 85] width 115 height 14
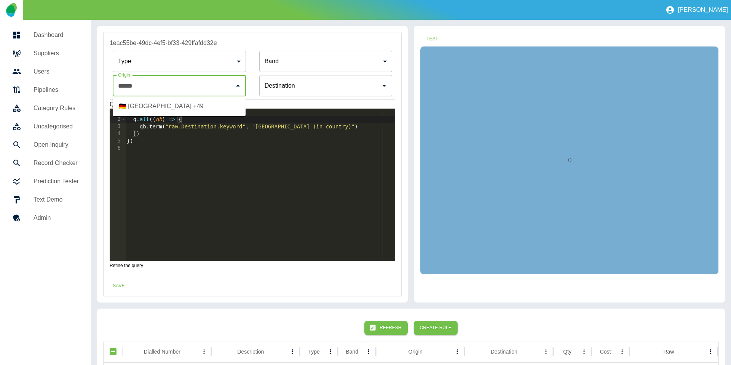
click at [180, 110] on li "🇩🇪 Germany +49" at bounding box center [179, 106] width 133 height 14
type input "**********"
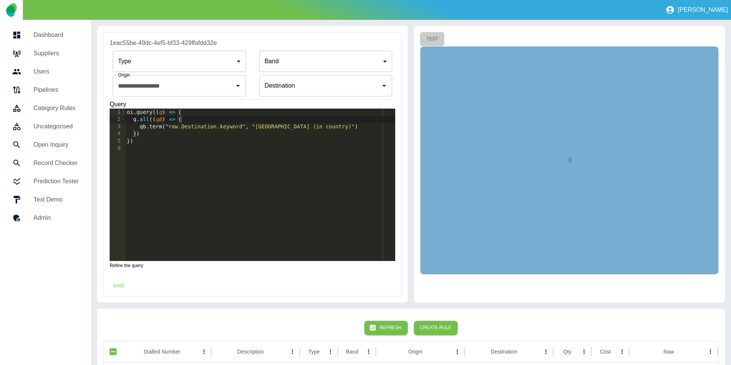
click at [435, 37] on button "Test" at bounding box center [432, 39] width 24 height 14
click at [108, 289] on button "Save" at bounding box center [119, 286] width 24 height 14
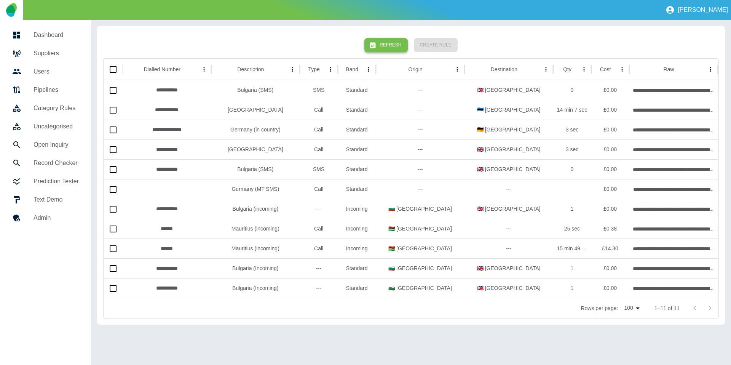
click at [397, 48] on button "Refresh" at bounding box center [386, 45] width 43 height 14
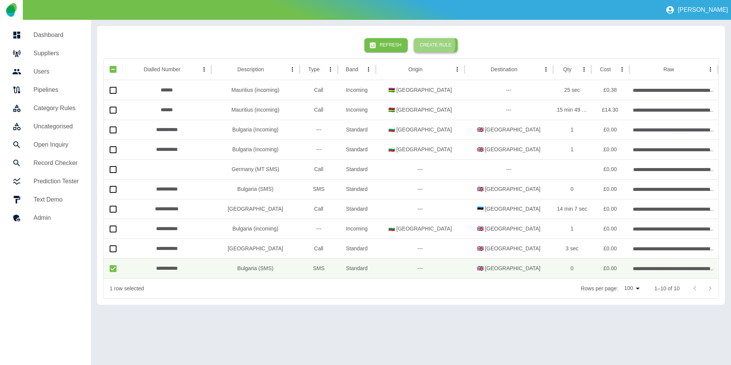
click at [434, 44] on button "Create Rule" at bounding box center [436, 45] width 44 height 14
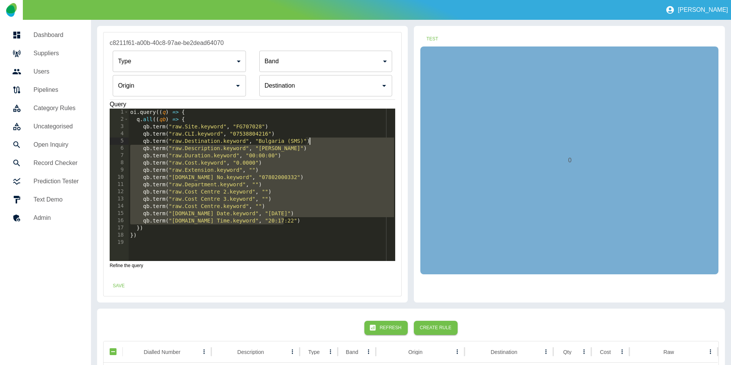
drag, startPoint x: 302, startPoint y: 220, endPoint x: 331, endPoint y: 142, distance: 83.3
click at [331, 142] on div "oi . query (( q ) => { q . all (( qb ) => { qb . term ( "raw.Site.keyword" , "F…" at bounding box center [262, 192] width 267 height 167
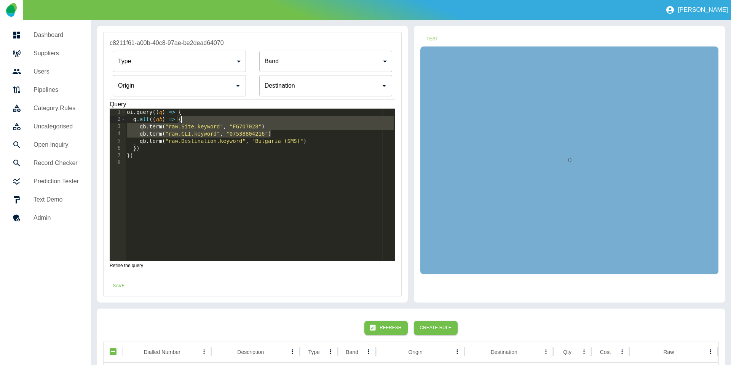
drag, startPoint x: 277, startPoint y: 131, endPoint x: 279, endPoint y: 120, distance: 11.7
click at [279, 120] on div "oi . query (( q ) => { q . all (( qb ) => { qb . term ( "raw.Site.keyword" , "F…" at bounding box center [260, 192] width 270 height 167
type textarea "**********"
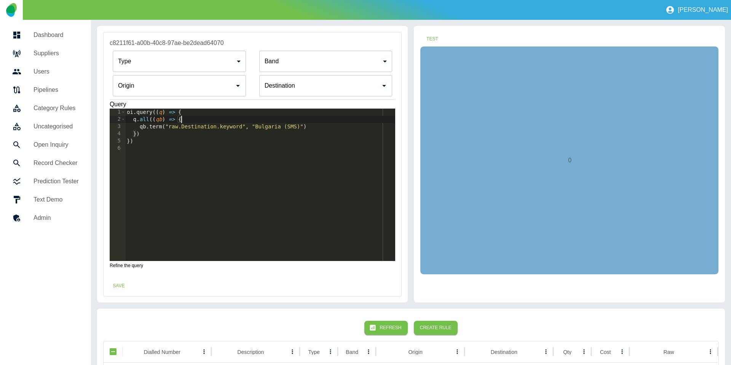
click at [186, 93] on div "Origin" at bounding box center [179, 85] width 133 height 21
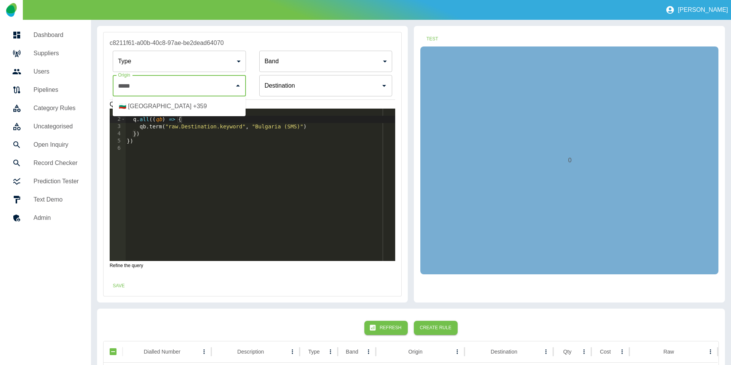
click at [186, 106] on li "🇧🇬 Bulgaria +359" at bounding box center [179, 106] width 133 height 14
type input "**********"
drag, startPoint x: 442, startPoint y: 42, endPoint x: 432, endPoint y: 36, distance: 12.3
click at [442, 42] on button "Test" at bounding box center [432, 39] width 24 height 14
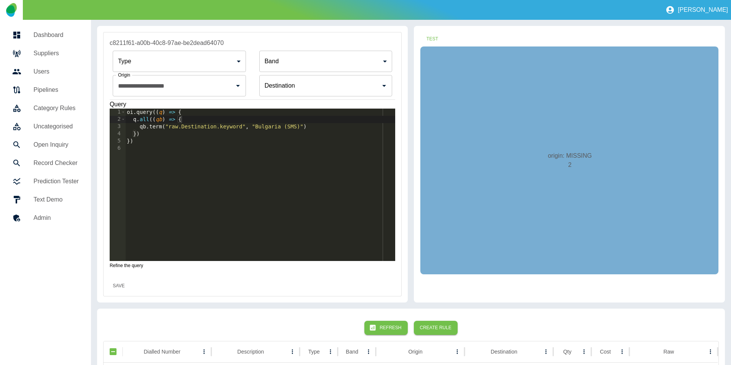
click at [113, 279] on button "Save" at bounding box center [119, 286] width 24 height 14
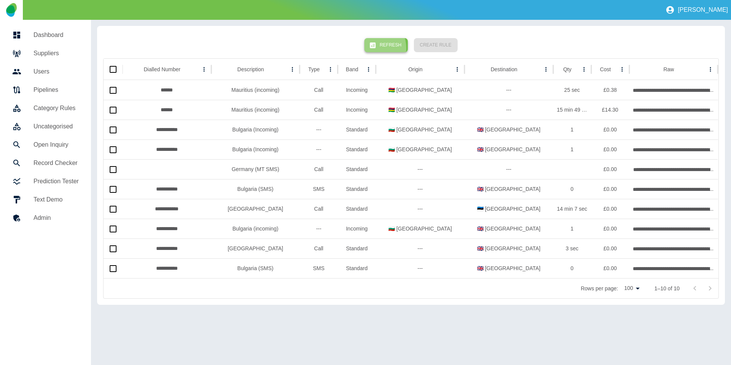
click at [376, 48] on icon "button" at bounding box center [373, 46] width 8 height 8
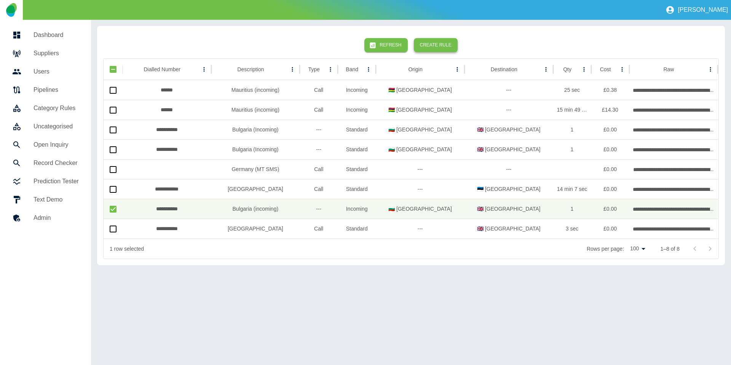
click at [431, 46] on button "Create Rule" at bounding box center [436, 45] width 44 height 14
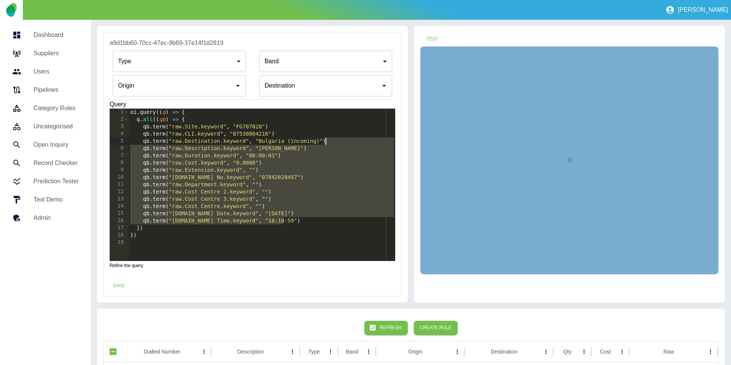
drag, startPoint x: 299, startPoint y: 217, endPoint x: 336, endPoint y: 140, distance: 85.7
click at [340, 141] on div "oi . query (( q ) => { q . all (( qb ) => { qb . term ( "raw.Site.keyword" , "F…" at bounding box center [262, 192] width 267 height 167
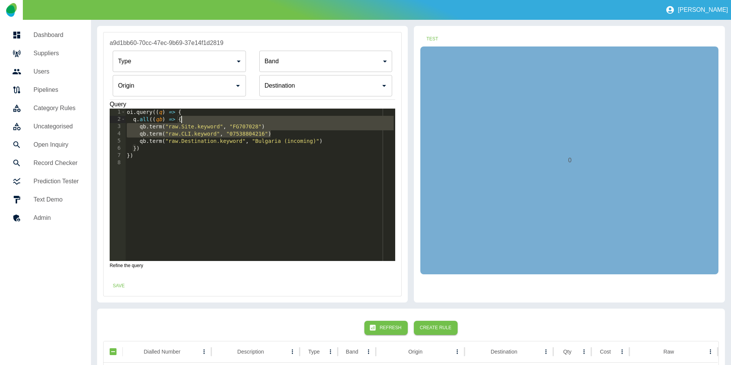
drag, startPoint x: 310, startPoint y: 133, endPoint x: 317, endPoint y: 123, distance: 11.7
click at [311, 117] on div "oi . query (( q ) => { q . all (( qb ) => { qb . term ( "raw.Site.keyword" , "F…" at bounding box center [260, 192] width 270 height 167
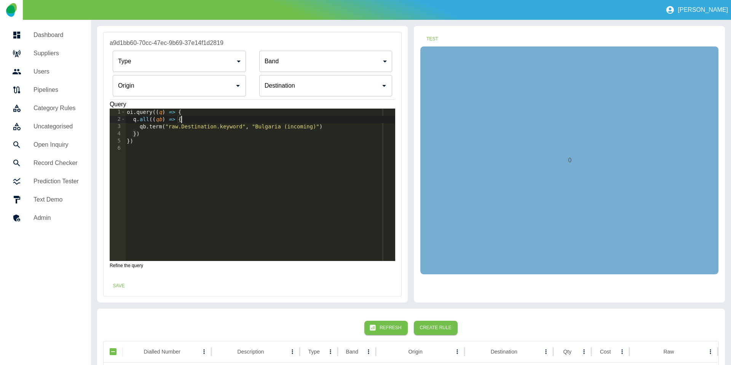
click at [347, 121] on div "oi . query (( q ) => { q . all (( qb ) => { qb . term ( "raw.Destination.keywor…" at bounding box center [260, 192] width 270 height 167
click at [344, 126] on div "oi . query (( q ) => { q . all (( qb ) => { qb . term ( "raw.Destination.keywor…" at bounding box center [260, 192] width 270 height 167
type textarea "**********"
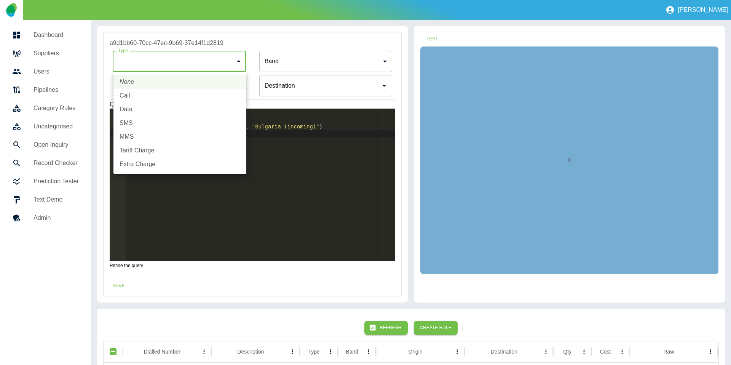
drag, startPoint x: 186, startPoint y: 55, endPoint x: 174, endPoint y: 78, distance: 26.1
click at [186, 55] on body "**********" at bounding box center [365, 182] width 731 height 365
click at [145, 119] on li "SMS" at bounding box center [180, 123] width 133 height 14
type input "***"
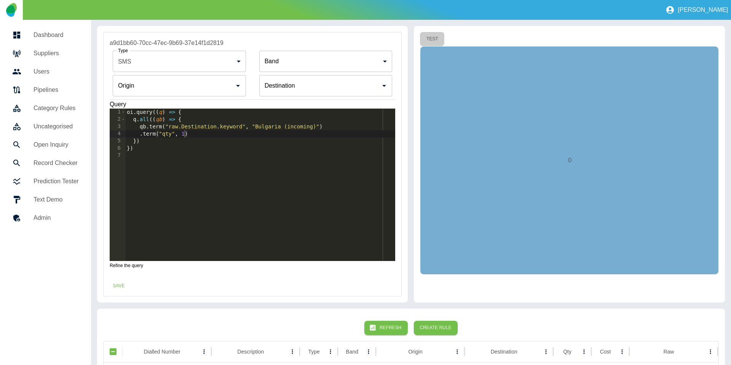
click at [435, 39] on button "Test" at bounding box center [432, 39] width 24 height 14
click at [111, 287] on button "Save" at bounding box center [119, 286] width 24 height 14
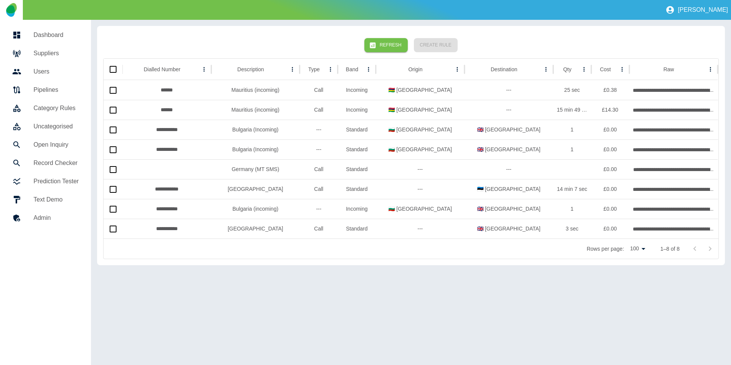
click at [381, 46] on button "Refresh" at bounding box center [386, 45] width 43 height 14
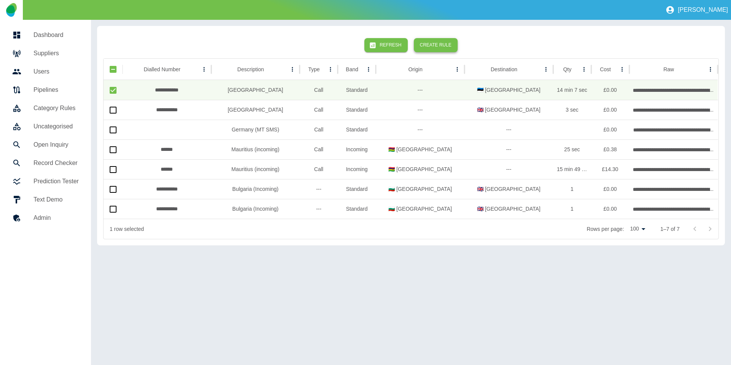
click at [435, 46] on button "Create Rule" at bounding box center [436, 45] width 44 height 14
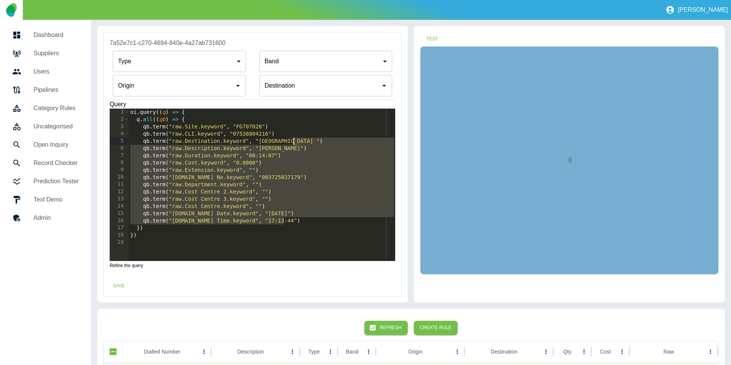
drag, startPoint x: 294, startPoint y: 220, endPoint x: 319, endPoint y: 142, distance: 82.5
click at [319, 142] on div "oi . query (( q ) => { q . all (( qb ) => { qb . term ( "raw.Site.keyword" , "F…" at bounding box center [262, 192] width 267 height 167
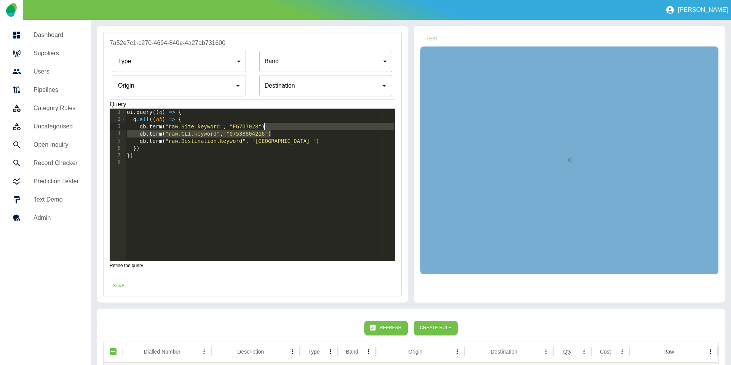
drag, startPoint x: 284, startPoint y: 131, endPoint x: 283, endPoint y: 119, distance: 12.2
click at [283, 119] on div "oi . query (( q ) => { q . all (( qb ) => { qb . term ( "raw.Site.keyword" , "F…" at bounding box center [260, 192] width 270 height 167
type textarea "**********"
click at [146, 83] on input "Origin" at bounding box center [173, 85] width 115 height 14
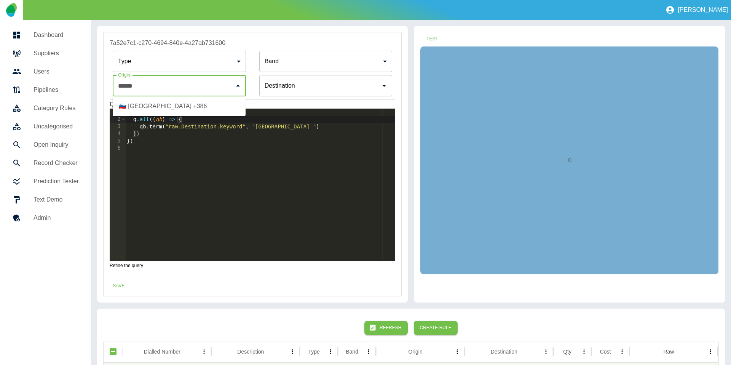
click at [147, 103] on li "🇸🇮 Slovenia +386" at bounding box center [179, 106] width 133 height 14
type input "**********"
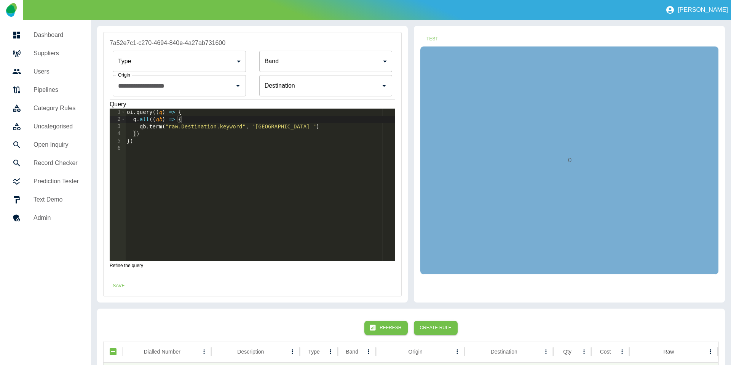
click at [447, 37] on div "Test 0" at bounding box center [569, 164] width 311 height 277
click at [433, 38] on button "Test" at bounding box center [432, 39] width 24 height 14
click at [123, 286] on button "Save" at bounding box center [119, 286] width 24 height 14
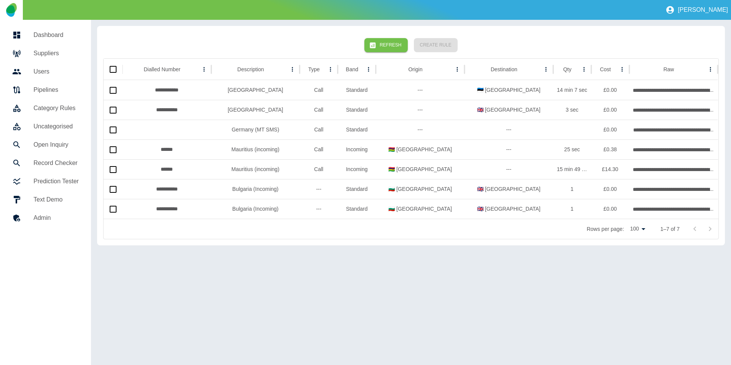
click at [394, 50] on button "Refresh" at bounding box center [386, 45] width 43 height 14
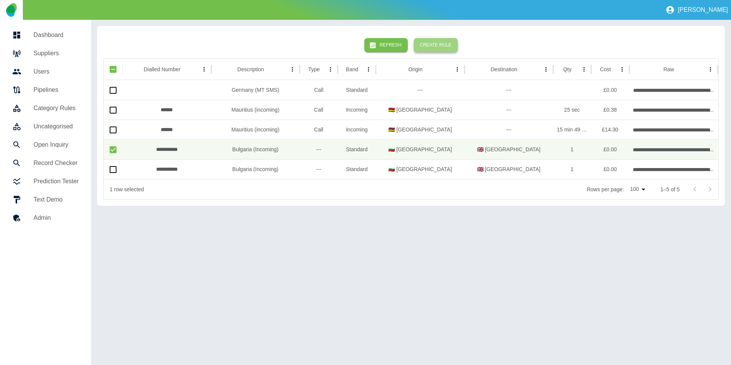
click at [444, 44] on button "Create Rule" at bounding box center [436, 45] width 44 height 14
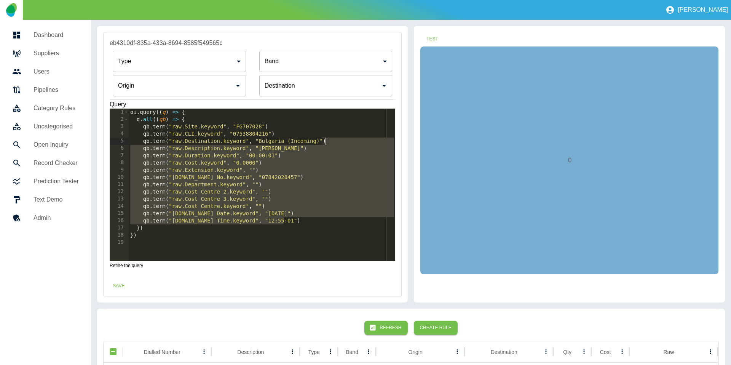
drag, startPoint x: 299, startPoint y: 218, endPoint x: 344, endPoint y: 142, distance: 88.8
click at [344, 142] on div "oi . query (( q ) => { q . all (( qb ) => { qb . term ( "raw.Site.keyword" , "F…" at bounding box center [262, 192] width 267 height 167
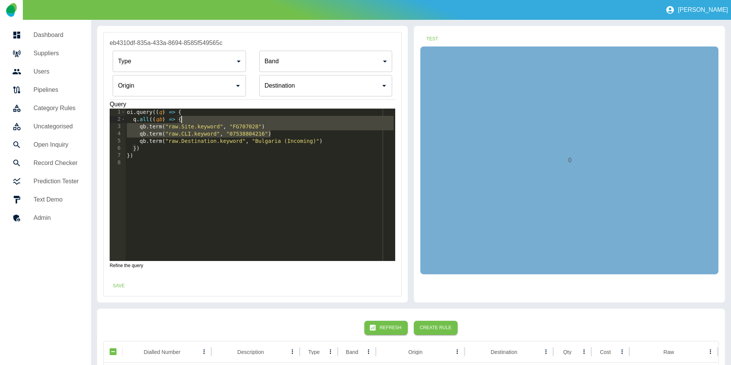
drag, startPoint x: 295, startPoint y: 134, endPoint x: 295, endPoint y: 120, distance: 14.1
click at [295, 120] on div "oi . query (( q ) => { q . all (( qb ) => { qb . term ( "raw.Site.keyword" , "F…" at bounding box center [260, 192] width 270 height 167
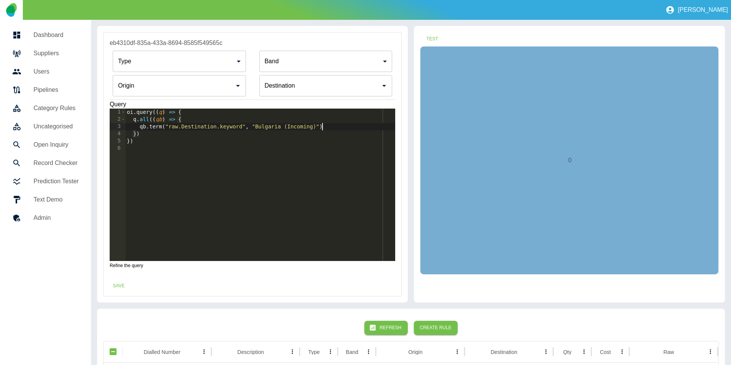
click at [338, 127] on div "oi . query (( q ) => { q . all (( qb ) => { qb . term ( "raw.Destination.keywor…" at bounding box center [260, 192] width 270 height 167
type textarea "**********"
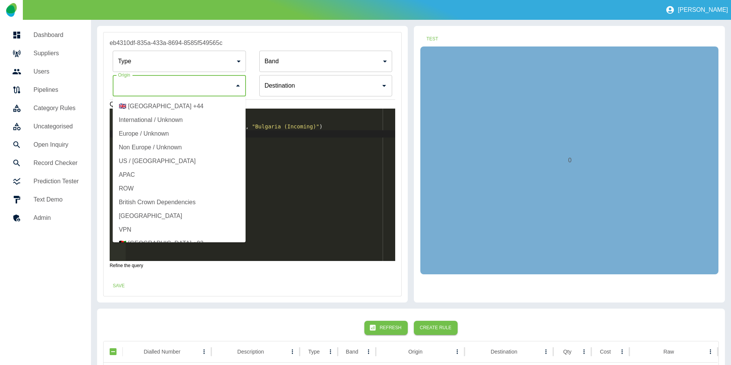
click at [225, 91] on input "Origin" at bounding box center [173, 85] width 115 height 14
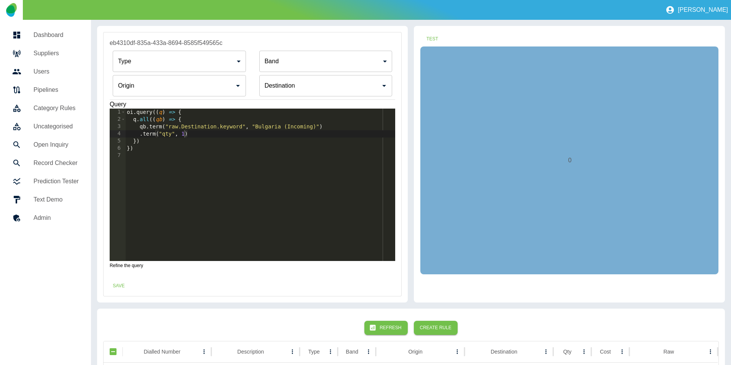
click at [210, 72] on div "Type ​ Type Band ​ Band Origin Origin Destination Destination" at bounding box center [253, 74] width 286 height 52
click at [208, 66] on body "**********" at bounding box center [365, 182] width 731 height 365
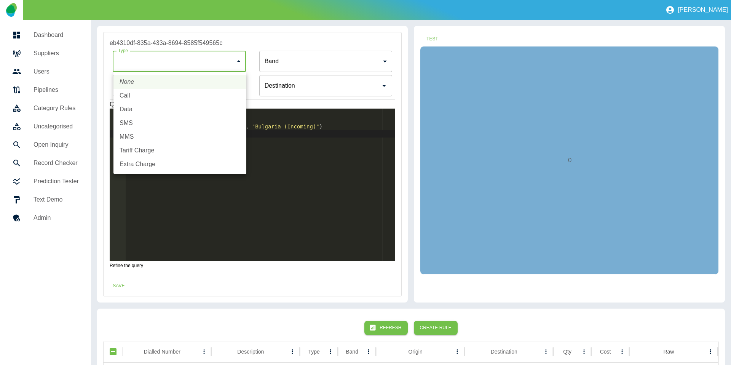
click at [153, 123] on li "SMS" at bounding box center [180, 123] width 133 height 14
type input "***"
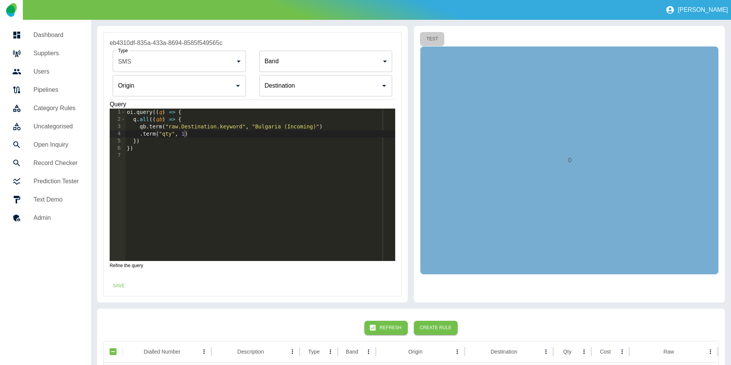
click at [435, 36] on button "Test" at bounding box center [432, 39] width 24 height 14
click at [122, 285] on button "Save" at bounding box center [119, 286] width 24 height 14
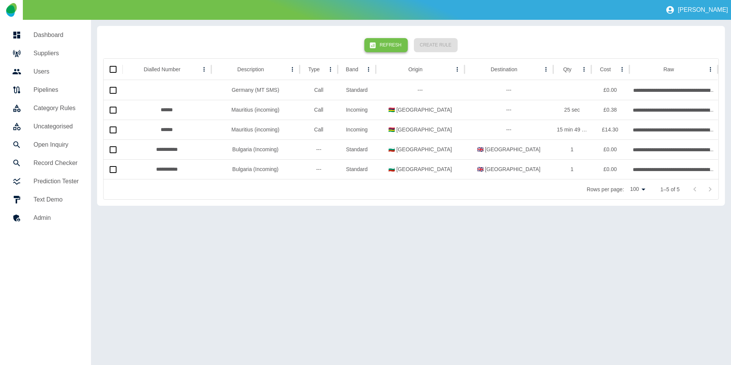
click at [382, 42] on button "Refresh" at bounding box center [386, 45] width 43 height 14
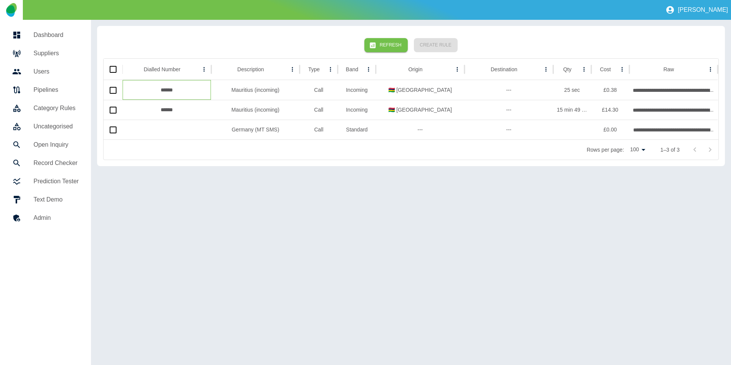
click at [171, 91] on div "******" at bounding box center [167, 90] width 89 height 20
copy div "******"
click at [288, 154] on div "Rows per page: 100 *** 1–3 of 3" at bounding box center [411, 150] width 615 height 20
click at [161, 106] on div "******" at bounding box center [167, 110] width 89 height 20
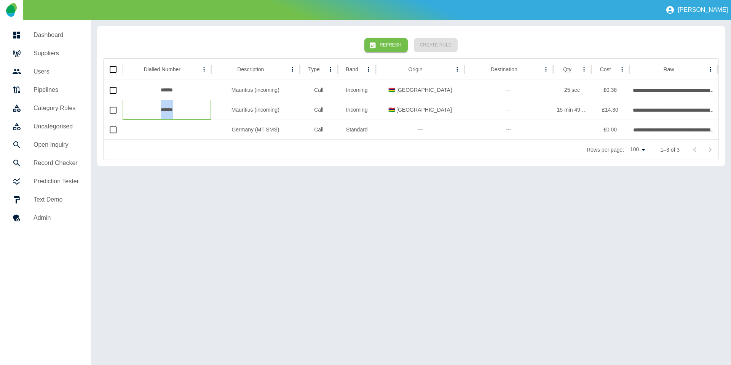
click at [161, 106] on div "******" at bounding box center [167, 110] width 89 height 20
copy div "******"
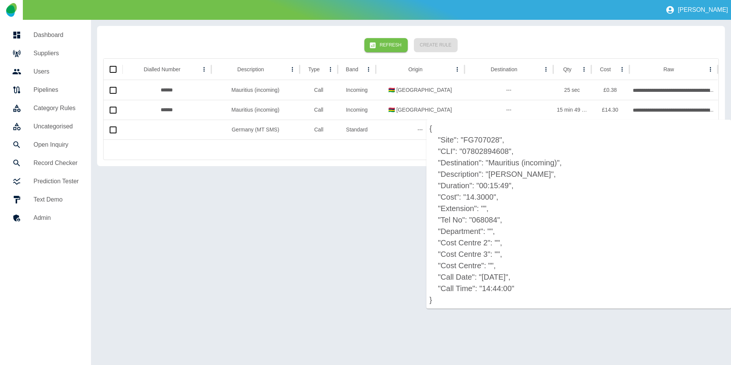
click at [489, 216] on p "{ "Site": "FG707028", "CLI": "07802894608", "Destination": "Mauritius (incoming…" at bounding box center [579, 214] width 305 height 189
copy p "068084"
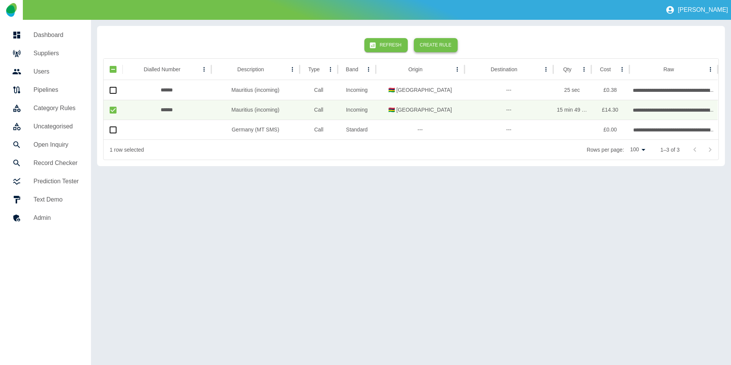
click at [439, 43] on button "Create Rule" at bounding box center [436, 45] width 44 height 14
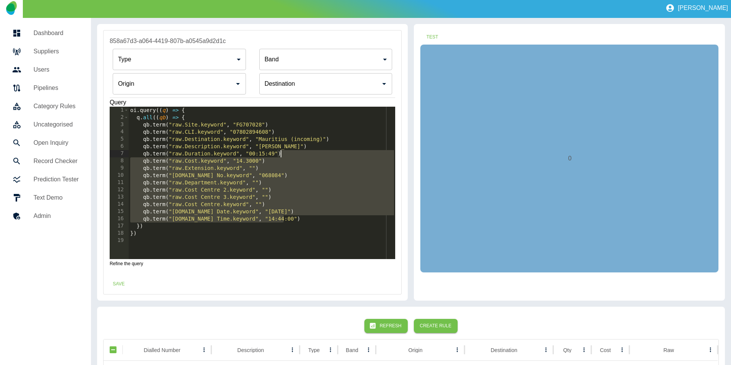
scroll to position [1, 0]
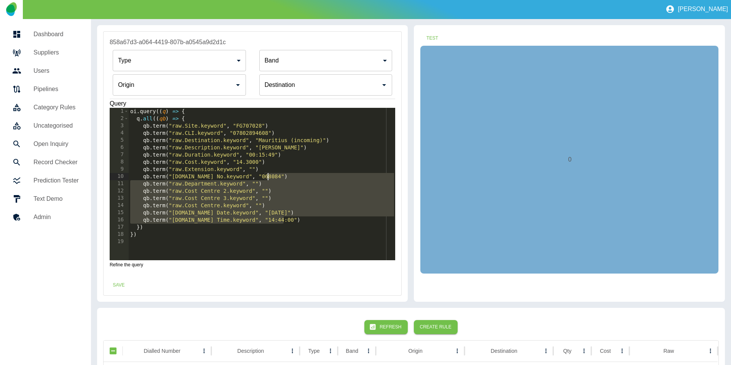
drag, startPoint x: 296, startPoint y: 220, endPoint x: 301, endPoint y: 178, distance: 42.6
click at [301, 178] on div "oi . query (( q ) => { q . all (( qb ) => { qb . term ( "raw.Site.keyword" , "F…" at bounding box center [262, 191] width 267 height 167
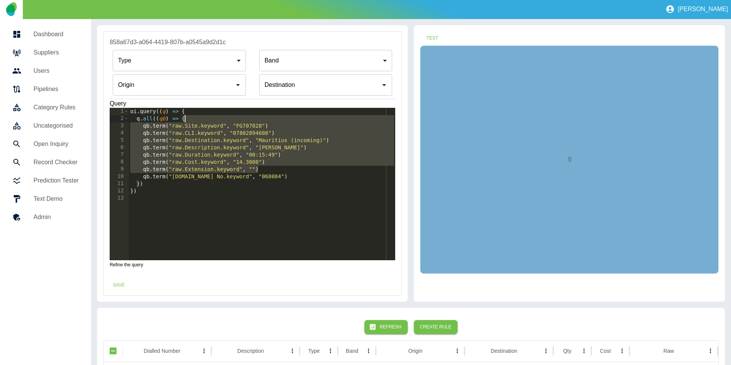
drag, startPoint x: 269, startPoint y: 167, endPoint x: 277, endPoint y: 118, distance: 49.4
click at [277, 118] on div "oi . query (( q ) => { q . all (( qb ) => { qb . term ( "raw.Site.keyword" , "F…" at bounding box center [262, 191] width 267 height 167
type textarea "**********"
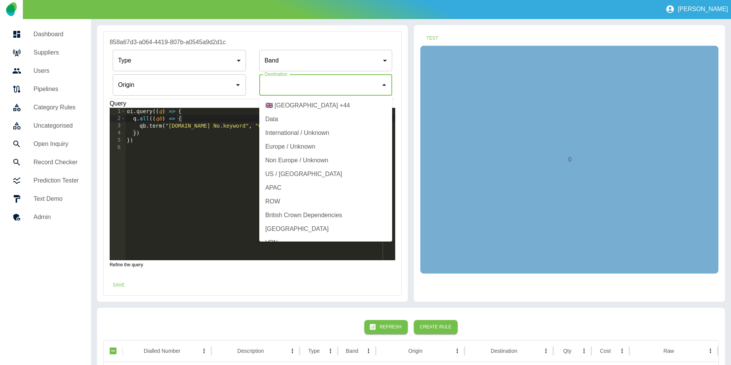
click at [289, 84] on input "Origin" at bounding box center [320, 85] width 115 height 14
click at [295, 136] on li "International / Unknown" at bounding box center [325, 133] width 133 height 14
type input "**********"
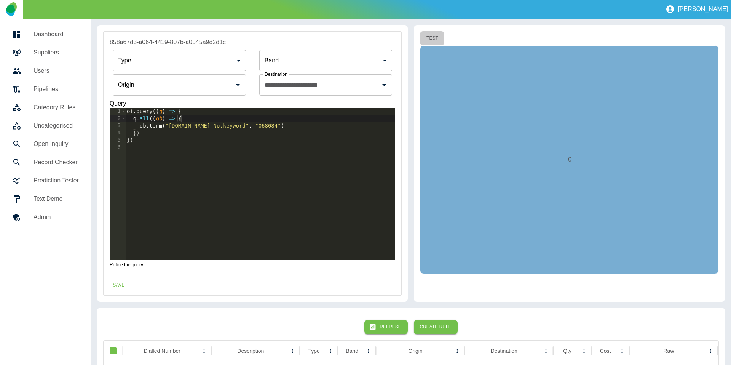
click at [429, 41] on button "Test" at bounding box center [432, 38] width 24 height 14
click at [118, 281] on button "Save" at bounding box center [119, 285] width 24 height 14
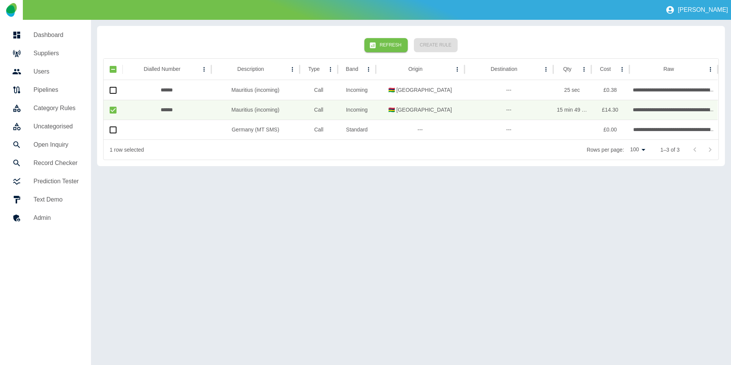
scroll to position [0, 0]
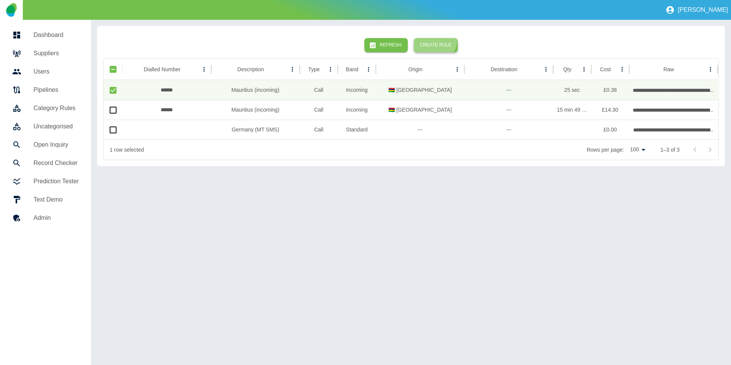
click at [433, 40] on button "Create Rule" at bounding box center [436, 45] width 44 height 14
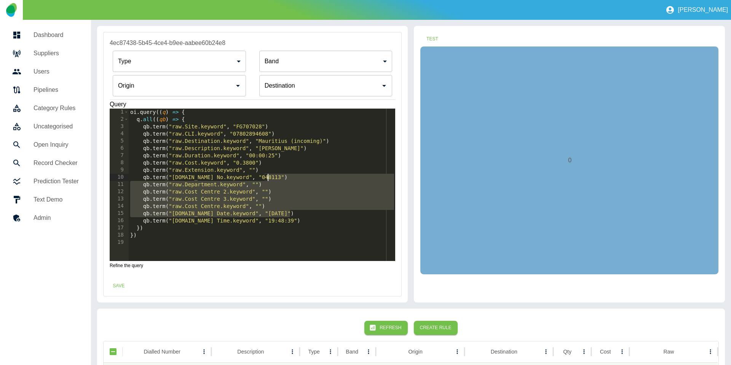
drag, startPoint x: 292, startPoint y: 216, endPoint x: 306, endPoint y: 174, distance: 44.8
click at [306, 174] on div "oi . query (( q ) => { q . all (( qb ) => { qb . term ( "raw.Site.keyword" , "F…" at bounding box center [262, 192] width 267 height 167
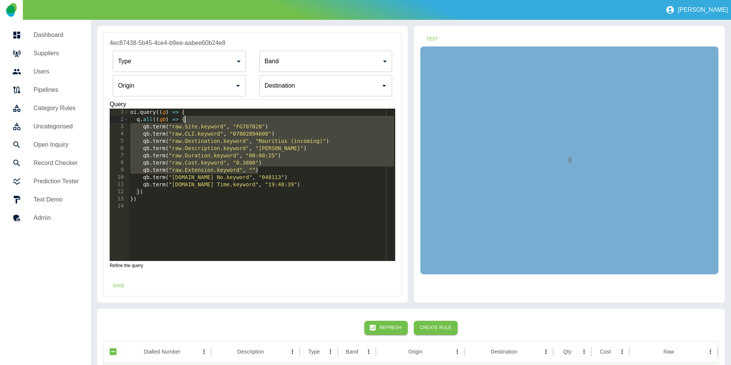
drag, startPoint x: 283, startPoint y: 170, endPoint x: 285, endPoint y: 122, distance: 47.7
click at [285, 122] on div "oi . query (( q ) => { q . all (( qb ) => { qb . term ( "raw.Site.keyword" , "F…" at bounding box center [262, 192] width 267 height 167
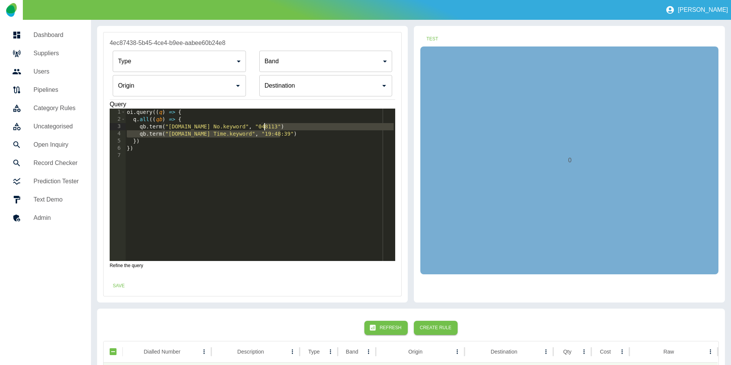
drag, startPoint x: 291, startPoint y: 131, endPoint x: 294, endPoint y: 125, distance: 6.3
click at [294, 125] on div "oi . query (( q ) => { q . all (( qb ) => { qb . term ( "raw.Tel No.keyword" , …" at bounding box center [260, 192] width 270 height 167
type textarea "**********"
click at [306, 87] on input "Origin" at bounding box center [320, 85] width 115 height 14
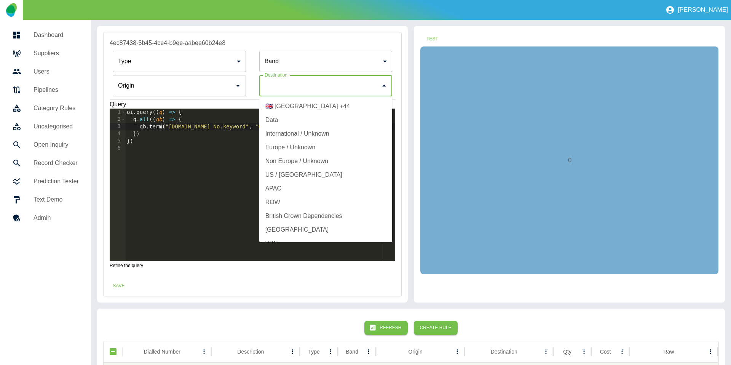
click at [305, 132] on li "International / Unknown" at bounding box center [325, 134] width 133 height 14
type input "**********"
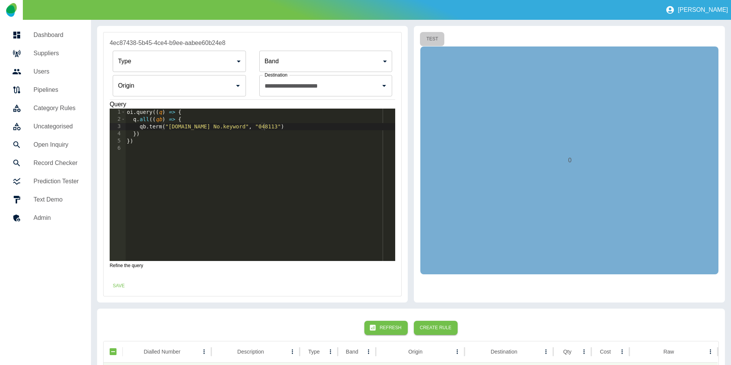
click at [440, 37] on button "Test" at bounding box center [432, 39] width 24 height 14
click at [123, 283] on button "Save" at bounding box center [119, 286] width 24 height 14
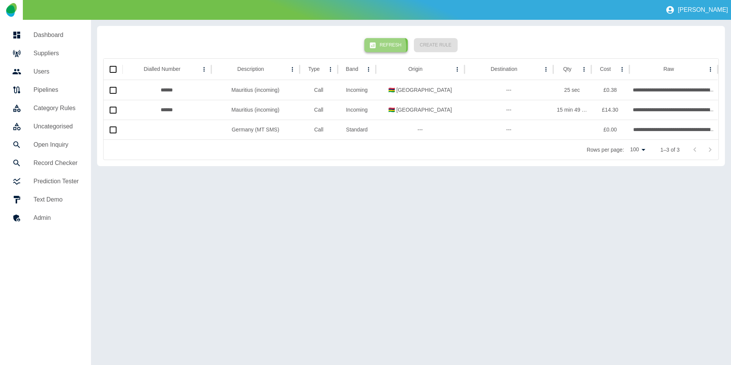
click at [383, 47] on button "Refresh" at bounding box center [386, 45] width 43 height 14
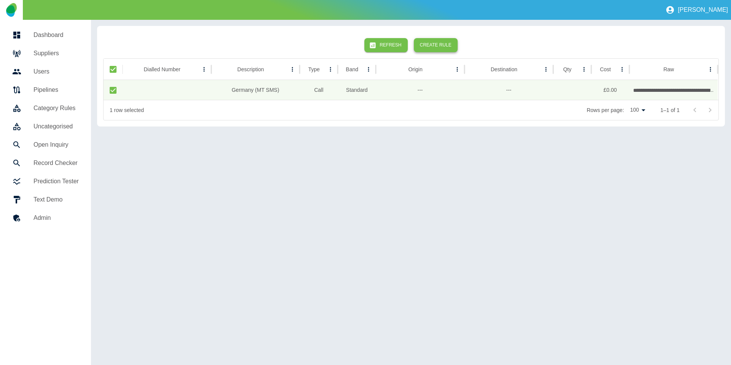
click at [427, 47] on button "Create Rule" at bounding box center [436, 45] width 44 height 14
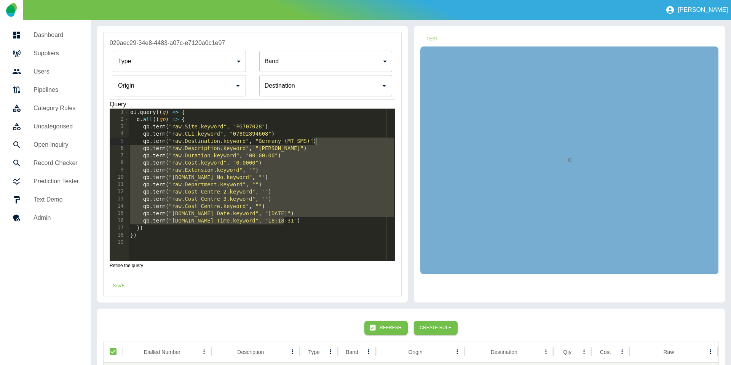
drag, startPoint x: 297, startPoint y: 220, endPoint x: 331, endPoint y: 143, distance: 84.1
click at [331, 143] on div "oi . query (( q ) => { q . all (( qb ) => { qb . term ( "raw.Site.keyword" , "F…" at bounding box center [262, 192] width 267 height 167
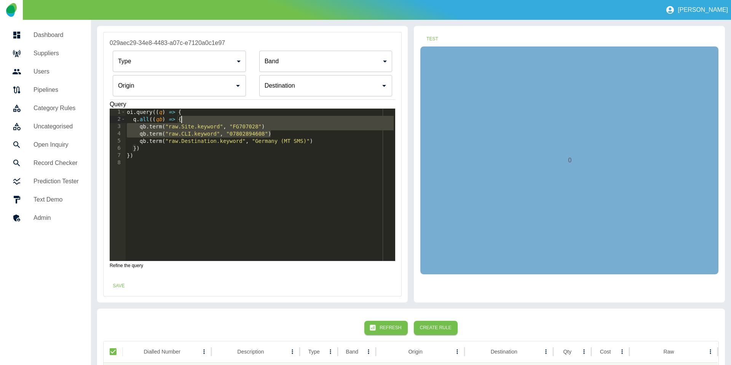
drag, startPoint x: 296, startPoint y: 133, endPoint x: 250, endPoint y: 102, distance: 56.0
click at [296, 122] on div "oi . query (( q ) => { q . all (( qb ) => { qb . term ( "raw.Site.keyword" , "F…" at bounding box center [260, 192] width 270 height 167
type textarea "**********"
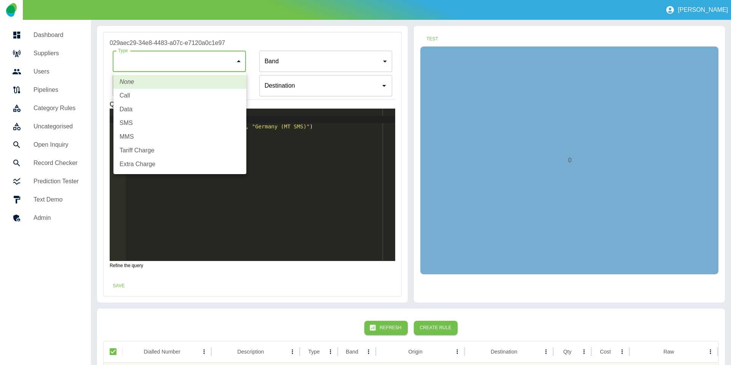
click at [165, 60] on body "**********" at bounding box center [365, 182] width 731 height 365
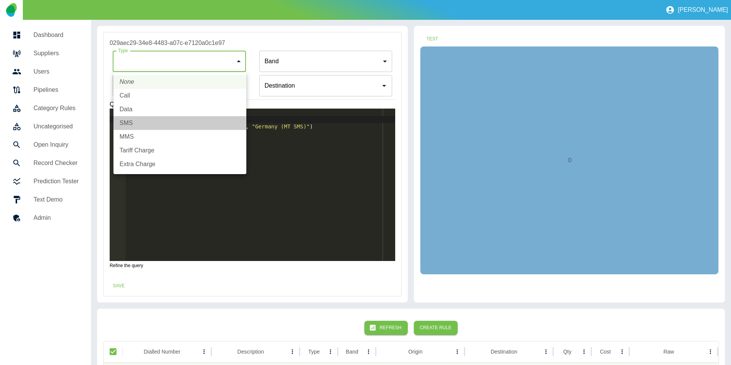
click at [139, 119] on li "SMS" at bounding box center [180, 123] width 133 height 14
type input "***"
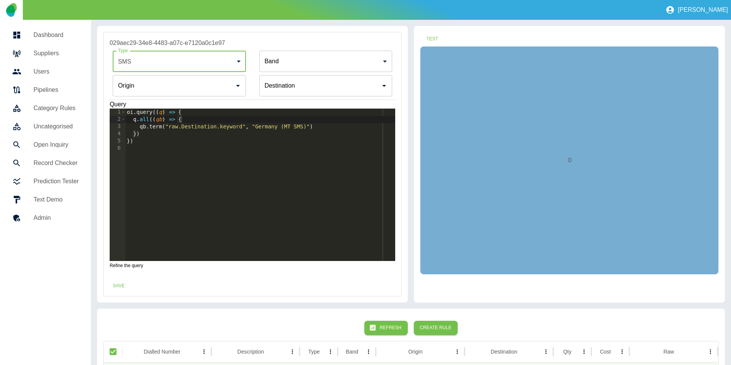
click at [156, 85] on input "Origin" at bounding box center [173, 85] width 115 height 14
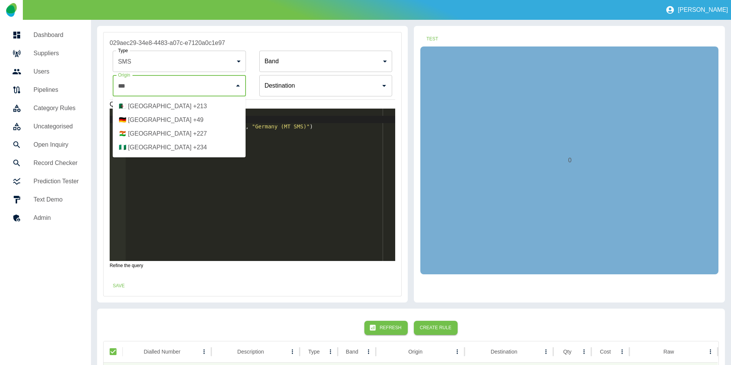
click at [158, 122] on li "🇩🇪 Germany +49" at bounding box center [179, 120] width 133 height 14
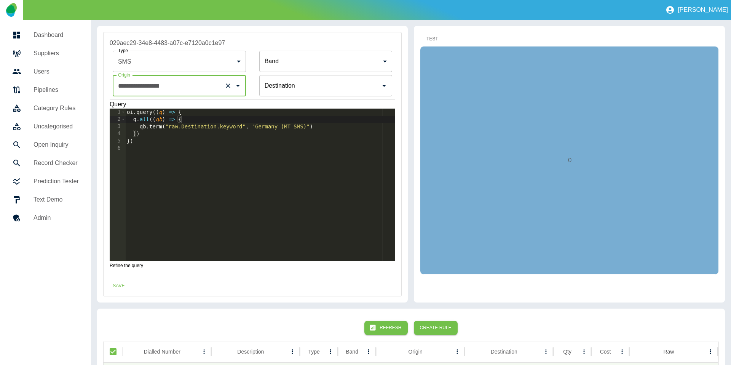
type input "**********"
click at [429, 35] on button "Test" at bounding box center [432, 39] width 24 height 14
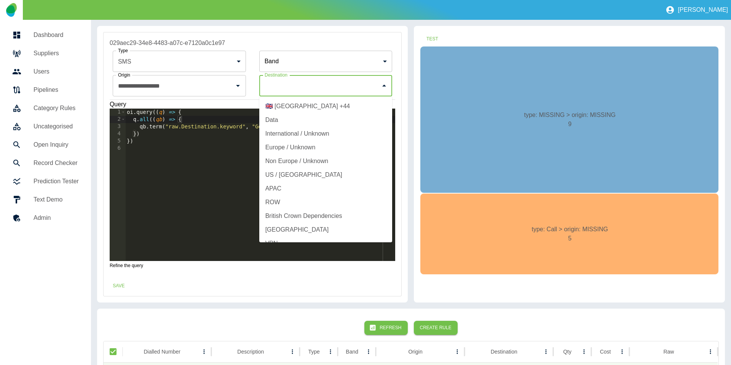
click at [314, 86] on input "Origin" at bounding box center [320, 85] width 115 height 14
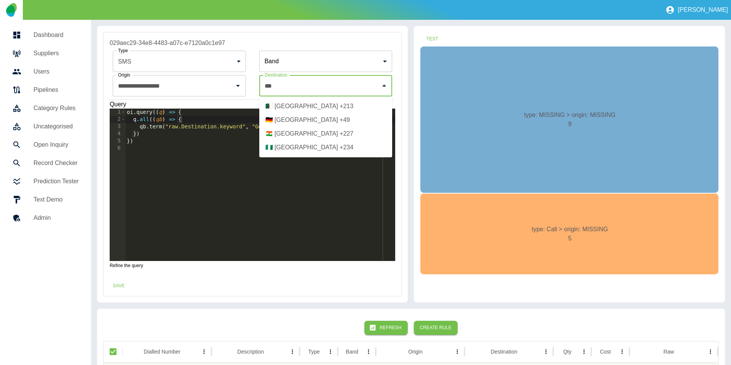
click at [295, 120] on li "🇩🇪 Germany +49" at bounding box center [325, 120] width 133 height 14
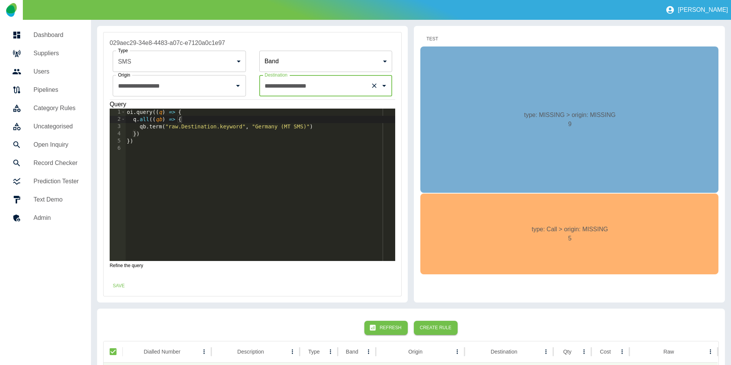
type input "**********"
click at [433, 41] on button "Test" at bounding box center [432, 39] width 24 height 14
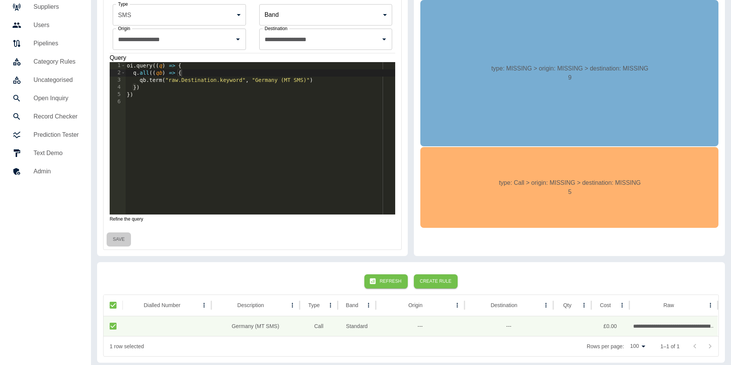
click at [125, 237] on button "Save" at bounding box center [119, 239] width 24 height 14
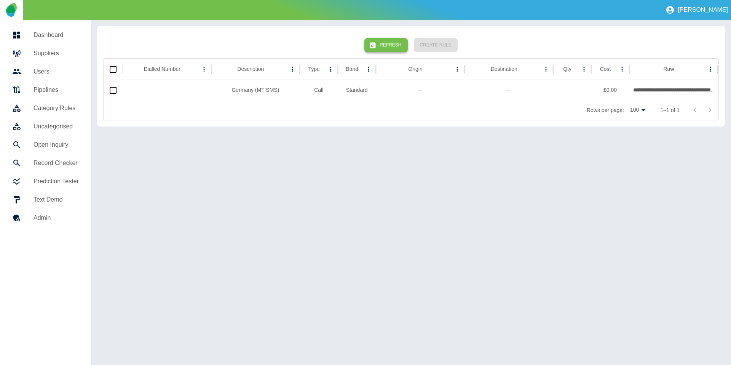
click at [385, 47] on button "Refresh" at bounding box center [386, 45] width 43 height 14
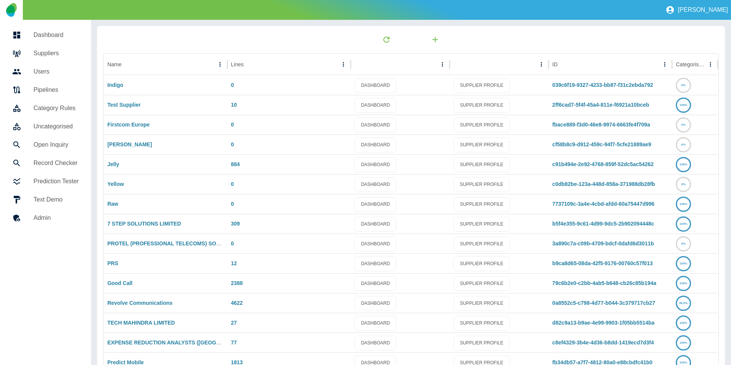
scroll to position [40, 0]
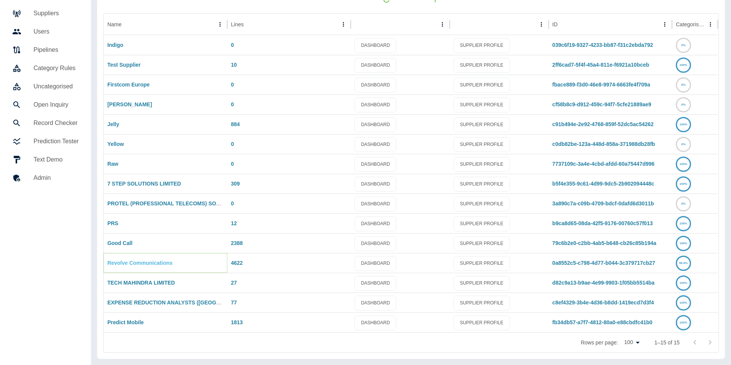
click at [145, 265] on link "Revolve Communications" at bounding box center [139, 263] width 65 height 6
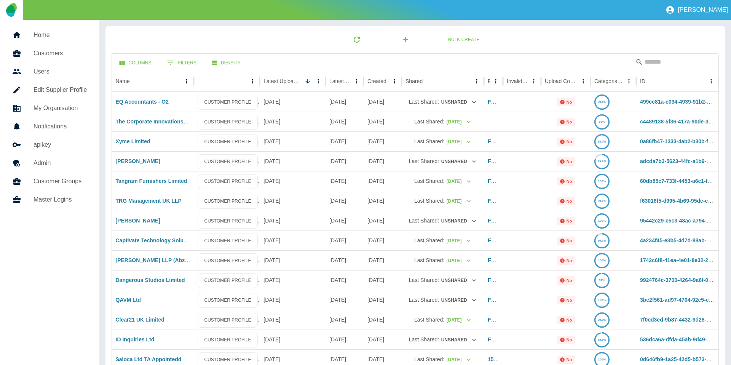
click at [661, 62] on input "Search" at bounding box center [675, 62] width 61 height 12
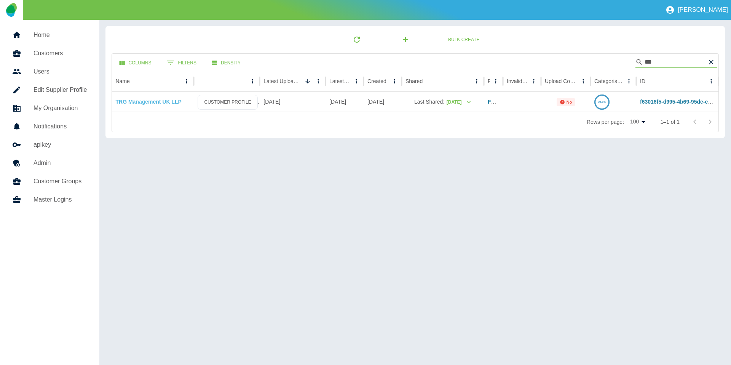
type input "***"
click at [146, 102] on link "TRG Management UK LLP" at bounding box center [149, 102] width 66 height 6
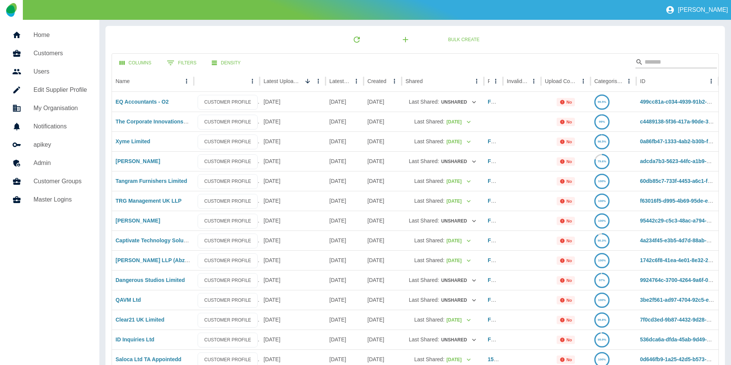
click at [655, 64] on input "Search" at bounding box center [675, 62] width 61 height 12
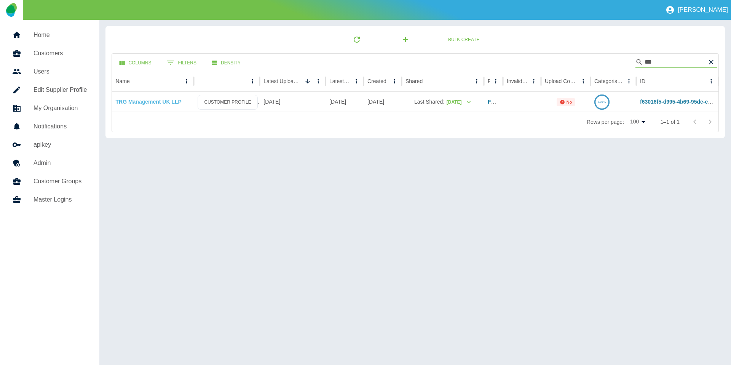
type input "***"
click at [163, 101] on link "TRG Management UK LLP" at bounding box center [149, 102] width 66 height 6
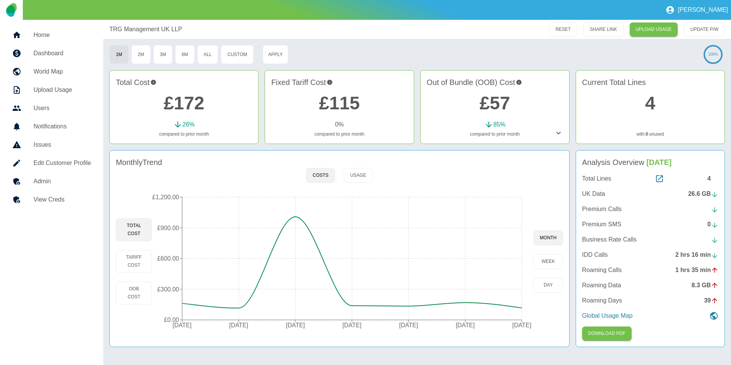
click at [595, 299] on p "Roaming Days" at bounding box center [602, 300] width 40 height 9
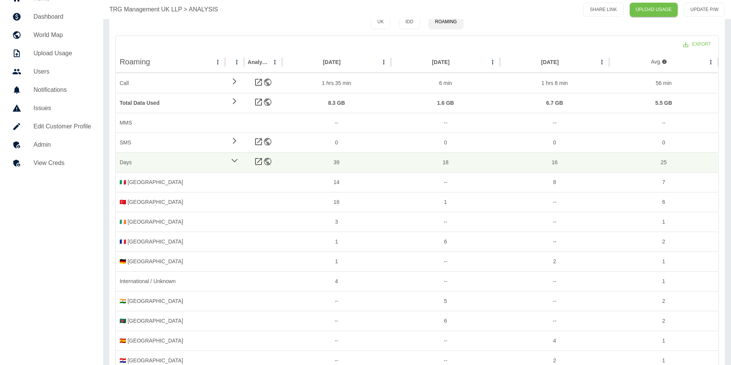
scroll to position [32, 0]
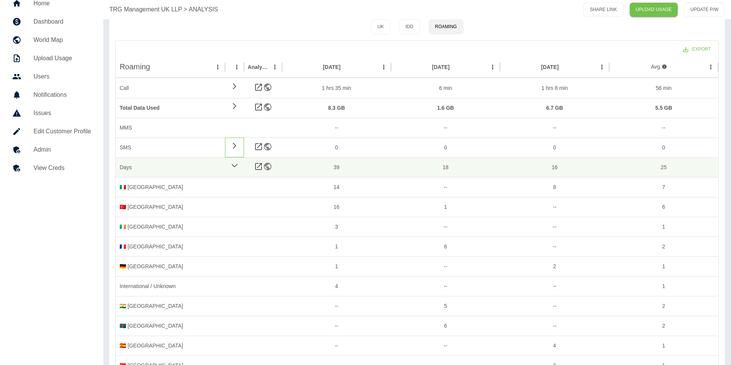
click at [233, 143] on icon at bounding box center [234, 145] width 3 height 6
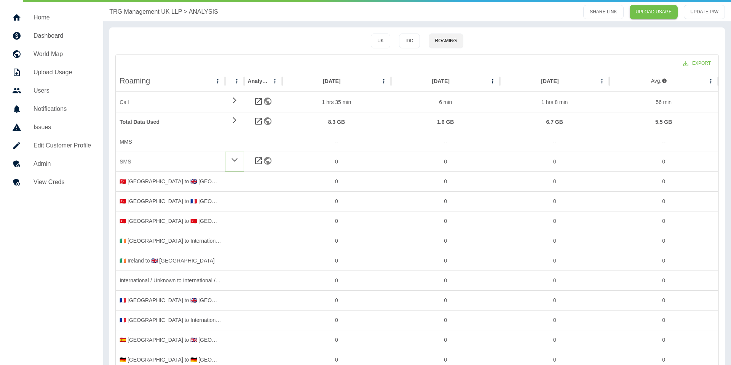
scroll to position [8, 0]
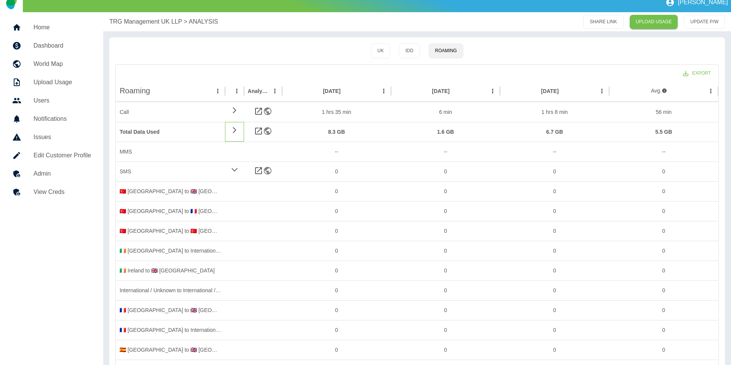
click at [234, 127] on icon at bounding box center [234, 129] width 9 height 7
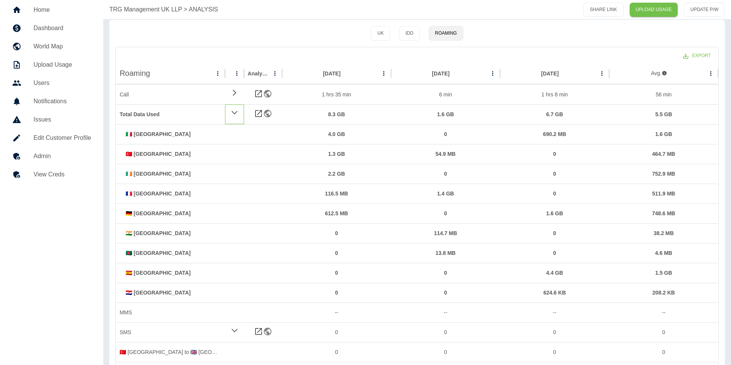
scroll to position [26, 0]
click at [231, 88] on icon at bounding box center [234, 91] width 9 height 7
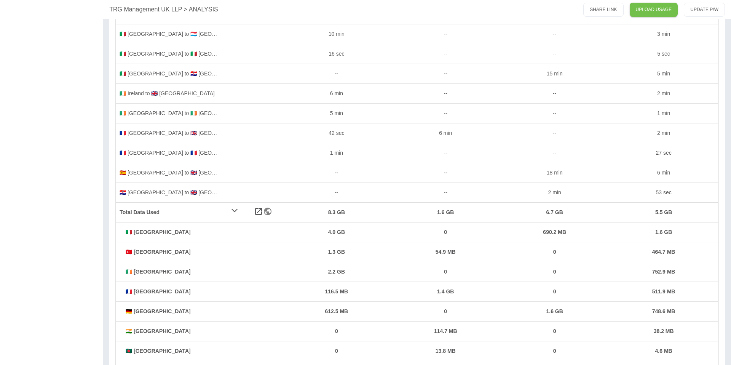
scroll to position [183, 0]
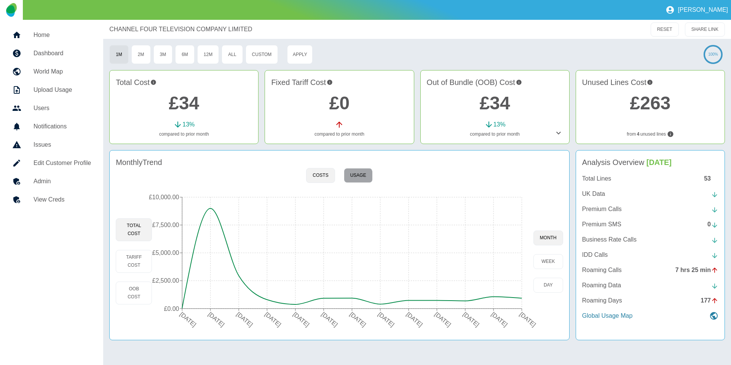
click at [349, 181] on button "Usage" at bounding box center [358, 175] width 29 height 15
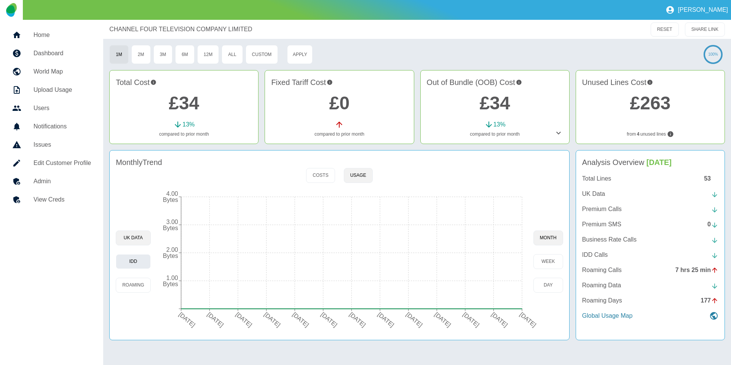
click at [136, 267] on button "IDD" at bounding box center [133, 261] width 35 height 15
click at [134, 282] on button "Roaming" at bounding box center [133, 285] width 35 height 15
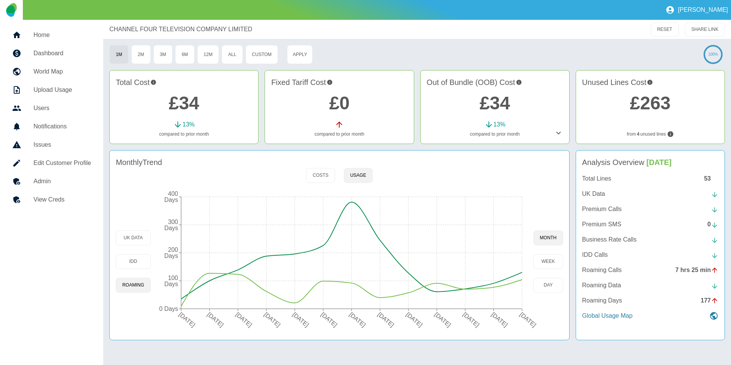
click at [612, 269] on p "Roaming Calls" at bounding box center [602, 270] width 40 height 9
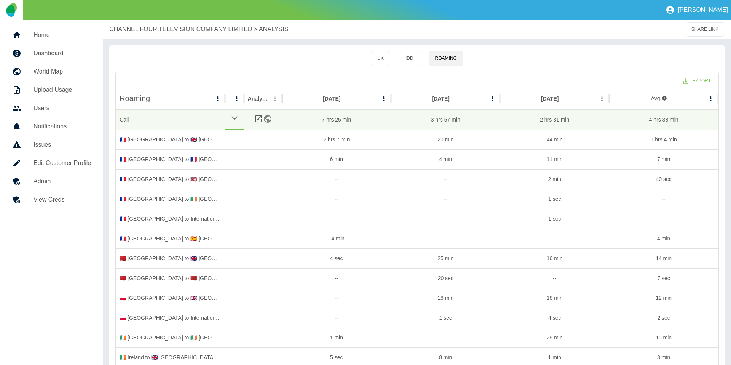
click at [229, 116] on div at bounding box center [234, 120] width 19 height 20
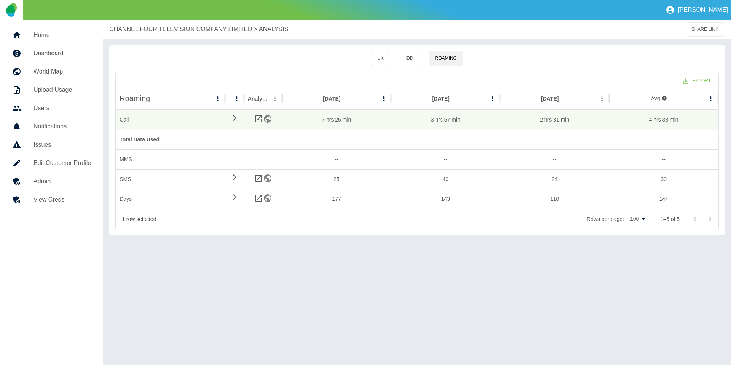
click at [210, 29] on p "CHANNEL FOUR TELEVISION COMPANY LIMITED" at bounding box center [180, 29] width 143 height 9
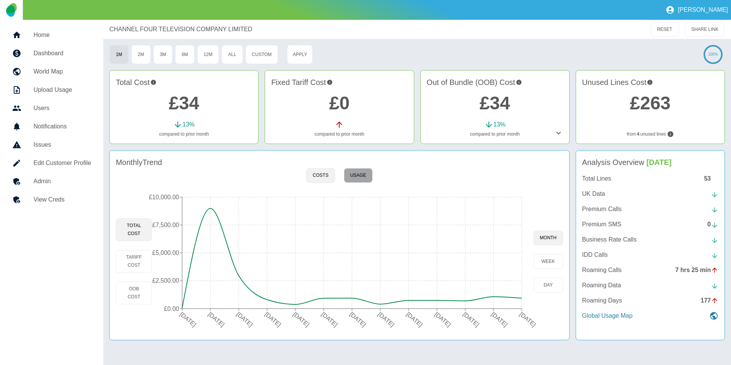
click at [355, 179] on button "Usage" at bounding box center [358, 175] width 29 height 15
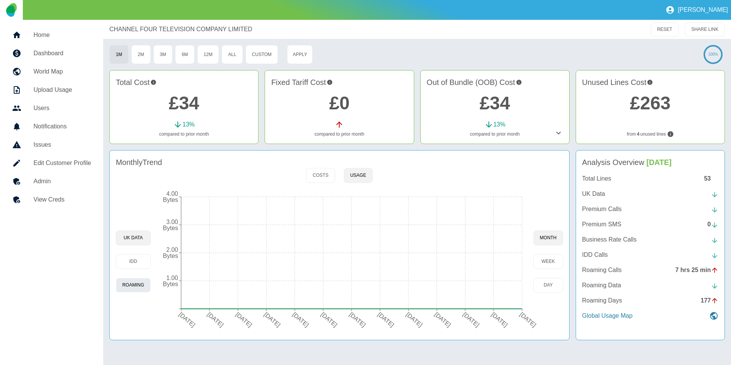
click at [138, 286] on button "Roaming" at bounding box center [133, 285] width 35 height 15
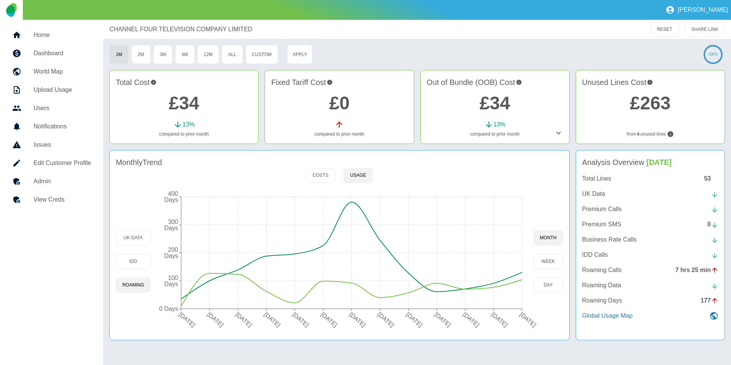
click at [608, 272] on p "Roaming Calls" at bounding box center [602, 270] width 40 height 9
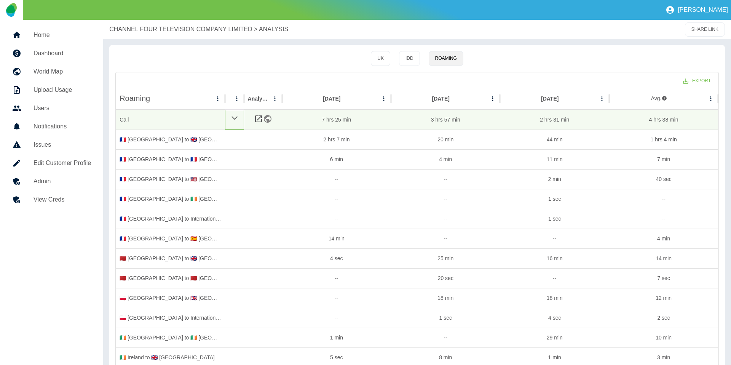
click at [236, 118] on icon at bounding box center [234, 117] width 7 height 9
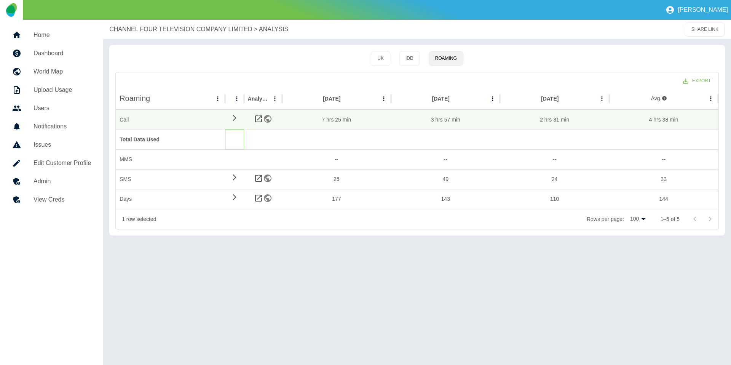
click at [232, 142] on div at bounding box center [234, 140] width 19 height 20
click at [235, 195] on icon at bounding box center [234, 197] width 9 height 7
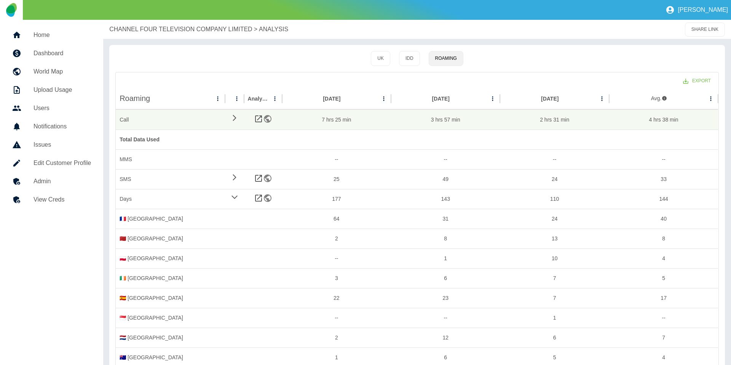
click at [138, 22] on div "CHANNEL FOUR TELEVISION COMPANY LIMITED > ANALYSIS SHARE LINK" at bounding box center [417, 29] width 628 height 19
click at [137, 25] on p "CHANNEL FOUR TELEVISION COMPANY LIMITED" at bounding box center [180, 29] width 143 height 9
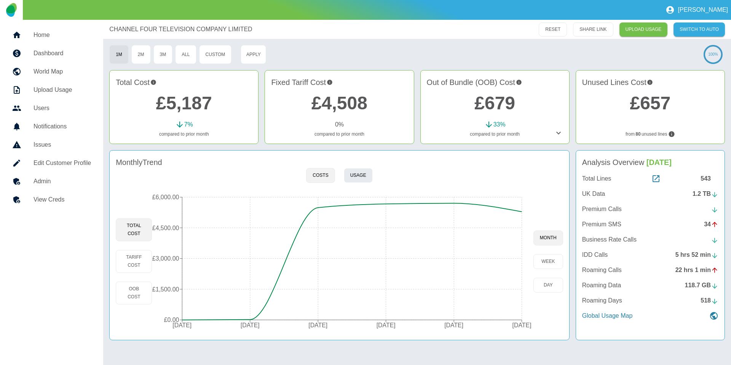
click at [369, 174] on button "Usage" at bounding box center [358, 175] width 29 height 15
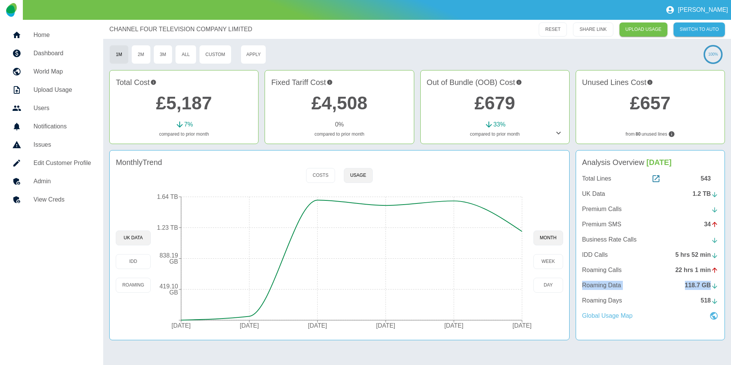
click at [610, 320] on p "Global Usage Map" at bounding box center [607, 315] width 51 height 9
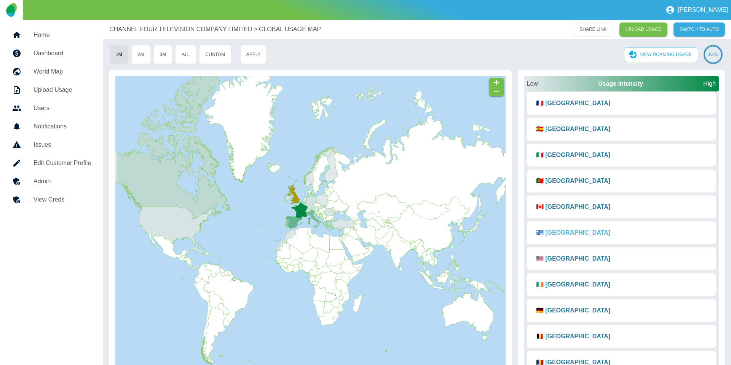
scroll to position [34, 0]
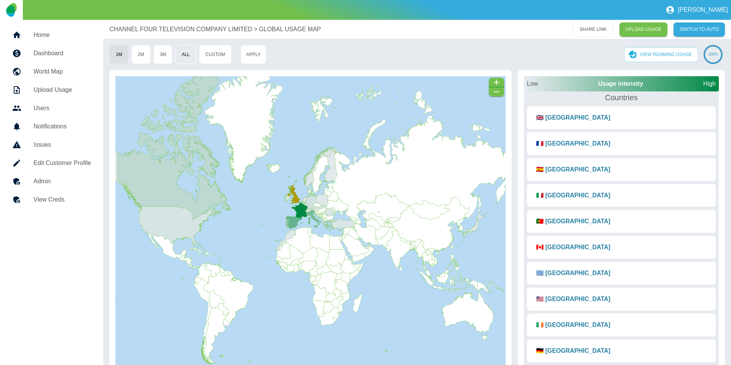
click at [177, 53] on button "All" at bounding box center [185, 54] width 21 height 19
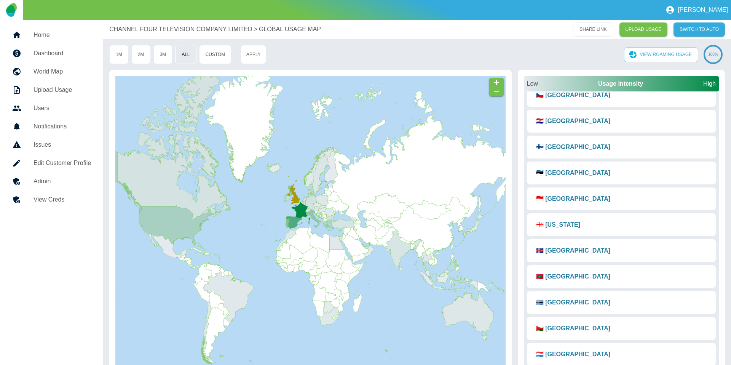
drag, startPoint x: 176, startPoint y: 29, endPoint x: 195, endPoint y: 51, distance: 28.9
click at [176, 30] on p "CHANNEL FOUR TELEVISION COMPANY LIMITED" at bounding box center [180, 29] width 143 height 9
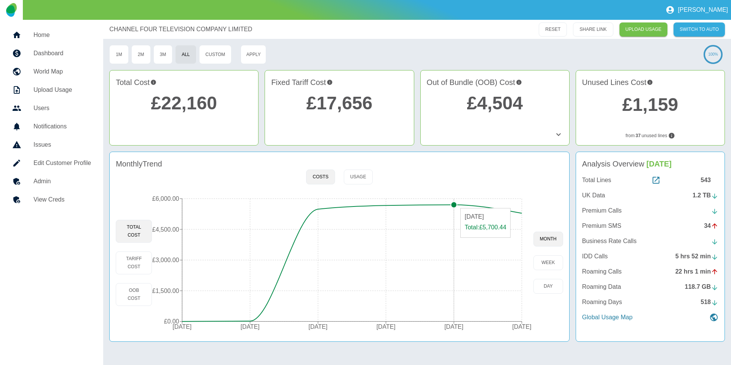
click at [455, 204] on circle at bounding box center [454, 205] width 6 height 6
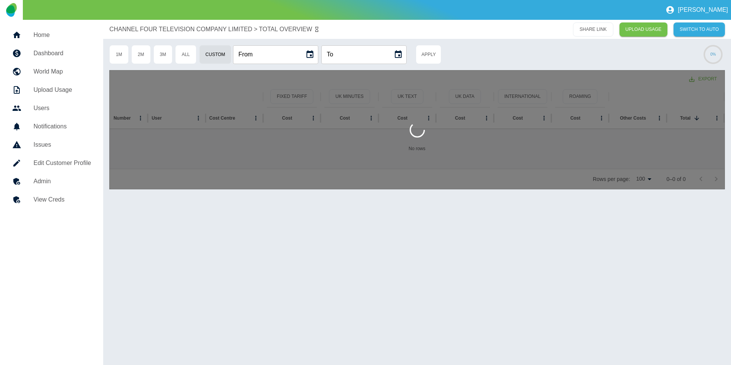
type input "**********"
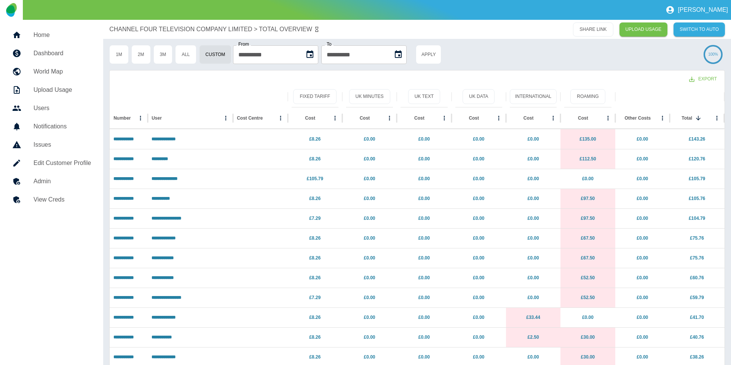
click at [226, 117] on icon "User column menu" at bounding box center [225, 118] width 7 height 7
click at [120, 30] on p "CHANNEL FOUR TELEVISION COMPANY LIMITED" at bounding box center [180, 29] width 143 height 9
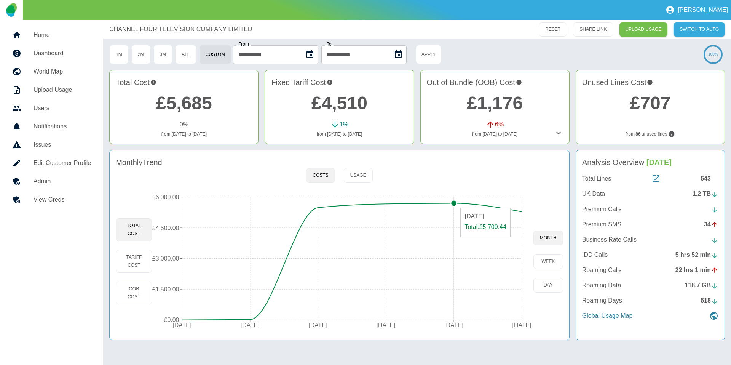
click at [454, 204] on circle at bounding box center [454, 203] width 6 height 6
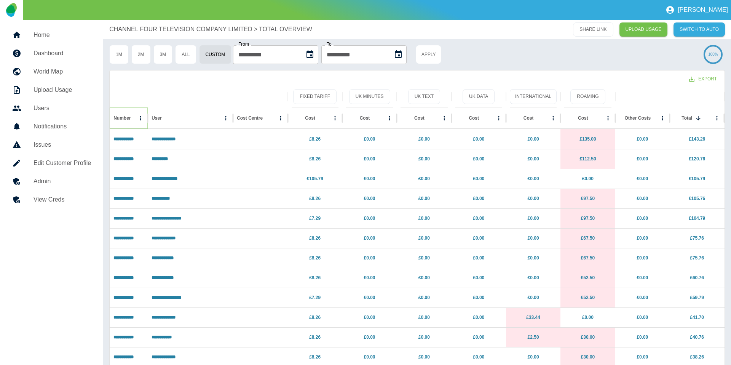
click at [139, 120] on icon "Number column menu" at bounding box center [140, 118] width 7 height 7
click at [215, 105] on div at bounding box center [199, 96] width 170 height 21
click at [224, 118] on icon "User column menu" at bounding box center [225, 118] width 7 height 7
click at [171, 165] on span "Filter" at bounding box center [191, 167] width 69 height 9
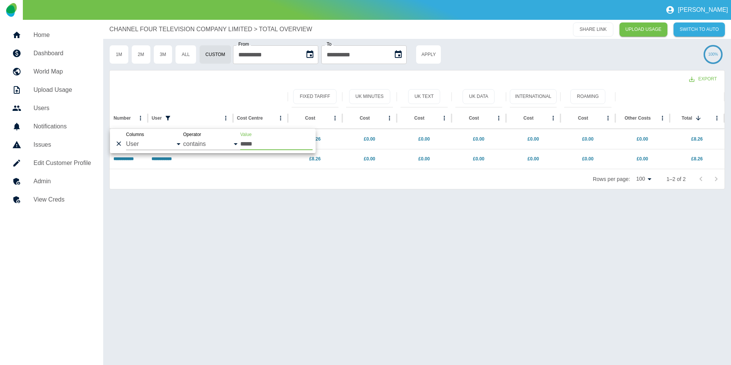
type input "*****"
click at [167, 216] on div "**********" at bounding box center [417, 192] width 628 height 345
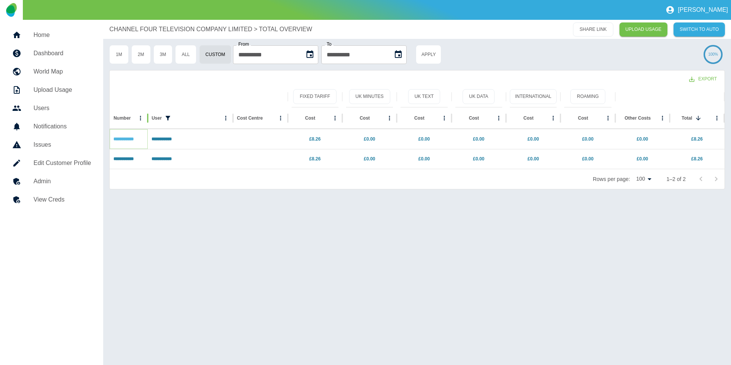
click at [126, 137] on link "**********" at bounding box center [124, 139] width 20 height 5
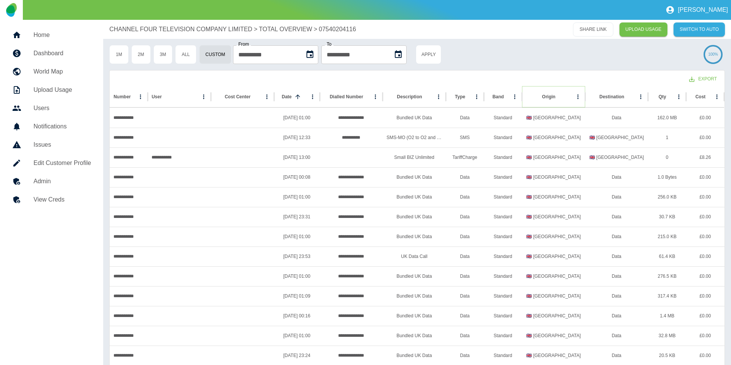
click at [558, 96] on icon "Sort" at bounding box center [561, 96] width 7 height 7
click at [577, 95] on icon "Origin column menu" at bounding box center [578, 96] width 7 height 7
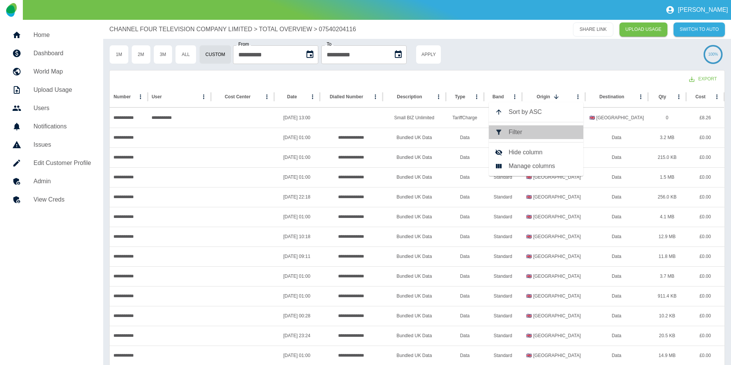
click at [532, 135] on span "Filter" at bounding box center [543, 132] width 69 height 9
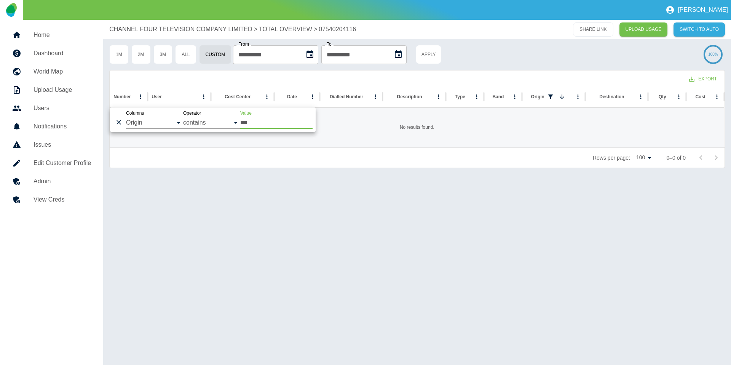
type input "***"
click at [116, 121] on icon "Delete" at bounding box center [119, 122] width 8 height 8
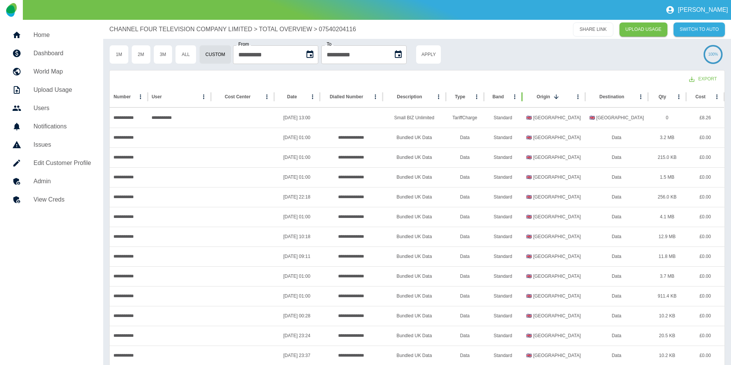
click at [519, 58] on div "**********" at bounding box center [403, 54] width 589 height 19
click at [154, 27] on p "CHANNEL FOUR TELEVISION COMPANY LIMITED" at bounding box center [180, 29] width 143 height 9
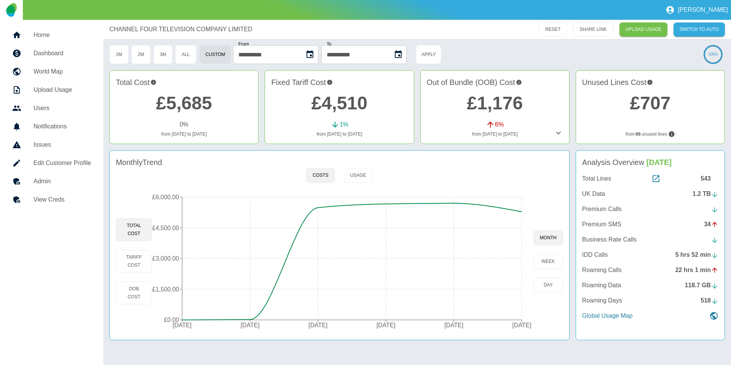
click at [182, 98] on link "£5,685" at bounding box center [184, 103] width 56 height 20
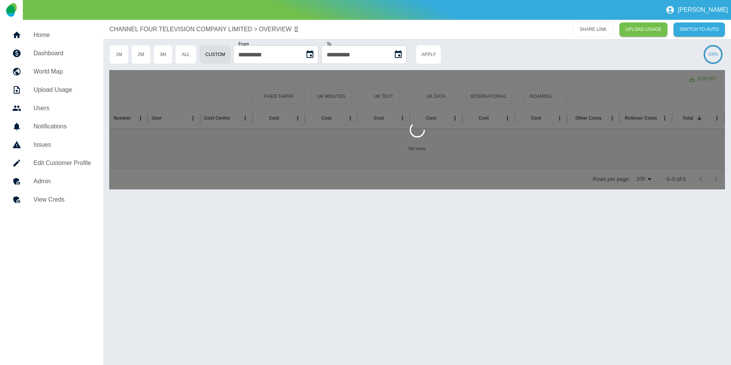
click at [139, 117] on div at bounding box center [417, 129] width 616 height 119
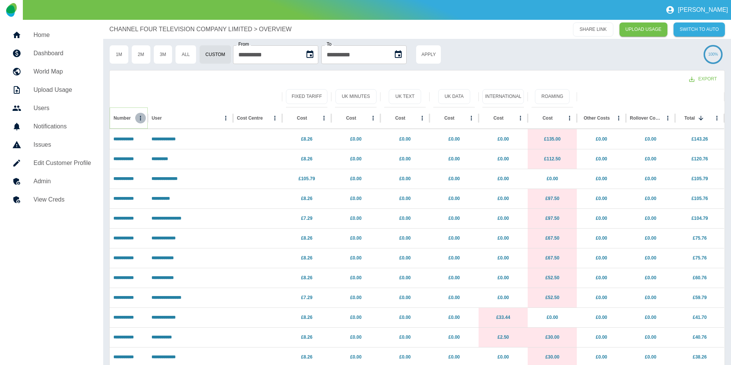
click at [141, 120] on icon "Number column menu" at bounding box center [140, 118] width 1 height 5
drag, startPoint x: 200, startPoint y: 114, endPoint x: 227, endPoint y: 118, distance: 27.4
click at [201, 114] on div "User" at bounding box center [186, 117] width 69 height 21
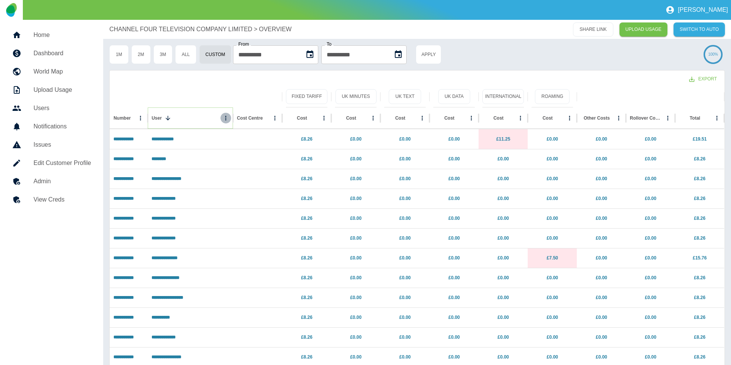
scroll to position [0, 0]
drag, startPoint x: 227, startPoint y: 118, endPoint x: 222, endPoint y: 122, distance: 6.3
click at [227, 118] on icon "User column menu" at bounding box center [225, 117] width 7 height 7
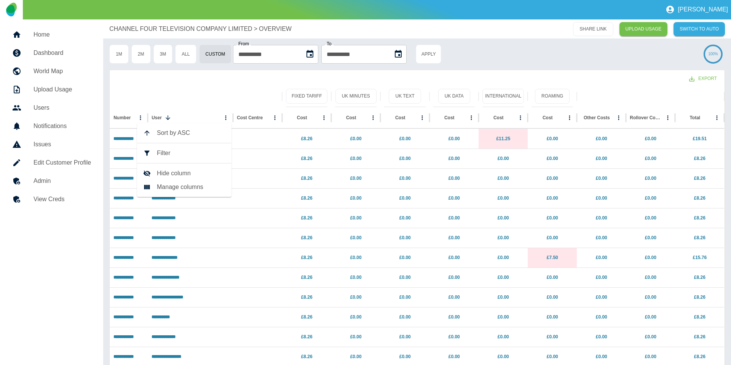
click at [189, 154] on span "Filter" at bounding box center [191, 153] width 69 height 9
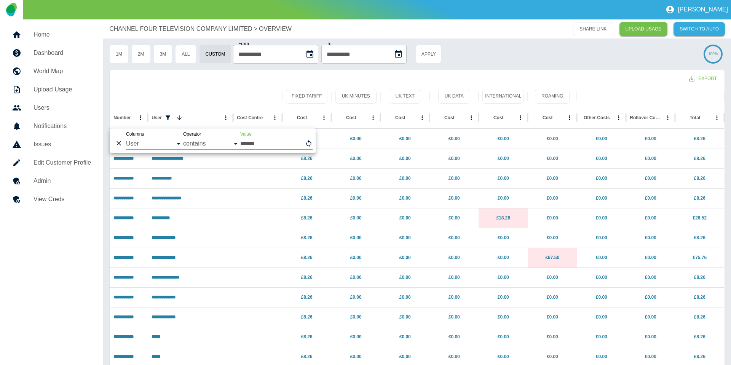
scroll to position [0, 0]
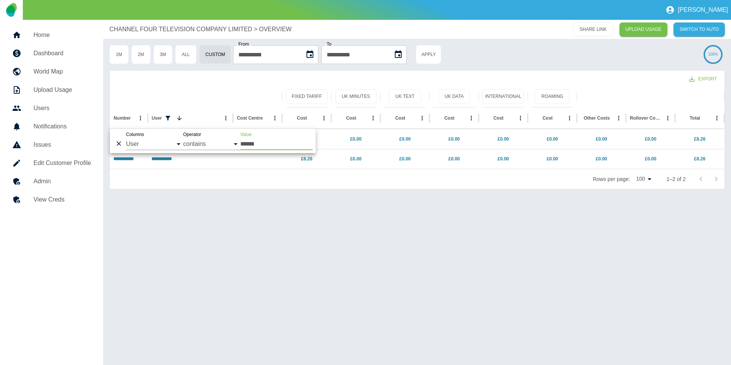
type input "******"
click at [210, 204] on div "**********" at bounding box center [417, 192] width 628 height 345
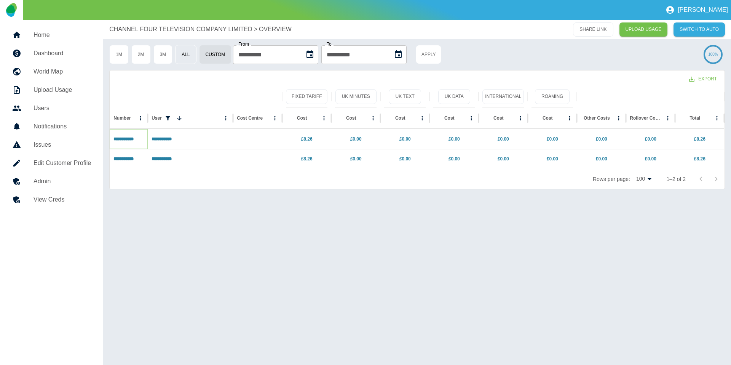
drag, startPoint x: 124, startPoint y: 138, endPoint x: 188, endPoint y: 60, distance: 100.7
click at [124, 138] on link "**********" at bounding box center [124, 139] width 20 height 5
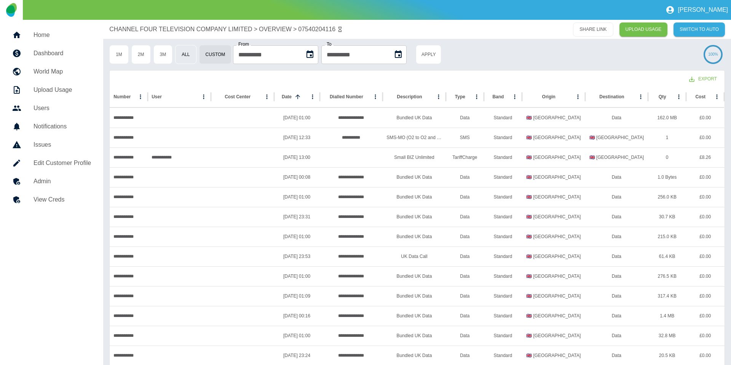
click at [189, 55] on button "All" at bounding box center [185, 54] width 21 height 19
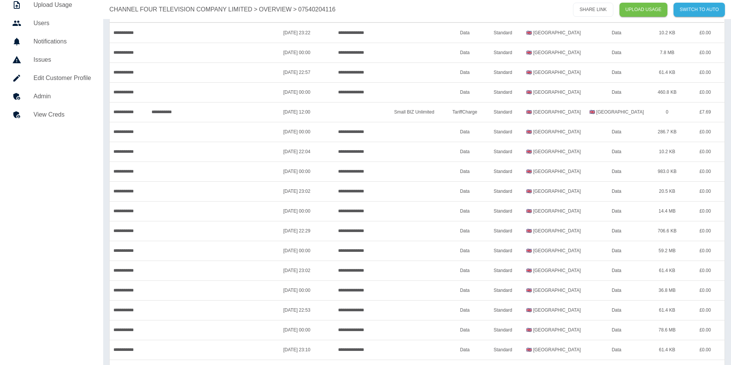
scroll to position [59, 0]
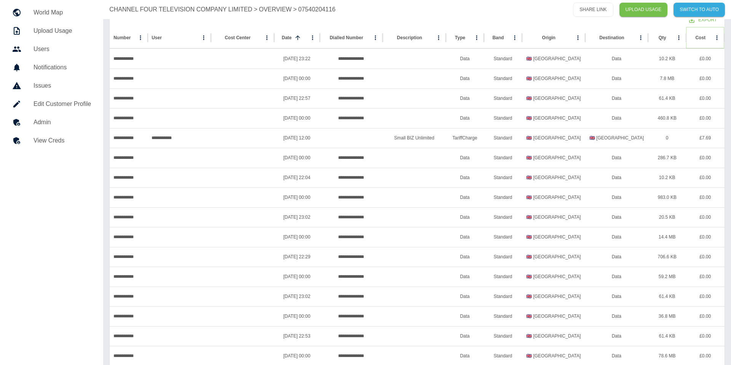
click at [709, 40] on icon "Sort" at bounding box center [712, 37] width 7 height 7
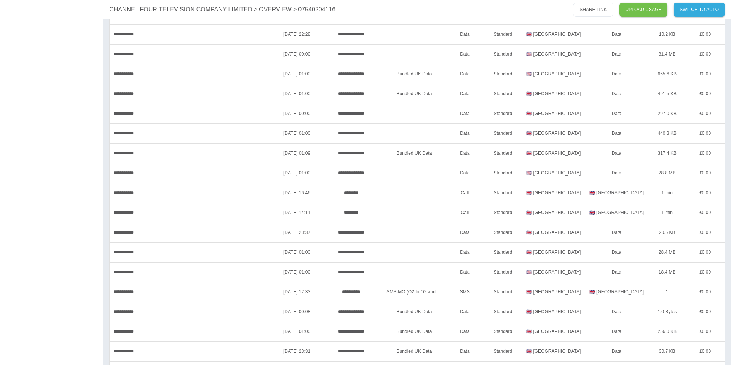
scroll to position [1750, 0]
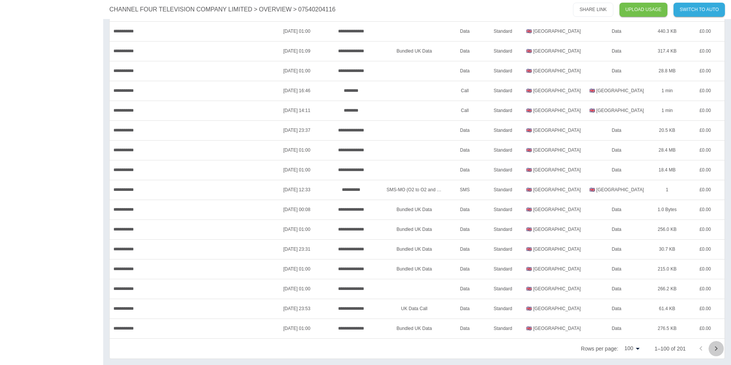
click at [713, 352] on icon "Go to next page" at bounding box center [716, 348] width 9 height 9
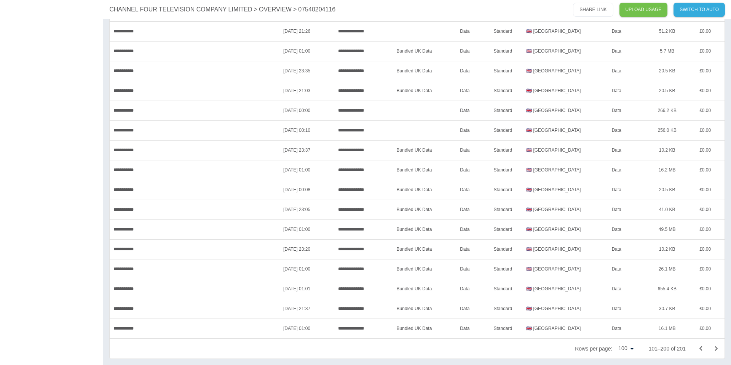
click at [716, 347] on icon "Go to next page" at bounding box center [716, 348] width 3 height 5
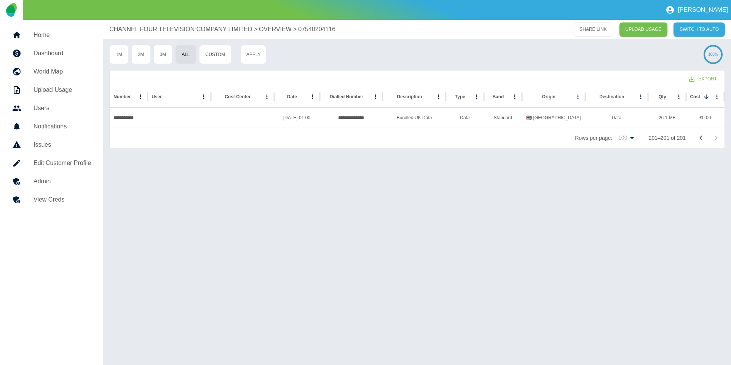
scroll to position [0, 0]
click at [703, 141] on icon "Go to previous page" at bounding box center [701, 137] width 9 height 9
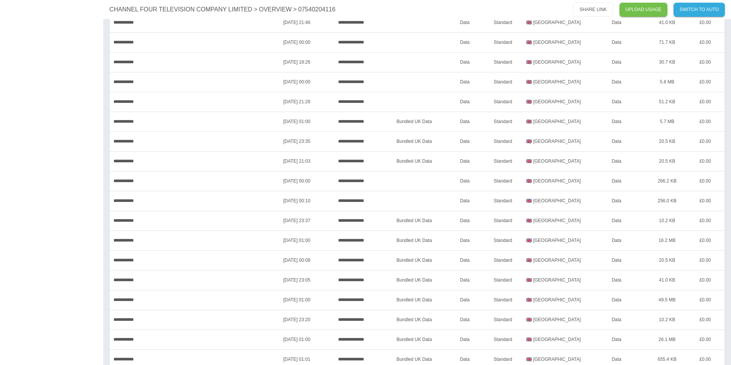
scroll to position [1750, 0]
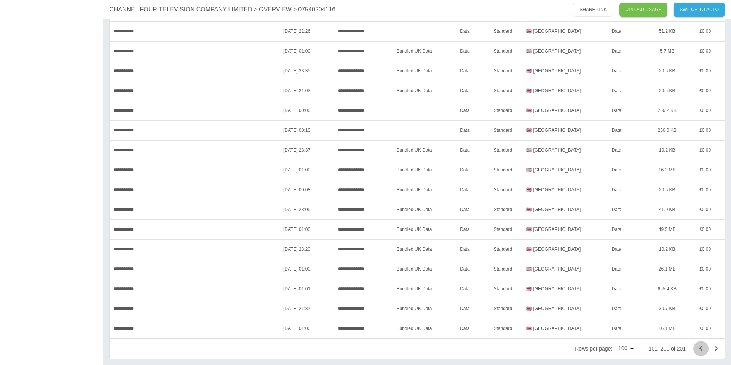
click at [697, 351] on icon "Go to previous page" at bounding box center [701, 348] width 9 height 9
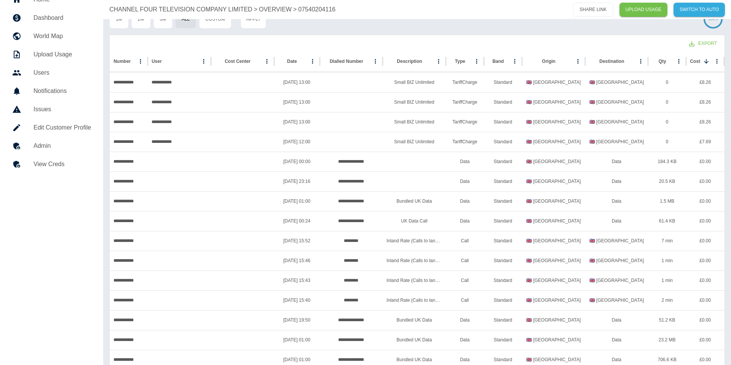
scroll to position [0, 0]
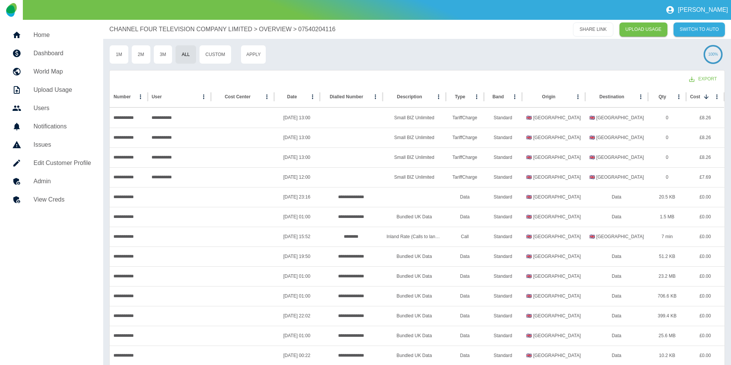
click at [319, 62] on div "1M 2M 3M All Custom Apply" at bounding box center [403, 54] width 589 height 19
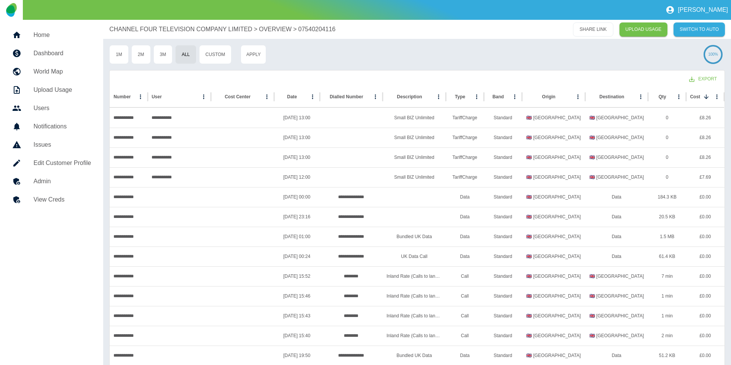
click at [61, 186] on link "Admin" at bounding box center [51, 181] width 91 height 18
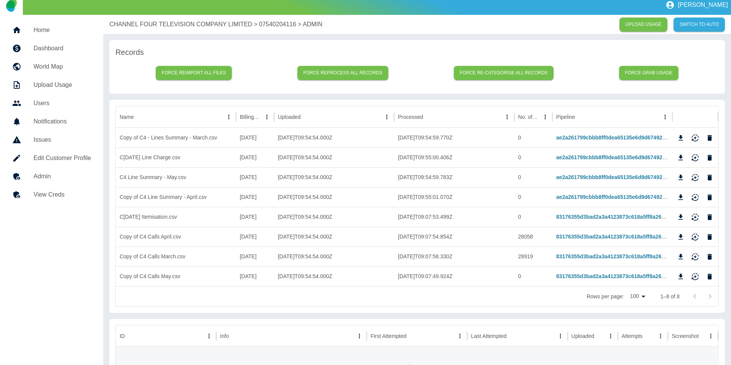
scroll to position [5, 0]
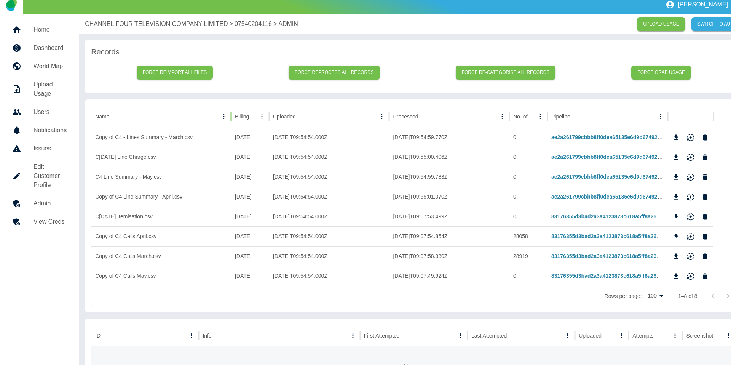
drag, startPoint x: 237, startPoint y: 116, endPoint x: 233, endPoint y: 115, distance: 4.5
click at [233, 115] on div at bounding box center [231, 116] width 4 height 21
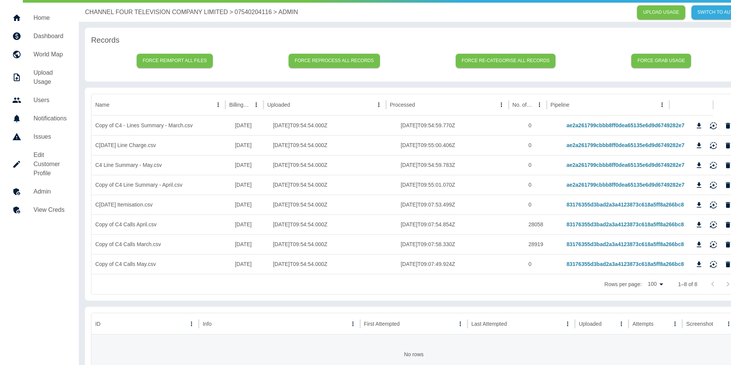
scroll to position [18, 0]
click at [696, 244] on icon "Download" at bounding box center [700, 244] width 8 height 8
